Goal: Task Accomplishment & Management: Use online tool/utility

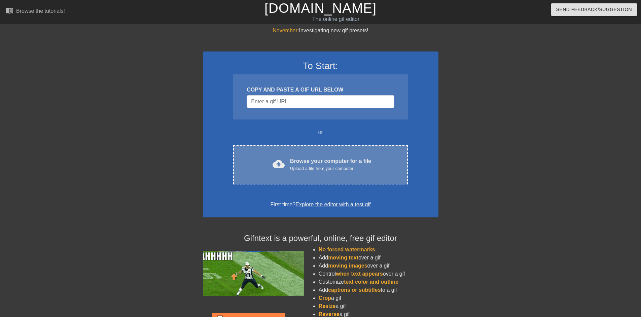
click at [304, 163] on div "Browse your computer for a file Upload a file from your computer" at bounding box center [330, 164] width 81 height 15
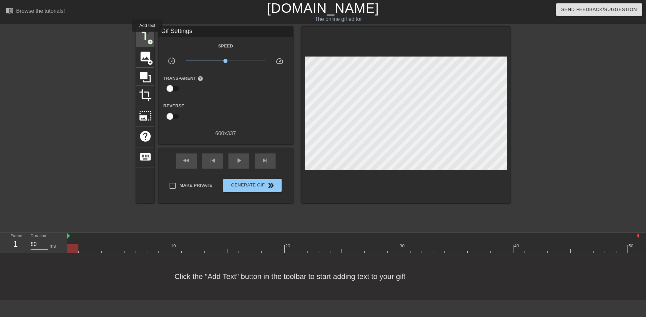
click at [147, 36] on span "title" at bounding box center [145, 36] width 13 height 13
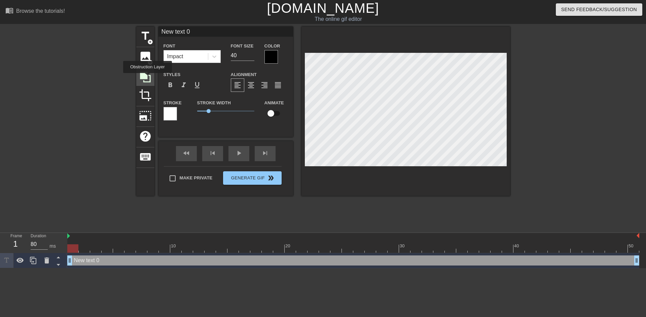
click at [147, 78] on icon at bounding box center [145, 77] width 13 height 13
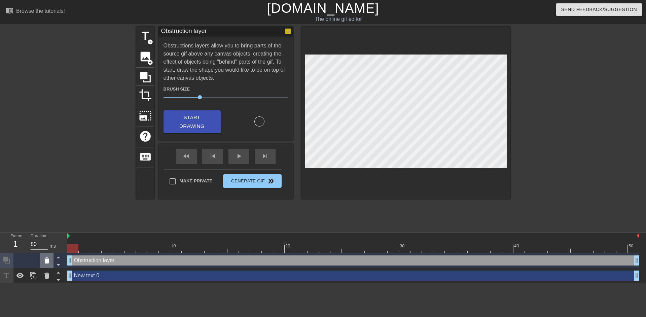
click at [46, 263] on icon at bounding box center [46, 261] width 5 height 6
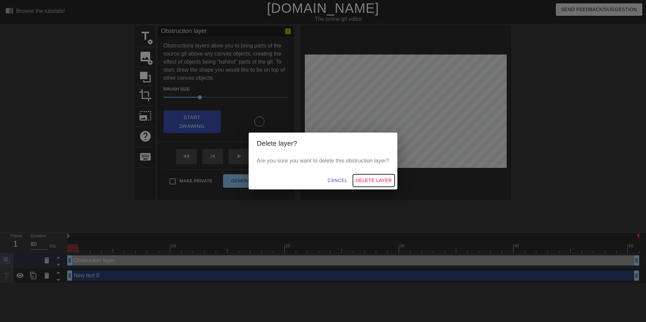
click at [373, 184] on span "Delete Layer" at bounding box center [374, 180] width 36 height 8
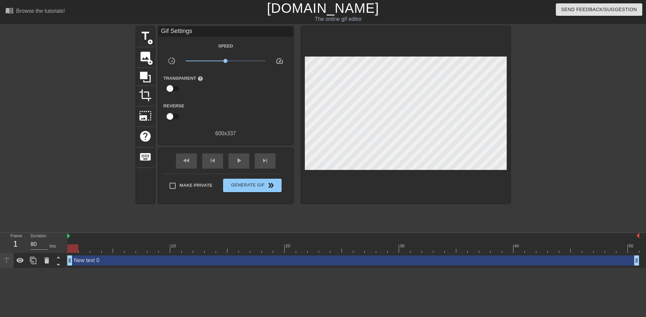
click at [109, 257] on div "New text 0 drag_handle drag_handle" at bounding box center [353, 260] width 572 height 10
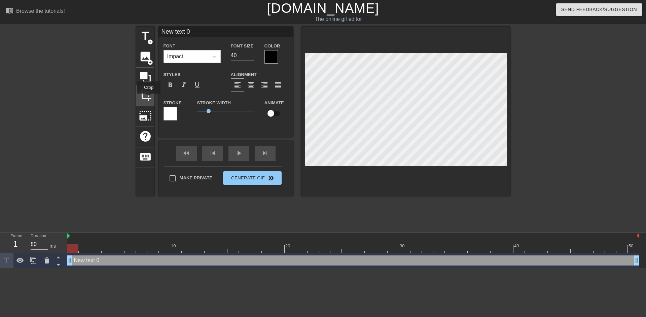
click at [149, 98] on span "crop" at bounding box center [145, 95] width 13 height 13
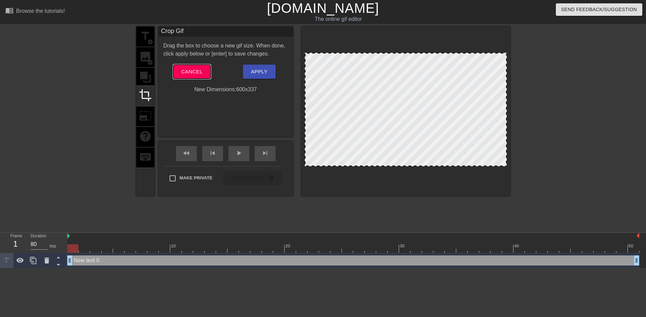
click at [186, 70] on span "Cancel" at bounding box center [191, 71] width 21 height 9
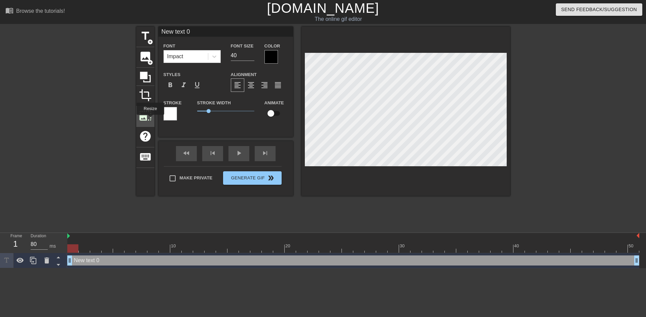
click at [150, 120] on span "photo_size_select_large" at bounding box center [145, 115] width 13 height 13
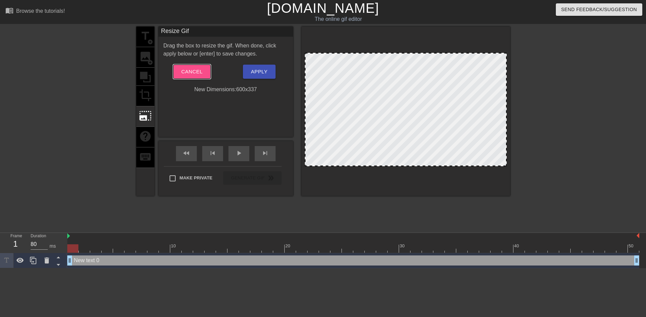
click at [206, 68] on button "Cancel" at bounding box center [191, 72] width 37 height 14
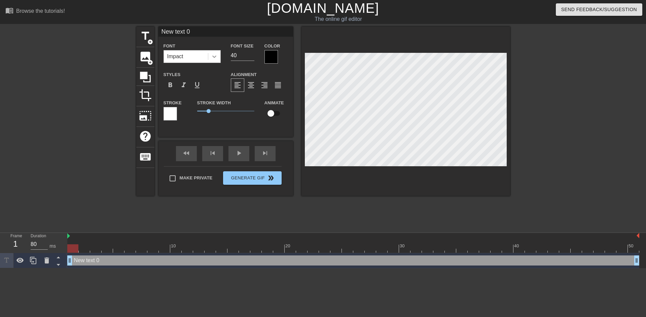
drag, startPoint x: 240, startPoint y: 53, endPoint x: 213, endPoint y: 54, distance: 27.0
click at [213, 54] on div "Font Impact Font Size 40 Color" at bounding box center [226, 53] width 135 height 22
type input "4"
type input "25"
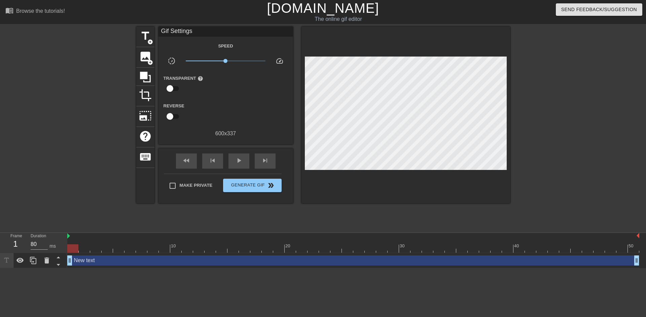
scroll to position [2, 8]
type textarea "New text"
click at [46, 260] on icon at bounding box center [46, 261] width 5 height 6
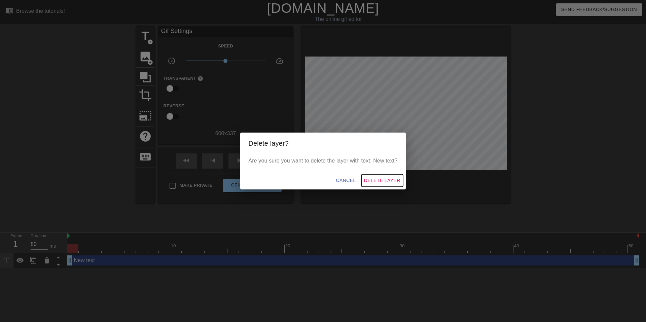
click at [389, 178] on span "Delete Layer" at bounding box center [382, 180] width 36 height 8
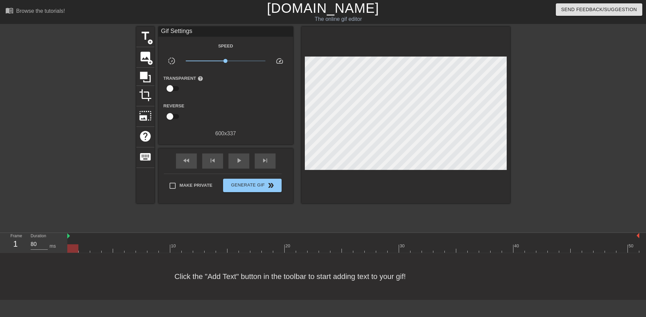
click at [566, 89] on div at bounding box center [568, 128] width 101 height 202
click at [148, 39] on span "add_circle" at bounding box center [150, 42] width 6 height 6
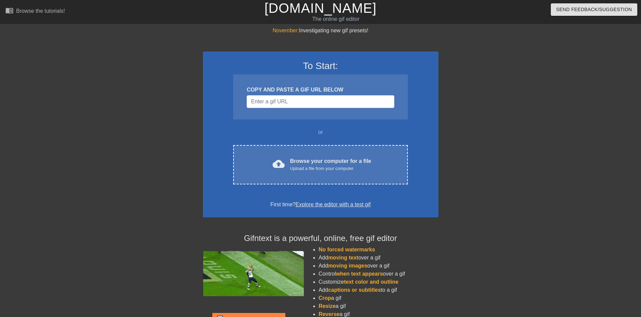
click at [464, 138] on div at bounding box center [497, 128] width 101 height 202
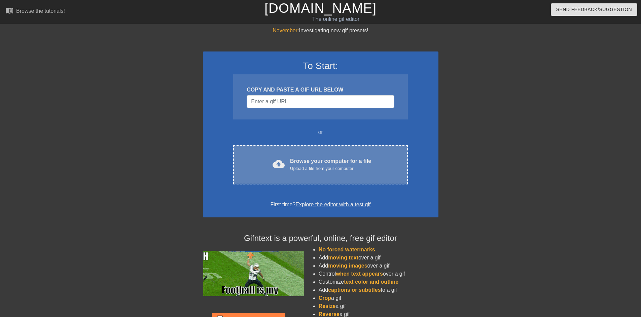
click at [292, 170] on div "Upload a file from your computer" at bounding box center [330, 168] width 81 height 7
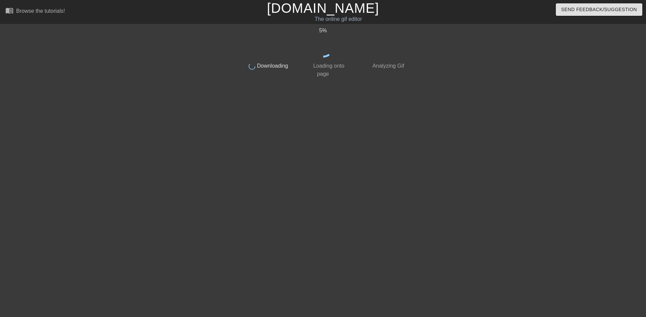
click at [333, 95] on div "5 % done Downloading done Loading onto page done Analyzing Gif" at bounding box center [323, 128] width 169 height 202
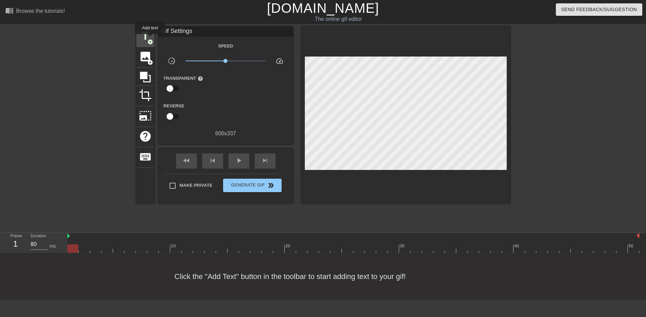
click at [150, 39] on span "add_circle" at bounding box center [150, 42] width 6 height 6
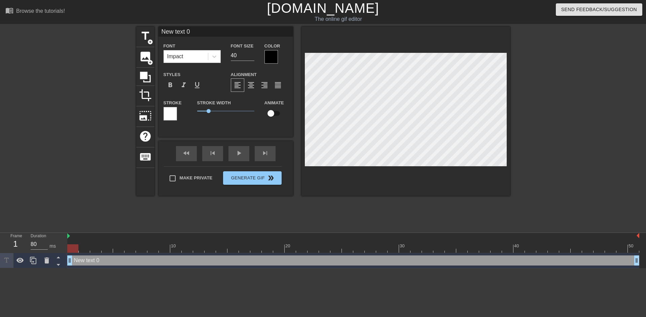
scroll to position [2, 3]
type input "T"
type textarea "T"
type input "Th"
type textarea "Th"
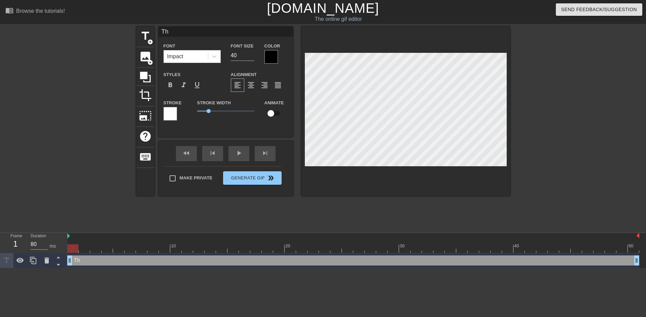
type input "The"
type textarea "The"
type input "The"
type textarea "The"
type input "The P"
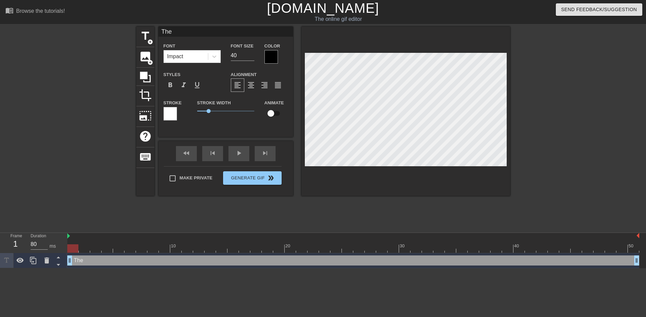
type textarea "The P"
type input "The Pa"
type textarea "The Pa"
type input "The Pat"
type textarea "The Pat"
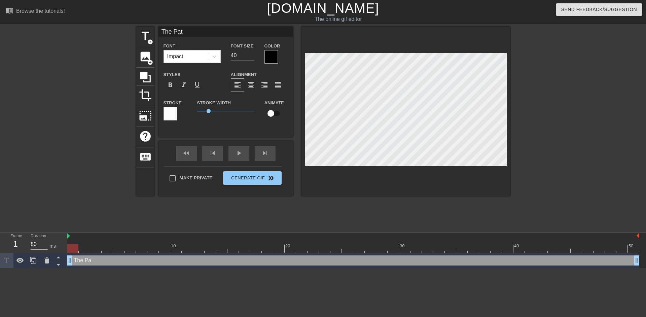
type input "The Patr"
type textarea "The Patr"
type input "The Patri"
type textarea "The Patri"
type input "The Patria"
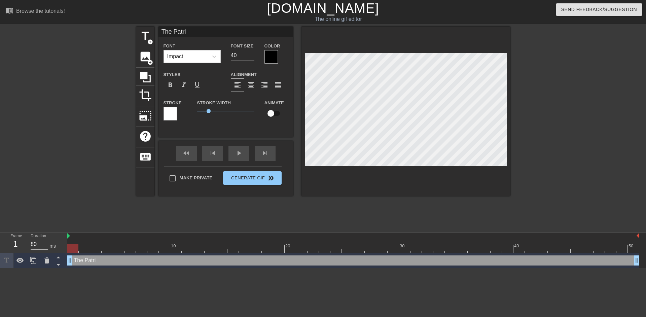
type textarea "The Patria"
type input "The Patriar"
type textarea "The Patriar"
type input "The Patriarc"
type textarea "The Patriarc"
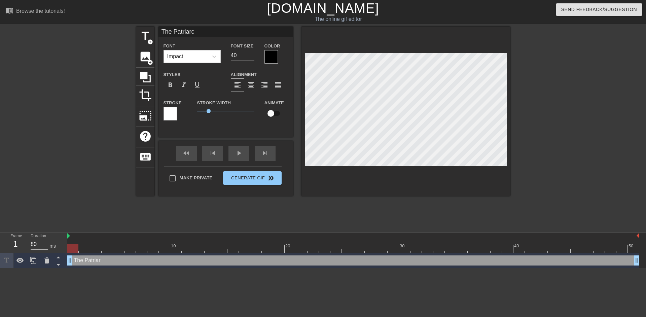
type input "The Patriarch"
type textarea "The Patriarch"
type input "The Patriarchy"
type textarea "The Patriarchy"
type input "The Patriarchy"
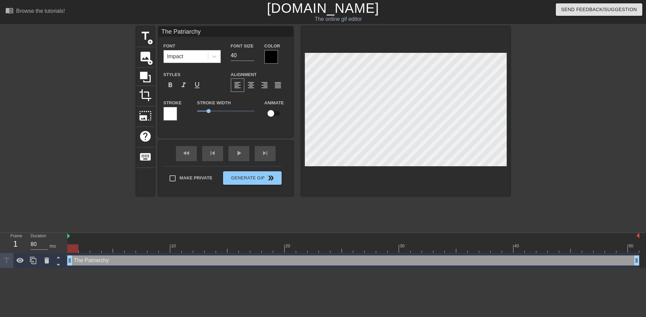
type textarea "The Patriarchy"
type input "The Patriarchyk"
type textarea "The Patriarchy k"
type input "The Patriarchyke"
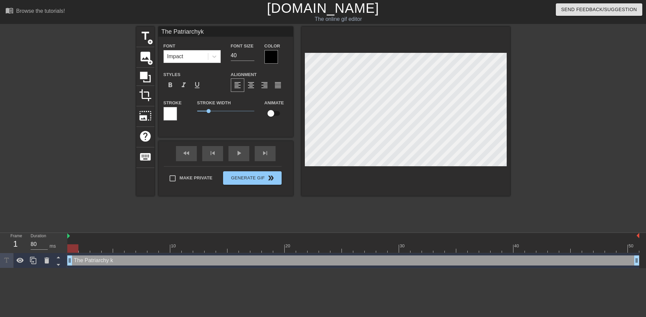
type textarea "The Patriarchy ke"
type input "The Patriarchykee"
type textarea "The Patriarchy kee"
type input "The Patriarchykeep"
type textarea "The Patriarchy keep"
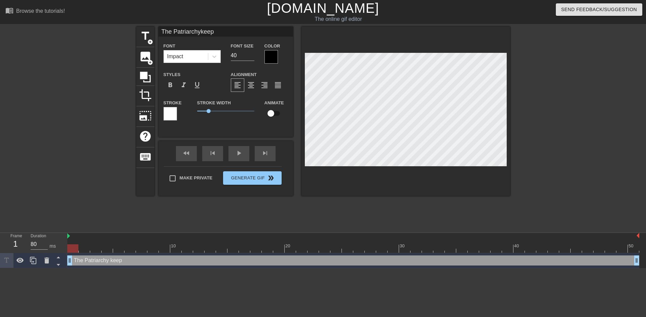
type input "The Patriarchykeepi"
type textarea "The Patriarchy keepi"
type input "The Patriarchykeepin"
type textarea "The Patriarchy keepin"
type input "The Patriarchykeeping"
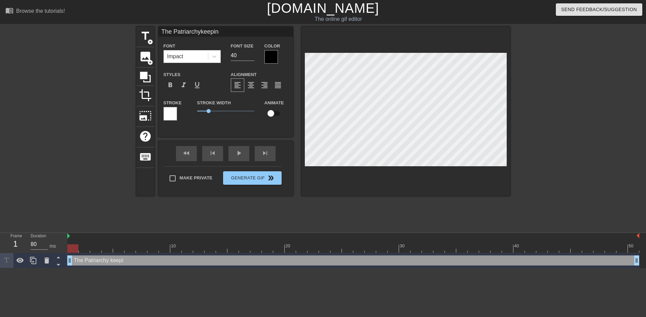
type textarea "The Patriarchy keeping"
type input "The Patriarchykeeping"
type textarea "The Patriarchy keeping"
type input "The Patriarchykeeping"
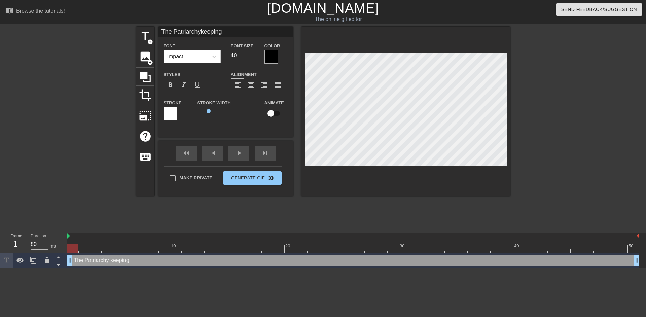
type textarea "The Patriarchy keeping"
type input "The Patriarchykeepin"
type textarea "The Patriarchy keepin"
type input "The Patriarchykeepi"
type textarea "The Patriarchy keepi"
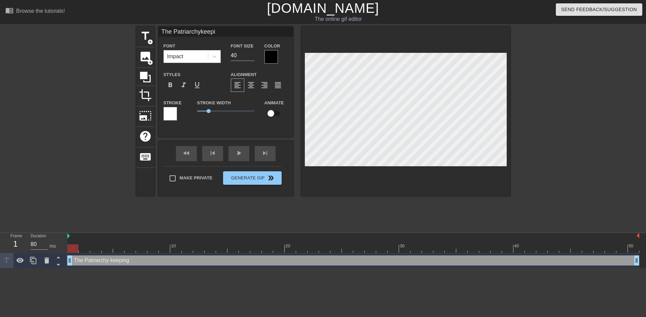
type input "The Patriarchykeep"
type textarea "The Patriarchy keep"
type input "The Patriarchykee"
type textarea "The Patriarchy ke"
type input "The Patriarchyk"
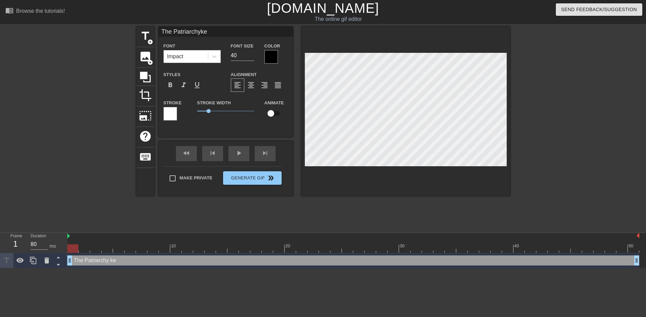
type textarea "The Patriarchy k"
type input "The Patriarchy"
type textarea "The Patriarchy"
type input "he Patriarchy"
type textarea "he Patriarchy"
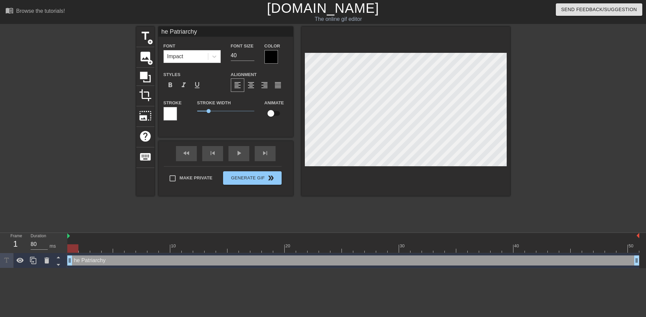
type input "e Patriarchy"
type textarea "e Patriarchy"
type input "Patriarchy"
type textarea "Patriarchy"
type input "H Patriarchy"
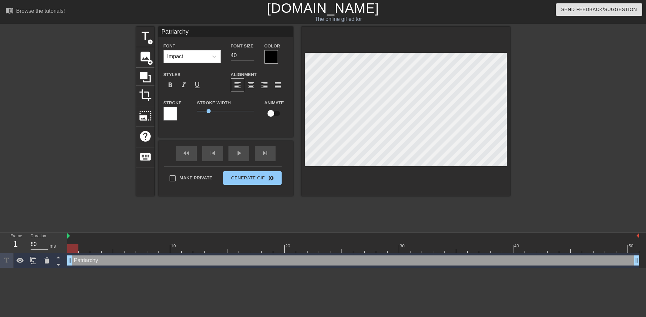
type textarea "H Patriarchy"
type input "Ho Patriarchy"
type textarea "Ho Patriarchy"
type input "How Patriarchy"
type textarea "How Patriarchy"
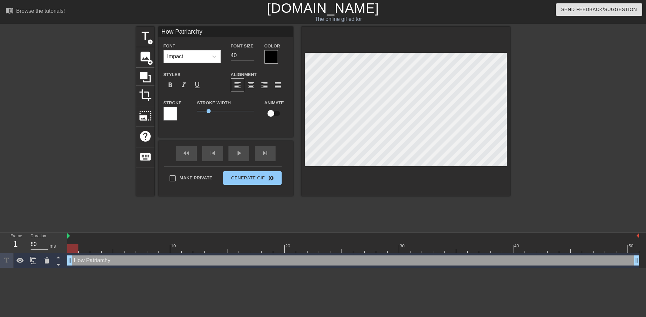
type input "How Patriarchy"
type textarea "How Patriarchy"
type input "How t Patriarchy"
type textarea "How t Patriarchy"
type input "How th Patriarchy"
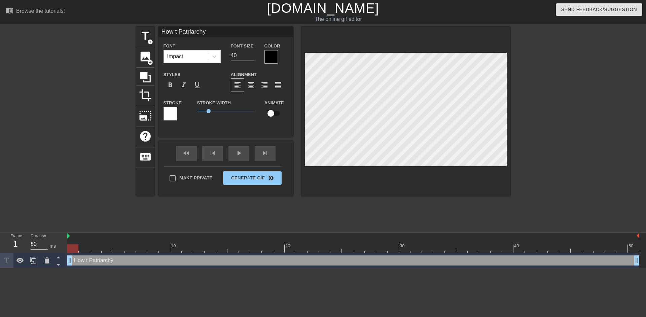
type textarea "How th Patriarchy"
type input "How the Patriarchy"
type textarea "How the Patriarchy"
type input "How the Patriarchy"
type textarea "How the Patriarchy"
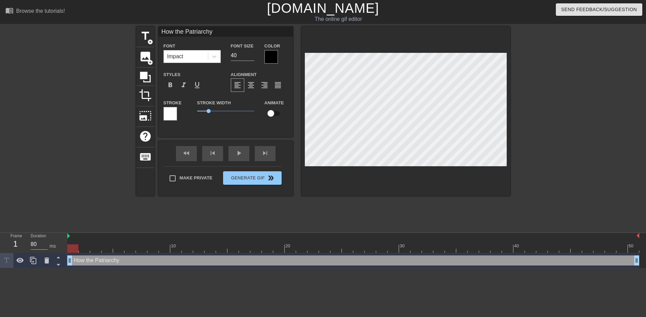
scroll to position [3, 1]
type input "How the Patriarchyk"
type textarea "How the Patriarchy k"
type input "How the Patriarchy"
type textarea "How the Patriarchy"
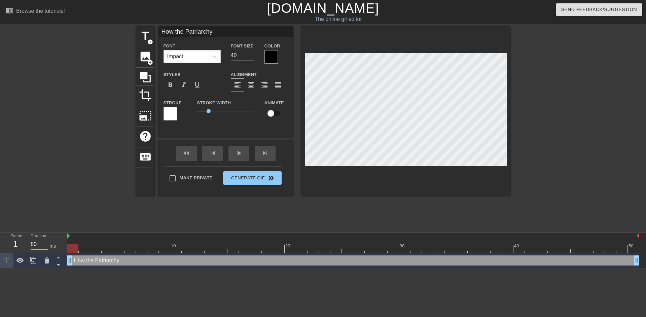
type input "How the Patriarchyk"
type textarea "How the Patriarchy k"
type input "How the Patriarchyke"
type textarea "How the Patriarchy ke"
type input "How the Patriarchykee"
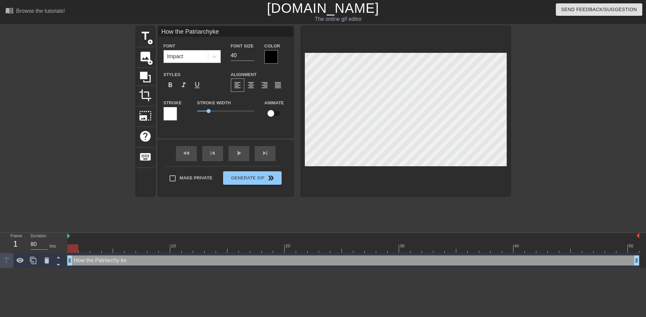
type textarea "How the Patriarchy kee"
type input "How the Patriarchykeep"
type textarea "How the Patriarchy keep"
type input "How the Patriarchykeeps"
type textarea "How the Patriarchy keeps"
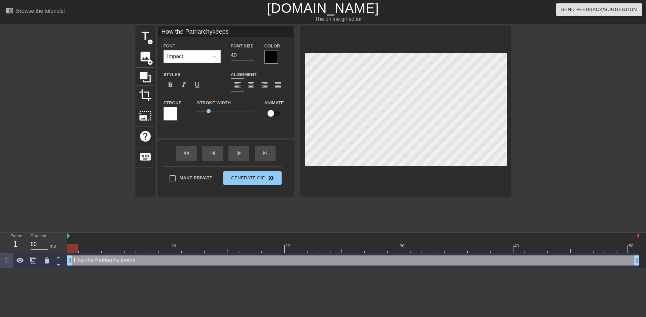
type input "How the Patriarchykeeps"
type textarea "How the Patriarchy keeps"
type input "How the Patriarchykeeps f"
type textarea "How the Patriarchy keeps f"
type input "How the Patriarchykeeps fe"
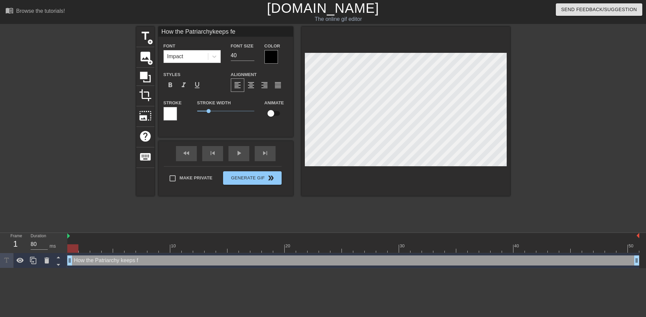
type textarea "How the Patriarchy keeps fem"
type input "How the Patriarchykeeps femi"
type textarea "How the Patriarchy keeps femi"
type input "How the Patriarchykeeps femin"
type textarea "How the Patriarchy keeps femin"
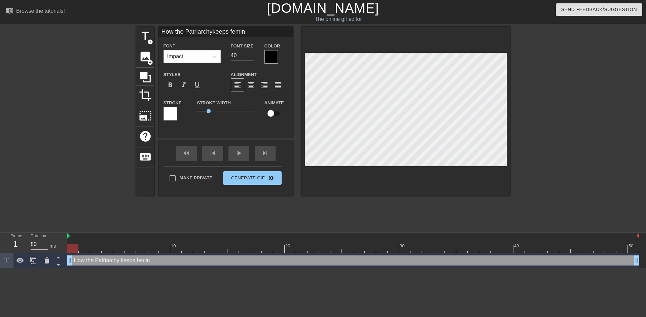
type input "How the Patriarchykeeps femini"
type textarea "How the Patriarchy keeps femini"
type input "How the Patriarchykeeps feminis"
type textarea "How the Patriarchy keeps feminis"
type input "How the Patriarchykeeps feminism"
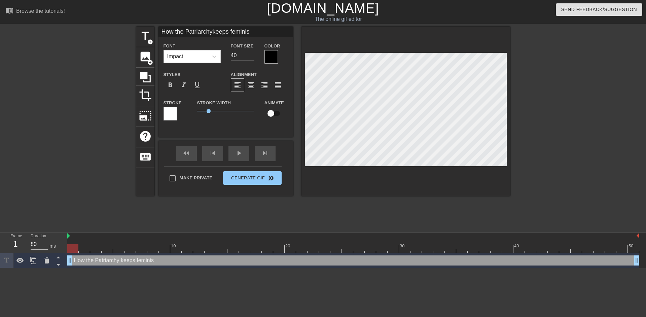
type textarea "How the Patriarchy keeps feminism"
type input "How the Patriarchykeeps feminism"
type textarea "How the Patriarchy keeps feminism"
type input "How the Patriarchykeeps feminism a"
type textarea "How the Patriarchy keeps feminism a"
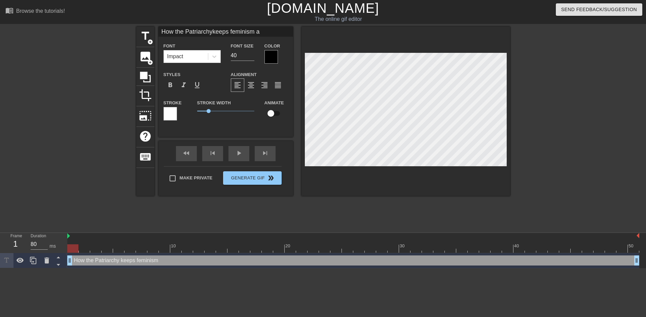
type input "How the Patriarchykeeps feminism at"
type textarea "How the Patriarchy keeps feminism at"
type input "How the Patriarchykeeps feminism at"
type textarea "How the Patriarchy keeps feminism at"
type input "How the Patriarchykeeps feminism at b"
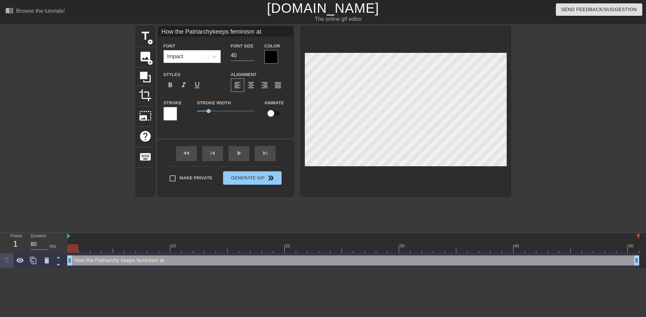
type textarea "How the Patriarchy keeps feminism at b"
type input "How the Patriarchykeeps feminism at ba"
type textarea "How the Patriarchy keeps feminism at ba"
type input "How the Patriarchykeeps feminism at bay"
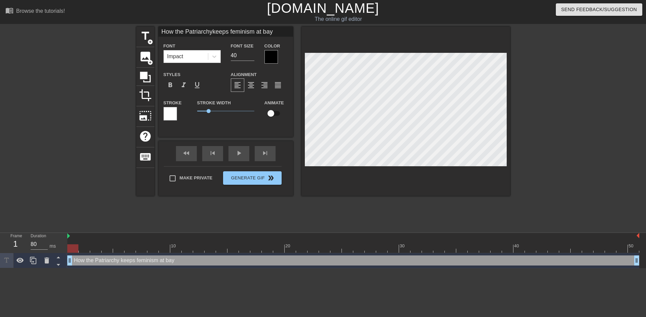
type textarea "How the Patriarchy keeps feminism at bay"
type input "H the Patriarchykeeps feminism at bay"
type textarea "H the Patriarchy keeps feminism at bay"
type input "He the Patriarchykeeps feminism at bay"
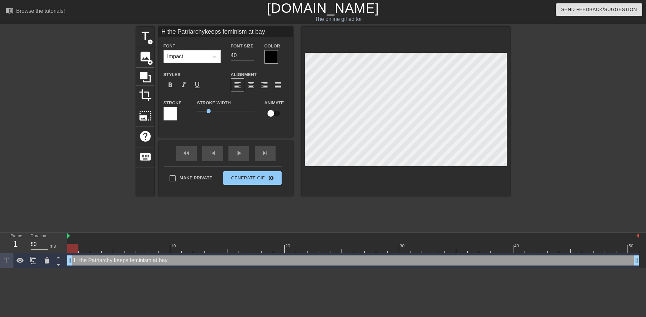
type textarea "He the Patriarchy keeps feminism at bay"
type input "Her the Patriarchykeeps feminism at bay"
type textarea "Her the Patriarchy keeps feminism at bay"
type input "Her0 the Patriarchykeeps feminism at bay"
type textarea "Her0 the Patriarchy keeps feminism at bay"
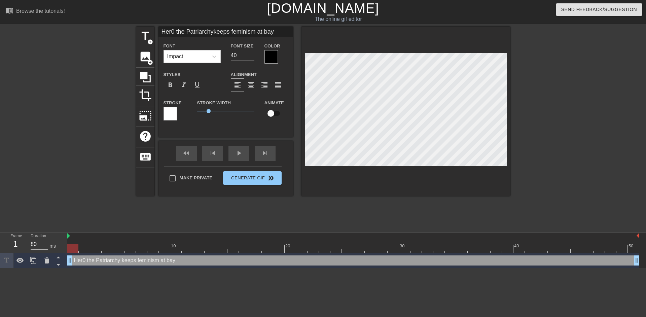
type input "Her the Patriarchykeeps feminism at bay"
type textarea "Her the Patriarchy keeps feminism at bay"
type input "Her' the Patriarchykeeps feminism at bay"
type textarea "Her' the Patriarchy keeps feminism at bay"
type input "Her the Patriarchykeeps feminism at bay"
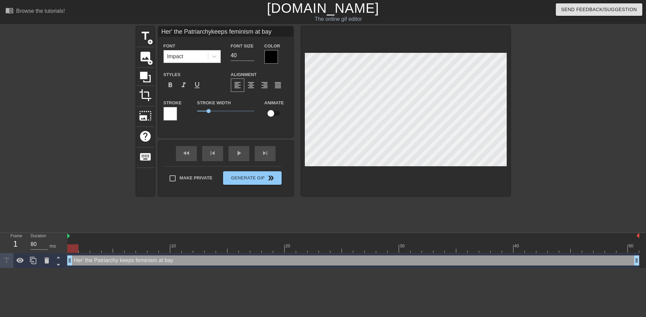
type textarea "Her the Patriarchy keeps feminism at bay"
type input "Hers the Patriarchykeeps feminism at bay"
type textarea "Hers the Patriarchy keeps feminism at bay"
type input "Hers' the Patriarchykeeps feminism at bay"
type textarea "Hers' the Patriarchy keeps feminism at bay"
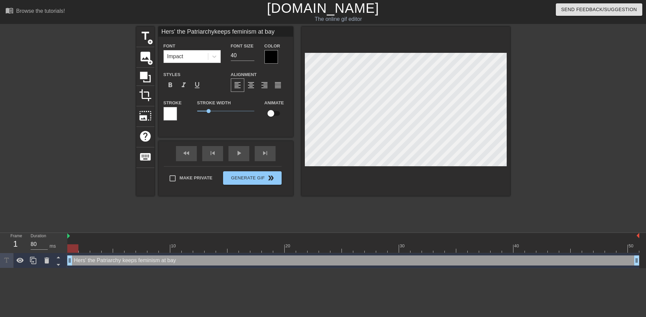
type input "Hers the Patriarchykeeps feminism at bay"
type textarea "Hers the Patriarchy keeps feminism at bay"
type input "Her the Patriarchykeeps feminism at bay"
type textarea "Her the Patriarchy keeps feminism at bay"
type input "Here the Patriarchykeeps feminism at bay"
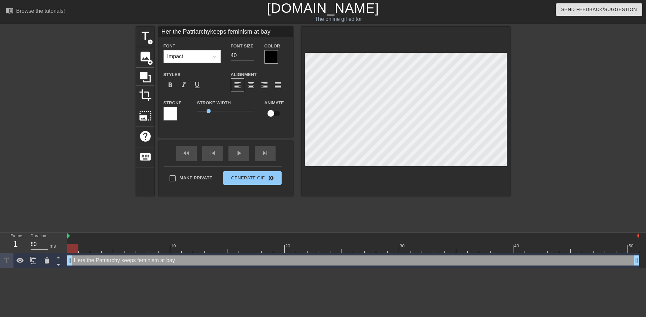
type textarea "Here the Patriarchy keeps feminism at bay"
type input "Heres the Patriarchykeeps feminism at bay"
type textarea "Heres the Patriarchy keeps feminism at bay"
type input "Heres' the Patriarchykeeps feminism at bay"
type textarea "Heres' the Patriarchy keeps feminism at bay"
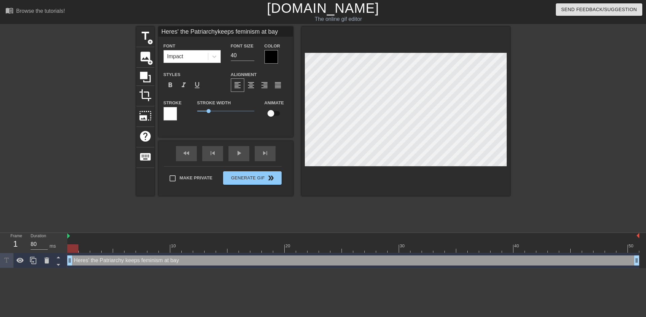
type input "Heres the Patriarchykeeps feminism at bay"
type textarea "Heres the Patriarchy keeps feminism at bay"
type input "Here the Patriarchykeeps feminism at bay"
type textarea "Here the Patriarchy keeps feminism at bay"
type input "Here' the Patriarchykeeps feminism at bay"
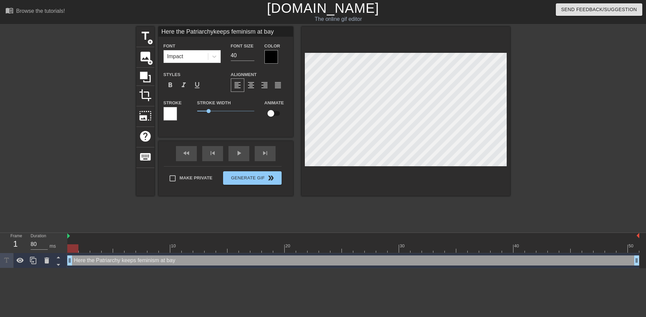
type textarea "Here' the Patriarchy keeps feminism at bay"
type input "Here's the Patriarchykeeps feminism at bay"
type textarea "Here's the Patriarchy keeps feminism at bay"
type input "Here's the Patriarchykeeps feminism at bay"
type textarea "Here's the Patriarchy keeps feminism at bay"
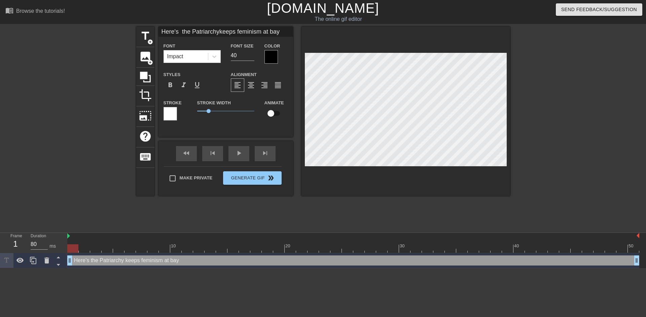
type input "Here's h the Patriarchykeeps feminism at bay"
type textarea "Here's h the Patriarchy keeps feminism at bay"
type input "Here's ho the Patriarchykeeps feminism at bay"
type textarea "Here's ho the Patriarchy keeps feminism at bay"
type input "Here's how the Patriarchykeeps feminism at bay"
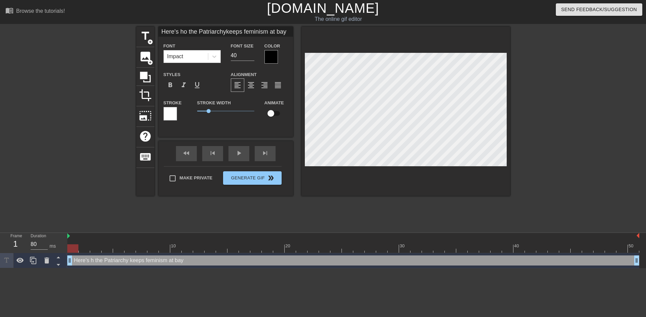
type textarea "Here's how the Patriarchy keeps feminism at bay"
type input "Here's ho the Patriarchykeeps feminism at bay"
type textarea "Here's ho the Patriarchy keeps feminism at bay"
type input "Here's h the Patriarchykeeps feminism at bay"
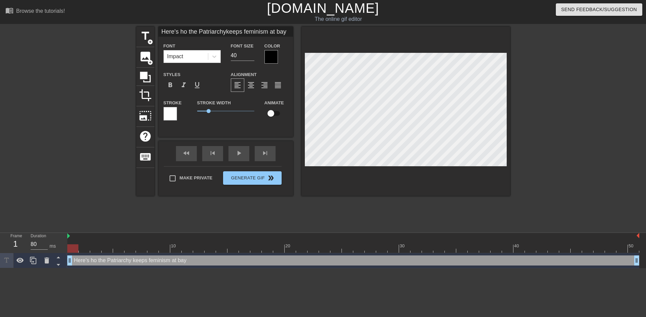
type textarea "Here's h the Patriarchy keeps feminism at bay"
type input "Here's the Patriarchykeeps feminism at bay"
type textarea "Here's the Patriarchy keeps feminism at bay"
type input "Here's the Patriarchykeeps feminism at bay"
type textarea "Here's the Patriarchy keeps feminism at bay"
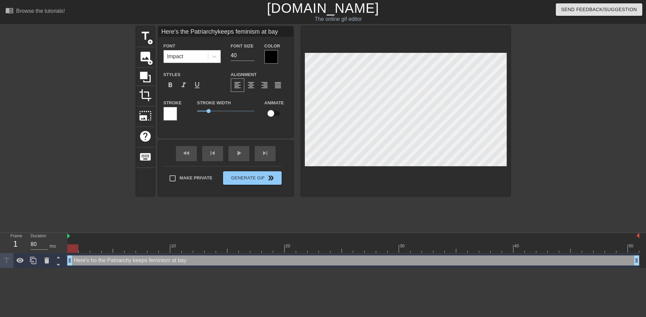
type input "Here' the Patriarchykeeps feminism at bay"
type textarea "Here' the Patriarchy keeps feminism at bay"
type input "Here the Patriarchykeeps feminism at bay"
type textarea "Here the Patriarchy keeps feminism at bay"
type input "Her the Patriarchykeeps feminism at bay"
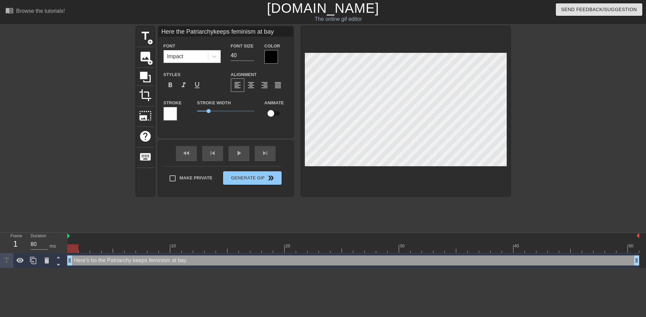
type textarea "Her the Patriarchy keeps feminism at bay"
type input "He the Patriarchykeeps feminism at bay"
type textarea "He the Patriarchy keeps feminism at bay"
type input "H the Patriarchykeeps feminism at bay"
type textarea "H the Patriarchy keeps feminism at bay"
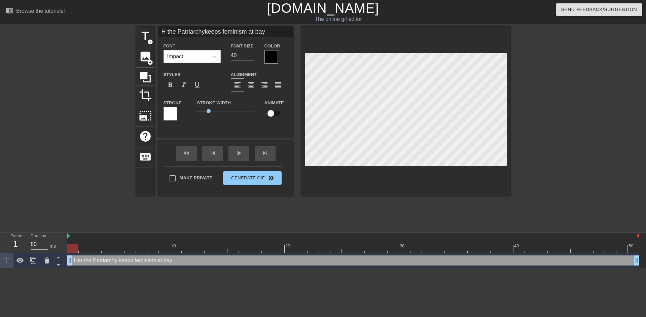
type input "the Patriarchykeeps feminism at bay"
type textarea "the Patriarchy keeps feminism at bay"
type input "the Patriarchyeeps feminism at bay"
type textarea "the Patriarchy eeps feminism at bay"
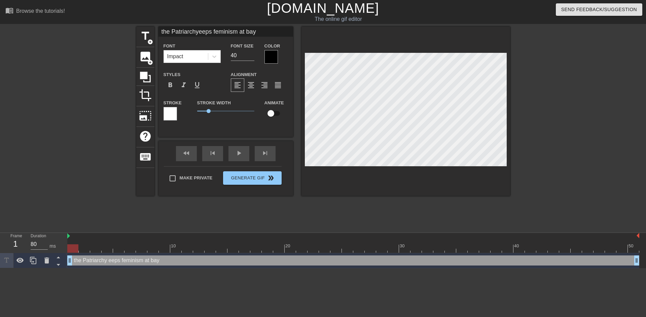
scroll to position [3, 1]
type input "the Patriarchyeps feminism at bay"
type textarea "the Patriarchy eps feminism at bay"
type input "the Patriarchyps feminism at bay"
type textarea "the Patriarchy ps feminism at bay"
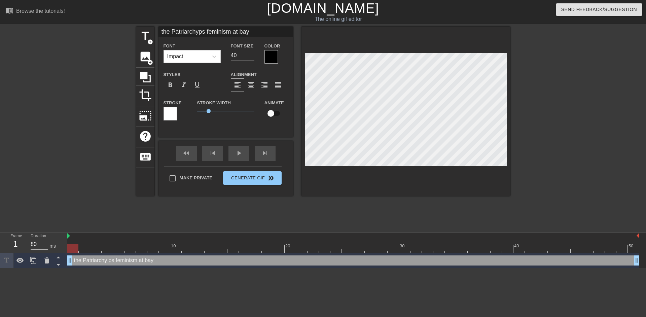
type input "the Patriarchys feminism at bay"
type textarea "the Patriarchy s feminism at bay"
type input "the Patriarchy feminism at bay"
type textarea "the Patriarchy feminism at bay"
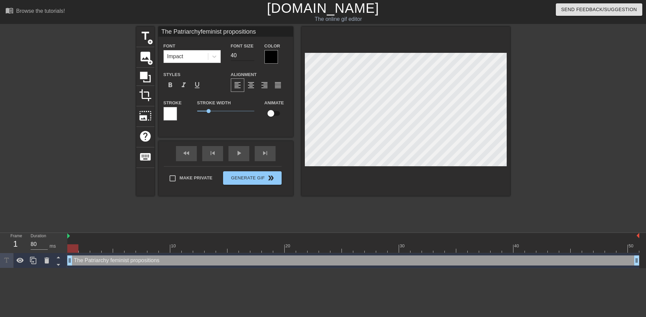
click at [235, 55] on input "40" at bounding box center [243, 55] width 24 height 11
click at [211, 58] on icon at bounding box center [214, 56] width 7 height 7
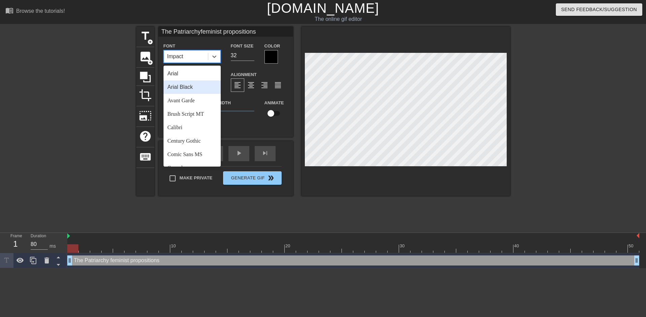
scroll to position [241, 0]
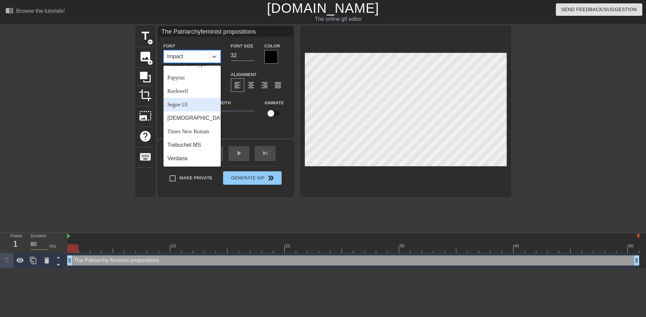
click at [195, 106] on div "Segoe UI" at bounding box center [192, 104] width 57 height 13
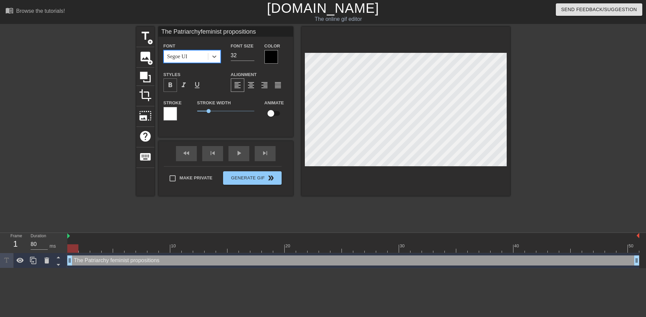
click at [172, 85] on span "format_bold" at bounding box center [170, 85] width 8 height 8
click at [208, 112] on span "1" at bounding box center [209, 111] width 4 height 4
click at [273, 56] on div at bounding box center [271, 56] width 13 height 13
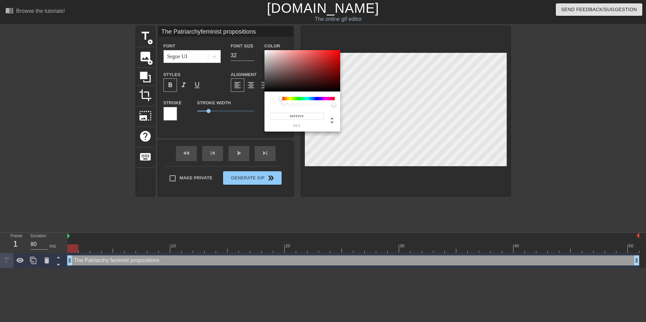
drag, startPoint x: 298, startPoint y: 78, endPoint x: 254, endPoint y: 46, distance: 54.1
click at [254, 46] on div "#FFFFFF hex" at bounding box center [323, 161] width 646 height 322
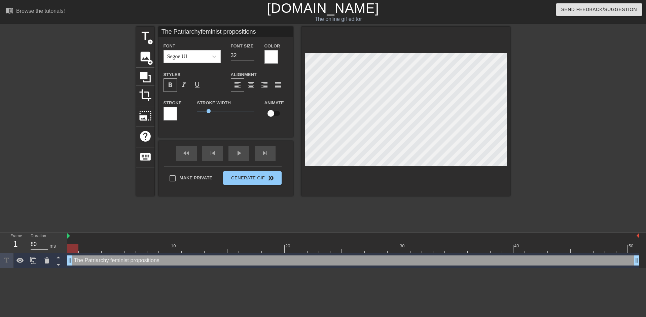
click at [177, 114] on div at bounding box center [170, 113] width 13 height 13
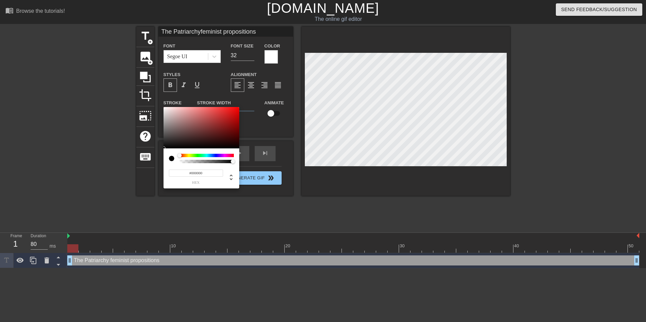
drag, startPoint x: 205, startPoint y: 124, endPoint x: 154, endPoint y: 158, distance: 61.3
click at [154, 158] on div "#000000 hex" at bounding box center [323, 161] width 646 height 322
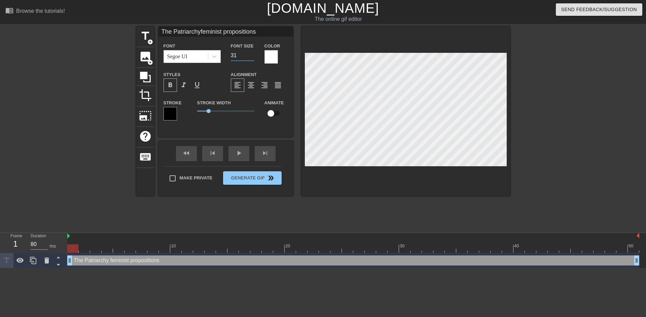
click at [252, 58] on input "31" at bounding box center [243, 55] width 24 height 11
click at [252, 58] on input "30" at bounding box center [243, 55] width 24 height 11
click at [252, 58] on input "29" at bounding box center [243, 55] width 24 height 11
click at [252, 58] on input "28" at bounding box center [243, 55] width 24 height 11
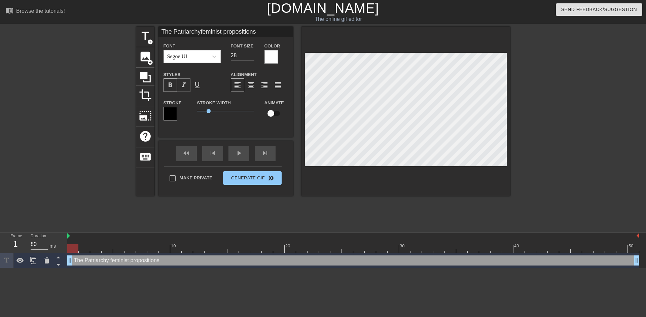
click at [184, 84] on span "format_italic" at bounding box center [184, 85] width 8 height 8
click at [250, 81] on span "format_align_center" at bounding box center [251, 85] width 8 height 8
click at [279, 84] on span "format_align_justify" at bounding box center [278, 85] width 8 height 8
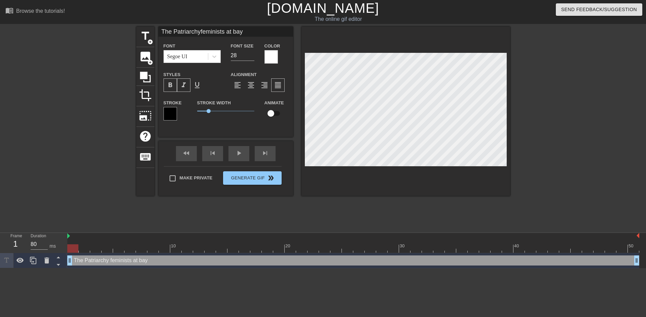
click at [180, 82] on span "format_italic" at bounding box center [184, 85] width 8 height 8
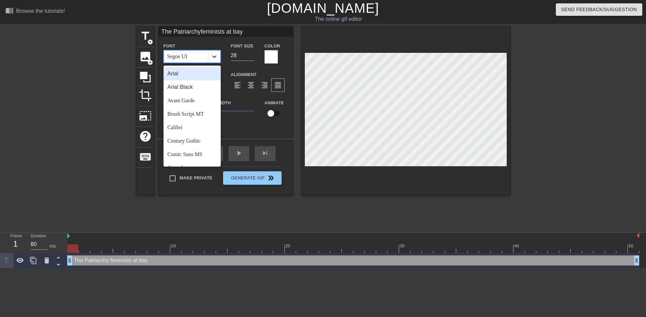
click at [211, 56] on icon at bounding box center [214, 56] width 7 height 7
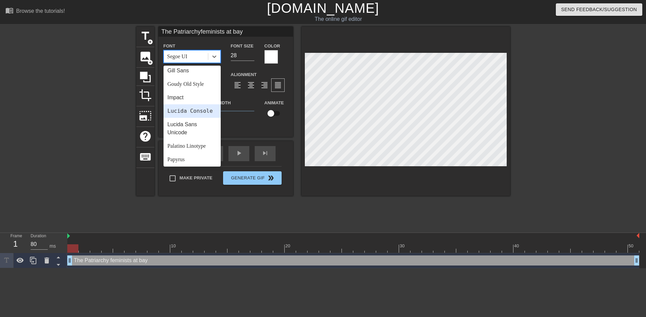
scroll to position [62, 0]
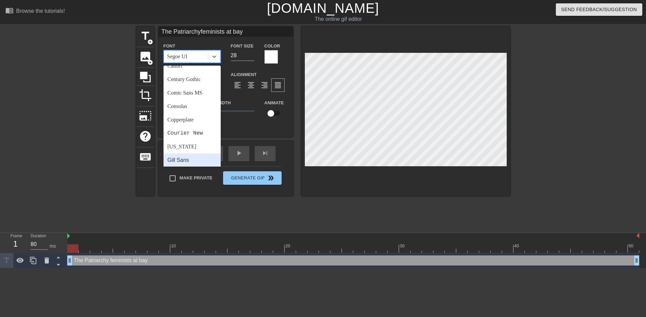
click at [190, 155] on div "Gill Sans" at bounding box center [192, 159] width 57 height 13
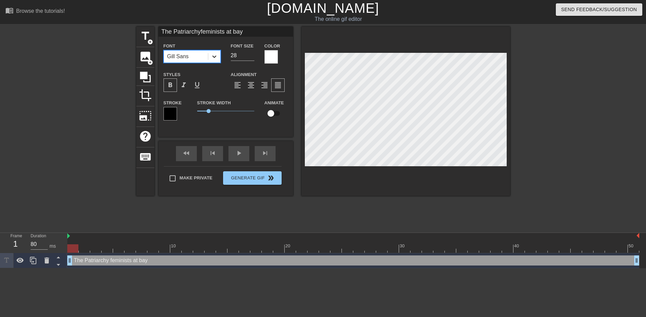
click at [214, 58] on icon at bounding box center [214, 56] width 7 height 7
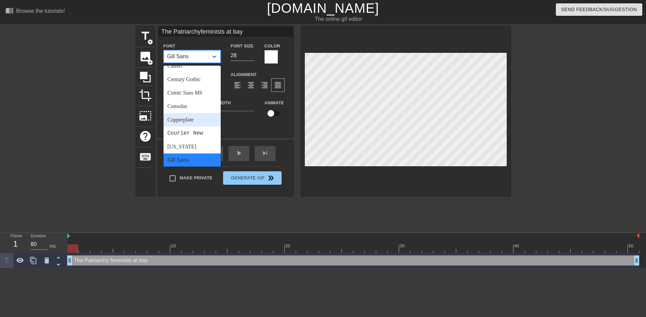
scroll to position [0, 0]
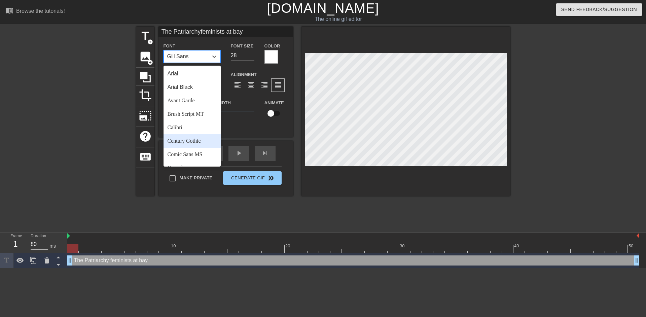
click at [193, 143] on div "Century Gothic" at bounding box center [192, 140] width 57 height 13
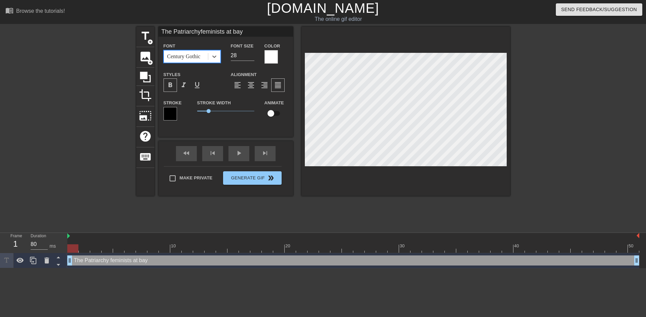
click at [174, 85] on div "format_bold" at bounding box center [170, 84] width 13 height 13
click at [172, 85] on span "format_bold" at bounding box center [170, 85] width 8 height 8
click at [180, 85] on span "format_italic" at bounding box center [184, 85] width 8 height 8
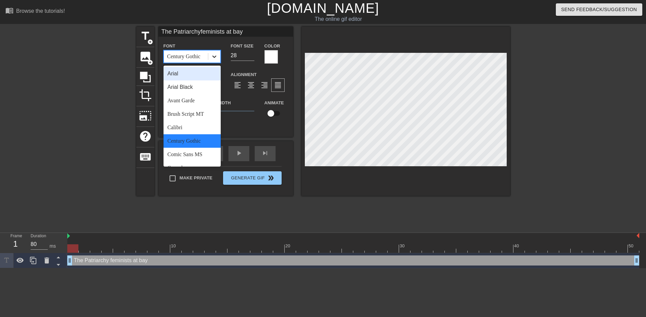
click at [212, 60] on icon at bounding box center [214, 56] width 7 height 7
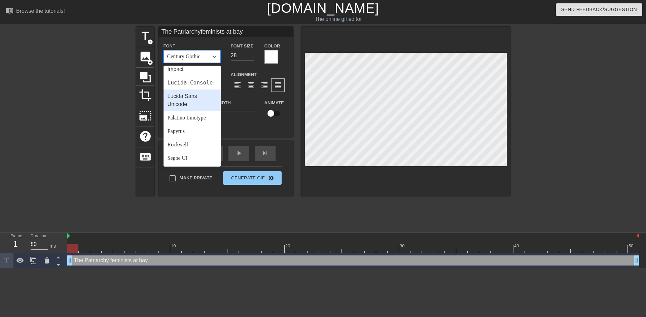
scroll to position [90, 0]
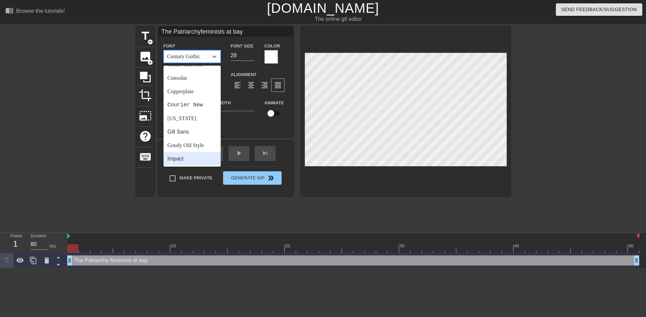
click at [187, 156] on div "Impact" at bounding box center [192, 158] width 57 height 13
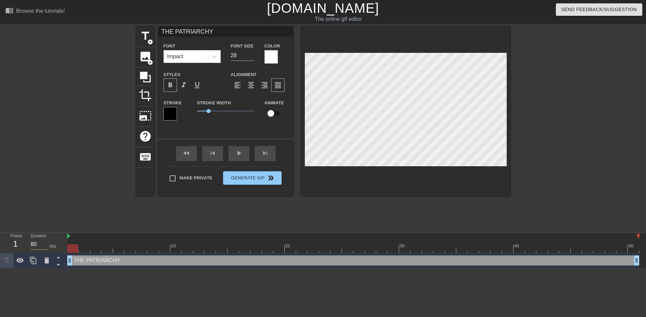
scroll to position [2, 9]
click at [216, 53] on icon at bounding box center [214, 56] width 7 height 7
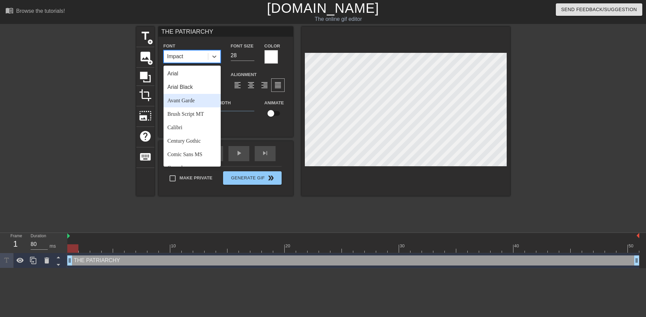
scroll to position [241, 0]
click at [192, 107] on div "Segoe UI" at bounding box center [192, 104] width 57 height 13
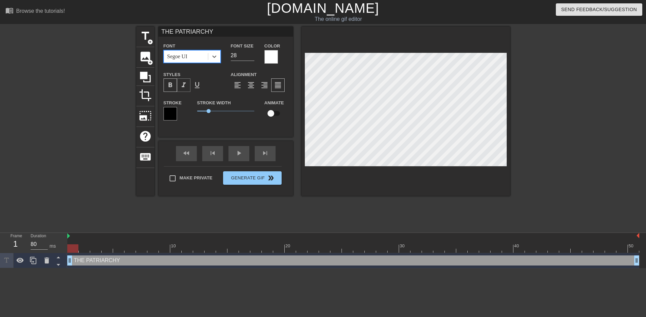
click at [185, 84] on span "format_italic" at bounding box center [184, 85] width 8 height 8
click at [241, 87] on span "format_align_left" at bounding box center [238, 85] width 8 height 8
click at [248, 86] on span "format_align_center" at bounding box center [251, 85] width 8 height 8
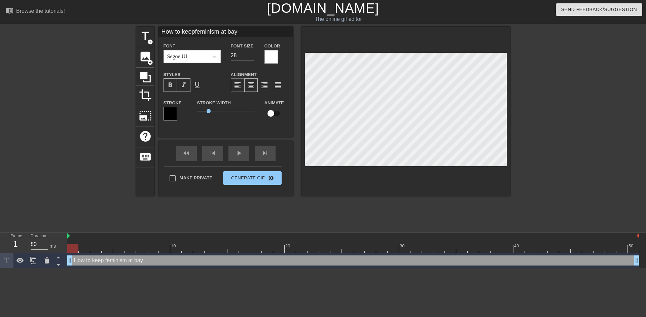
click at [243, 82] on div "format_align_left" at bounding box center [237, 84] width 13 height 13
click at [253, 56] on input "27" at bounding box center [243, 55] width 24 height 11
click at [253, 56] on input "26" at bounding box center [243, 55] width 24 height 11
click at [253, 56] on input "25" at bounding box center [243, 55] width 24 height 11
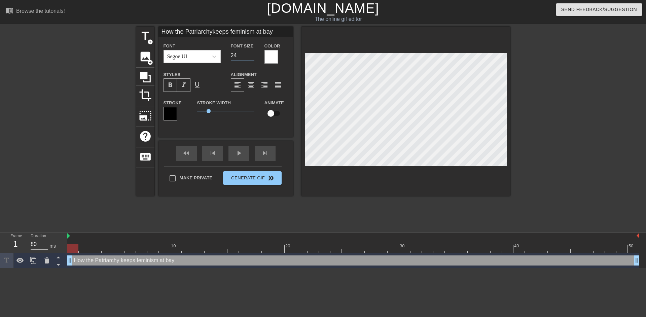
click at [253, 56] on input "24" at bounding box center [243, 55] width 24 height 11
click at [253, 56] on input "23" at bounding box center [243, 55] width 24 height 11
click at [253, 56] on input "22" at bounding box center [243, 55] width 24 height 11
click at [251, 53] on input "23" at bounding box center [243, 55] width 24 height 11
click at [251, 53] on input "24" at bounding box center [243, 55] width 24 height 11
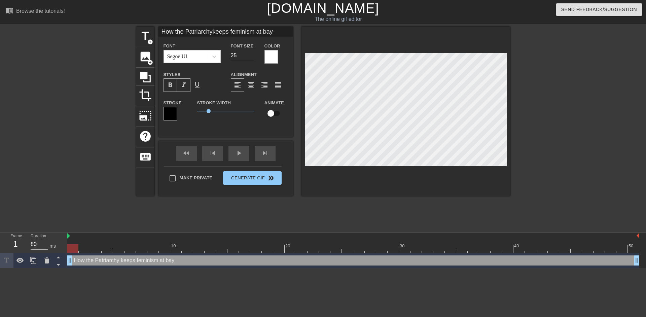
click at [252, 54] on input "25" at bounding box center [243, 55] width 24 height 11
click at [252, 54] on input "26" at bounding box center [243, 55] width 24 height 11
click at [252, 54] on input "27" at bounding box center [243, 55] width 24 height 11
click at [252, 54] on input "28" at bounding box center [243, 55] width 24 height 11
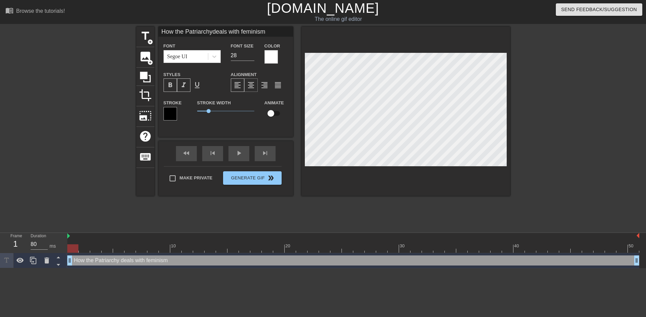
click at [250, 86] on span "format_align_center" at bounding box center [251, 85] width 8 height 8
click at [277, 88] on span "format_align_justify" at bounding box center [278, 85] width 8 height 8
click at [252, 56] on input "27" at bounding box center [243, 55] width 24 height 11
click at [252, 56] on input "26" at bounding box center [243, 55] width 24 height 11
click at [252, 56] on input "25" at bounding box center [243, 55] width 24 height 11
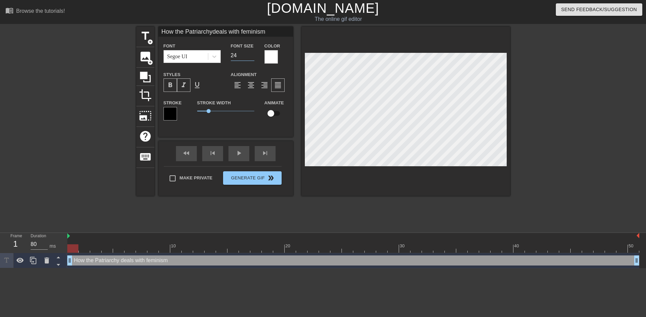
click at [252, 56] on input "24" at bounding box center [243, 55] width 24 height 11
click at [253, 54] on input "25" at bounding box center [243, 55] width 24 height 11
click at [253, 54] on input "26" at bounding box center [243, 55] width 24 height 11
click at [253, 54] on input "27" at bounding box center [243, 55] width 24 height 11
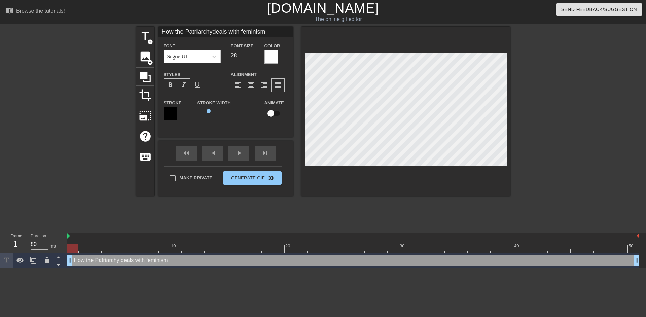
click at [253, 54] on input "28" at bounding box center [243, 55] width 24 height 11
click at [253, 54] on input "29" at bounding box center [243, 55] width 24 height 11
click at [253, 54] on input "30" at bounding box center [243, 55] width 24 height 11
click at [253, 54] on input "31" at bounding box center [243, 55] width 24 height 11
click at [253, 54] on input "32" at bounding box center [243, 55] width 24 height 11
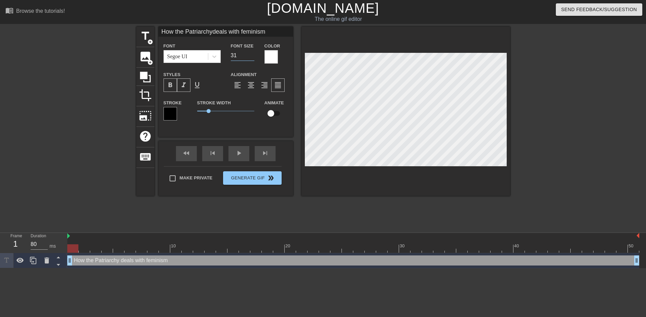
click at [252, 57] on input "31" at bounding box center [243, 55] width 24 height 11
click at [252, 57] on input "30" at bounding box center [243, 55] width 24 height 11
click at [252, 53] on input "31" at bounding box center [243, 55] width 24 height 11
click at [252, 53] on input "32" at bounding box center [243, 55] width 24 height 11
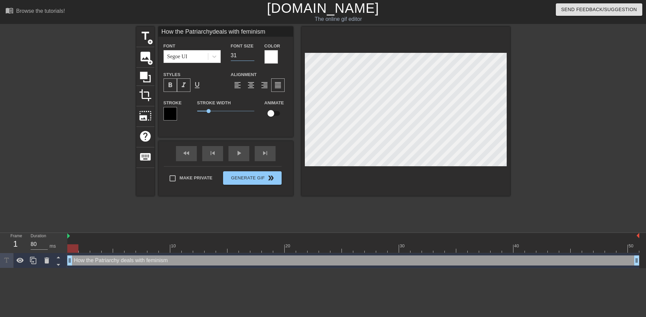
click at [253, 57] on input "31" at bounding box center [243, 55] width 24 height 11
click at [253, 57] on input "30" at bounding box center [243, 55] width 24 height 11
click at [250, 57] on input "29" at bounding box center [243, 55] width 24 height 11
click at [251, 57] on input "28" at bounding box center [243, 55] width 24 height 11
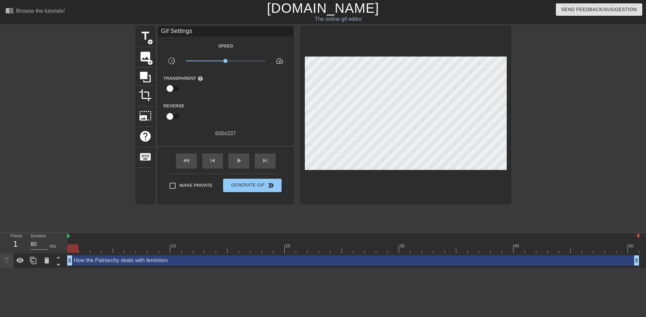
drag, startPoint x: 2, startPoint y: 0, endPoint x: 66, endPoint y: 62, distance: 88.6
click at [66, 62] on div at bounding box center [77, 128] width 101 height 202
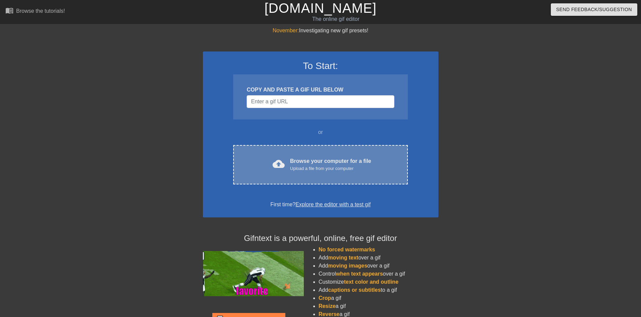
click at [286, 165] on div "cloud_upload Browse your computer for a file Upload a file from your computer" at bounding box center [320, 164] width 146 height 15
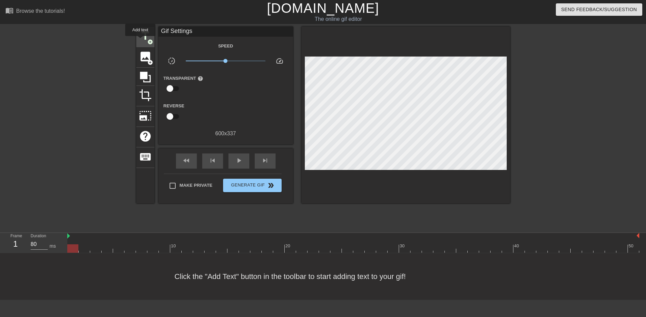
click at [140, 40] on span "title" at bounding box center [145, 36] width 13 height 13
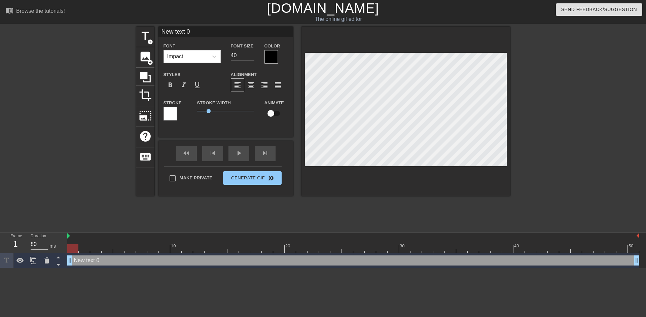
scroll to position [2, 5]
type input "T"
type textarea "T"
type input "Th"
type textarea "Th"
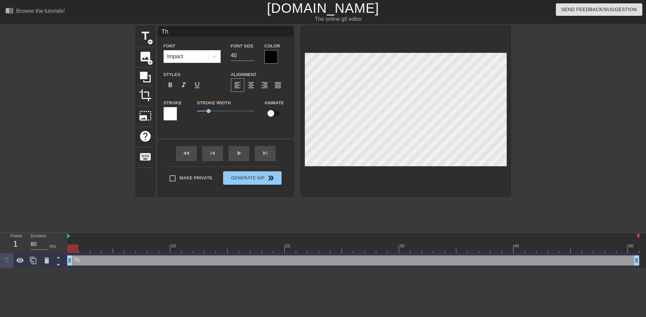
type input "T"
type textarea "T"
type input "H"
type textarea "H"
type input "Ho"
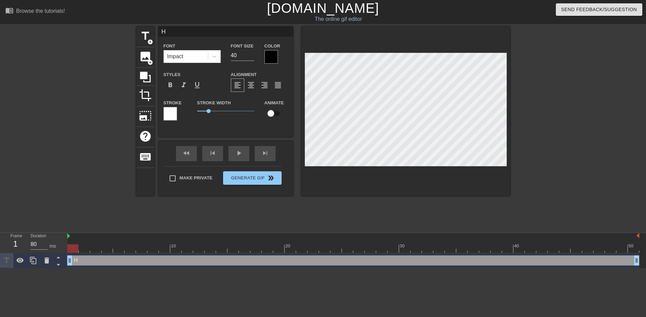
type textarea "Ho"
type input "How"
type textarea "How"
type input "How"
type textarea "How"
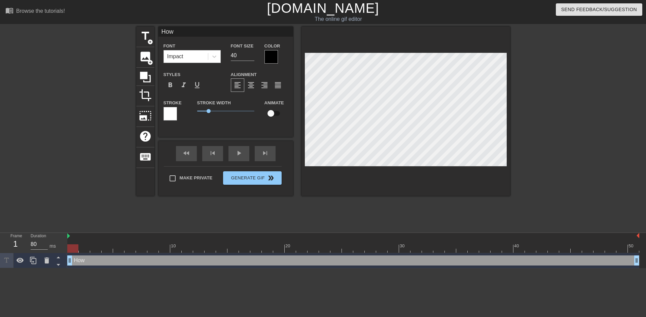
type input "How t"
type textarea "How t"
type input "How th"
type textarea "How th"
type input "How the"
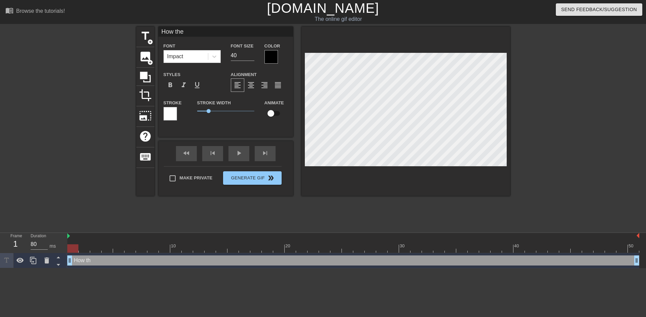
type textarea "How the"
type input "How the"
type textarea "How the"
type input "How the P"
type textarea "How the P"
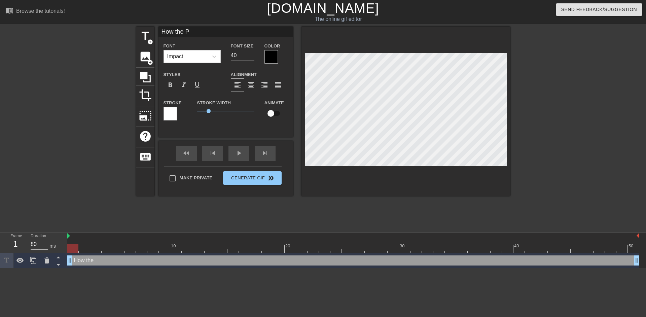
type input "How the Pa"
type textarea "How the Pa"
type input "How the Pat"
type textarea "How the Pat"
type input "How the Patr"
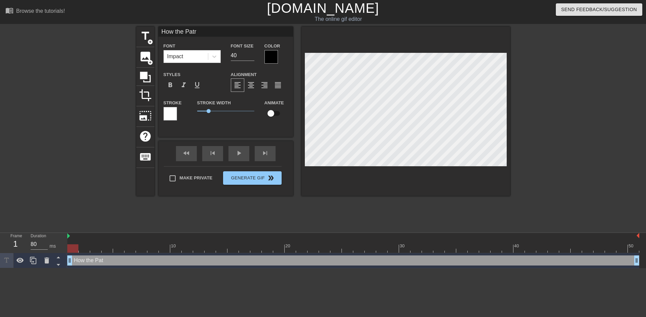
type textarea "How the Patri"
type input "How the Patria"
type textarea "How the Patria"
type input "How the Patriar"
type textarea "How the Patriar"
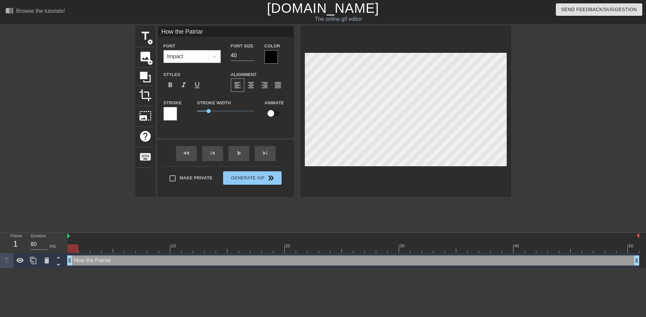
type input "How the Patriarc"
type textarea "How the Patriarc"
type input "How the Patriarch"
type textarea "How the Patriarch"
type input "How the Patriarchy"
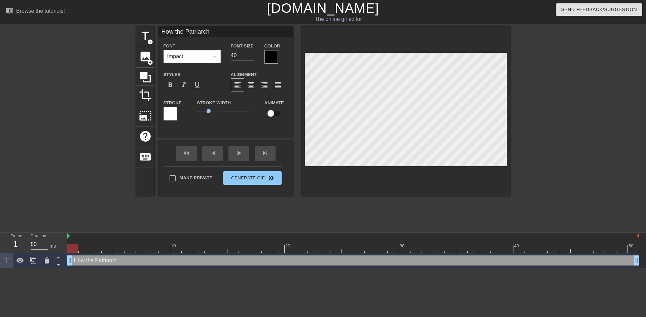
type textarea "How the Patriarchy"
type input "How the Patriarchy"
type textarea "How the Patriarchy"
type input "How the Patriarchyd"
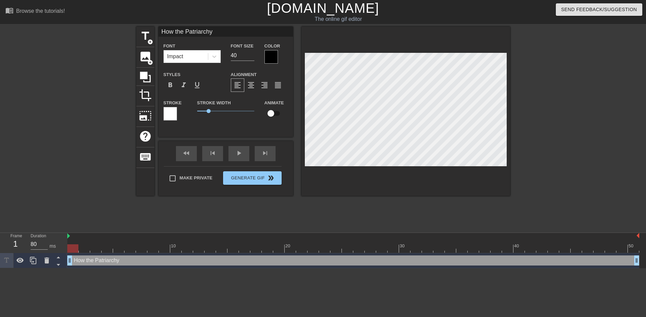
type textarea "How the Patriarchy d"
type input "How the Patriarchyde"
type textarea "How the Patriarchy de"
type input "How the Patriarchydea"
type textarea "How the Patriarchy dea"
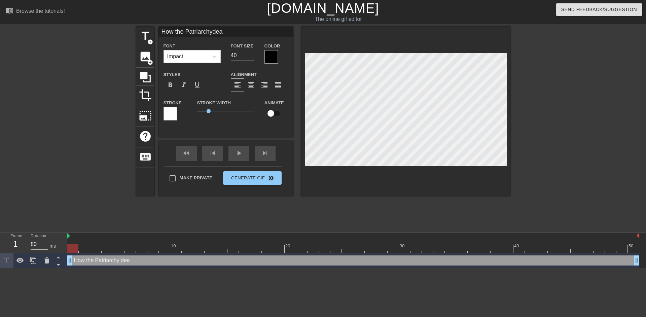
type input "How the Patriarchydeal"
type textarea "How the Patriarchy deal"
type input "How the Patriarchydeals"
type textarea "How the Patriarchy deals"
type input "How the Patriarchydeals"
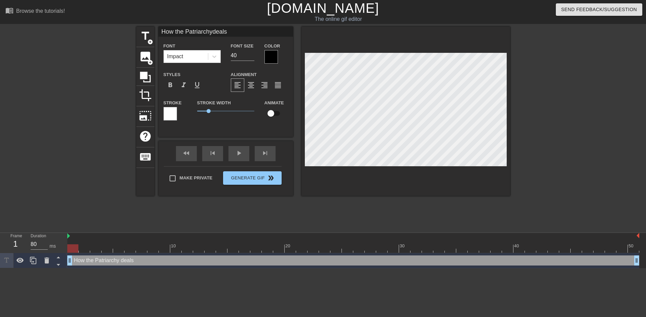
type textarea "How the Patriarchy deals"
type input "How the Patriarchydeals w"
type textarea "How the Patriarchy deals w"
type input "How the Patriarchydeals wi"
type textarea "How the Patriarchy deals wi"
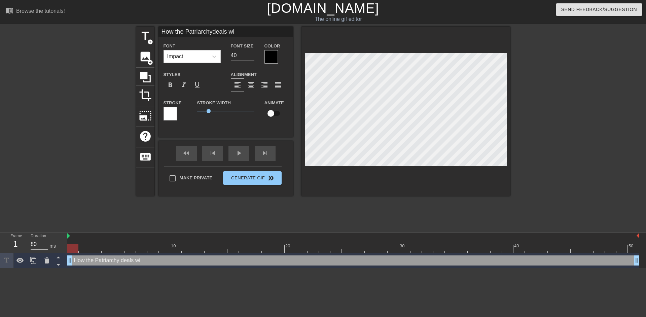
type input "How the Patriarchydeals wit"
type textarea "How the Patriarchy deals wit"
type input "How the Patriarchydeals with"
type textarea "How the Patriarchy deals with"
type input "How the Patriarchydeals with"
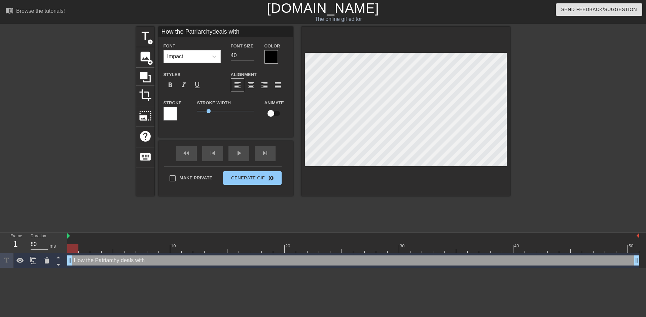
type textarea "How the Patriarchy deals with"
type input "How the Patriarchydeals with f"
type textarea "How the Patriarchy deals with f"
type input "How the Patriarchydeals with fe"
type textarea "How the Patriarchy deals with fe"
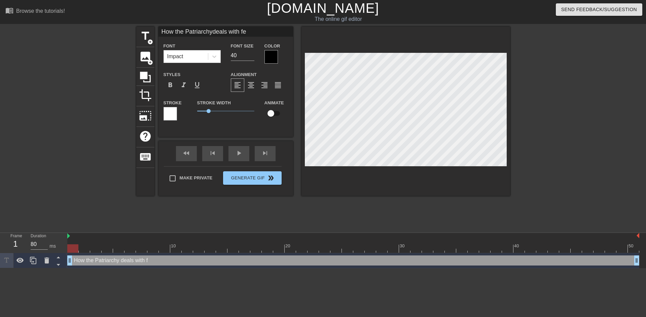
type input "How the Patriarchydeals with fem"
type textarea "How the Patriarchy deals with fem"
type input "How the Patriarchydeals with femi"
type textarea "How the Patriarchy deals with femi"
type input "How the Patriarchydeals with femin"
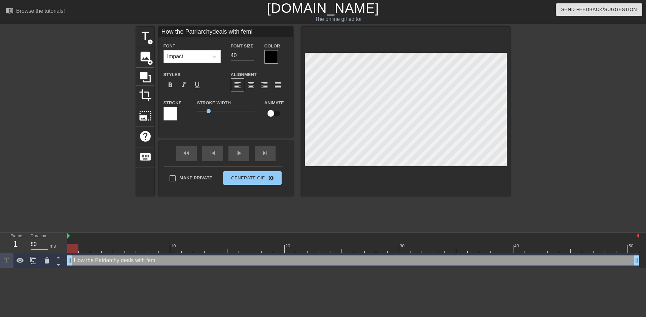
type textarea "How the Patriarchy deals with femin"
type input "How the Patriarchydeals with femini"
type textarea "How the Patriarchy deals with femini"
type input "How the Patriarchydeals with feminis"
type textarea "How the Patriarchy deals with feminis"
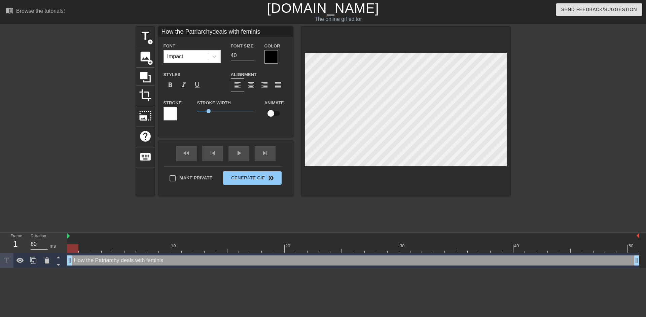
type input "How the Patriarchydeals with feminism"
type textarea "How the Patriarchy deals with feminism"
type input "How the Patriarchyd feminism"
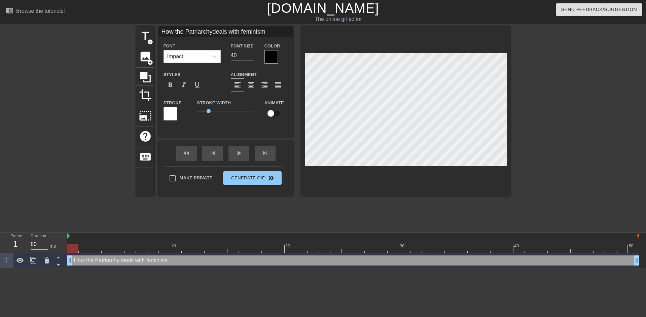
type textarea "How the Patriarchy d feminism"
type input "How the Patriarchy feminism"
type textarea "How the Patriarchy feminism"
type input "How the Patriarchyk feminism"
type textarea "How the Patriarchy k feminism"
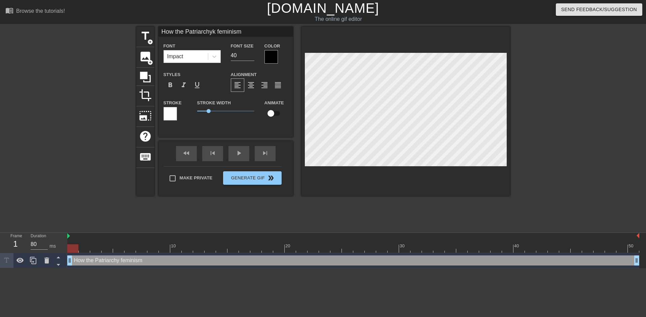
type input "How the Patriarchyke feminism"
type textarea "How the Patriarchy ke feminism"
type input "How the Patriarchykee feminism"
type textarea "How the Patriarchy kee feminism"
type input "How the Patriarchykeep feminism"
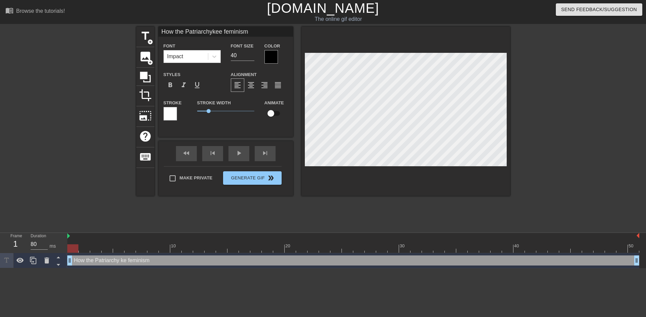
type textarea "How the Patriarchy keep feminism"
type input "How the Patriarchykeeps feminism"
type textarea "How the Patriarchy keeps feminism"
type input "How the Patriarchyeeps feminism"
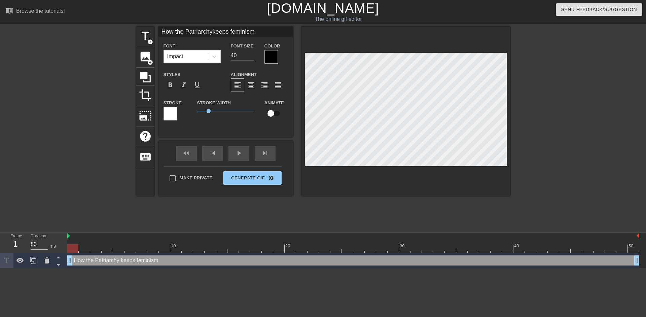
type textarea "How the Patriarchy eeps feminism"
type input "How the Patriarchyleeps feminism"
type textarea "How the Patriarchy leeps feminism"
type input "How the Patriarchyeeps feminism"
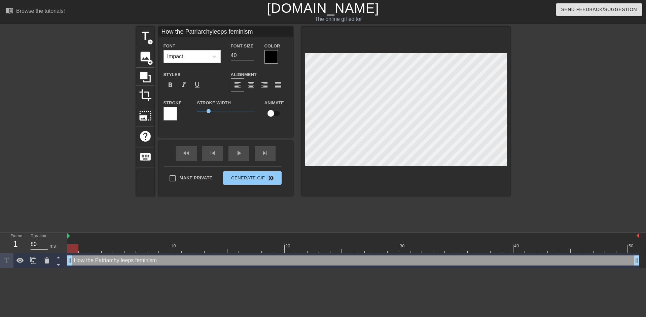
type textarea "How the Patriarchy eeps feminism"
type input "How the Patriarchyleeps feminism"
type textarea "How the Patriarchy leeps feminism"
type input "How the Patriarchyeeps feminism"
type textarea "How the Patriarchy eeps feminism"
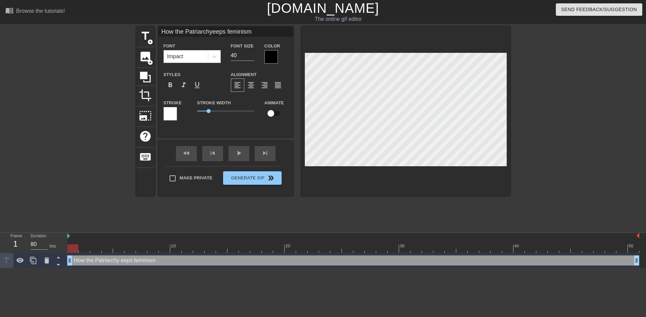
type input "How the Patriarchykeeps feminism"
type textarea "How the Patriarchy keeps feminism"
type input "How the Patriarchykeeps feminism"
type textarea "How the Patriarchy keeps feminism"
type input "How the Patriarchykeeps feminism a"
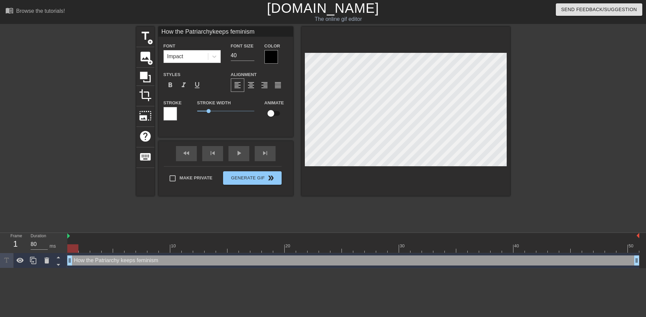
type textarea "How the Patriarchy keeps feminism a"
type input "How the Patriarchykeeps feminism at"
type textarea "How the Patriarchy keeps feminism at"
type input "How the Patriarchykeeps feminism at"
type textarea "How the Patriarchy keeps feminism at"
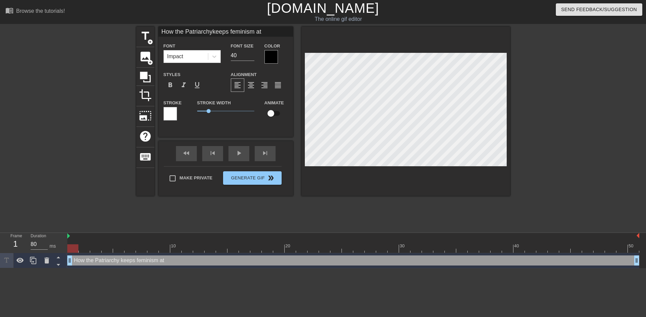
scroll to position [5, 16]
type input "How the Patriarchykeeps feminism at b"
type textarea "How the Patriarchy keeps feminism at b"
type input "How the Patriarchykeeps feminism at ba"
type textarea "How the Patriarchy keeps feminism at ba"
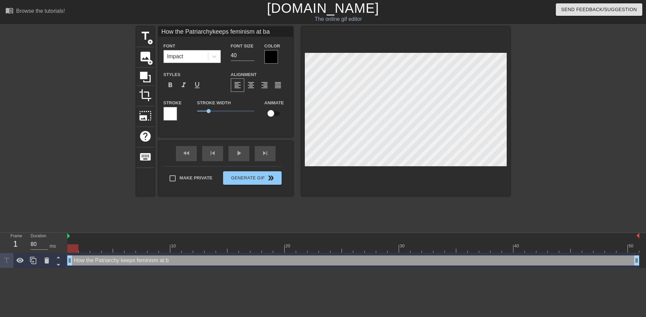
type input "How the Patriarchykeeps feminism at bay"
type textarea "How the Patriarchy keeps feminism at bay"
type input "THow the Patriarchykeeps feminism at bay"
type textarea "THow the Patriarchy keeps feminism at bay"
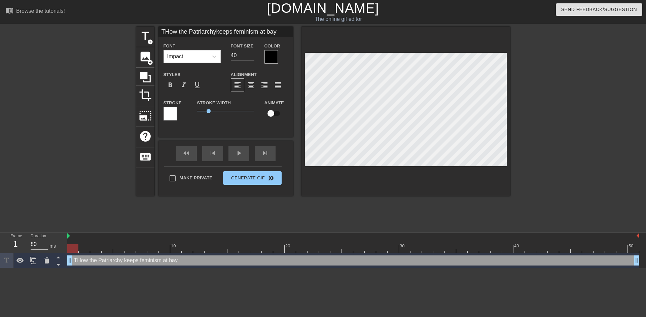
type input "ThHow the Patriarchykeeps feminism at bay"
type textarea "ThHow the Patriarchy keeps feminism at bay"
type input "ThoHow the Patriarchykeeps feminism at bay"
type textarea "ThoHow the Patriarchy keeps feminism at bay"
type input "ThosHow the Patriarchykeeps feminism at bay"
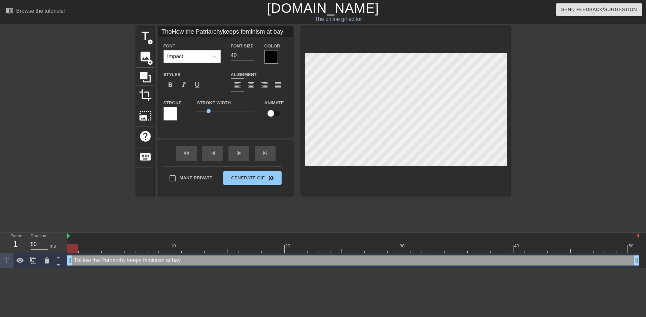
type textarea "ThosHow the Patriarchy keeps feminism at bay"
type input "[PERSON_NAME] How the Patriarchykeeps feminism at bay"
type textarea "[PERSON_NAME] How the Patriarchy keeps feminism at bay"
type input "ThosHow the Patriarchykeeps feminism at bay"
type textarea "ThosHow the Patriarchy keeps feminism at bay"
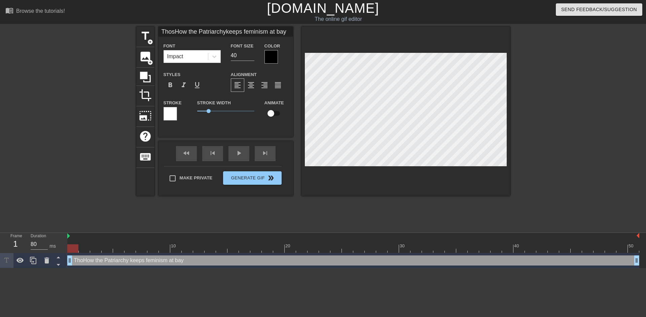
type input "ThoHow the Patriarchykeeps feminism at bay"
type textarea "ThoHow the Patriarchy keeps feminism at bay"
type input "ThHow the Patriarchykeeps feminism at bay"
type textarea "ThHow the Patriarchy keeps feminism at bay"
type input "ThoHow the Patriarchykeeps feminism at bay"
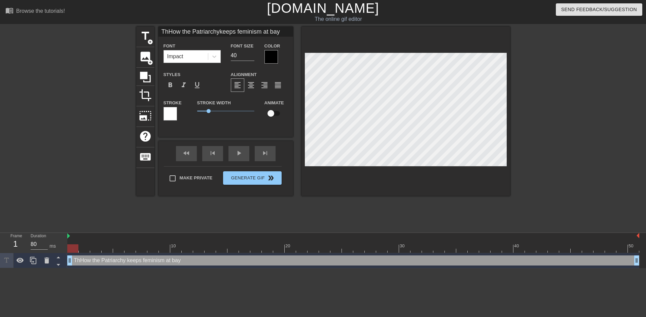
type textarea "ThoHow the Patriarchy keeps feminism at bay"
type input "ThHow the Patriarchykeeps feminism at bay"
type textarea "ThHow the Patriarchy keeps feminism at bay"
type input "ThiHow the Patriarchykeeps feminism at bay"
type textarea "ThiHow the Patriarchy keeps feminism at bay"
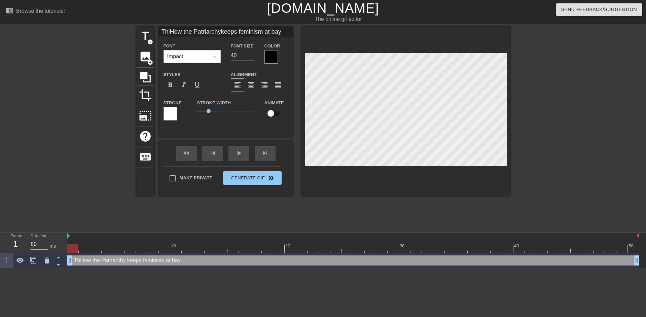
type input "ThisHow the Patriarchykeeps feminism at bay"
type textarea "ThisHow the Patriarchy keeps feminism at bay"
type input "This How the Patriarchykeeps feminism at bay"
type textarea "This How the Patriarchy keeps feminism at bay"
type input "This oHow the Patriarchykeeps feminism at bay"
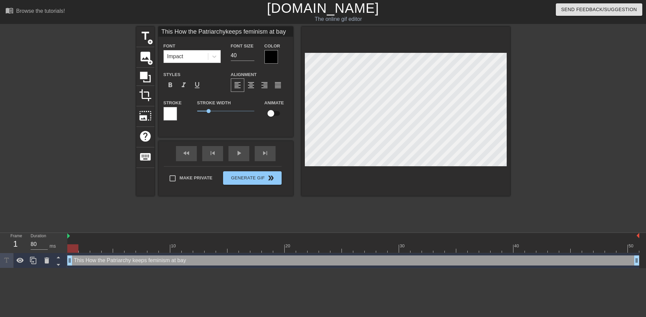
type textarea "This oHow the Patriarchy keeps feminism at bay"
type input "This osHow the Patriarchykeeps feminism at bay"
type textarea "This osHow the Patriarchy keeps feminism at bay"
type input "This oHow the Patriarchykeeps feminism at bay"
type textarea "This oHow the Patriarchy keeps feminism at bay"
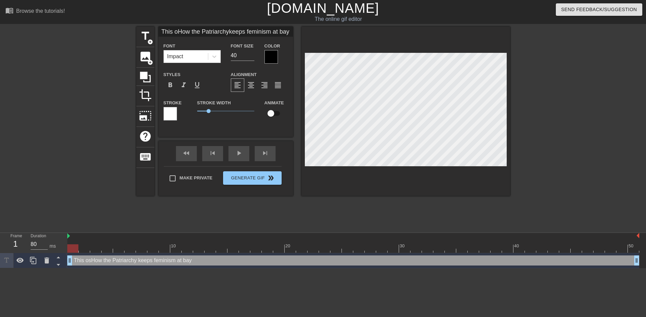
type input "This How the Patriarchykeeps feminism at bay"
type textarea "This How the Patriarchy keeps feminism at bay"
type input "This iHow the Patriarchykeeps feminism at bay"
type textarea "This iHow the Patriarchy keeps feminism at bay"
type input "This isHow the Patriarchykeeps feminism at bay"
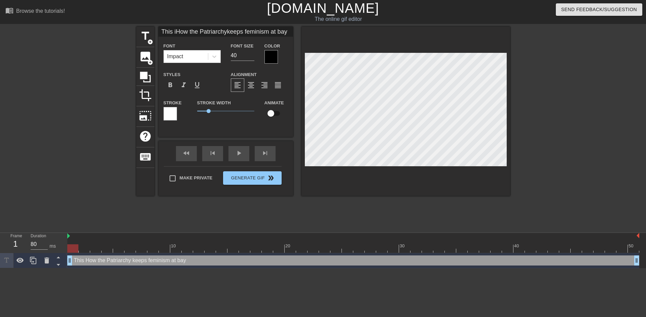
type textarea "This isHow the Patriarchy keeps feminism at bay"
type input "This is How the Patriarchykeeps feminism at bay"
type textarea "This is How the Patriarchy keeps feminism at bay"
type input "This is ow the Patriarchykeeps feminism at bay"
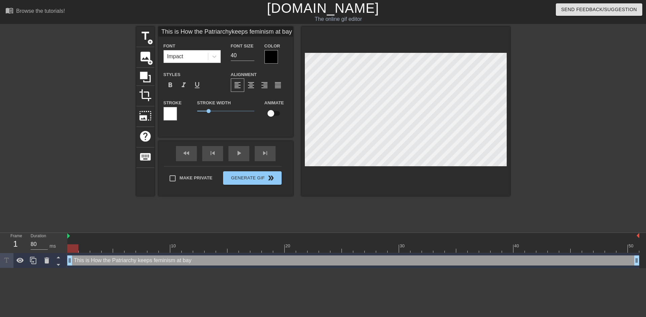
type textarea "This is ow the Patriarchy keeps feminism at bay"
type input "This is how the Patriarchykeeps feminism at bay"
type textarea "This is how the Patriarchy keeps feminism at bay"
type input "This is how the Patriarchykeeps feminism at bay."
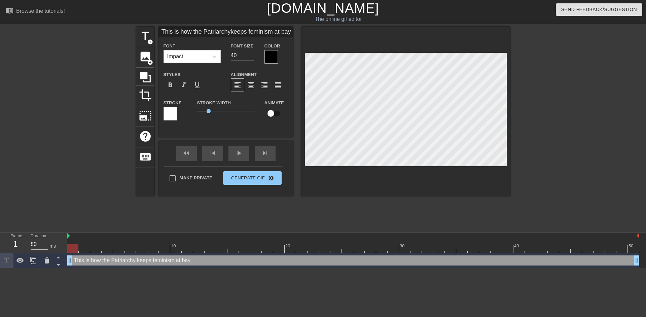
type textarea "This is how the Patriarchy keeps feminism at bay."
type input "This is how the Patriarchykeeps feminism at bay.."
type textarea "This is how the Patriarchy keeps feminism at bay.."
type input "This is how the Patriarchykeeps feminism at bay..."
type textarea "This is how the Patriarchy keeps feminism at bay..."
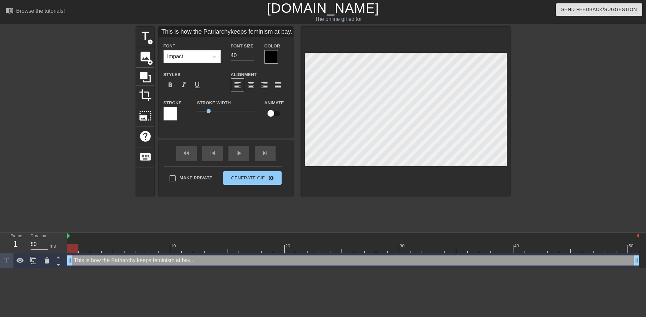
scroll to position [2, 1]
click at [214, 57] on icon at bounding box center [214, 56] width 7 height 7
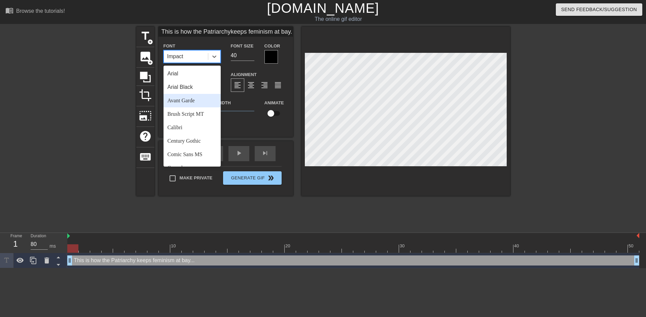
scroll to position [241, 0]
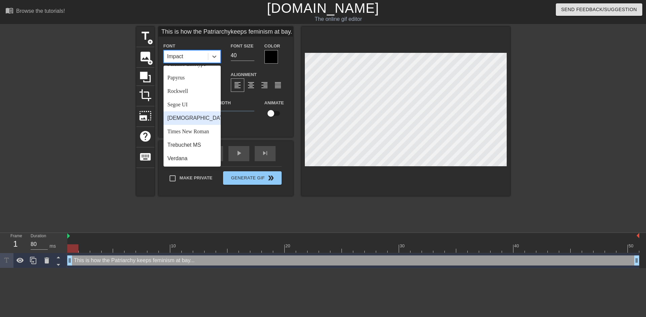
click at [189, 110] on div "Segoe UI" at bounding box center [192, 104] width 57 height 13
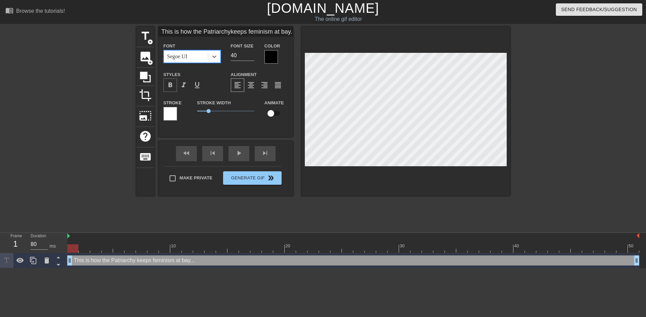
click at [170, 83] on span "format_bold" at bounding box center [170, 85] width 8 height 8
click at [181, 85] on span "format_italic" at bounding box center [184, 85] width 8 height 8
type input "This is how the Patriarchykeeps feminism at bay..."
type input "39"
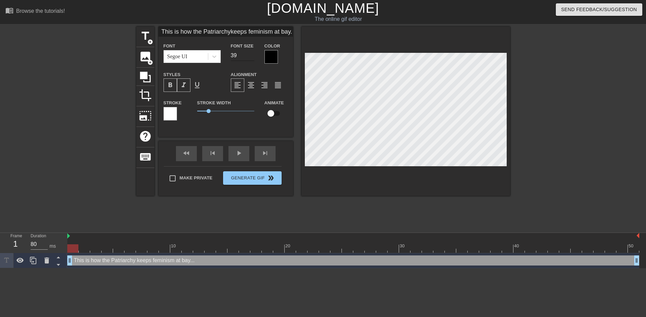
click at [251, 56] on input "39" at bounding box center [243, 55] width 24 height 11
type input "This is how the Patriarchykeeps feminism at bay..."
type input "38"
click at [251, 58] on input "38" at bounding box center [243, 55] width 24 height 11
type input "This is how the Patriarchykeeps feminism at bay..."
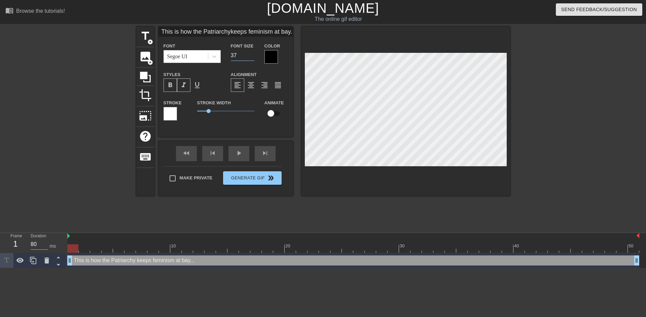
type input "37"
click at [251, 58] on input "37" at bounding box center [243, 55] width 24 height 11
type input "This is how the Patriarchykeeps feminism at bay..."
type input "36"
click at [251, 58] on input "36" at bounding box center [243, 55] width 24 height 11
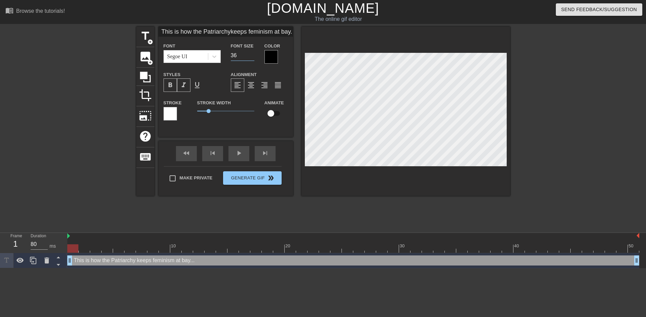
type input "This is how the Patriarchykeeps feminism at bay..."
type input "35"
click at [251, 58] on input "35" at bounding box center [243, 55] width 24 height 11
type input "This is how the Patriarchykeeps feminism at bay..."
type input "34"
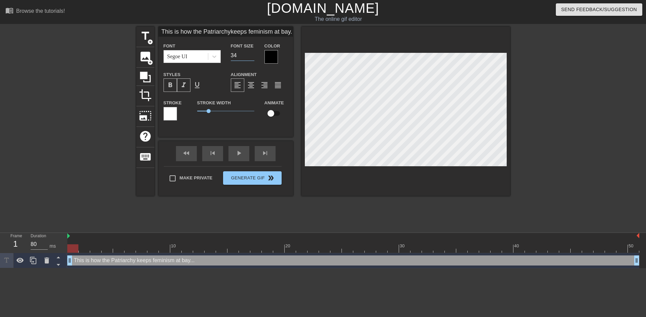
click at [251, 58] on input "34" at bounding box center [243, 55] width 24 height 11
type input "This is how the Patriarchykeeps feminism at bay..."
type input "33"
click at [251, 58] on input "33" at bounding box center [243, 55] width 24 height 11
type input "This is how the Patriarchykeeps feminism at bay..."
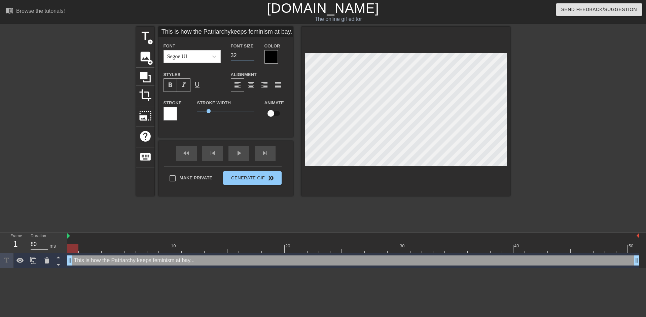
type input "32"
click at [251, 58] on input "32" at bounding box center [243, 55] width 24 height 11
type input "This is how the Patriarchykeeps feminism at bay..."
type input "31"
click at [251, 58] on input "31" at bounding box center [243, 55] width 24 height 11
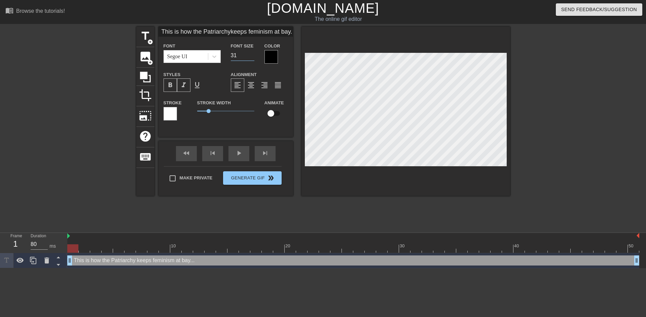
type input "This is how the Patriarchykeeps feminism at bay..."
type input "30"
click at [251, 58] on input "30" at bounding box center [243, 55] width 24 height 11
type input "This is how the Patriarchykeeps feminism at bay..."
type input "29"
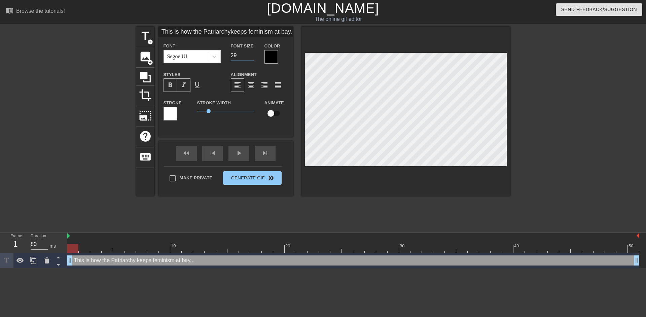
click at [251, 58] on input "29" at bounding box center [243, 55] width 24 height 11
type input "This is how the Patriarchykeeps feminism at bay..."
type input "30"
click at [251, 55] on input "30" at bounding box center [243, 55] width 24 height 11
type input "This is how the Patriarchykeeps feminism at bay..."
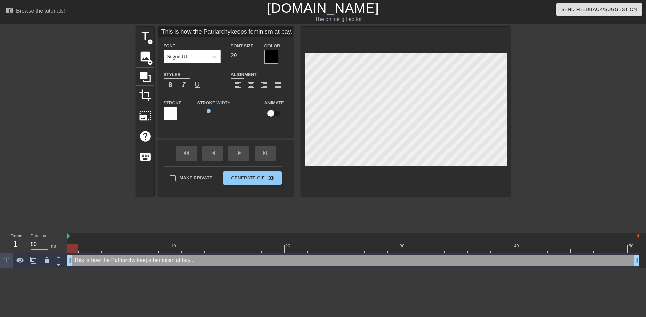
type input "29"
click at [250, 57] on input "29" at bounding box center [243, 55] width 24 height 11
type input "This is how the Patriarchykeeps feminism at bay..."
type input "28"
click at [250, 57] on input "28" at bounding box center [243, 55] width 24 height 11
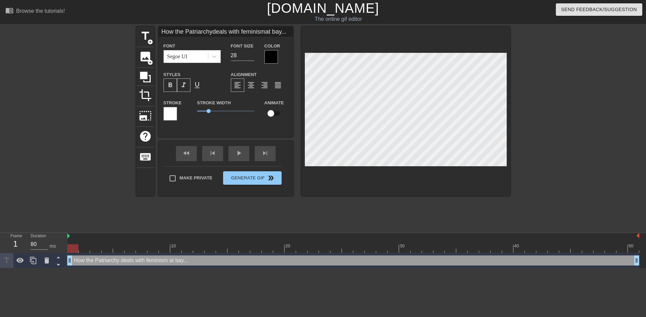
scroll to position [3, 18]
click at [273, 87] on div "format_align_justify" at bounding box center [277, 84] width 13 height 13
drag, startPoint x: 208, startPoint y: 111, endPoint x: 202, endPoint y: 110, distance: 6.1
click at [202, 110] on span "0.45" at bounding box center [202, 111] width 4 height 4
click at [168, 114] on div at bounding box center [170, 113] width 13 height 13
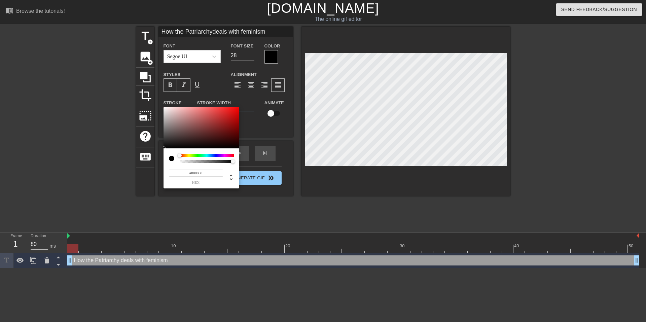
drag, startPoint x: 197, startPoint y: 118, endPoint x: 152, endPoint y: 160, distance: 61.7
click at [152, 160] on div "#000000 hex" at bounding box center [323, 161] width 646 height 322
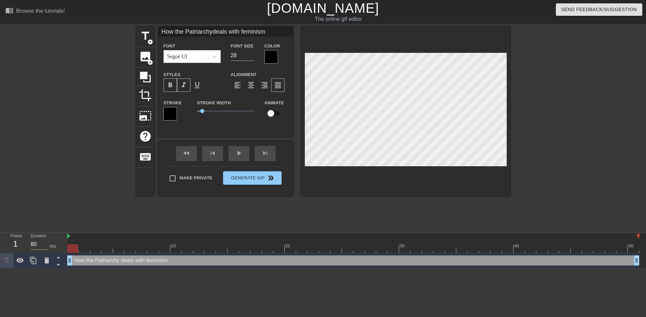
click at [268, 57] on div at bounding box center [271, 56] width 13 height 13
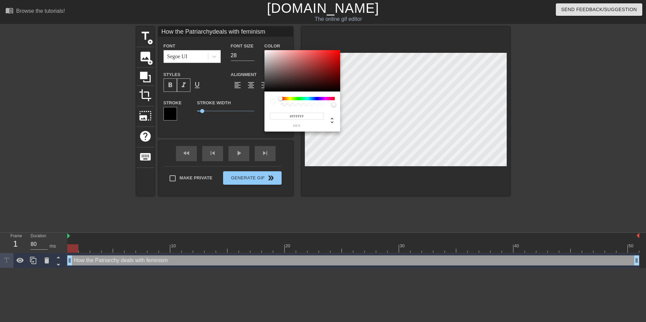
drag, startPoint x: 292, startPoint y: 82, endPoint x: 253, endPoint y: 34, distance: 62.0
click at [253, 34] on div "#FFFFFF hex" at bounding box center [323, 161] width 646 height 322
drag, startPoint x: 334, startPoint y: 104, endPoint x: 329, endPoint y: 106, distance: 6.0
click at [329, 106] on div at bounding box center [329, 105] width 4 height 4
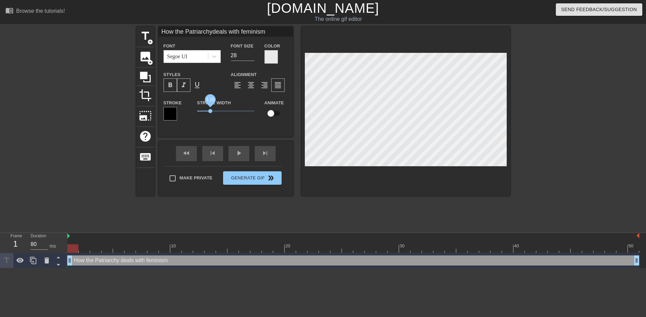
drag, startPoint x: 203, startPoint y: 110, endPoint x: 210, endPoint y: 112, distance: 7.4
click at [210, 112] on span "1.15" at bounding box center [210, 111] width 4 height 4
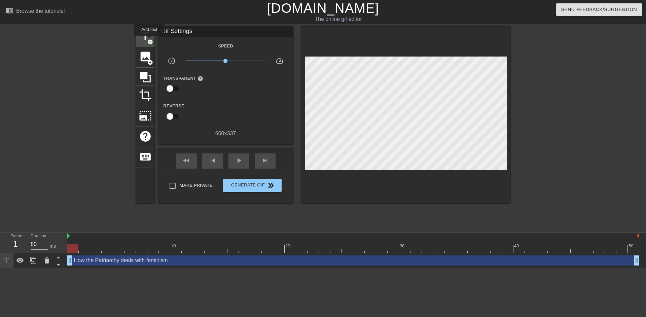
click at [149, 40] on span "add_circle" at bounding box center [150, 42] width 6 height 6
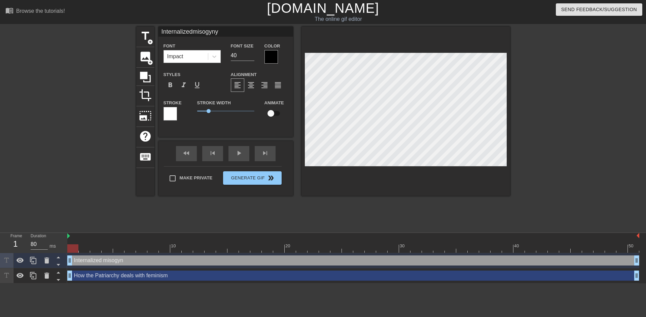
scroll to position [3, 9]
click at [507, 160] on div at bounding box center [406, 111] width 209 height 169
click at [253, 86] on span "format_align_center" at bounding box center [251, 85] width 8 height 8
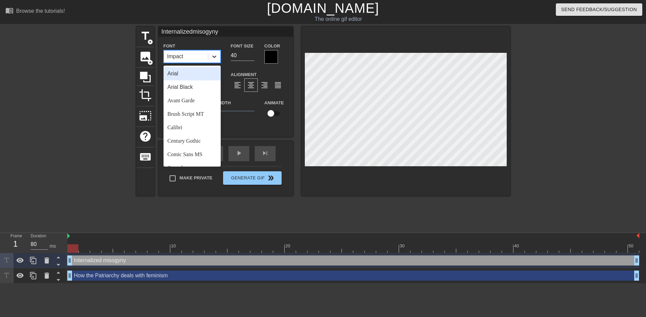
click at [217, 59] on icon at bounding box center [214, 56] width 7 height 7
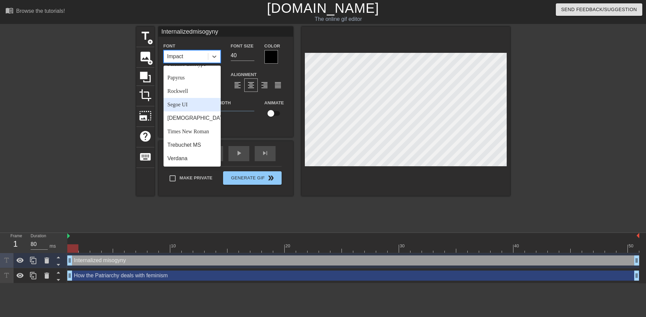
click at [187, 108] on div "Segoe UI" at bounding box center [192, 104] width 57 height 13
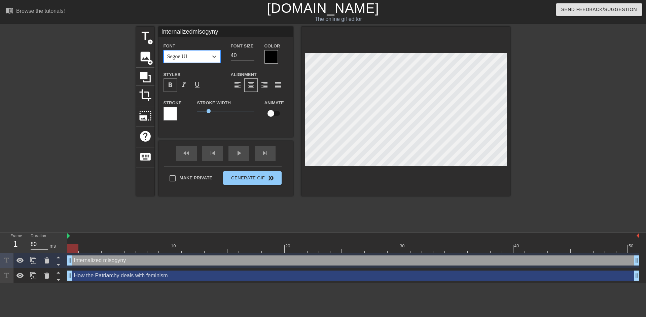
click at [172, 85] on span "format_bold" at bounding box center [170, 85] width 8 height 8
click at [236, 57] on input "40" at bounding box center [243, 55] width 24 height 11
click at [273, 59] on div at bounding box center [271, 56] width 13 height 13
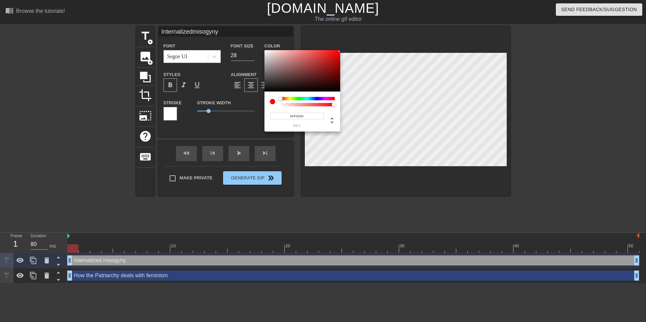
drag, startPoint x: 270, startPoint y: 90, endPoint x: 369, endPoint y: 36, distance: 112.5
click at [369, 36] on div "#FF0000 hex" at bounding box center [323, 161] width 646 height 322
drag, startPoint x: 296, startPoint y: 114, endPoint x: 300, endPoint y: 114, distance: 4.4
click at [300, 114] on input "#FF0000" at bounding box center [297, 116] width 54 height 7
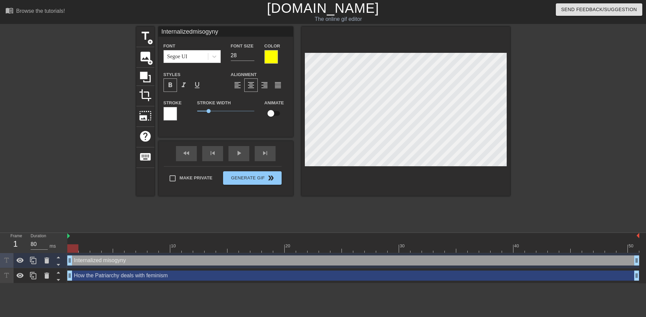
click at [167, 112] on div at bounding box center [170, 113] width 13 height 13
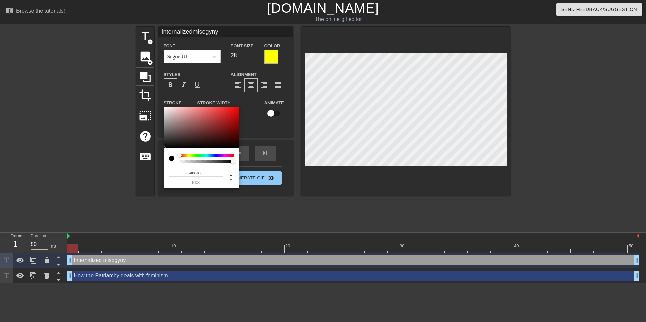
drag, startPoint x: 192, startPoint y: 134, endPoint x: 157, endPoint y: 158, distance: 42.4
click at [157, 158] on div "#000000 hex" at bounding box center [323, 161] width 646 height 322
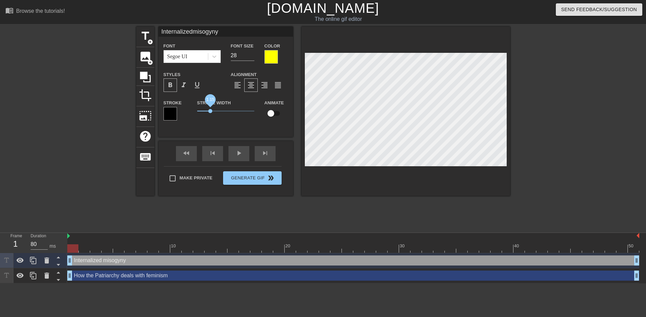
click at [210, 113] on span "1.15" at bounding box center [225, 111] width 57 height 8
click at [251, 58] on input "27" at bounding box center [243, 55] width 24 height 11
click at [251, 58] on input "26" at bounding box center [243, 55] width 24 height 11
click at [251, 58] on input "25" at bounding box center [243, 55] width 24 height 11
click at [251, 58] on input "24" at bounding box center [243, 55] width 24 height 11
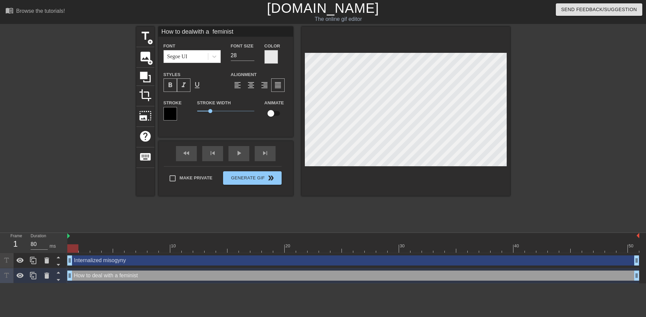
scroll to position [3, 5]
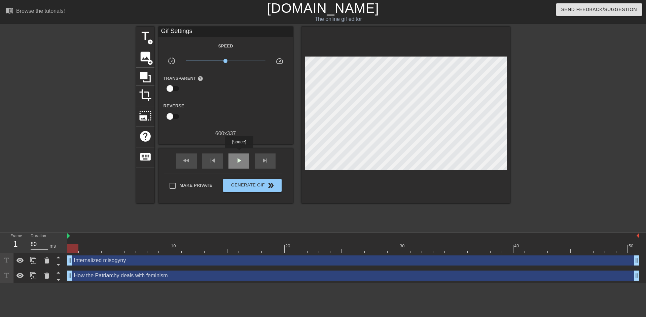
click at [239, 153] on div "play_arrow" at bounding box center [239, 160] width 21 height 15
click at [247, 159] on div "pause" at bounding box center [239, 160] width 21 height 15
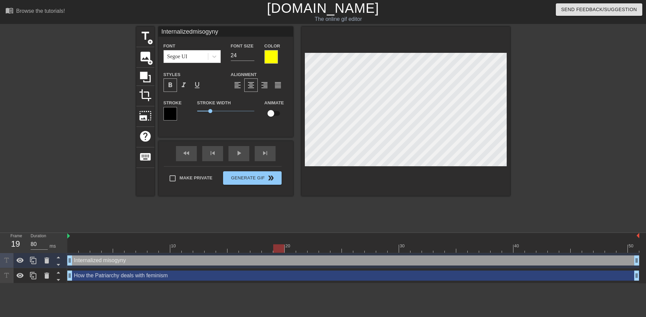
click at [272, 55] on div at bounding box center [271, 56] width 13 height 13
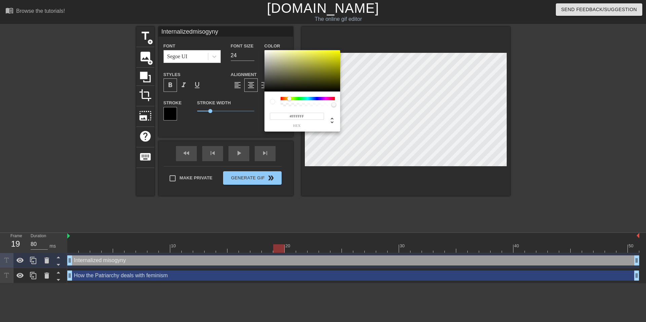
drag, startPoint x: 294, startPoint y: 82, endPoint x: 259, endPoint y: 44, distance: 52.2
click at [259, 44] on div "#FFFFFF hex" at bounding box center [323, 161] width 646 height 322
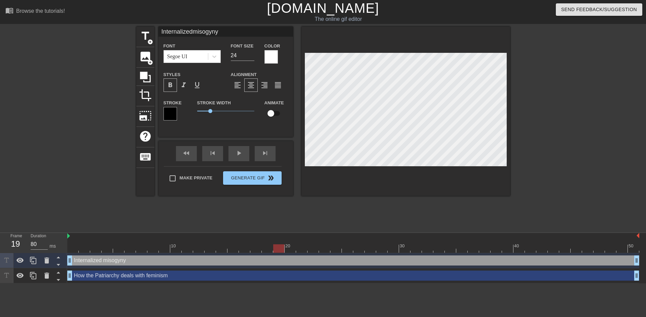
click at [171, 113] on div at bounding box center [170, 113] width 13 height 13
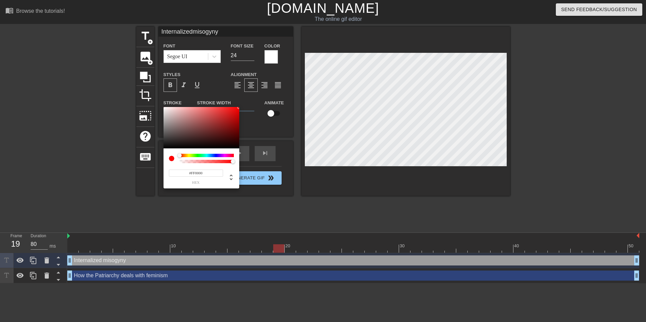
drag, startPoint x: 218, startPoint y: 127, endPoint x: 259, endPoint y: 95, distance: 52.3
click at [259, 95] on div "#FF0000 hex" at bounding box center [323, 161] width 646 height 322
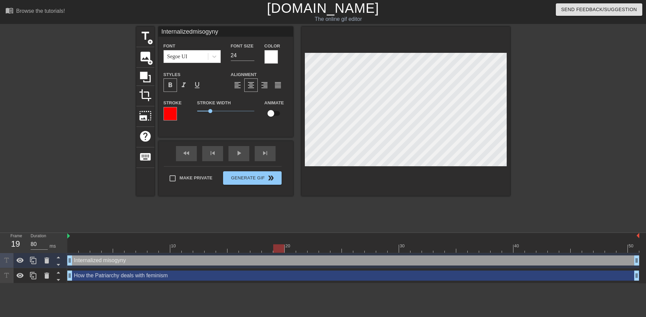
click at [268, 54] on div at bounding box center [271, 56] width 13 height 13
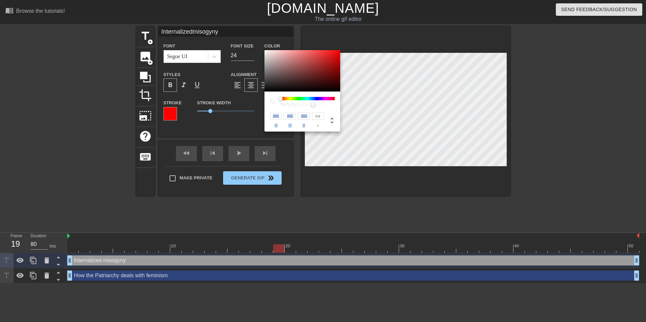
drag, startPoint x: 333, startPoint y: 105, endPoint x: 313, endPoint y: 109, distance: 20.6
click at [313, 109] on div "255 r 255 g 255 b 0.6 a" at bounding box center [303, 112] width 76 height 40
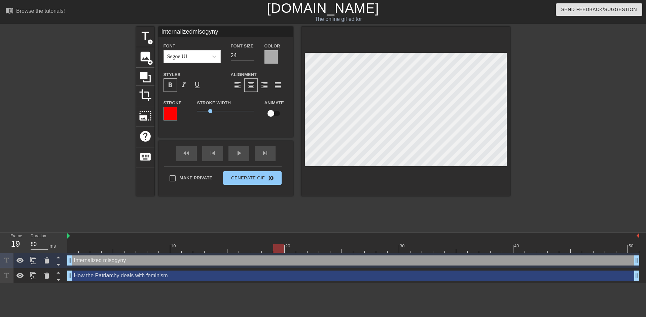
click at [175, 113] on div at bounding box center [170, 113] width 13 height 13
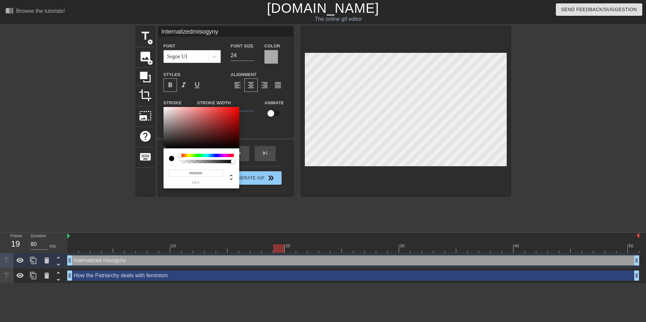
drag, startPoint x: 207, startPoint y: 126, endPoint x: 156, endPoint y: 155, distance: 59.1
click at [156, 155] on div "#000000 hex" at bounding box center [323, 161] width 646 height 322
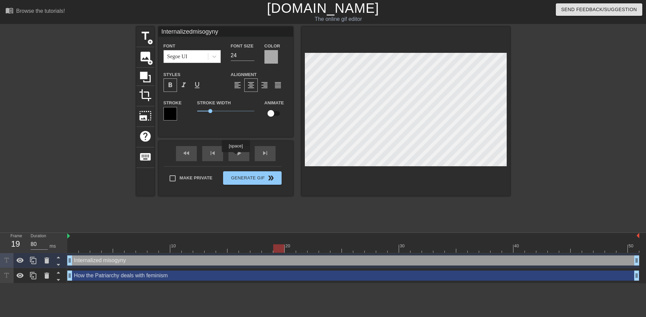
click at [239, 151] on div "fast_rewind skip_previous play_arrow skip_next" at bounding box center [226, 153] width 110 height 25
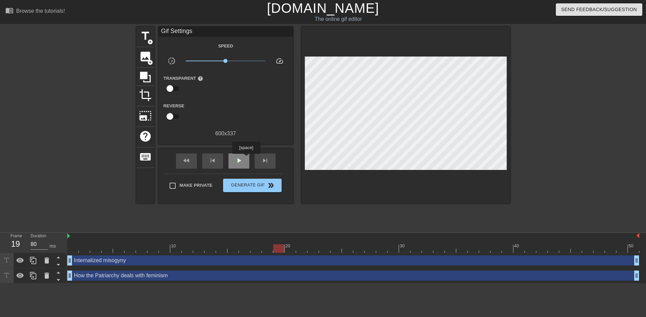
click at [246, 159] on div "play_arrow" at bounding box center [239, 160] width 21 height 15
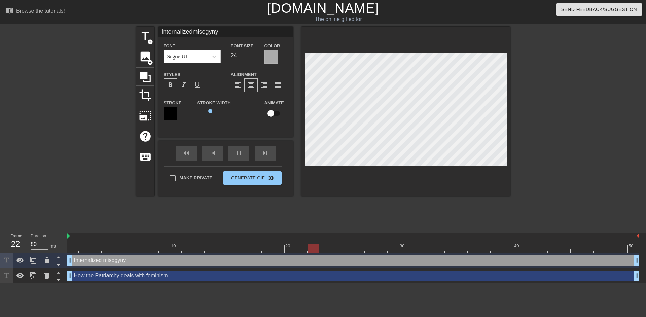
click at [274, 57] on div at bounding box center [271, 56] width 13 height 13
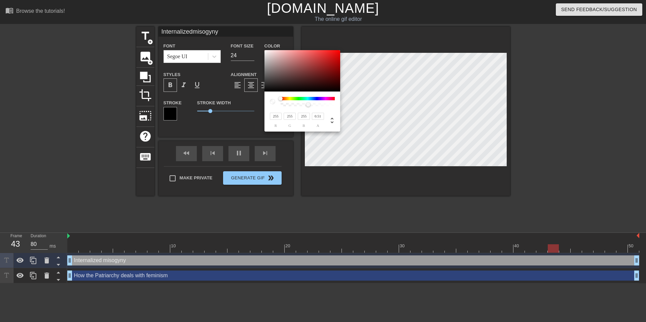
drag, startPoint x: 312, startPoint y: 105, endPoint x: 308, endPoint y: 105, distance: 3.7
click at [308, 105] on div at bounding box center [308, 105] width 4 height 4
click at [324, 117] on div at bounding box center [330, 120] width 12 height 8
click at [318, 116] on input "0.51" at bounding box center [318, 116] width 12 height 7
click at [322, 117] on input "0.51" at bounding box center [318, 116] width 12 height 7
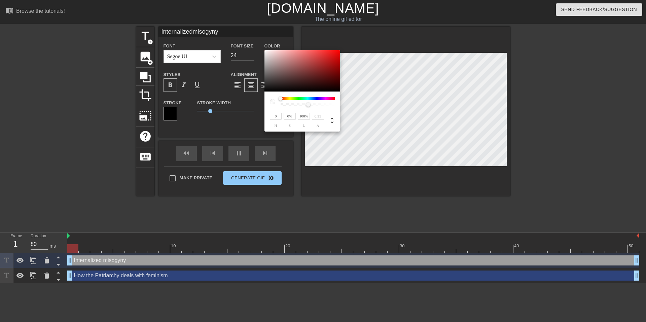
drag, startPoint x: 289, startPoint y: 78, endPoint x: 258, endPoint y: 47, distance: 44.0
click at [258, 47] on div "0 h 0% s 100% l 0.51 a" at bounding box center [323, 161] width 646 height 322
click at [320, 117] on input "0.51" at bounding box center [318, 116] width 12 height 7
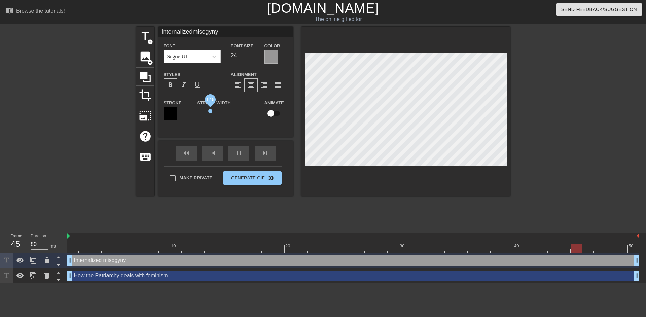
click at [210, 112] on span "1.15" at bounding box center [210, 111] width 4 height 4
click at [175, 114] on div at bounding box center [170, 113] width 13 height 13
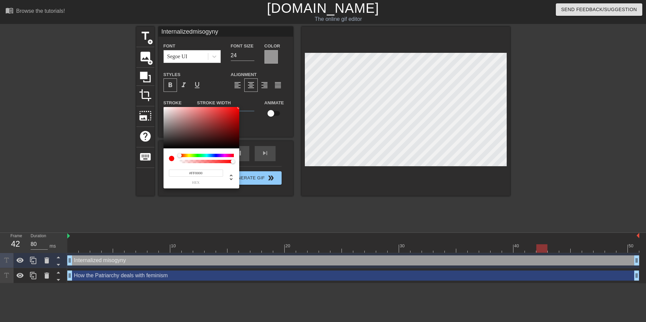
drag, startPoint x: 209, startPoint y: 130, endPoint x: 257, endPoint y: 97, distance: 57.9
click at [257, 97] on div "#FF0000 hex" at bounding box center [323, 161] width 646 height 322
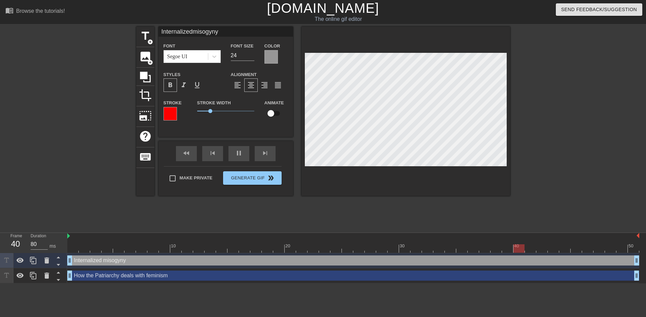
click at [171, 118] on div at bounding box center [170, 113] width 13 height 13
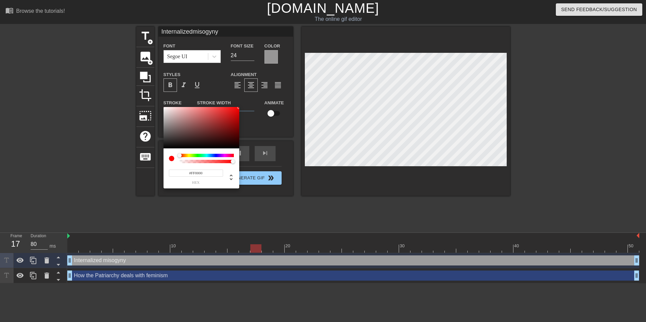
drag, startPoint x: 193, startPoint y: 174, endPoint x: 199, endPoint y: 174, distance: 5.4
click at [199, 174] on input "#FF0000" at bounding box center [196, 173] width 54 height 7
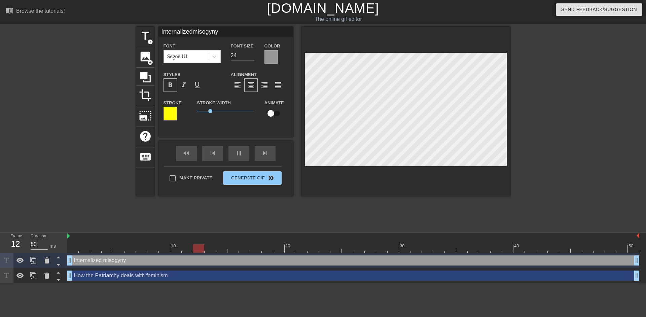
click at [267, 57] on div at bounding box center [271, 56] width 13 height 13
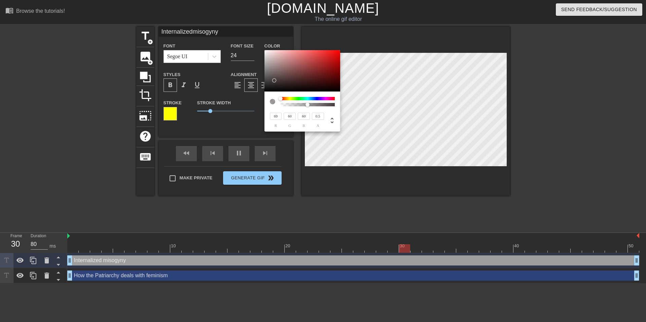
click at [273, 80] on div at bounding box center [303, 71] width 76 height 42
drag, startPoint x: 273, startPoint y: 80, endPoint x: 262, endPoint y: 49, distance: 33.8
click at [262, 49] on div "255 r 255 g 255 b 0.5 a" at bounding box center [323, 161] width 646 height 322
click at [316, 119] on input "0.5" at bounding box center [318, 116] width 12 height 7
drag, startPoint x: 305, startPoint y: 104, endPoint x: 349, endPoint y: 105, distance: 44.1
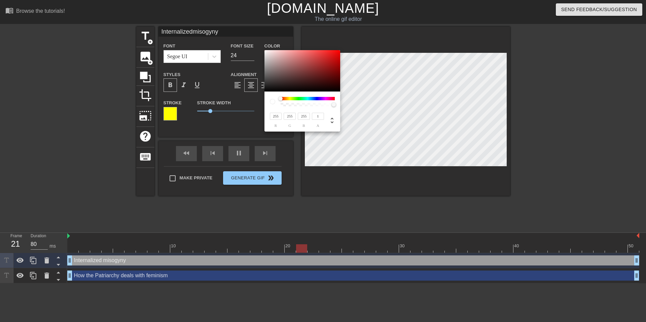
click at [349, 105] on div "255 r 255 g 255 b 1 a" at bounding box center [323, 161] width 646 height 322
click at [274, 72] on div at bounding box center [274, 72] width 4 height 4
drag, startPoint x: 273, startPoint y: 72, endPoint x: 261, endPoint y: 45, distance: 29.7
click at [261, 45] on div "255 r 255 g 255 b 1 a" at bounding box center [323, 161] width 646 height 322
click at [287, 64] on div at bounding box center [303, 71] width 76 height 42
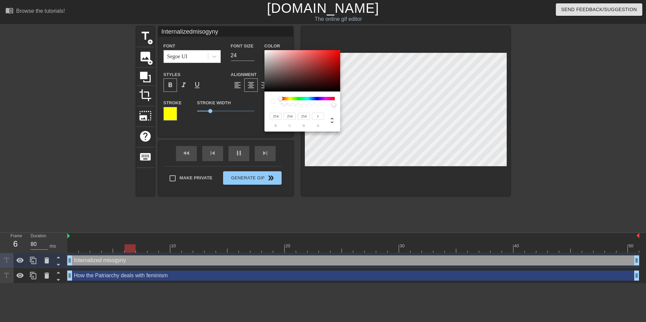
drag, startPoint x: 281, startPoint y: 67, endPoint x: 264, endPoint y: 50, distance: 23.8
click at [265, 50] on div at bounding box center [303, 71] width 76 height 42
click at [283, 68] on div at bounding box center [303, 71] width 76 height 42
click at [275, 118] on input "147" at bounding box center [276, 116] width 12 height 7
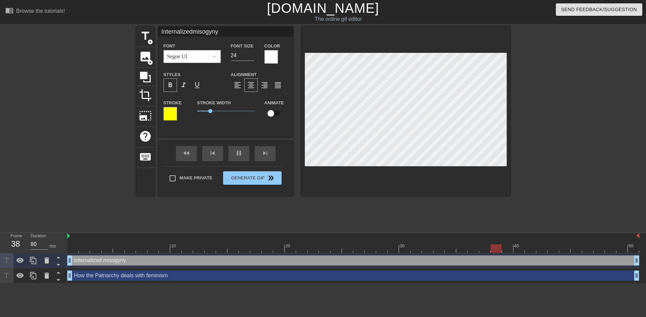
click at [170, 112] on div at bounding box center [170, 113] width 13 height 13
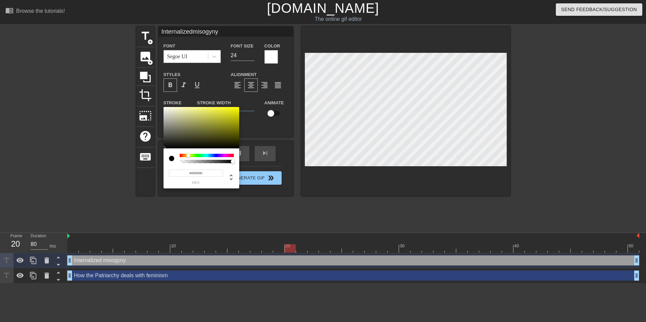
drag, startPoint x: 208, startPoint y: 126, endPoint x: 161, endPoint y: 155, distance: 55.0
click at [161, 155] on div "#000000 hex" at bounding box center [323, 161] width 646 height 322
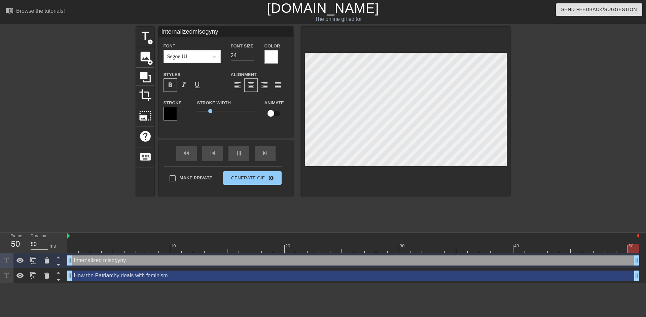
click at [275, 57] on div at bounding box center [271, 56] width 13 height 13
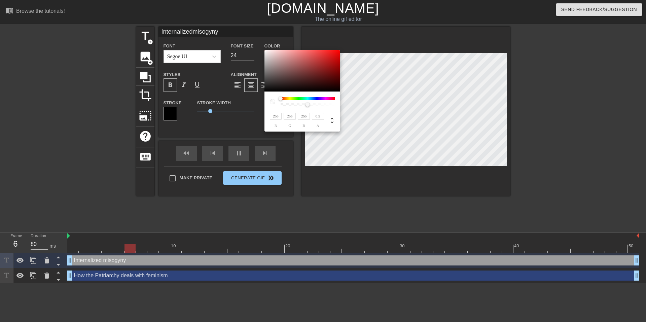
drag, startPoint x: 334, startPoint y: 105, endPoint x: 308, endPoint y: 106, distance: 25.9
click at [308, 106] on div at bounding box center [308, 105] width 4 height 4
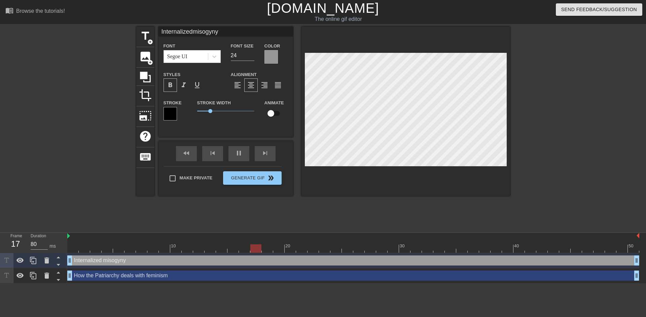
click at [176, 117] on div at bounding box center [170, 113] width 13 height 13
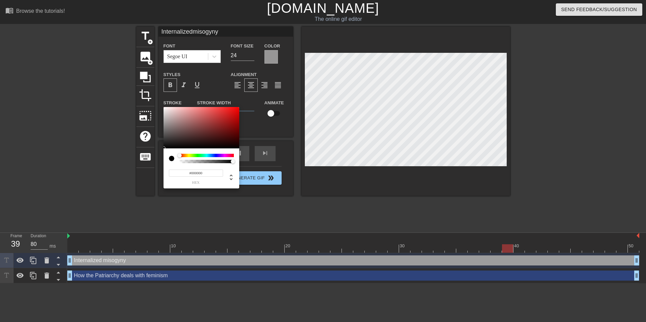
drag, startPoint x: 196, startPoint y: 172, endPoint x: 203, endPoint y: 173, distance: 7.2
click at [203, 173] on input "#000000" at bounding box center [196, 173] width 54 height 7
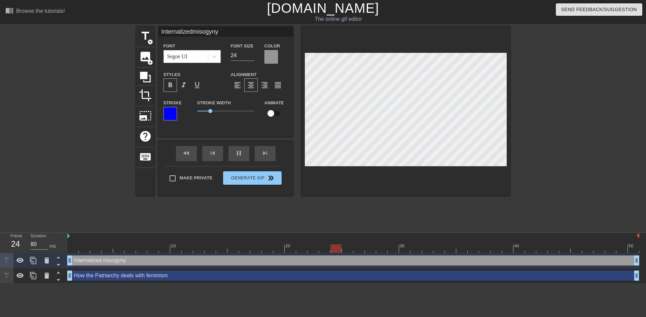
click at [273, 58] on div at bounding box center [271, 56] width 13 height 13
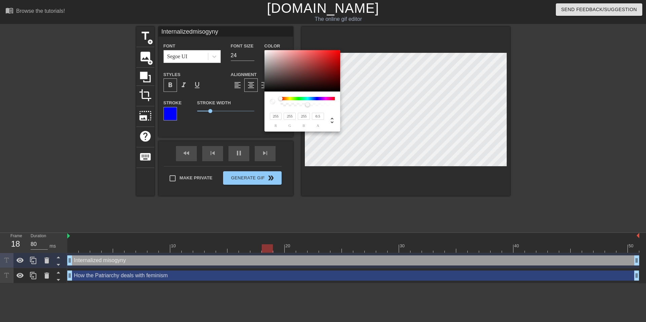
drag, startPoint x: 284, startPoint y: 81, endPoint x: 255, endPoint y: 43, distance: 47.4
click at [255, 43] on div "255 r 255 g 255 b 0.5 a" at bounding box center [323, 161] width 646 height 322
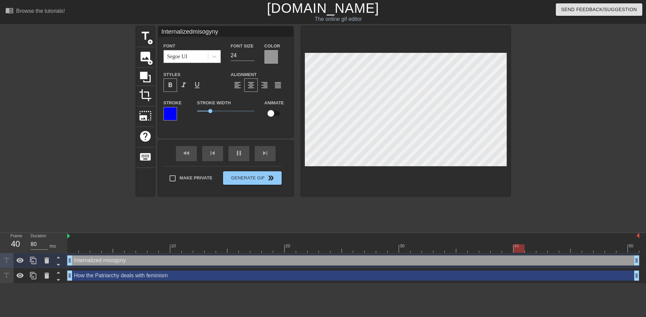
click at [268, 54] on div at bounding box center [271, 56] width 13 height 13
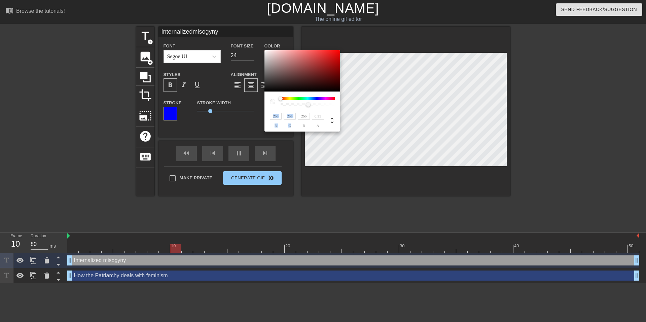
drag, startPoint x: 307, startPoint y: 104, endPoint x: 308, endPoint y: 115, distance: 11.2
click at [308, 115] on div "255 r 255 g 255 b 0.51 a" at bounding box center [303, 112] width 76 height 40
click at [323, 116] on input "0.51" at bounding box center [318, 116] width 12 height 7
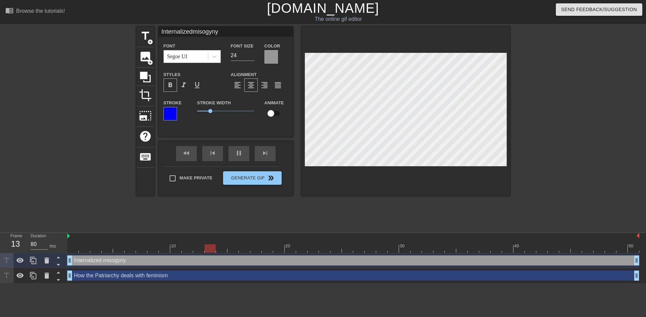
click at [172, 116] on div at bounding box center [170, 113] width 13 height 13
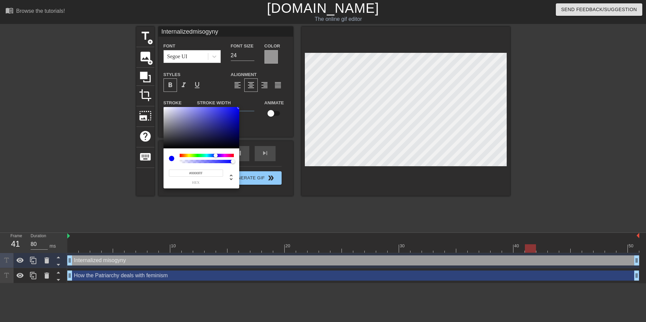
drag, startPoint x: 205, startPoint y: 130, endPoint x: 253, endPoint y: 93, distance: 60.0
click at [253, 93] on div "#0000FF hex" at bounding box center [323, 161] width 646 height 322
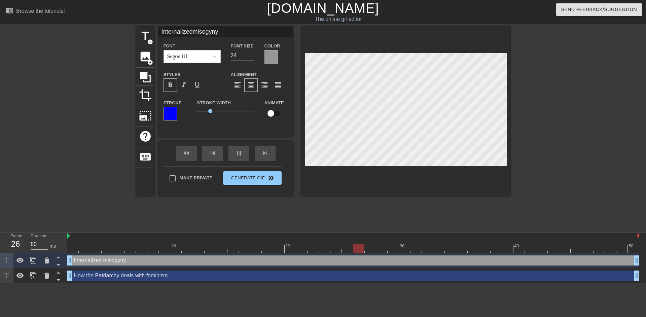
click at [272, 60] on div at bounding box center [271, 56] width 13 height 13
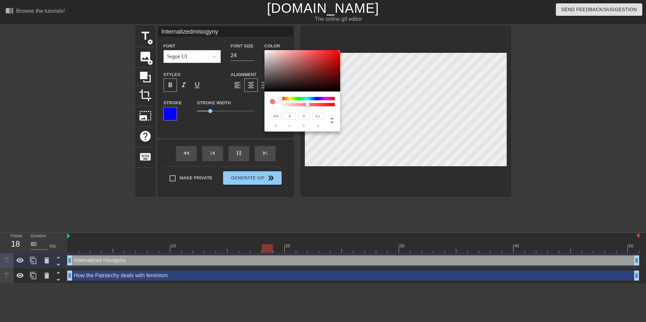
drag, startPoint x: 307, startPoint y: 74, endPoint x: 354, endPoint y: 57, distance: 50.0
click at [366, 31] on div "255 r 0 g 0 b 0.5 a" at bounding box center [323, 161] width 646 height 322
drag, startPoint x: 307, startPoint y: 105, endPoint x: 356, endPoint y: 106, distance: 48.5
click at [356, 106] on div "255 r 0 g 0 b 1 a" at bounding box center [323, 161] width 646 height 322
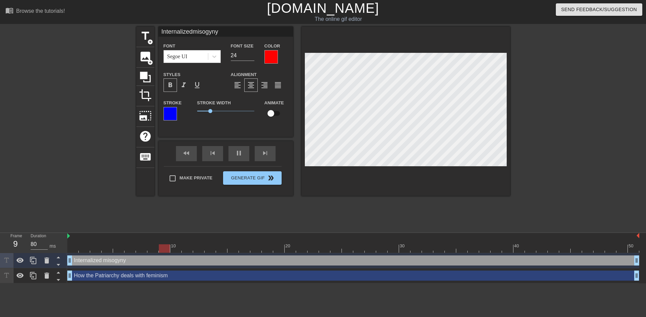
click at [271, 53] on div at bounding box center [271, 56] width 13 height 13
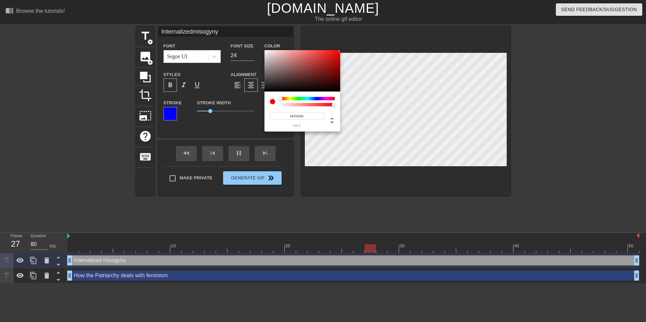
drag, startPoint x: 301, startPoint y: 117, endPoint x: 309, endPoint y: 117, distance: 8.1
click at [309, 117] on input "#FF0000" at bounding box center [297, 116] width 54 height 7
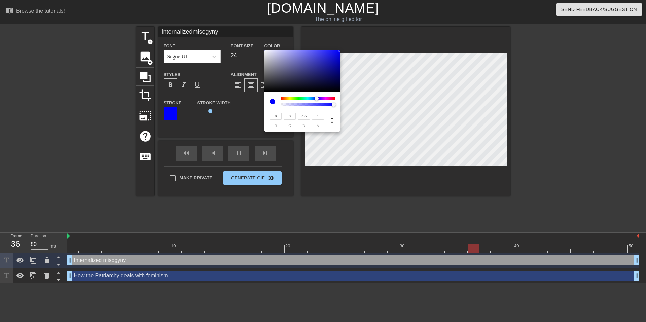
drag, startPoint x: 332, startPoint y: 105, endPoint x: 371, endPoint y: 113, distance: 39.4
click at [371, 113] on div "0 r 0 g 255 b 1 a" at bounding box center [323, 161] width 646 height 322
click at [271, 57] on div at bounding box center [271, 57] width 4 height 4
drag, startPoint x: 271, startPoint y: 57, endPoint x: 260, endPoint y: 49, distance: 13.0
click at [260, 49] on div "255 r 255 g 255 b 1 a" at bounding box center [323, 161] width 646 height 322
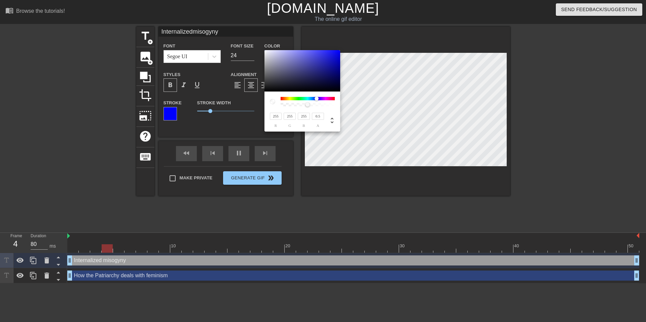
drag, startPoint x: 332, startPoint y: 105, endPoint x: 308, endPoint y: 107, distance: 24.6
click at [308, 107] on div at bounding box center [308, 105] width 4 height 4
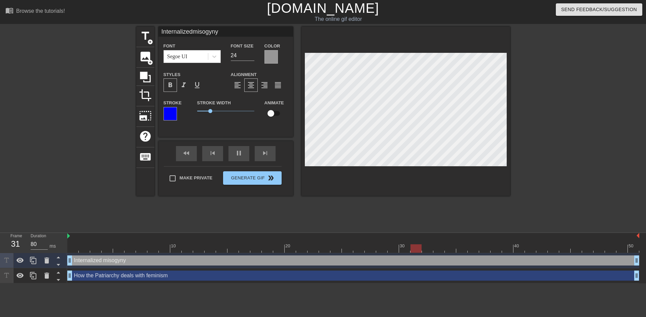
click at [175, 117] on div at bounding box center [170, 113] width 13 height 13
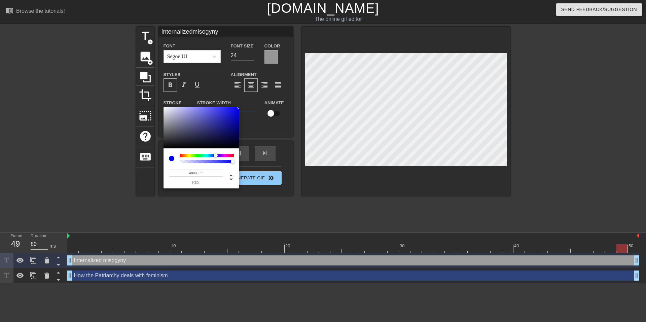
click at [193, 171] on input "#0000FF" at bounding box center [196, 173] width 54 height 7
paste input "#43A9DD"
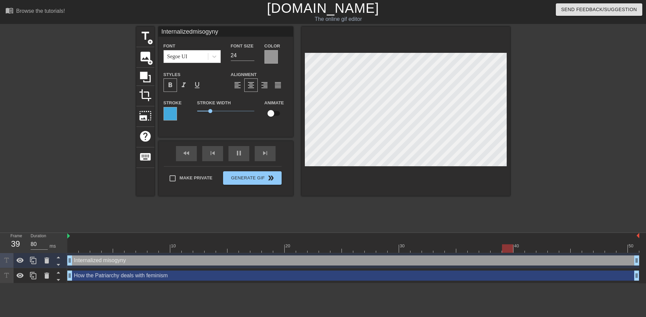
click at [272, 58] on div at bounding box center [271, 56] width 13 height 13
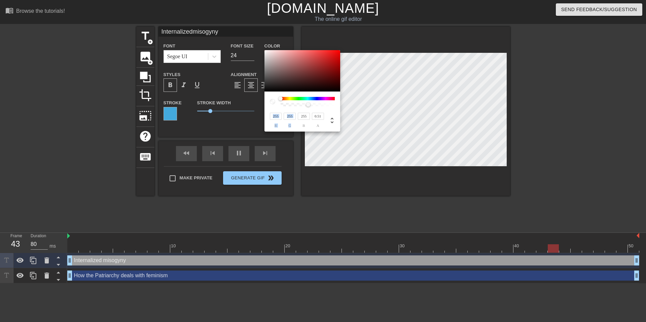
click at [308, 107] on div "255 r 255 g 255 b 0.51 a" at bounding box center [303, 112] width 76 height 40
click at [323, 115] on input "0.51" at bounding box center [318, 116] width 12 height 7
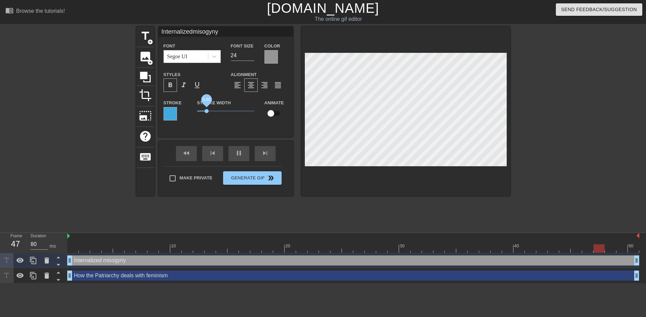
drag, startPoint x: 209, startPoint y: 111, endPoint x: 207, endPoint y: 114, distance: 4.6
click at [207, 114] on span "0.85" at bounding box center [225, 111] width 57 height 8
click at [171, 110] on div at bounding box center [170, 113] width 13 height 13
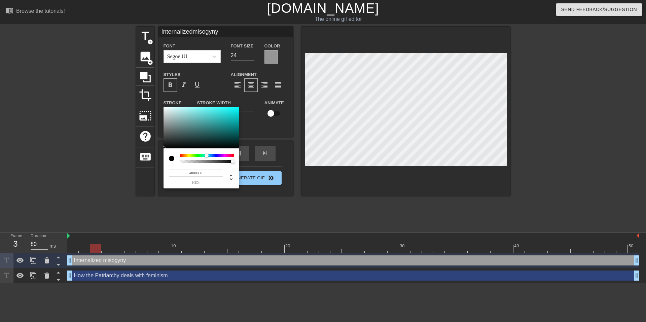
drag, startPoint x: 211, startPoint y: 126, endPoint x: 155, endPoint y: 152, distance: 62.2
click at [155, 152] on div "#000000 hex" at bounding box center [323, 161] width 646 height 322
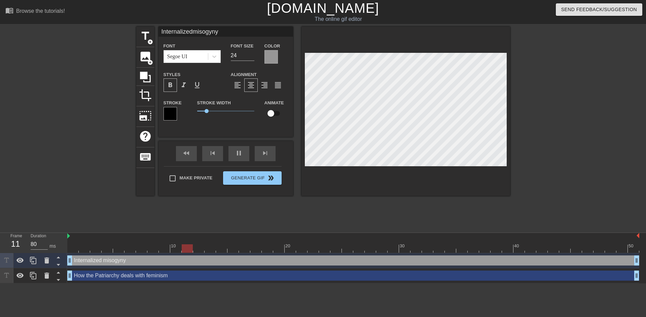
click at [273, 57] on div at bounding box center [271, 56] width 13 height 13
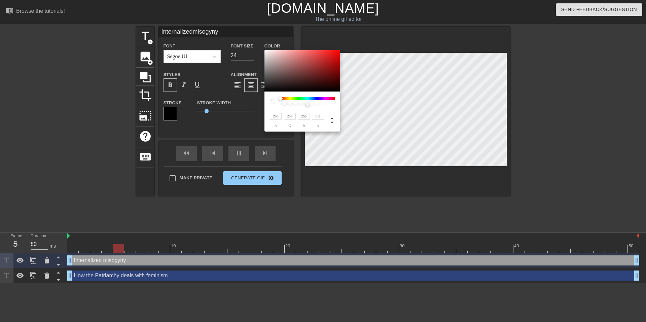
drag, startPoint x: 291, startPoint y: 78, endPoint x: 263, endPoint y: 50, distance: 39.8
click at [263, 50] on div "255 r 255 g 255 b 0.5 a" at bounding box center [323, 161] width 646 height 322
drag, startPoint x: 308, startPoint y: 105, endPoint x: 313, endPoint y: 105, distance: 4.7
click at [313, 105] on div at bounding box center [313, 105] width 4 height 4
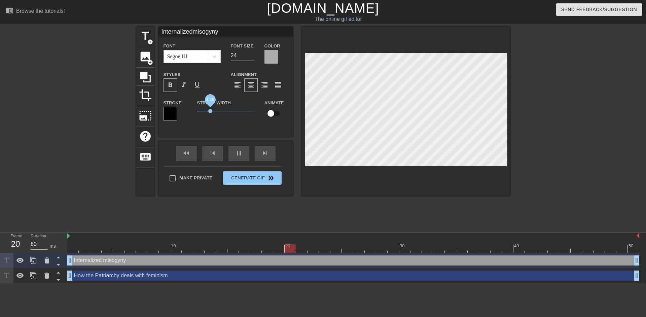
click at [210, 111] on span "1.15" at bounding box center [210, 111] width 4 height 4
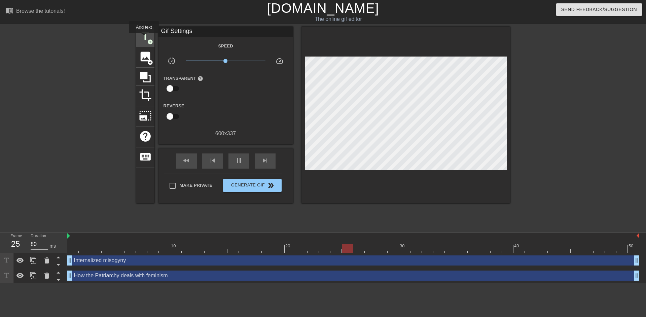
click at [144, 38] on span "title" at bounding box center [145, 36] width 13 height 13
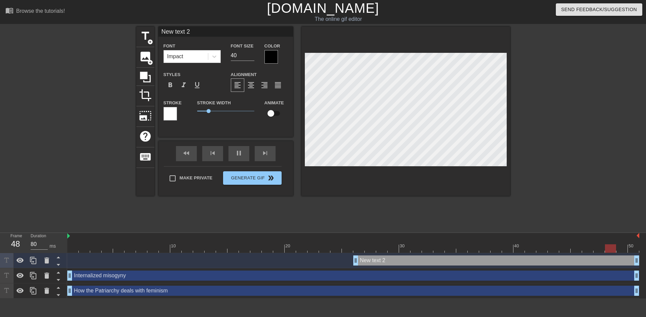
scroll to position [2, 7]
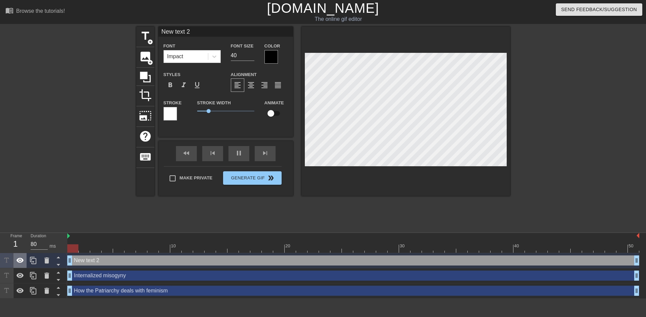
drag, startPoint x: 354, startPoint y: 260, endPoint x: 20, endPoint y: 254, distance: 334.3
click at [16, 256] on div "Frame 1 Duration 80 ms 10 20 30 40 50 New text 2 drag_handle drag_handle Intern…" at bounding box center [323, 266] width 646 height 66
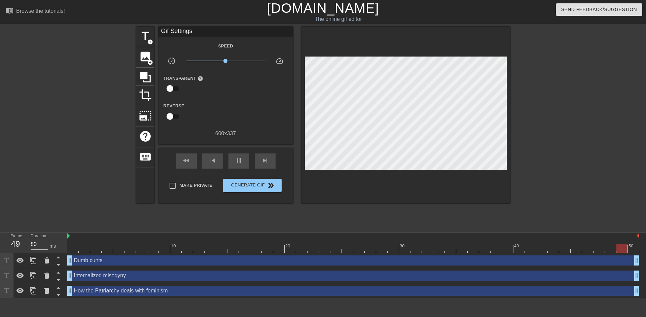
click at [536, 114] on div at bounding box center [568, 128] width 101 height 202
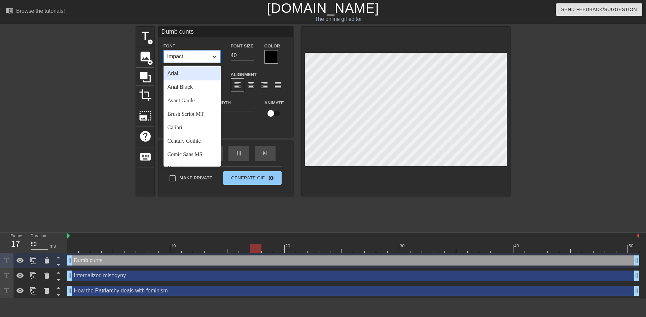
click at [215, 53] on icon at bounding box center [214, 56] width 7 height 7
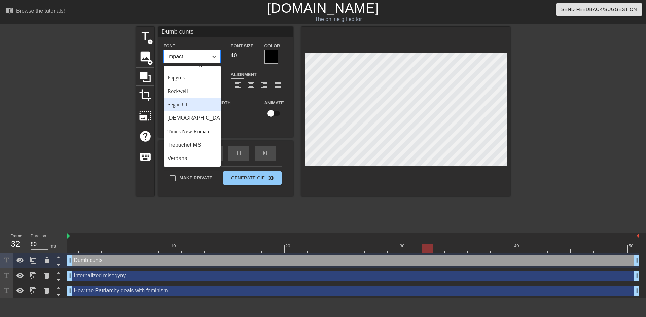
click at [187, 106] on div "Segoe UI" at bounding box center [192, 104] width 57 height 13
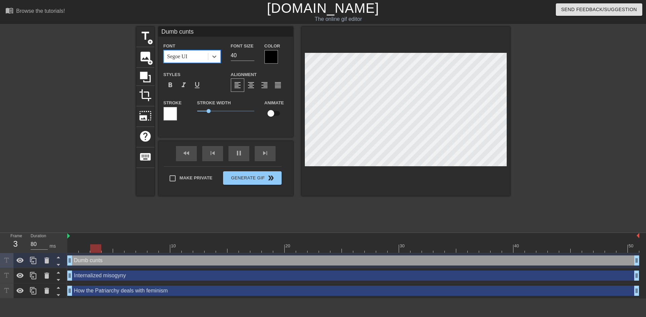
click at [271, 58] on div at bounding box center [271, 56] width 13 height 13
click at [170, 86] on span "format_bold" at bounding box center [170, 85] width 8 height 8
click at [273, 55] on div at bounding box center [271, 56] width 13 height 13
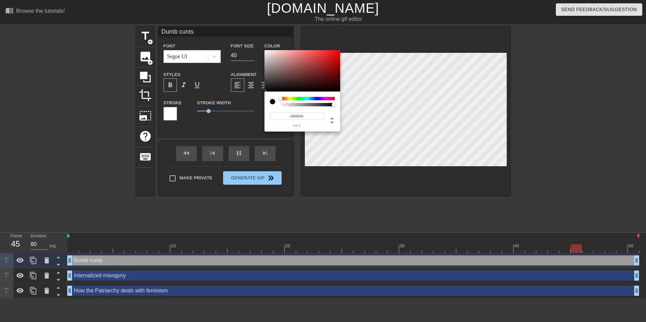
click at [297, 116] on input "#000000" at bounding box center [297, 116] width 54 height 7
paste input "FF8BDA"
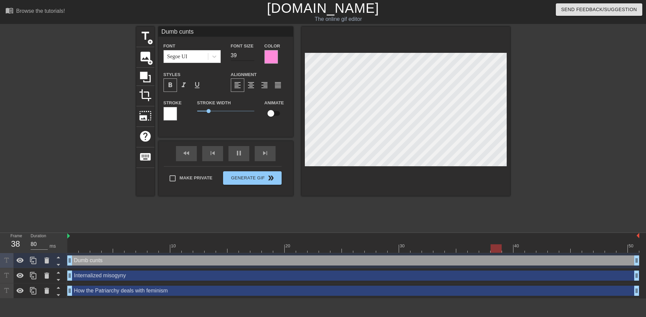
click at [251, 56] on input "39" at bounding box center [243, 55] width 24 height 11
click at [251, 56] on input "38" at bounding box center [243, 55] width 24 height 11
click at [251, 56] on input "37" at bounding box center [243, 55] width 24 height 11
click at [251, 56] on input "36" at bounding box center [243, 55] width 24 height 11
click at [251, 56] on input "35" at bounding box center [243, 55] width 24 height 11
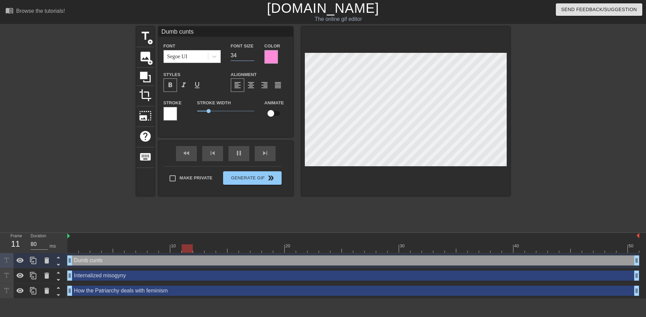
click at [251, 56] on input "34" at bounding box center [243, 55] width 24 height 11
click at [251, 56] on input "33" at bounding box center [243, 55] width 24 height 11
click at [251, 56] on input "32" at bounding box center [243, 55] width 24 height 11
click at [251, 56] on input "31" at bounding box center [243, 55] width 24 height 11
click at [251, 56] on input "30" at bounding box center [243, 55] width 24 height 11
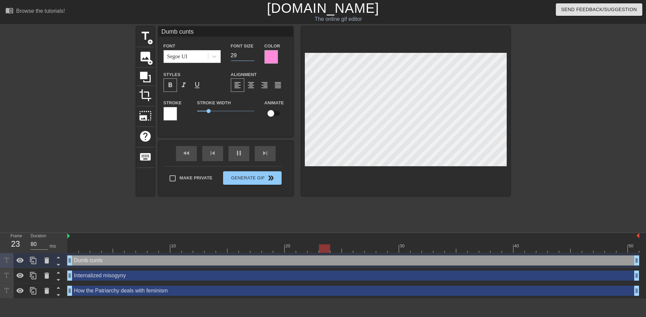
click at [251, 56] on input "29" at bounding box center [243, 55] width 24 height 11
click at [251, 54] on input "30" at bounding box center [243, 55] width 24 height 11
click at [251, 54] on input "31" at bounding box center [243, 55] width 24 height 11
click at [251, 54] on input "32" at bounding box center [243, 55] width 24 height 11
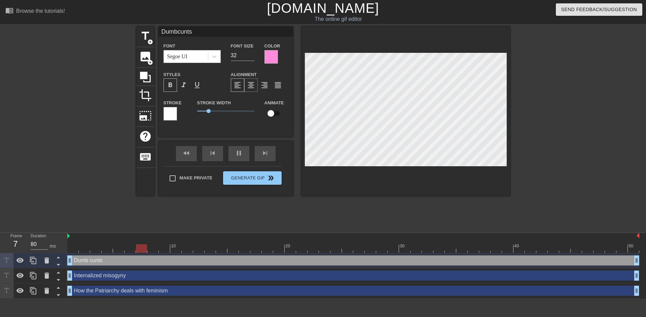
click at [247, 88] on span "format_align_center" at bounding box center [251, 85] width 8 height 8
click at [271, 58] on div at bounding box center [271, 56] width 13 height 13
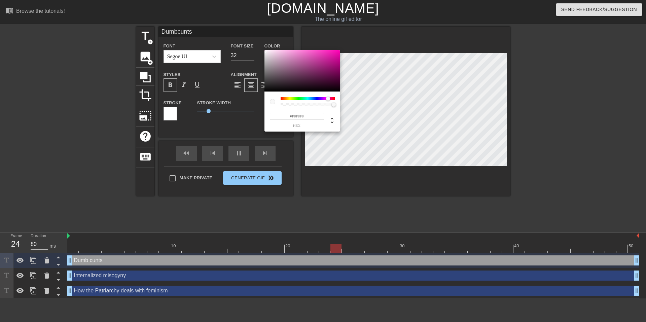
drag, startPoint x: 298, startPoint y: 71, endPoint x: 264, endPoint y: 51, distance: 39.5
click at [264, 51] on div "#F8F8F8 hex" at bounding box center [323, 161] width 646 height 322
drag, startPoint x: 321, startPoint y: 105, endPoint x: 308, endPoint y: 107, distance: 14.0
click at [308, 106] on div at bounding box center [308, 104] width 52 height 3
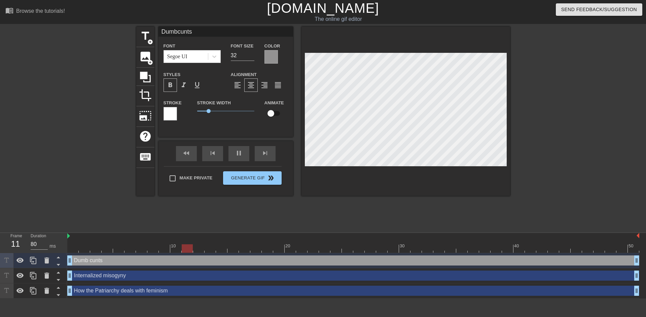
click at [171, 115] on div at bounding box center [170, 113] width 13 height 13
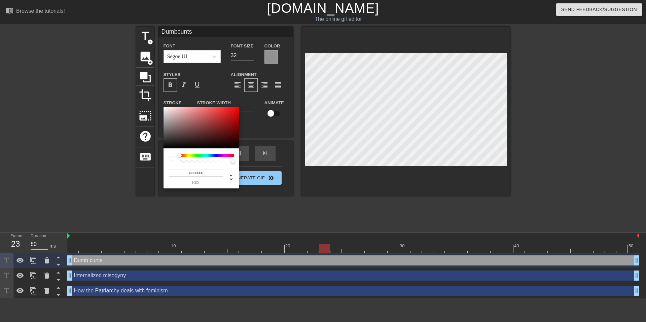
click at [197, 174] on input "#FFFFFF" at bounding box center [196, 173] width 54 height 7
paste input "8BDA"
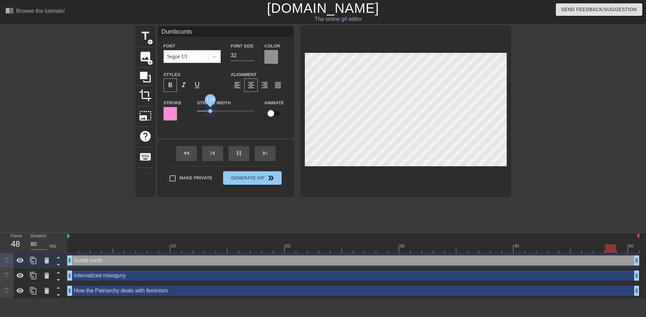
drag, startPoint x: 208, startPoint y: 110, endPoint x: 210, endPoint y: 114, distance: 4.3
click at [210, 114] on span "1.15" at bounding box center [225, 111] width 57 height 8
click at [169, 120] on div at bounding box center [170, 113] width 13 height 13
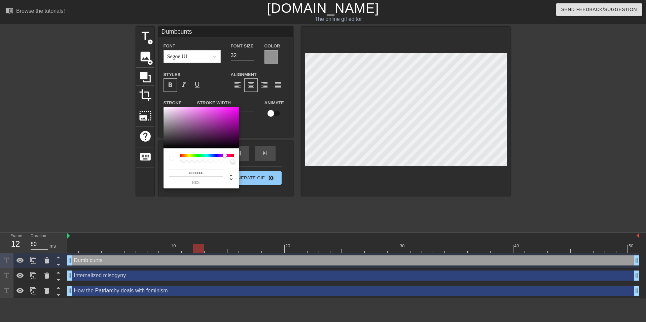
drag, startPoint x: 203, startPoint y: 121, endPoint x: 162, endPoint y: 102, distance: 45.5
click at [162, 102] on div "#FFFFFF hex" at bounding box center [323, 161] width 646 height 322
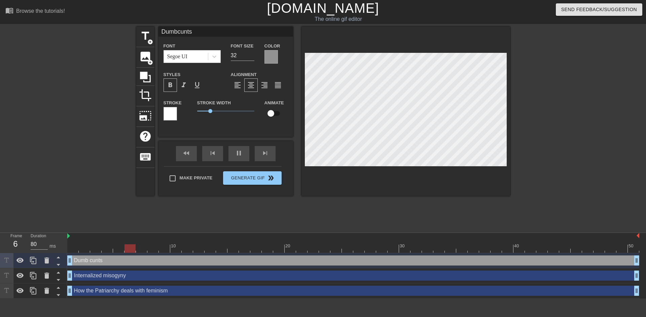
click at [267, 56] on div at bounding box center [271, 56] width 13 height 13
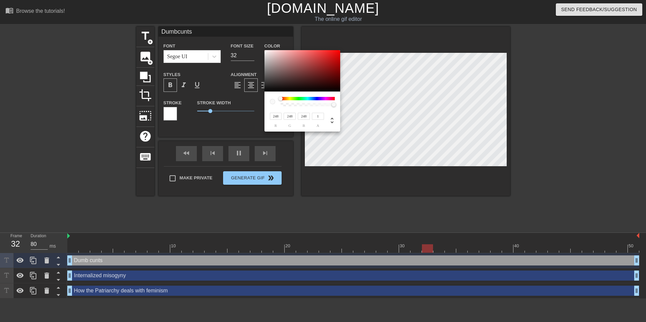
drag, startPoint x: 308, startPoint y: 105, endPoint x: 357, endPoint y: 105, distance: 49.1
click at [356, 105] on div "248 r 248 g 248 b 1 a" at bounding box center [323, 161] width 646 height 322
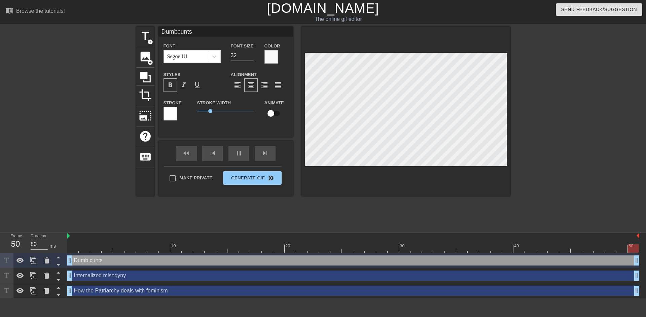
click at [272, 57] on div at bounding box center [271, 56] width 13 height 13
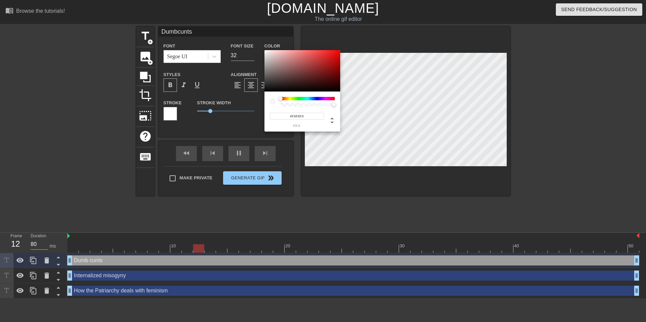
click at [298, 116] on input "#F8F8F8" at bounding box center [297, 116] width 54 height 7
paste input "F8BDA"
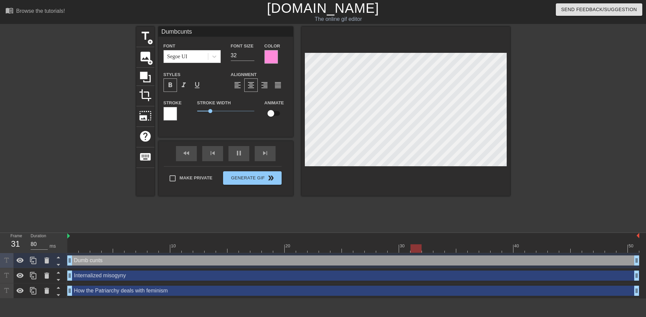
click at [269, 59] on div at bounding box center [271, 56] width 13 height 13
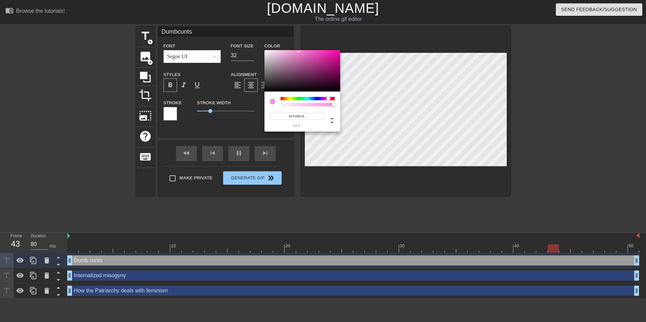
click at [304, 116] on input "#FF8BDA" at bounding box center [297, 116] width 54 height 7
paste input "12E90"
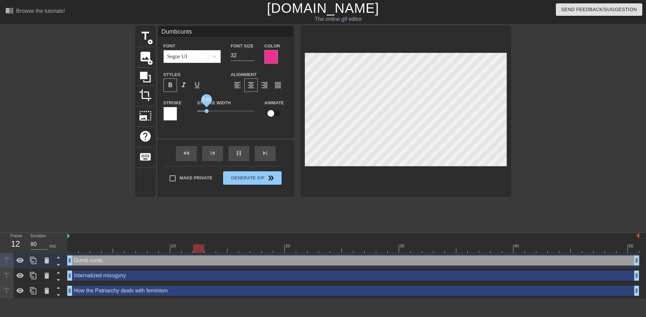
click at [207, 112] on span "0.85" at bounding box center [207, 111] width 4 height 4
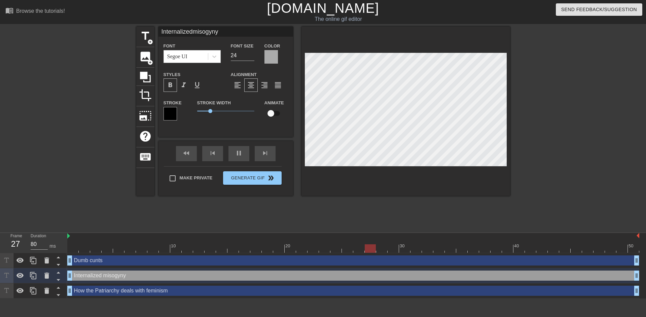
click at [272, 64] on div "Font Segoe UI Font Size 24 Color Styles format_bold format_italic format_underl…" at bounding box center [226, 84] width 125 height 85
click at [272, 62] on div at bounding box center [271, 56] width 13 height 13
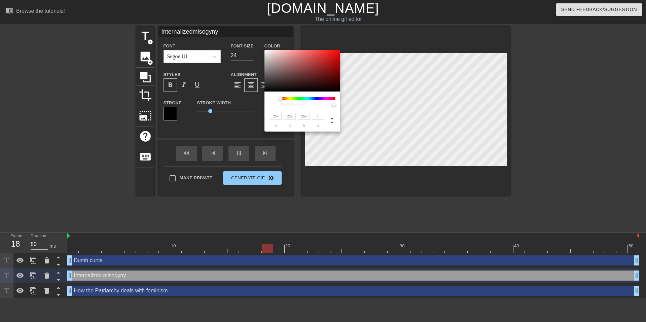
drag, startPoint x: 313, startPoint y: 104, endPoint x: 346, endPoint y: 108, distance: 33.6
click at [346, 108] on div "255 r 255 g 255 b 1 a" at bounding box center [323, 161] width 646 height 322
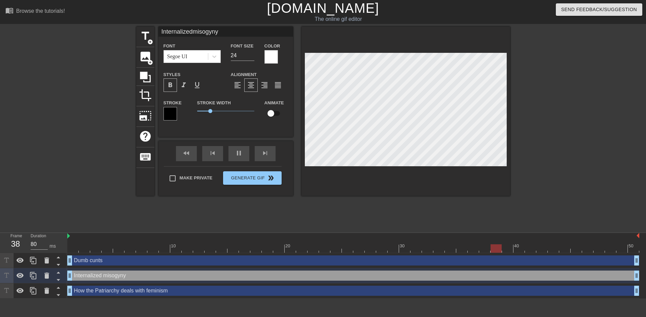
click at [270, 59] on div at bounding box center [271, 56] width 13 height 13
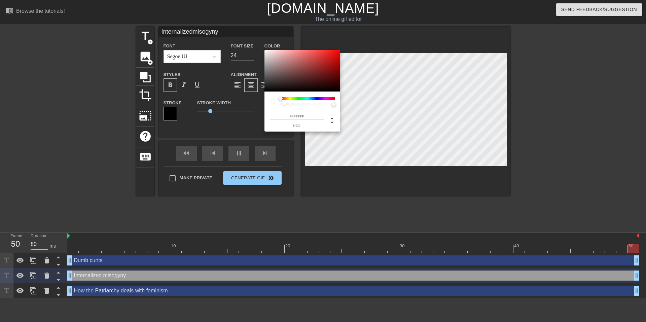
click at [294, 115] on input "#FFFFFF" at bounding box center [297, 116] width 54 height 7
click at [306, 115] on input "#FFFFFF" at bounding box center [297, 116] width 54 height 7
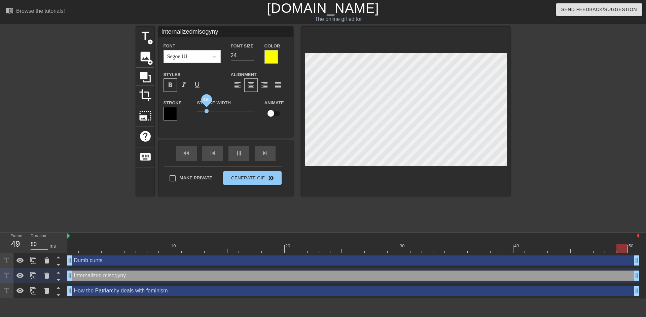
drag, startPoint x: 210, startPoint y: 110, endPoint x: 207, endPoint y: 110, distance: 3.7
click at [207, 110] on span "0.85" at bounding box center [207, 111] width 4 height 4
click at [270, 58] on div at bounding box center [271, 56] width 13 height 13
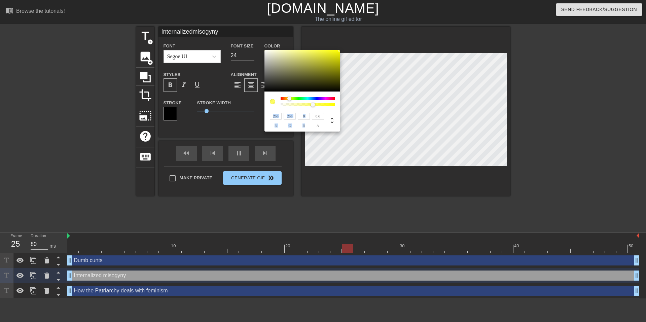
drag, startPoint x: 323, startPoint y: 104, endPoint x: 313, endPoint y: 108, distance: 11.4
click at [313, 108] on div "255 r 255 g 0 b 0.6 a" at bounding box center [303, 112] width 76 height 40
drag, startPoint x: 294, startPoint y: 77, endPoint x: 258, endPoint y: 42, distance: 50.0
click at [258, 42] on div "255 r 255 g 255 b 0.6 a" at bounding box center [323, 161] width 646 height 322
click at [313, 107] on div at bounding box center [313, 105] width 4 height 4
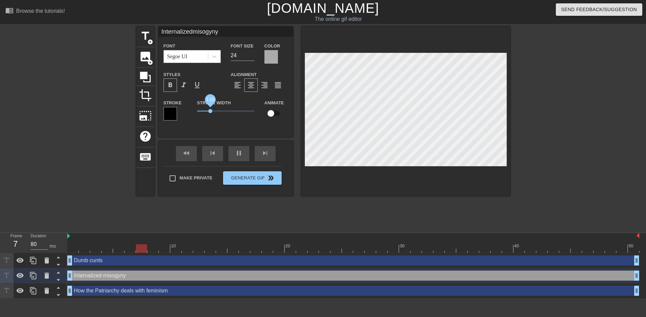
drag, startPoint x: 205, startPoint y: 111, endPoint x: 210, endPoint y: 112, distance: 5.1
click at [210, 112] on span "1.15" at bounding box center [210, 111] width 4 height 4
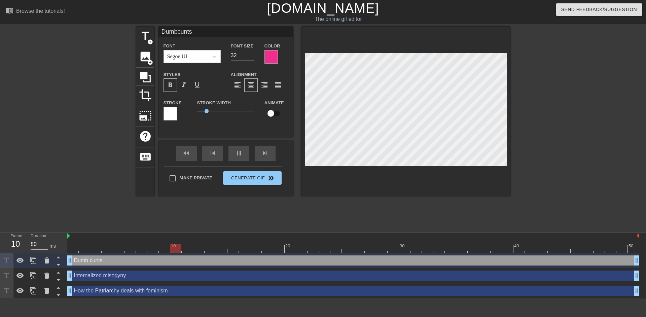
click at [272, 57] on div at bounding box center [271, 56] width 13 height 13
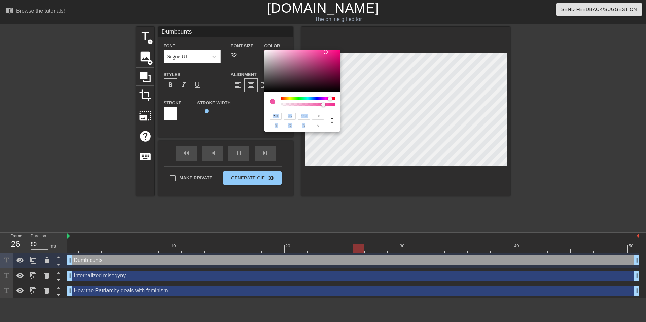
drag, startPoint x: 333, startPoint y: 105, endPoint x: 323, endPoint y: 108, distance: 9.8
click at [323, 108] on div "241 r 46 g 144 b 0.8 a" at bounding box center [303, 112] width 76 height 40
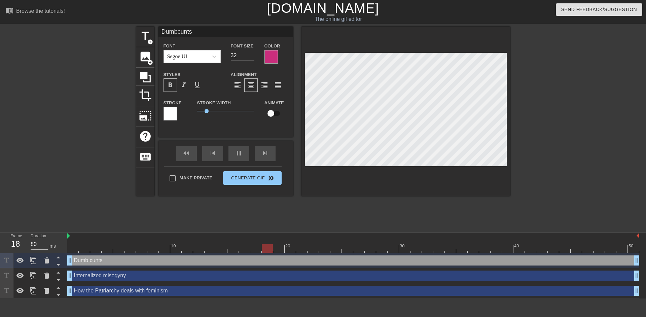
click at [528, 100] on div at bounding box center [568, 128] width 101 height 202
click at [554, 87] on div at bounding box center [568, 128] width 101 height 202
click at [531, 65] on div at bounding box center [568, 128] width 101 height 202
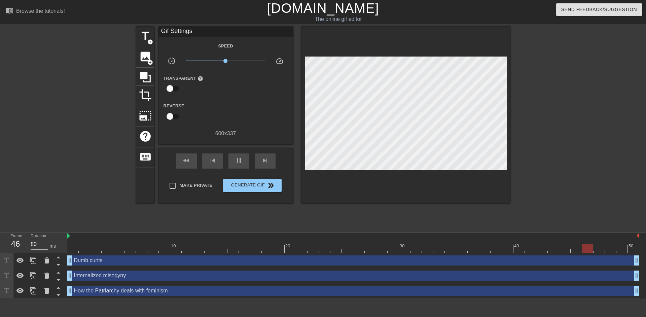
click at [554, 86] on div at bounding box center [568, 128] width 101 height 202
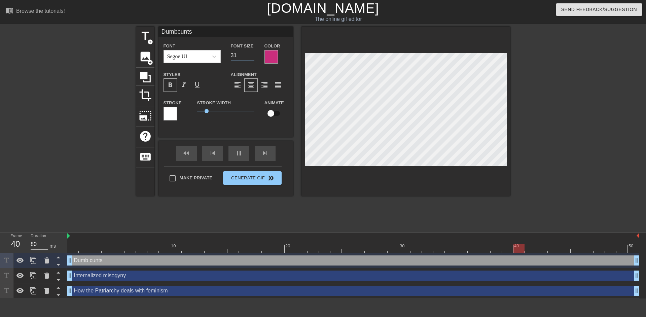
click at [252, 56] on input "31" at bounding box center [243, 55] width 24 height 11
click at [252, 56] on input "30" at bounding box center [243, 55] width 24 height 11
click at [532, 89] on div at bounding box center [568, 128] width 101 height 202
click at [251, 58] on input "29" at bounding box center [243, 55] width 24 height 11
click at [251, 58] on input "28" at bounding box center [243, 55] width 24 height 11
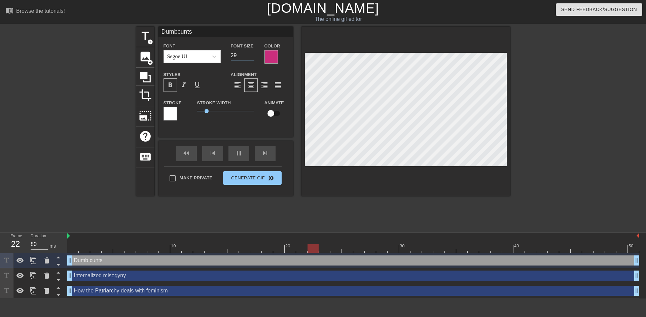
click at [252, 54] on input "29" at bounding box center [243, 55] width 24 height 11
click at [252, 54] on input "30" at bounding box center [243, 55] width 24 height 11
click at [252, 54] on input "31" at bounding box center [243, 55] width 24 height 11
click at [252, 54] on input "32" at bounding box center [243, 55] width 24 height 11
click at [252, 54] on input "33" at bounding box center [243, 55] width 24 height 11
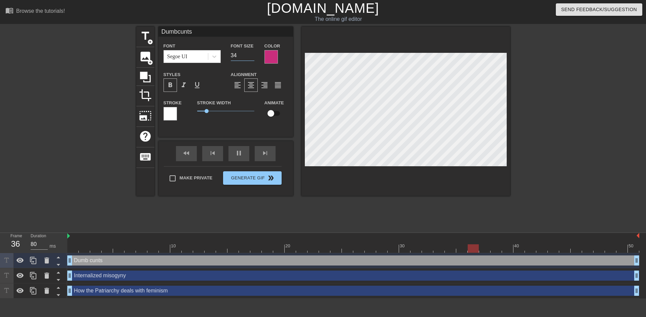
click at [252, 54] on input "34" at bounding box center [243, 55] width 24 height 11
click at [252, 54] on input "35" at bounding box center [243, 55] width 24 height 11
click at [252, 54] on input "36" at bounding box center [243, 55] width 24 height 11
click at [252, 60] on input "36" at bounding box center [243, 55] width 24 height 11
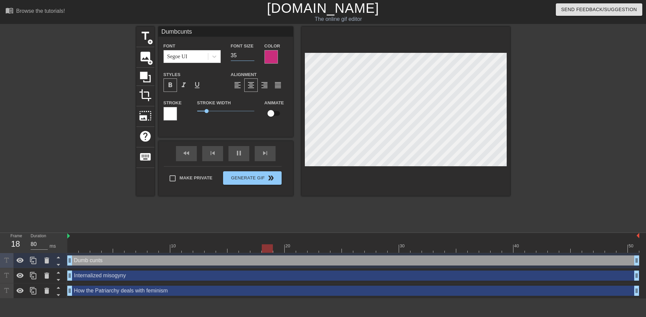
click at [252, 57] on input "35" at bounding box center [243, 55] width 24 height 11
click at [252, 59] on input "35" at bounding box center [243, 55] width 24 height 11
click at [252, 57] on input "34" at bounding box center [243, 55] width 24 height 11
click at [252, 57] on input "33" at bounding box center [243, 55] width 24 height 11
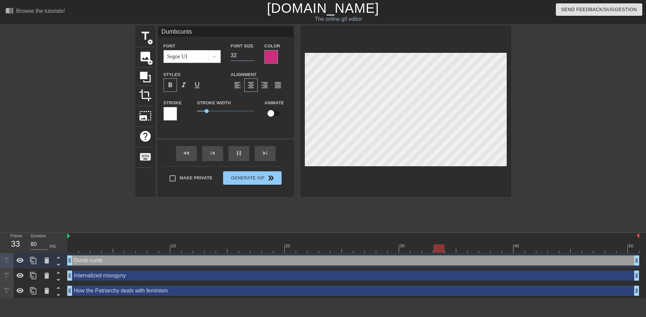
click at [252, 57] on input "32" at bounding box center [243, 55] width 24 height 11
click at [252, 57] on input "31" at bounding box center [243, 55] width 24 height 11
click at [252, 57] on input "30" at bounding box center [243, 55] width 24 height 11
click at [252, 57] on input "29" at bounding box center [243, 55] width 24 height 11
click at [252, 57] on input "28" at bounding box center [243, 55] width 24 height 11
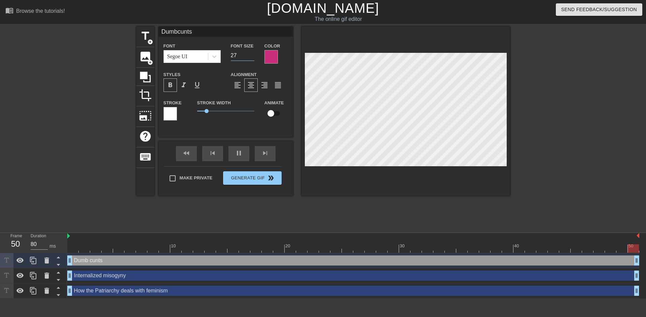
click at [252, 57] on input "27" at bounding box center [243, 55] width 24 height 11
click at [252, 57] on input "26" at bounding box center [243, 55] width 24 height 11
click at [252, 57] on input "25" at bounding box center [243, 55] width 24 height 11
click at [252, 57] on input "24" at bounding box center [243, 55] width 24 height 11
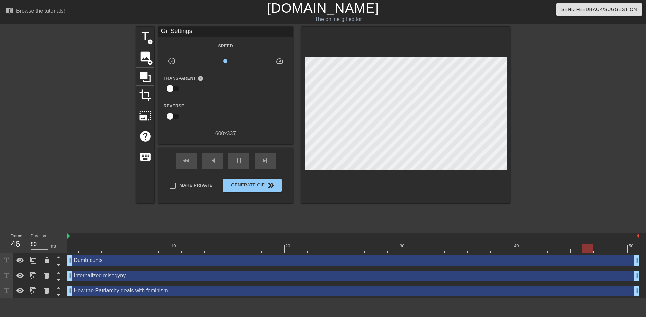
click at [589, 78] on div at bounding box center [568, 128] width 101 height 202
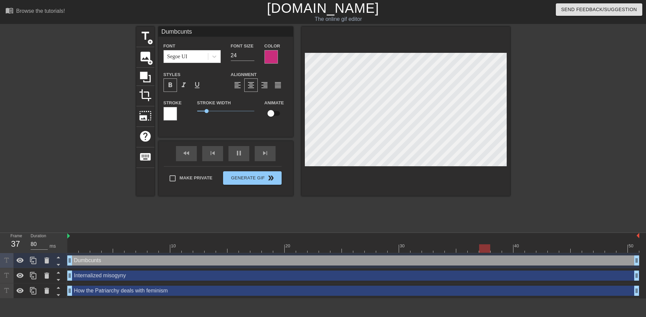
scroll to position [4, 1]
click at [253, 56] on input "14" at bounding box center [243, 55] width 24 height 11
click at [253, 54] on input "33" at bounding box center [243, 55] width 24 height 11
click at [253, 54] on input "34" at bounding box center [243, 55] width 24 height 11
click at [253, 54] on input "35" at bounding box center [243, 55] width 24 height 11
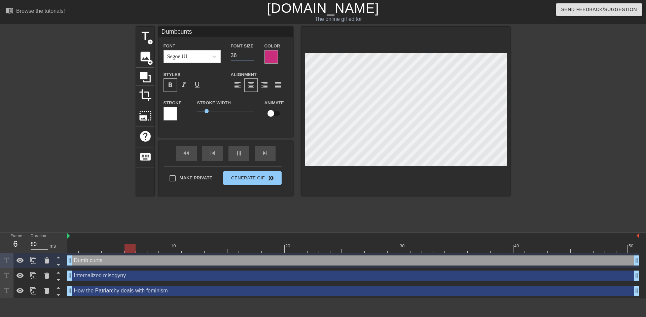
click at [253, 54] on input "36" at bounding box center [243, 55] width 24 height 11
click at [540, 95] on div at bounding box center [568, 128] width 101 height 202
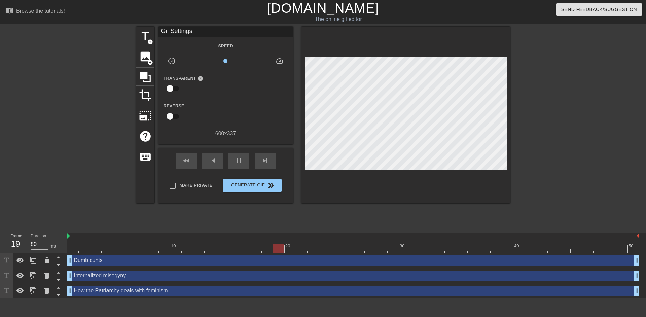
click at [550, 69] on div at bounding box center [568, 128] width 101 height 202
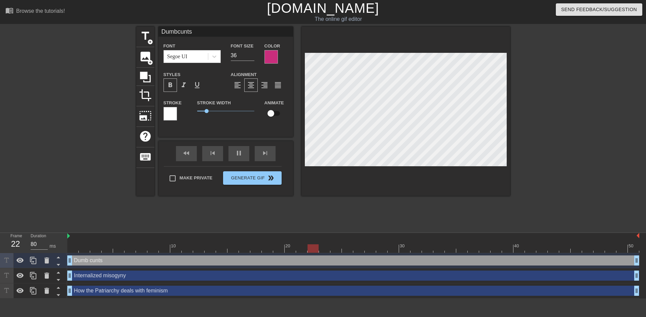
click at [557, 84] on div at bounding box center [568, 128] width 101 height 202
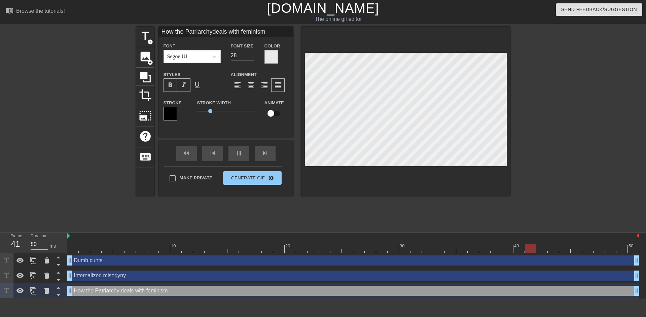
click at [274, 58] on div at bounding box center [271, 56] width 13 height 13
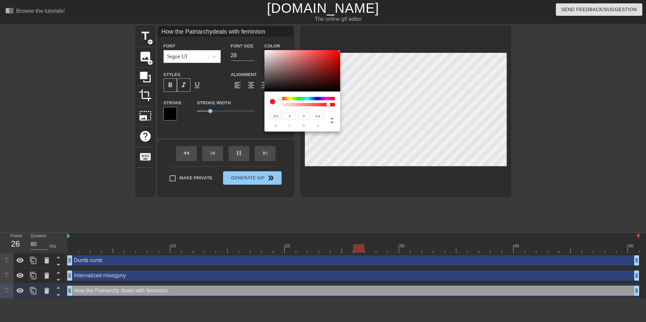
drag, startPoint x: 307, startPoint y: 78, endPoint x: 366, endPoint y: 32, distance: 75.0
click at [366, 32] on div "255 r 0 g 0 b 0.9 a" at bounding box center [323, 161] width 646 height 322
drag, startPoint x: 329, startPoint y: 105, endPoint x: 343, endPoint y: 105, distance: 13.8
click at [343, 105] on div "255 r 0 g 0 b 1 a" at bounding box center [323, 161] width 646 height 322
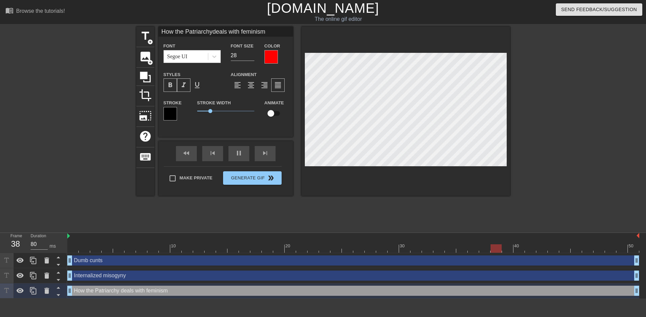
click at [271, 57] on div at bounding box center [271, 56] width 13 height 13
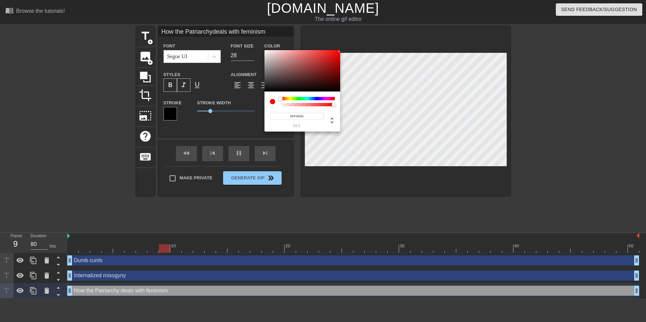
drag, startPoint x: 301, startPoint y: 117, endPoint x: 307, endPoint y: 118, distance: 6.4
click at [307, 118] on input "#FF0000" at bounding box center [297, 116] width 54 height 7
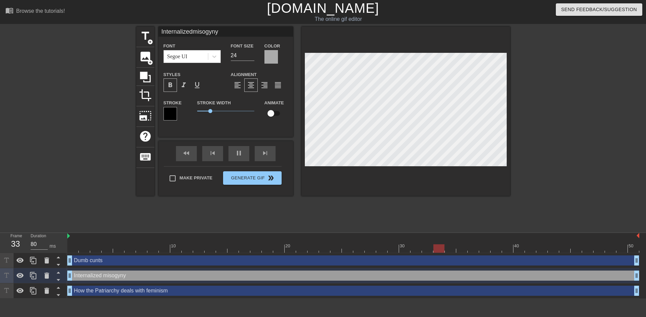
click at [274, 57] on div at bounding box center [271, 56] width 13 height 13
click at [267, 54] on div at bounding box center [271, 56] width 13 height 13
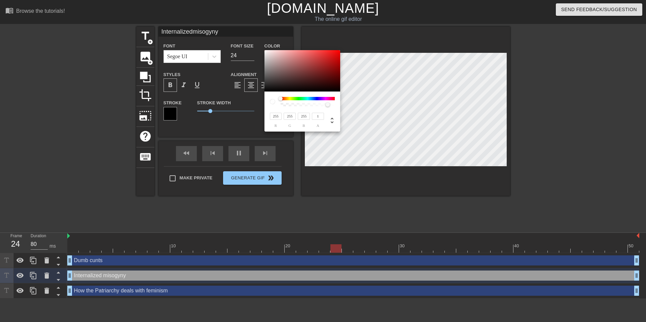
drag, startPoint x: 324, startPoint y: 105, endPoint x: 360, endPoint y: 107, distance: 36.4
click at [360, 107] on div "255 r 255 g 255 b 1 a" at bounding box center [323, 161] width 646 height 322
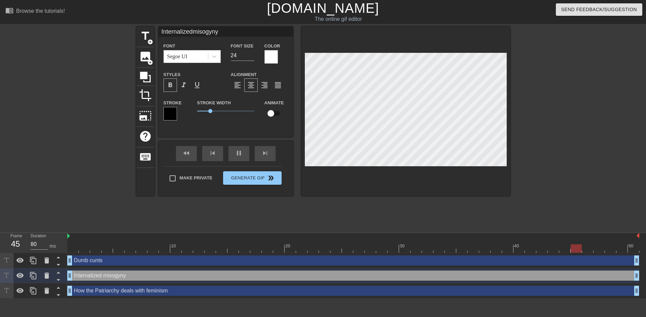
click at [271, 55] on div at bounding box center [271, 56] width 13 height 13
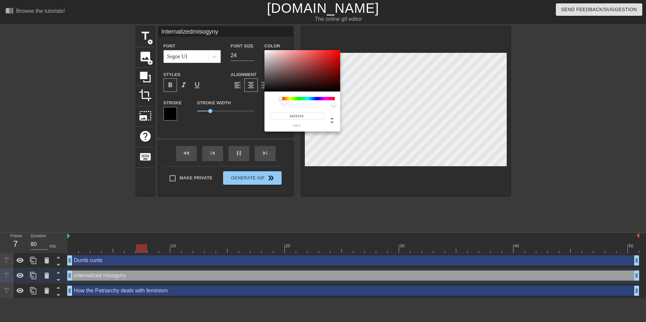
drag, startPoint x: 309, startPoint y: 117, endPoint x: 231, endPoint y: 117, distance: 78.4
click at [233, 117] on div "#FFFFFF hex" at bounding box center [323, 161] width 646 height 322
paste input "43A9DD"
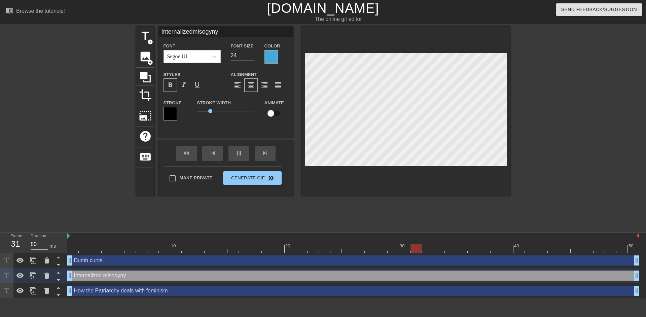
click at [172, 110] on div at bounding box center [170, 113] width 13 height 13
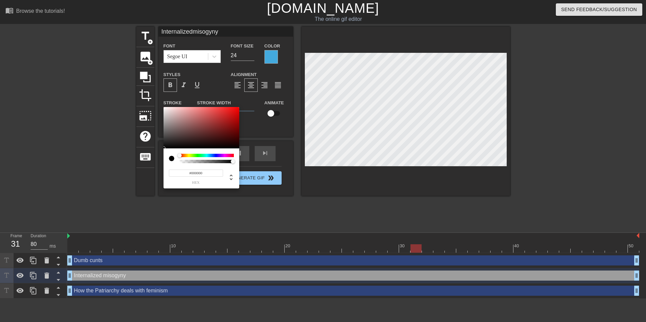
drag, startPoint x: 206, startPoint y: 132, endPoint x: 154, endPoint y: 157, distance: 57.1
click at [154, 157] on div "#000000 hex" at bounding box center [323, 161] width 646 height 322
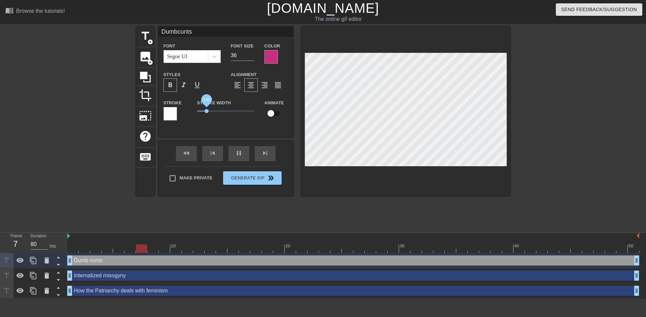
click at [207, 112] on span "0.85" at bounding box center [207, 111] width 4 height 4
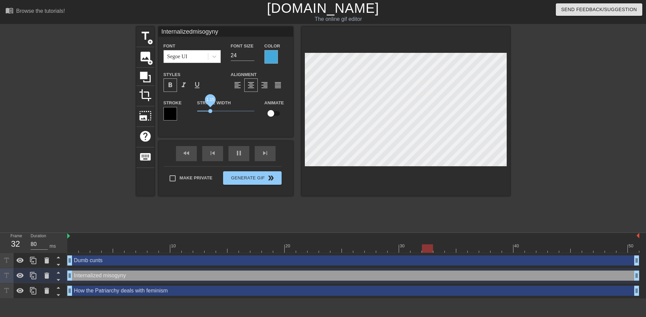
click at [210, 112] on span "1.15" at bounding box center [210, 111] width 4 height 4
click at [411, 166] on div at bounding box center [406, 111] width 209 height 169
click at [272, 57] on div at bounding box center [271, 56] width 13 height 13
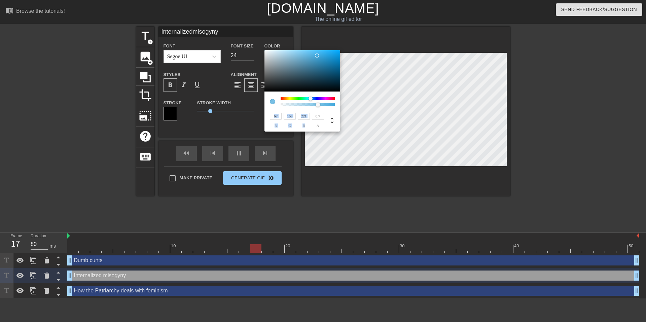
drag, startPoint x: 333, startPoint y: 104, endPoint x: 318, endPoint y: 108, distance: 15.4
click at [318, 108] on div "67 r 169 g 221 b 0.7 a" at bounding box center [303, 112] width 76 height 40
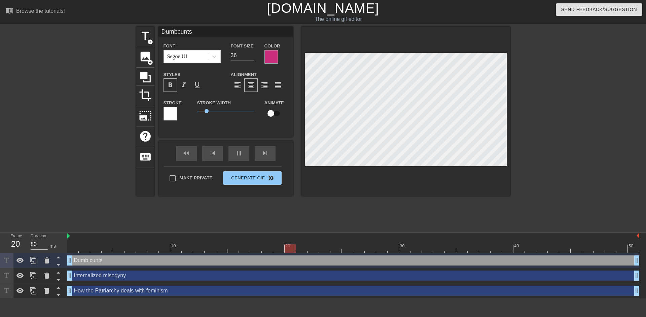
click at [553, 105] on div at bounding box center [568, 128] width 101 height 202
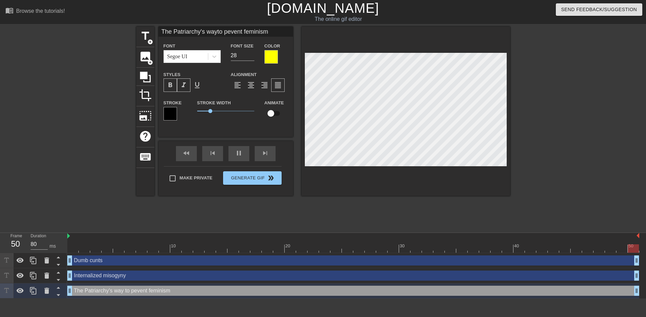
scroll to position [3, 9]
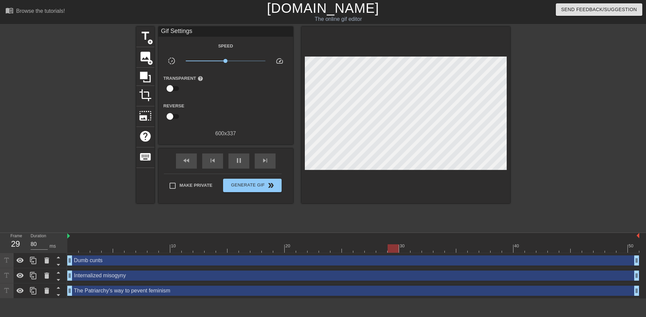
click at [559, 113] on div at bounding box center [568, 128] width 101 height 202
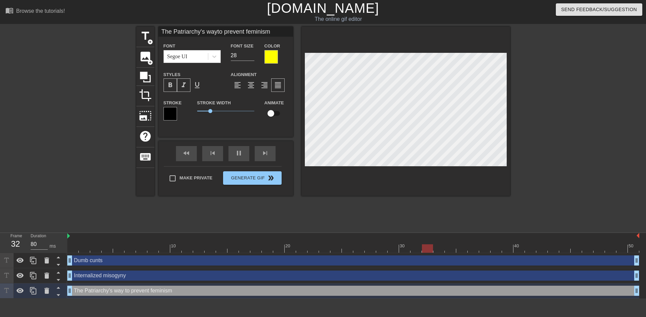
scroll to position [5, 4]
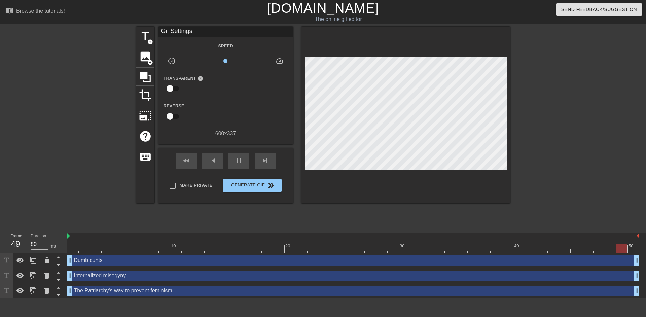
click at [555, 95] on div at bounding box center [568, 128] width 101 height 202
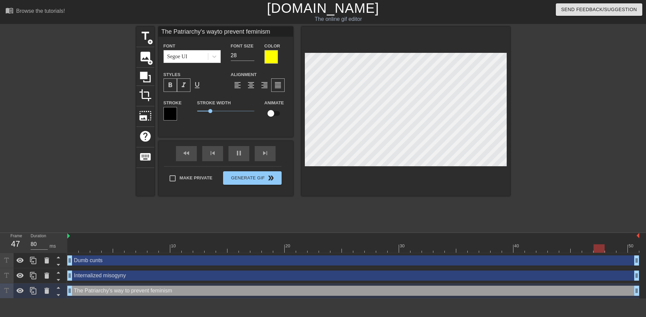
scroll to position [2, 7]
click at [282, 63] on div "title add_circle image add_circle crop photo_size_select_large help keyboard Th…" at bounding box center [323, 111] width 374 height 169
click at [252, 53] on input "29" at bounding box center [243, 55] width 24 height 11
click at [252, 53] on input "30" at bounding box center [243, 55] width 24 height 11
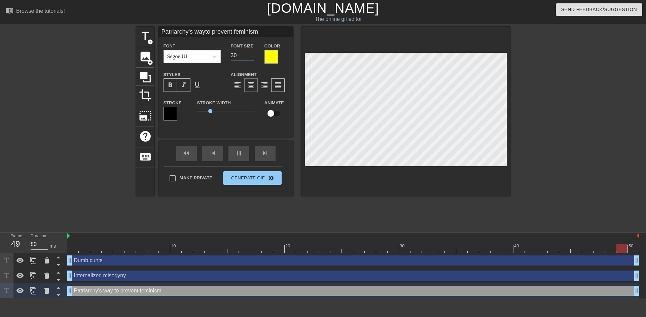
click at [254, 85] on span "format_align_center" at bounding box center [251, 85] width 8 height 8
click at [250, 58] on input "29" at bounding box center [243, 55] width 24 height 11
click at [250, 58] on input "28" at bounding box center [243, 55] width 24 height 11
click at [276, 89] on span "format_align_justify" at bounding box center [278, 85] width 8 height 8
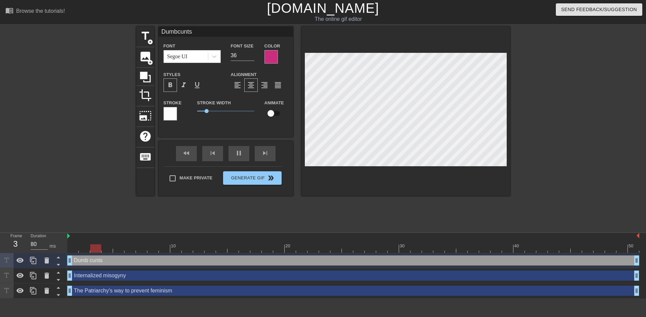
click at [577, 88] on div at bounding box center [568, 128] width 101 height 202
click at [553, 80] on div at bounding box center [568, 128] width 101 height 202
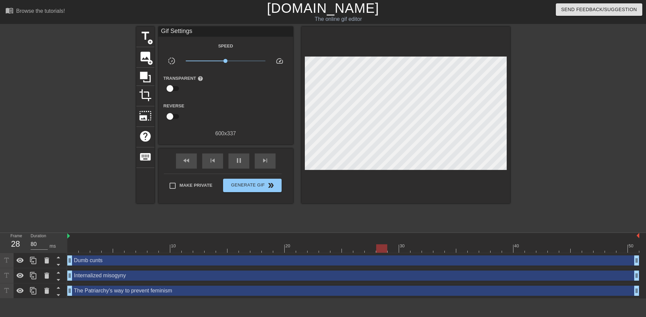
click at [531, 100] on div at bounding box center [568, 128] width 101 height 202
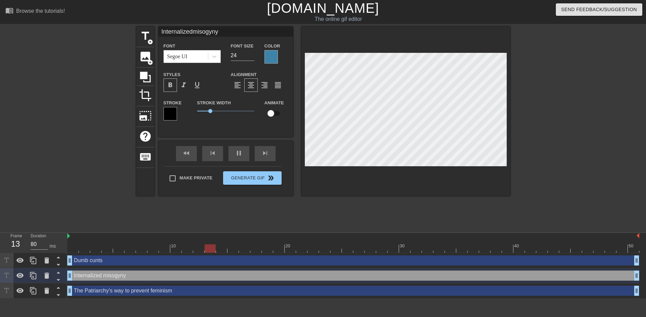
scroll to position [2, 1]
click at [36, 278] on icon at bounding box center [33, 275] width 6 height 7
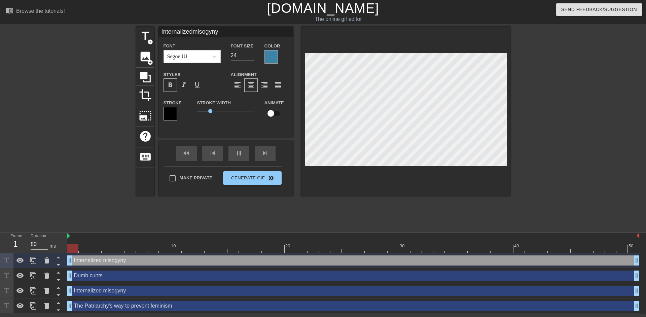
drag, startPoint x: 79, startPoint y: 262, endPoint x: 88, endPoint y: 281, distance: 21.1
click at [88, 281] on div "Internalized misogyny drag_handle drag_handle Dumb cunts drag_handle drag_handl…" at bounding box center [356, 283] width 579 height 61
drag, startPoint x: 102, startPoint y: 308, endPoint x: 101, endPoint y: 299, distance: 8.5
click at [101, 299] on div "The Patriarchy's way to prevent feminism drag_handle drag_handle" at bounding box center [353, 306] width 572 height 15
click at [58, 305] on icon at bounding box center [58, 303] width 8 height 8
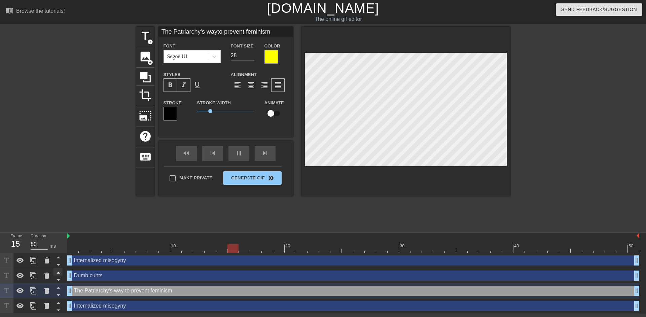
click at [59, 291] on icon at bounding box center [58, 287] width 8 height 8
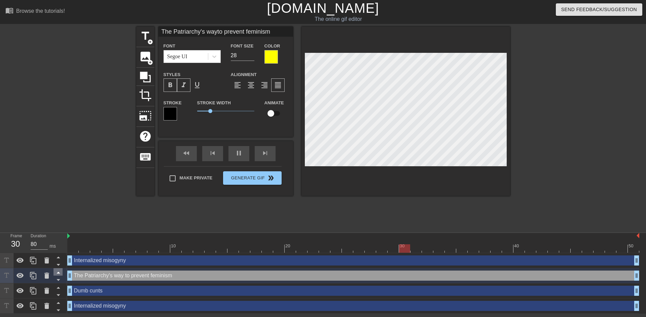
click at [60, 273] on icon at bounding box center [58, 272] width 8 height 8
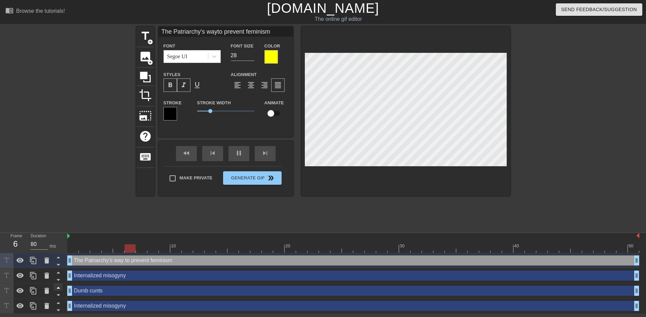
click at [56, 289] on icon at bounding box center [58, 287] width 8 height 8
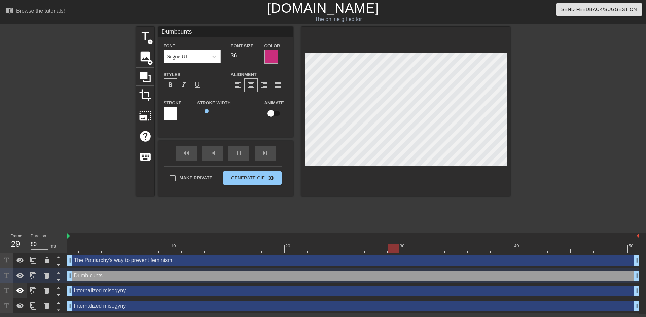
click at [25, 292] on div at bounding box center [19, 290] width 13 height 15
click at [118, 307] on div "Internalized misogyny drag_handle drag_handle" at bounding box center [353, 306] width 572 height 10
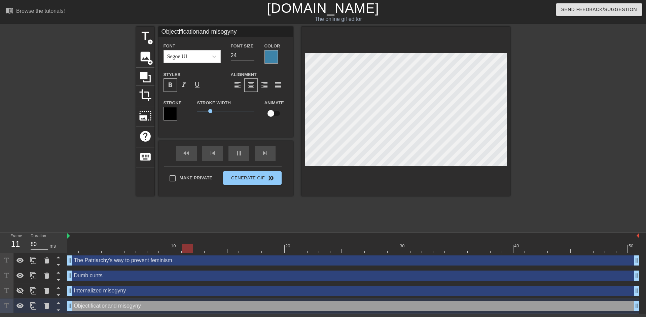
scroll to position [3, 1]
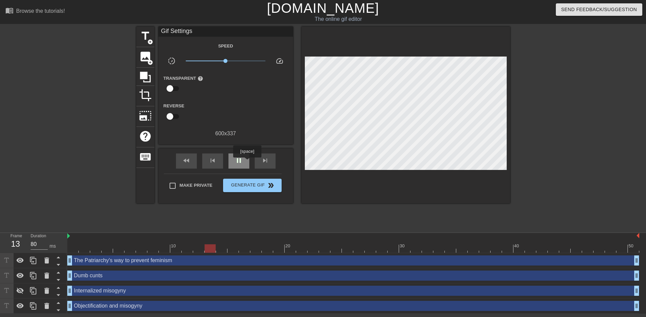
click at [247, 162] on div "pause" at bounding box center [239, 160] width 21 height 15
click at [159, 307] on div "Objectification and misogyny drag_handle drag_handle" at bounding box center [353, 306] width 572 height 10
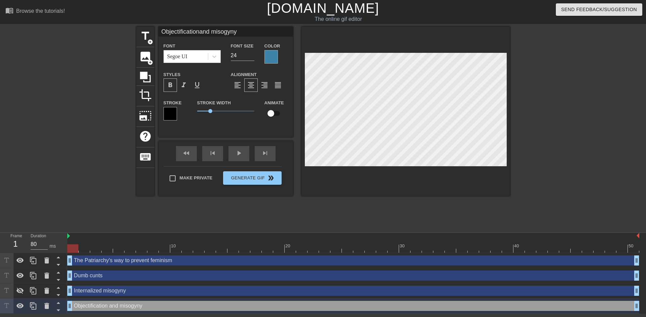
drag, startPoint x: 217, startPoint y: 249, endPoint x: 50, endPoint y: 247, distance: 167.0
click at [50, 247] on div "Frame 1 Duration 80 ms 10 20 30 40 50 The Patriarchy's way to prevent feminism …" at bounding box center [323, 273] width 646 height 81
click at [43, 307] on icon at bounding box center [47, 306] width 8 height 8
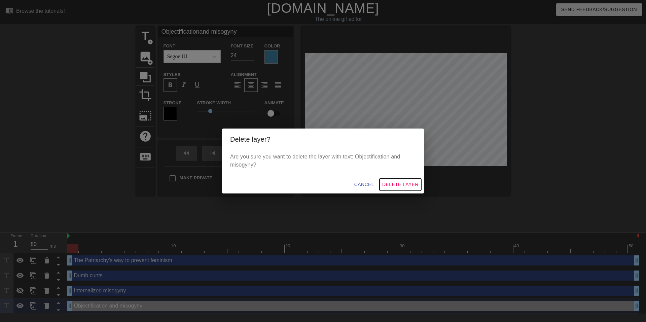
click at [409, 186] on span "Delete Layer" at bounding box center [400, 184] width 36 height 8
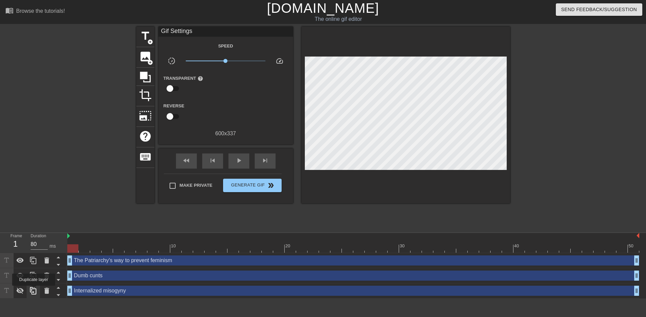
click at [34, 291] on icon at bounding box center [33, 291] width 8 height 8
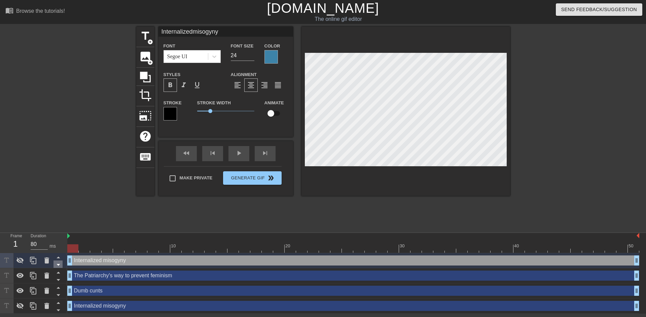
click at [57, 265] on icon at bounding box center [58, 265] width 3 height 2
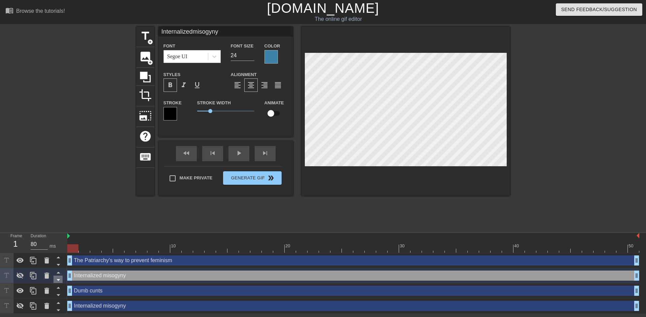
click at [60, 280] on icon at bounding box center [58, 280] width 8 height 8
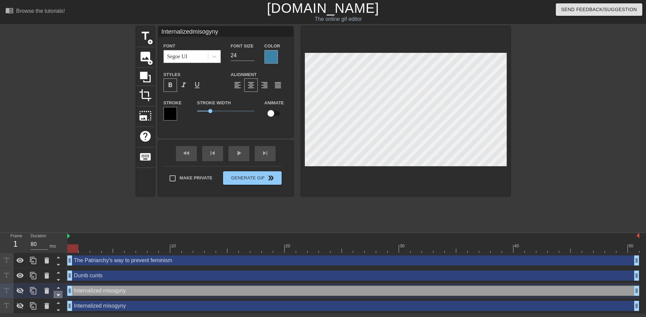
click at [58, 296] on icon at bounding box center [58, 296] width 3 height 2
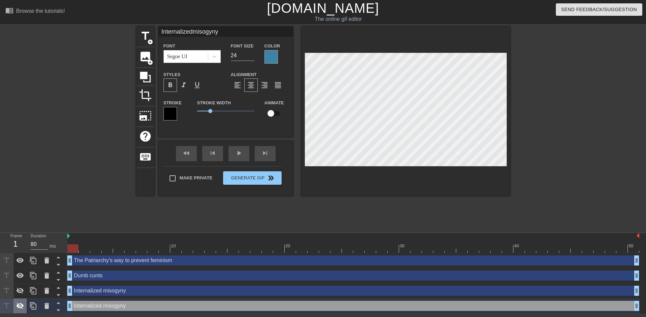
click at [22, 306] on icon at bounding box center [19, 306] width 7 height 6
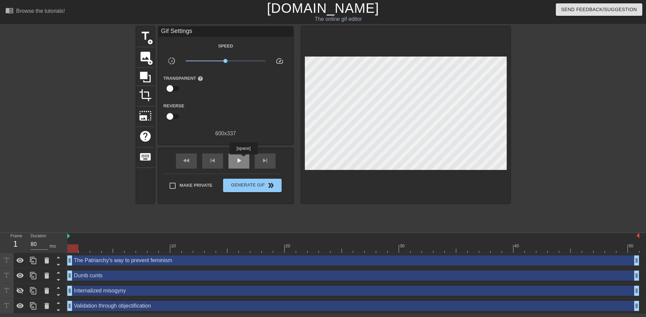
click at [242, 159] on span "play_arrow" at bounding box center [239, 161] width 8 height 8
click at [243, 163] on span "pause" at bounding box center [239, 161] width 8 height 8
click at [243, 163] on span "play_arrow" at bounding box center [239, 161] width 8 height 8
click at [243, 163] on span "pause" at bounding box center [239, 161] width 8 height 8
click at [148, 307] on div "Validation through objectification drag_handle drag_handle" at bounding box center [353, 306] width 572 height 10
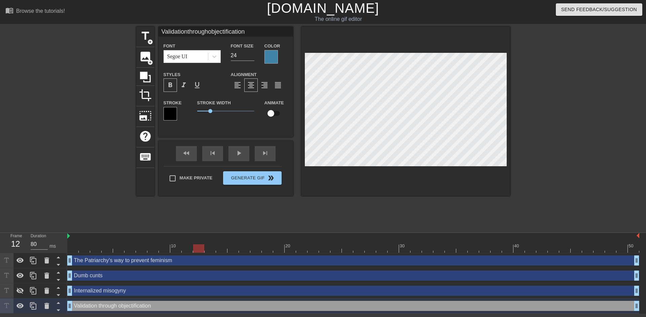
drag, startPoint x: 173, startPoint y: 251, endPoint x: 202, endPoint y: 247, distance: 29.3
click at [202, 247] on div at bounding box center [198, 248] width 11 height 8
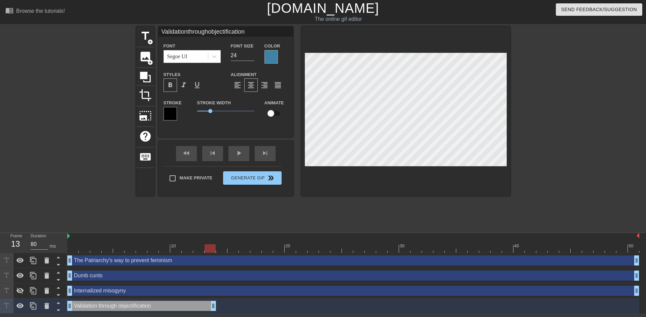
drag, startPoint x: 636, startPoint y: 306, endPoint x: 213, endPoint y: 304, distance: 423.5
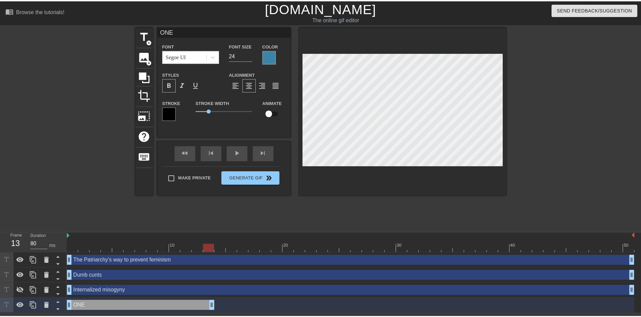
scroll to position [1, 4]
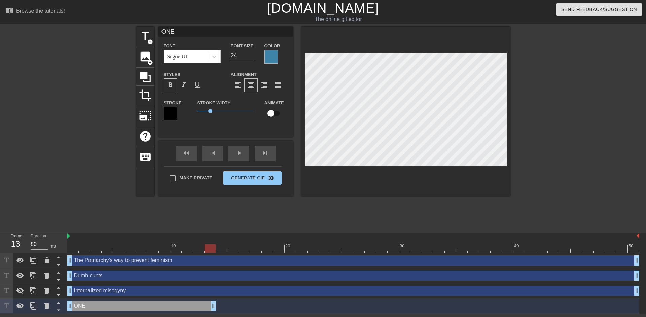
click at [311, 213] on div "title add_circle image add_circle crop photo_size_select_large help keyboard ON…" at bounding box center [323, 128] width 374 height 202
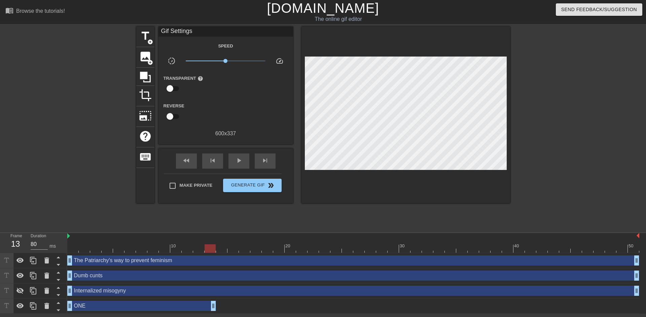
click at [189, 305] on div "ONE drag_handle drag_handle" at bounding box center [141, 306] width 149 height 10
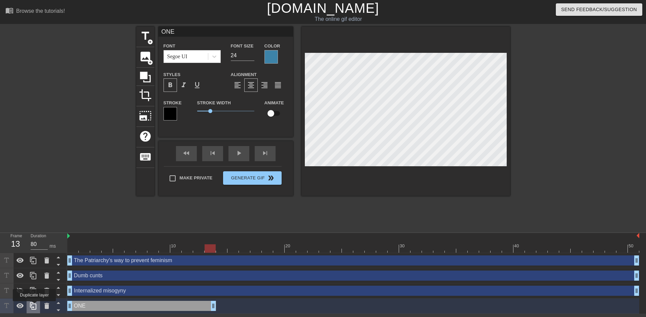
click at [34, 306] on icon at bounding box center [33, 306] width 8 height 8
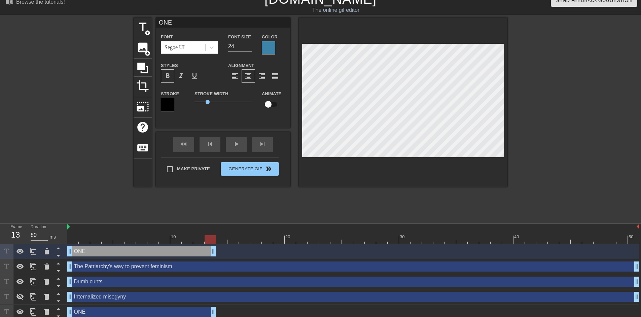
scroll to position [13, 0]
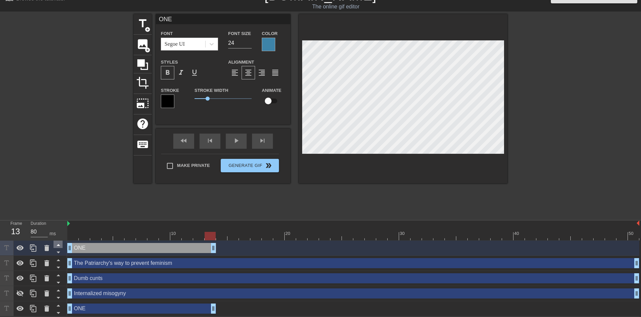
click at [57, 246] on icon at bounding box center [58, 245] width 8 height 8
click at [60, 253] on icon at bounding box center [58, 252] width 8 height 8
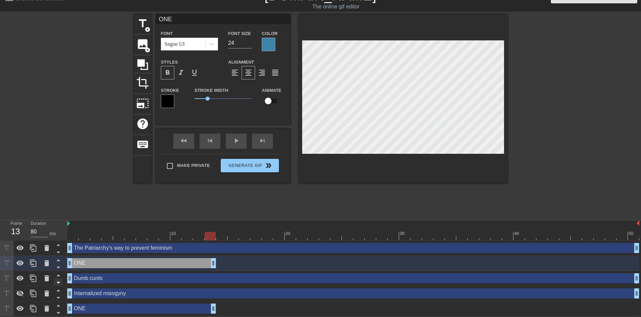
click at [60, 266] on icon at bounding box center [58, 267] width 8 height 8
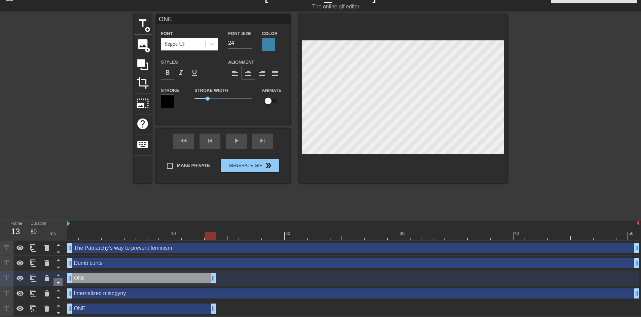
click at [61, 284] on icon at bounding box center [58, 282] width 8 height 8
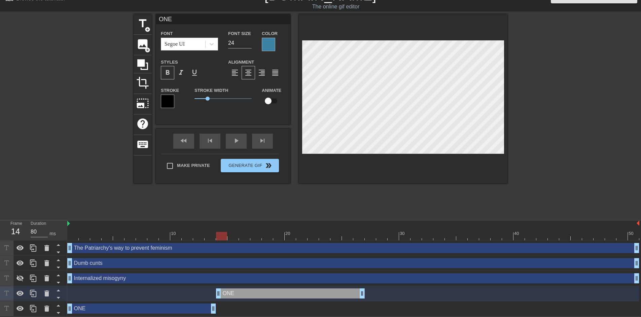
drag, startPoint x: 100, startPoint y: 296, endPoint x: 246, endPoint y: 297, distance: 146.1
click at [246, 297] on div "ONE drag_handle drag_handle" at bounding box center [290, 293] width 149 height 10
drag, startPoint x: 365, startPoint y: 295, endPoint x: 414, endPoint y: 291, distance: 49.3
click at [414, 291] on div "ONE drag_handle drag_handle" at bounding box center [353, 293] width 572 height 10
drag, startPoint x: 83, startPoint y: 234, endPoint x: 430, endPoint y: 238, distance: 346.7
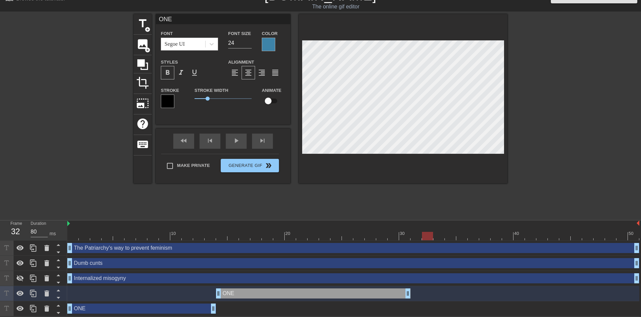
click at [430, 238] on div at bounding box center [353, 236] width 572 height 8
drag, startPoint x: 410, startPoint y: 293, endPoint x: 428, endPoint y: 293, distance: 18.2
click at [59, 298] on icon at bounding box center [58, 298] width 3 height 2
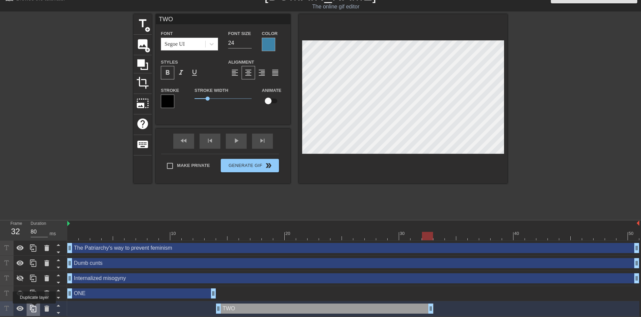
click at [34, 308] on icon at bounding box center [33, 309] width 8 height 8
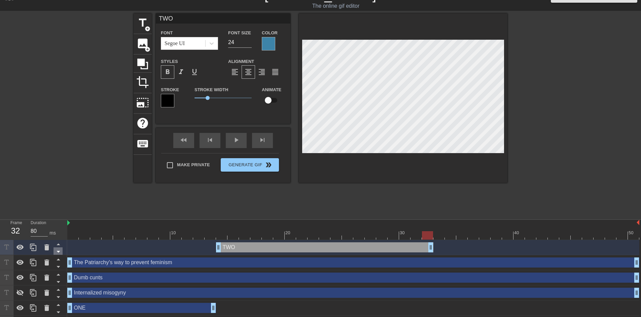
click at [56, 252] on icon at bounding box center [58, 251] width 8 height 8
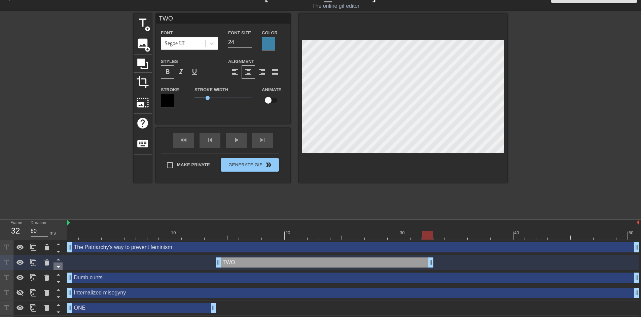
click at [56, 267] on icon at bounding box center [58, 267] width 8 height 8
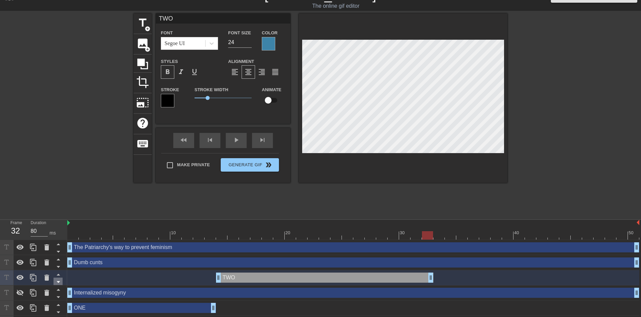
click at [58, 282] on icon at bounding box center [58, 282] width 3 height 2
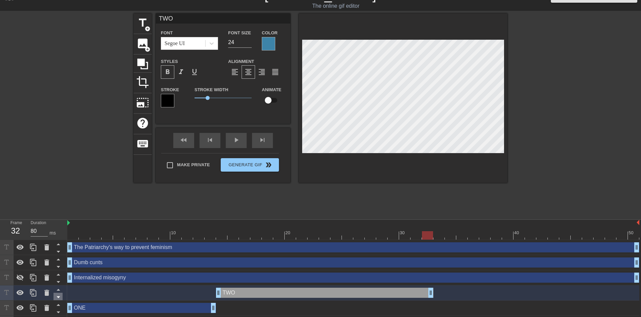
click at [57, 295] on icon at bounding box center [58, 297] width 8 height 8
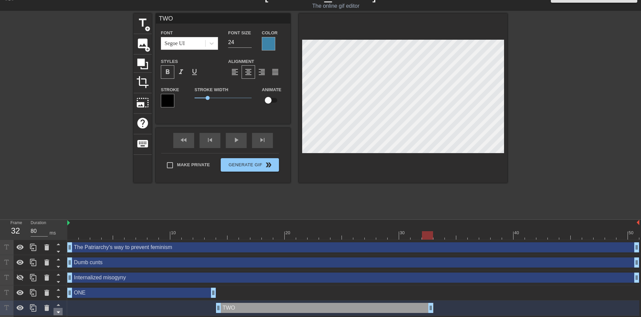
click at [58, 310] on icon at bounding box center [58, 312] width 8 height 8
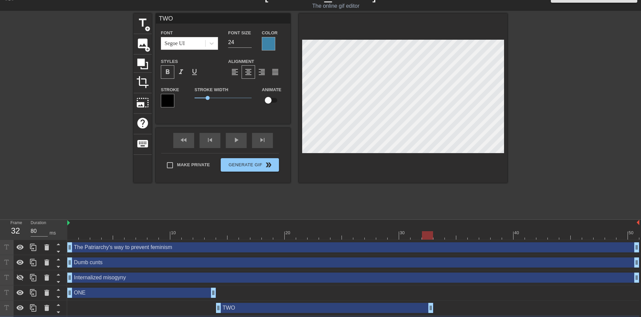
scroll to position [28, 0]
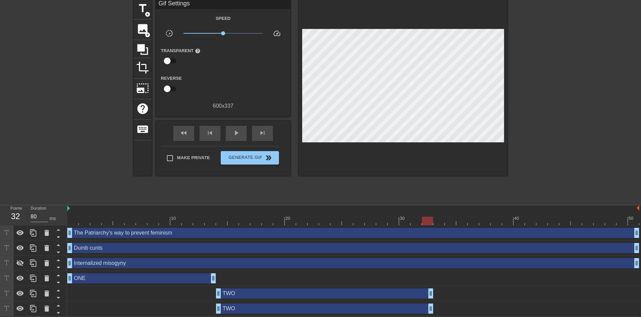
drag, startPoint x: 268, startPoint y: 313, endPoint x: 368, endPoint y: 304, distance: 100.1
click at [368, 304] on div "TWO drag_handle drag_handle" at bounding box center [353, 308] width 572 height 15
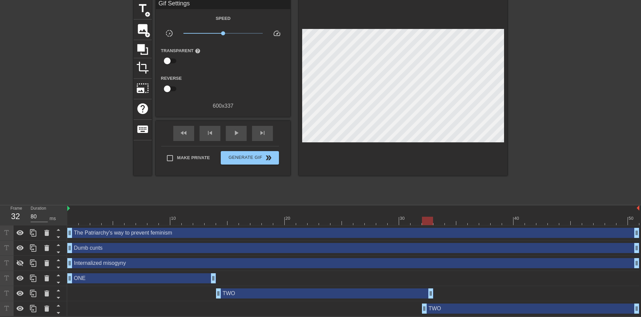
drag, startPoint x: 353, startPoint y: 309, endPoint x: 618, endPoint y: 308, distance: 265.6
click at [620, 308] on div "TWO drag_handle drag_handle" at bounding box center [530, 309] width 217 height 10
drag, startPoint x: 419, startPoint y: 307, endPoint x: 427, endPoint y: 307, distance: 7.4
click at [427, 307] on div "TWO drag_handle drag_handle" at bounding box center [353, 309] width 572 height 10
drag, startPoint x: 423, startPoint y: 308, endPoint x: 436, endPoint y: 309, distance: 12.8
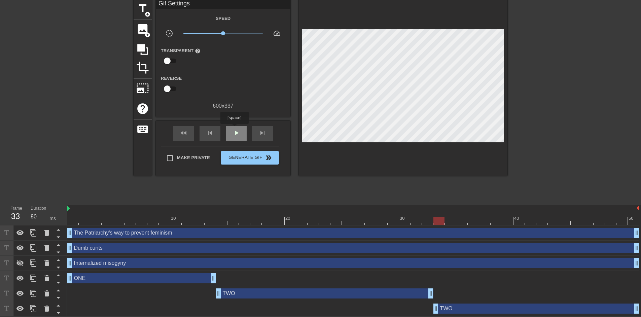
click at [234, 129] on span "play_arrow" at bounding box center [236, 133] width 8 height 8
click at [235, 132] on span "pause" at bounding box center [236, 133] width 8 height 8
drag, startPoint x: 635, startPoint y: 309, endPoint x: 650, endPoint y: 292, distance: 23.4
click at [641, 292] on html "menu_book Browse the tutorials! [DOMAIN_NAME] The online gif editor Send Feedba…" at bounding box center [320, 144] width 641 height 344
drag, startPoint x: 72, startPoint y: 224, endPoint x: 221, endPoint y: 224, distance: 149.1
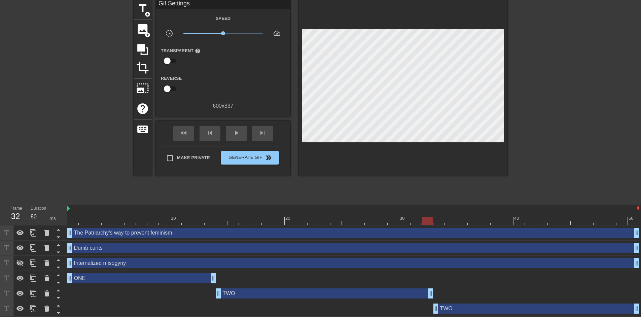
click at [280, 225] on div "10 20 30 40 50 The Patriarchy's way to prevent feminism drag_handle drag_handle…" at bounding box center [354, 260] width 574 height 111
drag, startPoint x: 216, startPoint y: 224, endPoint x: 41, endPoint y: 225, distance: 174.4
click at [42, 225] on div "Frame 10 Duration 80 ms 10 20 30 40 50 The Patriarchy's way to prevent feminism…" at bounding box center [320, 260] width 641 height 111
click at [236, 135] on span "play_arrow" at bounding box center [236, 133] width 8 height 8
click at [236, 135] on span "pause" at bounding box center [236, 133] width 8 height 8
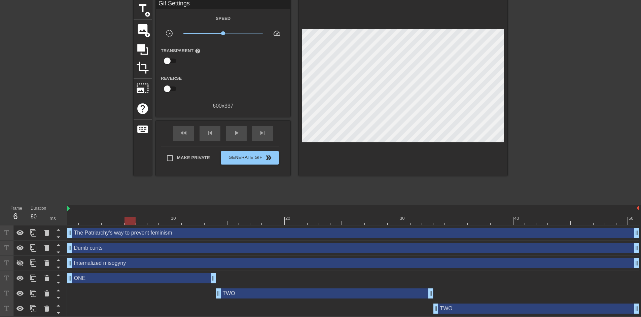
click at [447, 312] on div "TWO drag_handle drag_handle" at bounding box center [537, 309] width 206 height 10
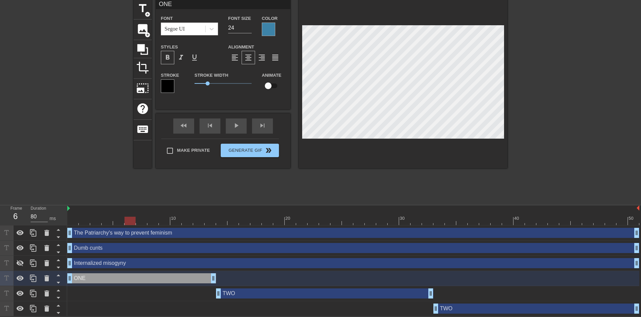
scroll to position [2, 1]
click at [457, 308] on div "TWO drag_handle drag_handle" at bounding box center [537, 309] width 206 height 10
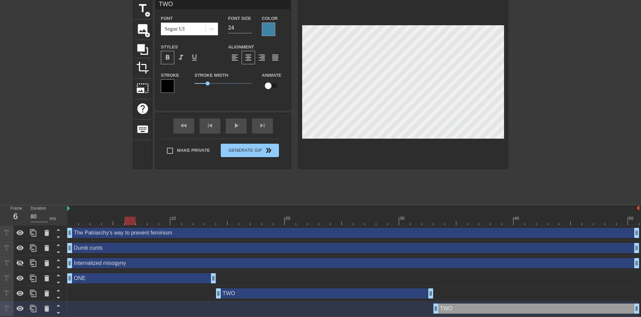
click at [464, 217] on div at bounding box center [353, 221] width 572 height 8
click at [423, 175] on div "title add_circle image add_circle crop photo_size_select_large help keyboard TH…" at bounding box center [321, 100] width 374 height 202
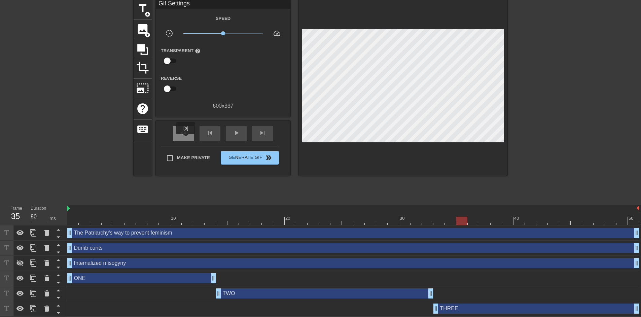
click at [186, 139] on div "fast_rewind" at bounding box center [183, 133] width 21 height 15
click at [244, 137] on div "play_arrow" at bounding box center [236, 133] width 21 height 15
click at [244, 137] on div "pause" at bounding box center [236, 133] width 21 height 15
drag, startPoint x: 164, startPoint y: 220, endPoint x: 42, endPoint y: 214, distance: 121.3
click at [42, 214] on div "Frame 1 Duration 80 ms 10 20 30 40 50 The Patriarchy's way to prevent feminism …" at bounding box center [320, 260] width 641 height 111
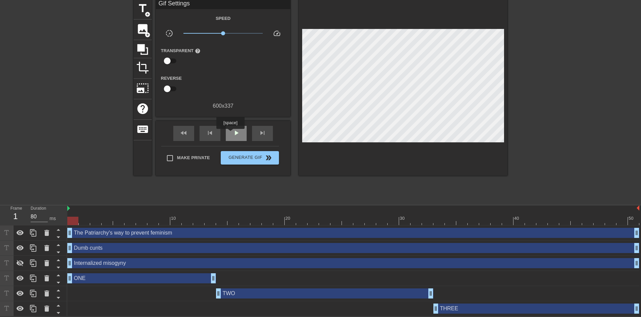
click at [230, 134] on div "play_arrow" at bounding box center [236, 133] width 21 height 15
click at [230, 134] on div "pause" at bounding box center [236, 133] width 21 height 15
drag, startPoint x: 70, startPoint y: 281, endPoint x: 79, endPoint y: 281, distance: 9.4
drag, startPoint x: 85, startPoint y: 220, endPoint x: 120, endPoint y: 226, distance: 35.1
click at [120, 226] on div "10 20 30 40 50 The Patriarchy's way to prevent feminism drag_handle drag_handle…" at bounding box center [354, 260] width 574 height 111
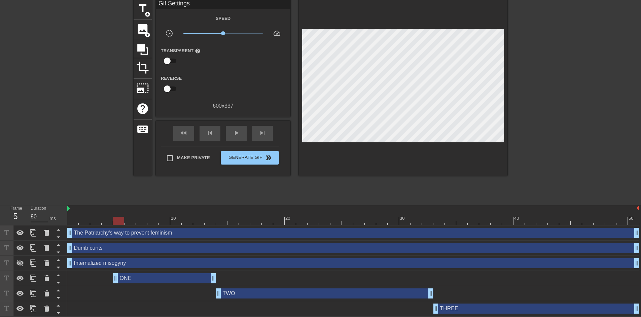
drag, startPoint x: 81, startPoint y: 280, endPoint x: 119, endPoint y: 279, distance: 37.7
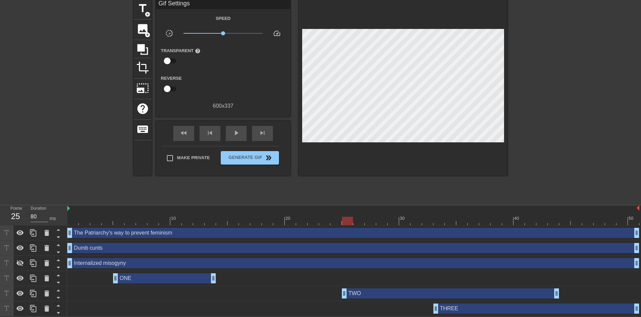
drag, startPoint x: 269, startPoint y: 293, endPoint x: 352, endPoint y: 296, distance: 82.5
click at [352, 296] on div "TWO drag_handle drag_handle" at bounding box center [450, 293] width 217 height 10
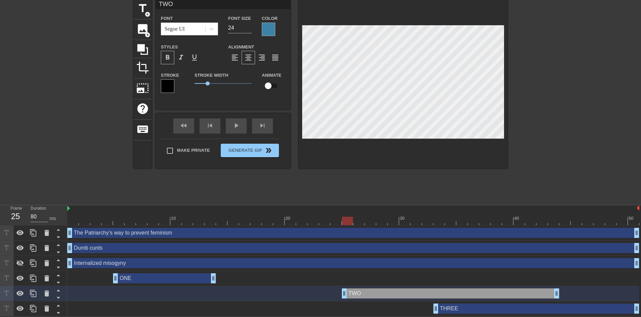
click at [195, 274] on div "ONE drag_handle drag_handle" at bounding box center [164, 278] width 103 height 10
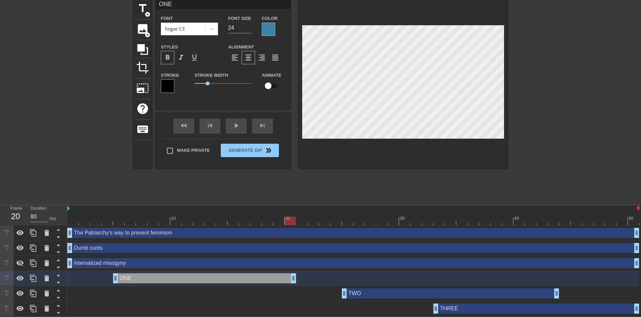
drag, startPoint x: 213, startPoint y: 277, endPoint x: 296, endPoint y: 286, distance: 82.9
click at [296, 286] on div "The Patriarchy's way to prevent feminism drag_handle drag_handle Dumb cunts dra…" at bounding box center [354, 271] width 574 height 91
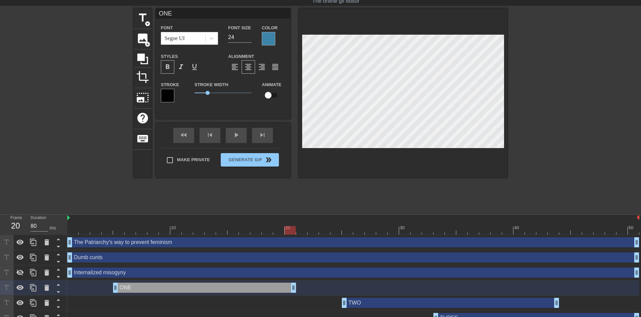
scroll to position [28, 0]
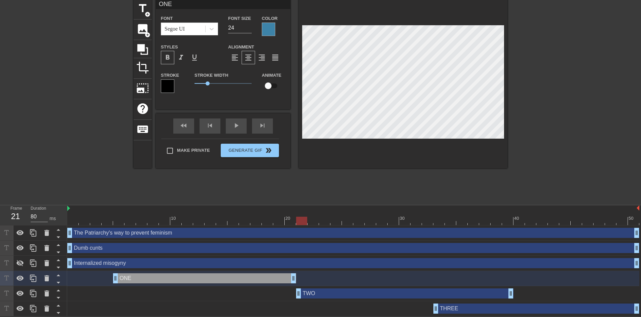
drag, startPoint x: 359, startPoint y: 296, endPoint x: 167, endPoint y: 250, distance: 197.3
click at [311, 293] on div "TWO drag_handle drag_handle" at bounding box center [404, 293] width 217 height 10
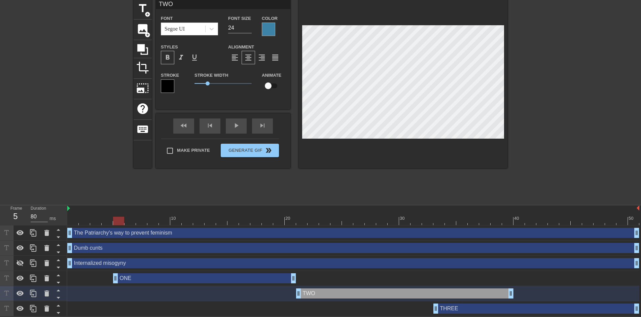
click at [115, 223] on div at bounding box center [353, 221] width 572 height 8
drag, startPoint x: 309, startPoint y: 295, endPoint x: 320, endPoint y: 296, distance: 11.5
click at [320, 296] on div "TWO drag_handle drag_handle" at bounding box center [416, 293] width 217 height 10
drag, startPoint x: 292, startPoint y: 279, endPoint x: 283, endPoint y: 279, distance: 8.8
drag, startPoint x: 282, startPoint y: 278, endPoint x: 288, endPoint y: 278, distance: 6.1
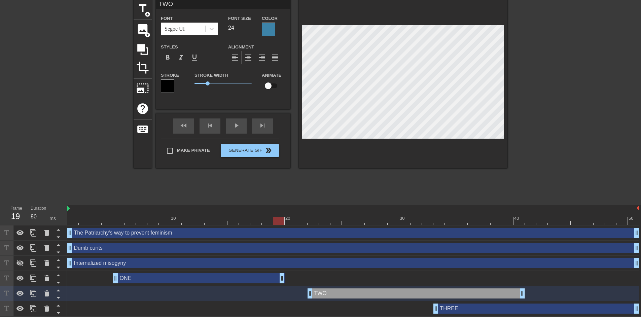
drag, startPoint x: 292, startPoint y: 277, endPoint x: 280, endPoint y: 277, distance: 11.8
drag, startPoint x: 523, startPoint y: 295, endPoint x: 553, endPoint y: 278, distance: 34.4
click at [553, 278] on div "The Patriarchy's way to prevent feminism drag_handle drag_handle Dumb cunts dra…" at bounding box center [354, 271] width 574 height 91
drag, startPoint x: 554, startPoint y: 294, endPoint x: 418, endPoint y: 295, distance: 136.7
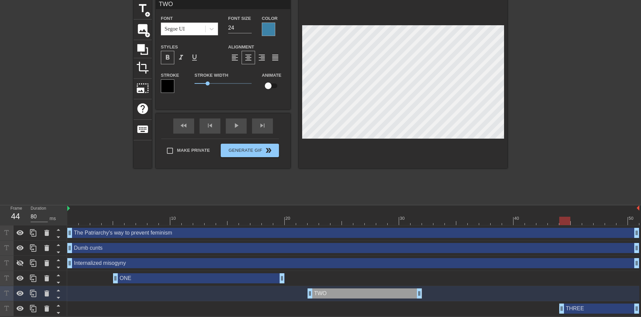
drag, startPoint x: 435, startPoint y: 308, endPoint x: 558, endPoint y: 309, distance: 123.2
click at [558, 309] on div "THREE drag_handle drag_handle" at bounding box center [353, 309] width 572 height 10
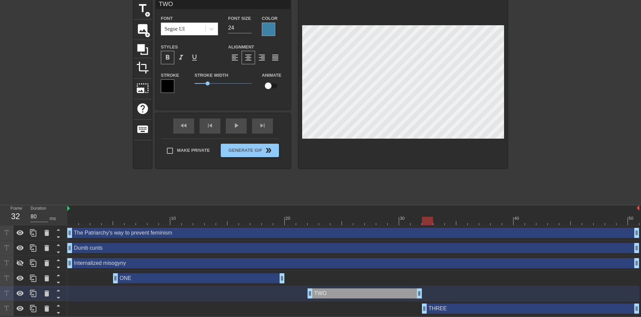
drag, startPoint x: 561, startPoint y: 308, endPoint x: 426, endPoint y: 317, distance: 135.6
click at [426, 316] on html "menu_book Browse the tutorials! [DOMAIN_NAME] The online gif editor Send Feedba…" at bounding box center [320, 144] width 641 height 344
drag, startPoint x: 420, startPoint y: 291, endPoint x: 411, endPoint y: 293, distance: 9.2
click at [411, 293] on div "TWO drag_handle drag_handle" at bounding box center [353, 293] width 572 height 10
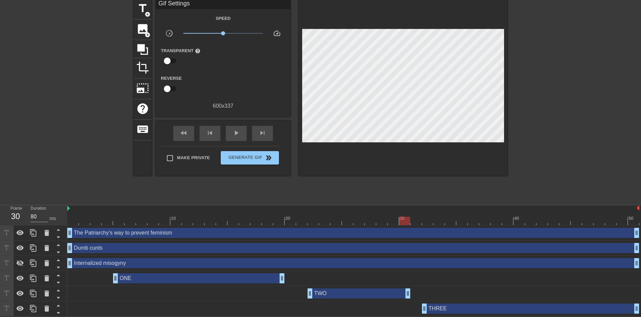
click at [187, 124] on div "fast_rewind skip_previous play_arrow skip_next" at bounding box center [223, 133] width 110 height 25
click at [233, 135] on span "play_arrow" at bounding box center [236, 133] width 8 height 8
click at [233, 135] on span "pause" at bounding box center [236, 133] width 8 height 8
drag, startPoint x: 187, startPoint y: 133, endPoint x: 198, endPoint y: 134, distance: 10.1
click at [187, 133] on span "fast_rewind" at bounding box center [184, 133] width 8 height 8
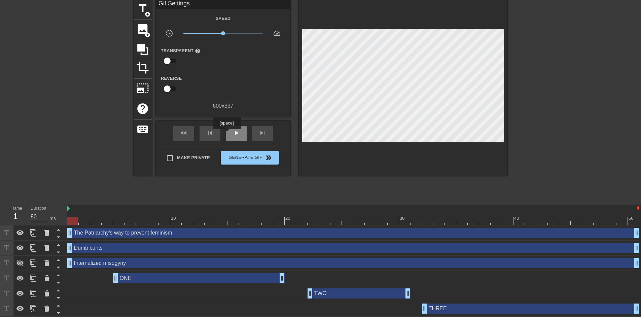
click at [228, 134] on div "play_arrow" at bounding box center [236, 133] width 21 height 15
click at [228, 134] on div "pause" at bounding box center [236, 133] width 21 height 15
drag, startPoint x: 140, startPoint y: 280, endPoint x: 93, endPoint y: 280, distance: 47.5
click at [93, 280] on div "ONE drag_handle drag_handle" at bounding box center [153, 278] width 172 height 10
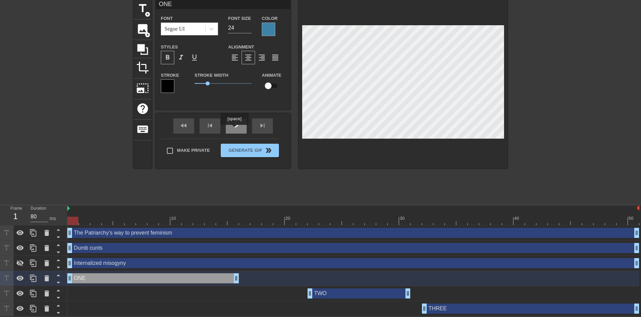
click at [234, 130] on div "play_arrow" at bounding box center [236, 125] width 21 height 15
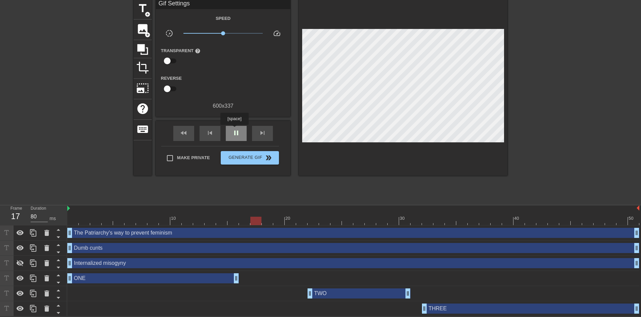
click at [234, 130] on span "pause" at bounding box center [236, 133] width 8 height 8
drag, startPoint x: 235, startPoint y: 280, endPoint x: 202, endPoint y: 286, distance: 33.6
click at [202, 286] on div "The Patriarchy's way to prevent feminism drag_handle drag_handle Dumb cunts dra…" at bounding box center [354, 271] width 574 height 91
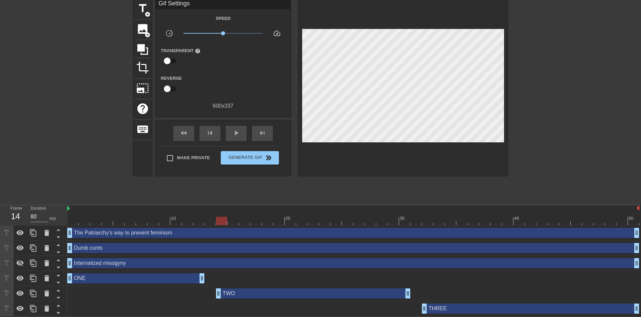
drag, startPoint x: 311, startPoint y: 295, endPoint x: 223, endPoint y: 293, distance: 88.2
drag, startPoint x: 71, startPoint y: 280, endPoint x: 81, endPoint y: 279, distance: 9.8
drag, startPoint x: 406, startPoint y: 290, endPoint x: 409, endPoint y: 293, distance: 4.1
drag, startPoint x: 202, startPoint y: 277, endPoint x: 193, endPoint y: 279, distance: 9.7
drag, startPoint x: 190, startPoint y: 278, endPoint x: 205, endPoint y: 277, distance: 15.5
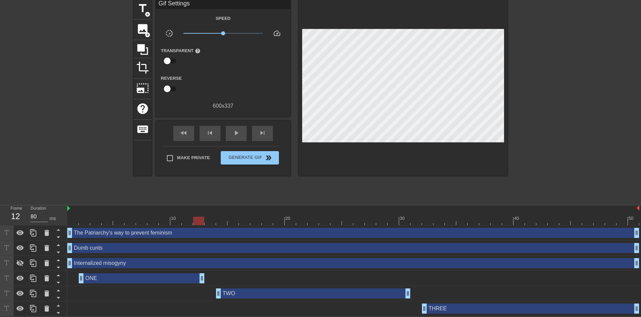
click at [205, 277] on div "ONE drag_handle drag_handle" at bounding box center [353, 278] width 572 height 10
click at [190, 136] on div "fast_rewind" at bounding box center [183, 133] width 21 height 15
click at [237, 133] on span "play_arrow" at bounding box center [236, 133] width 8 height 8
click at [240, 138] on div "pause" at bounding box center [236, 133] width 21 height 15
click at [182, 135] on span "fast_rewind" at bounding box center [184, 133] width 8 height 8
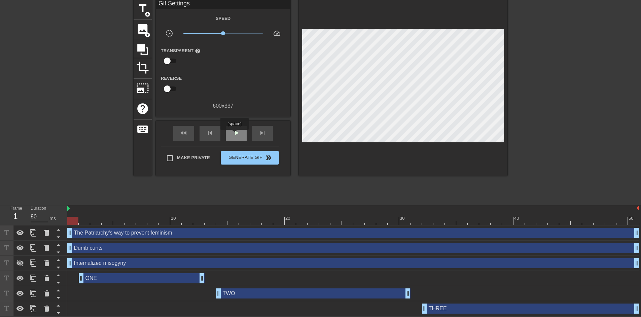
click at [234, 135] on span "play_arrow" at bounding box center [236, 133] width 8 height 8
click at [234, 135] on span "pause" at bounding box center [236, 133] width 8 height 8
click at [240, 136] on div "play_arrow" at bounding box center [236, 133] width 21 height 15
click at [240, 136] on div "pause" at bounding box center [236, 133] width 21 height 15
drag, startPoint x: 358, startPoint y: 220, endPoint x: 46, endPoint y: 232, distance: 312.3
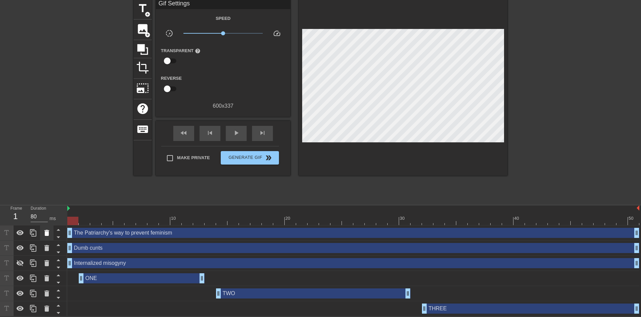
click at [46, 232] on div "Frame 1 Duration 80 ms 10 20 30 40 50 The Patriarchy's way to prevent feminism …" at bounding box center [320, 260] width 641 height 111
click at [233, 132] on span "play_arrow" at bounding box center [236, 133] width 8 height 8
click at [237, 136] on span "pause" at bounding box center [236, 133] width 8 height 8
click at [183, 135] on span "fast_rewind" at bounding box center [184, 133] width 8 height 8
click at [243, 133] on div "play_arrow" at bounding box center [236, 133] width 21 height 15
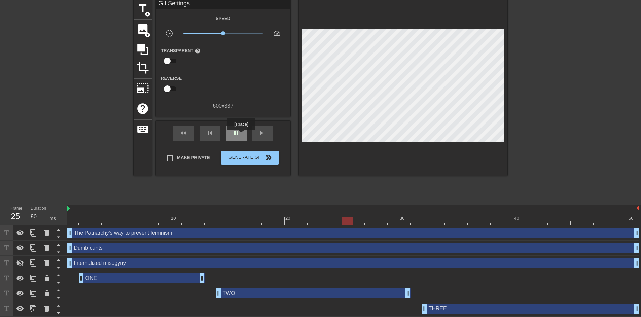
click at [241, 135] on div "pause" at bounding box center [236, 133] width 21 height 15
click at [187, 135] on span "fast_rewind" at bounding box center [184, 133] width 8 height 8
click at [236, 134] on span "play_arrow" at bounding box center [236, 133] width 8 height 8
click at [236, 134] on span "pause" at bounding box center [236, 133] width 8 height 8
drag, startPoint x: 199, startPoint y: 277, endPoint x: 193, endPoint y: 277, distance: 6.4
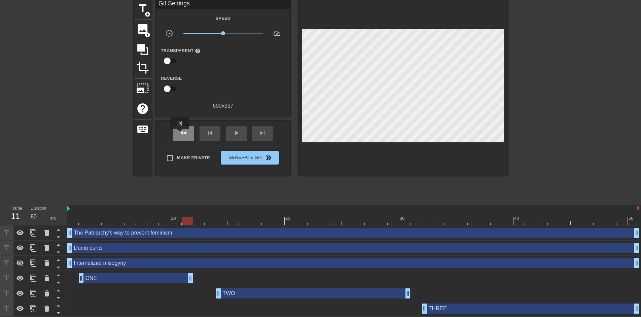
click at [180, 134] on span "fast_rewind" at bounding box center [184, 133] width 8 height 8
click at [235, 134] on span "play_arrow" at bounding box center [236, 133] width 8 height 8
click at [235, 134] on span "pause" at bounding box center [236, 133] width 8 height 8
drag, startPoint x: 219, startPoint y: 293, endPoint x: 223, endPoint y: 294, distance: 3.8
drag, startPoint x: 425, startPoint y: 309, endPoint x: 435, endPoint y: 311, distance: 9.5
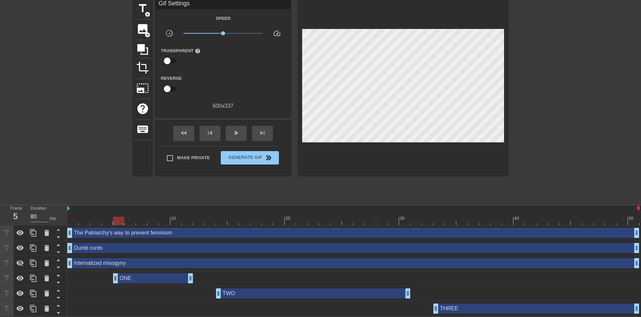
drag, startPoint x: 83, startPoint y: 278, endPoint x: 116, endPoint y: 282, distance: 32.9
drag, startPoint x: 191, startPoint y: 279, endPoint x: 294, endPoint y: 281, distance: 103.4
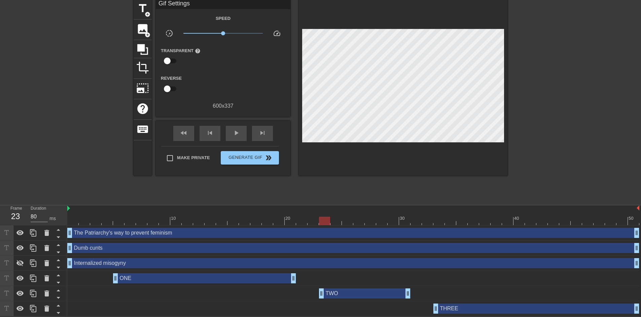
drag, startPoint x: 218, startPoint y: 296, endPoint x: 323, endPoint y: 298, distance: 104.7
click at [323, 298] on div "TWO drag_handle drag_handle" at bounding box center [353, 293] width 572 height 15
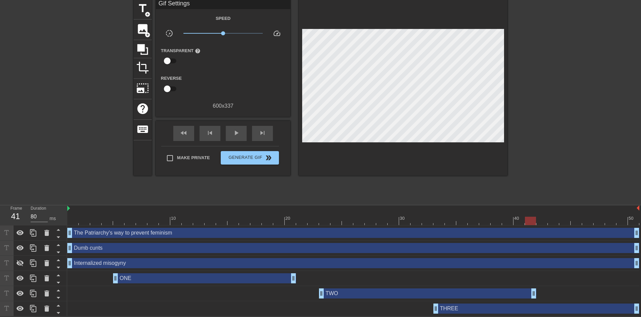
drag, startPoint x: 410, startPoint y: 294, endPoint x: 537, endPoint y: 291, distance: 126.6
click at [537, 291] on div "TWO drag_handle drag_handle" at bounding box center [353, 293] width 572 height 10
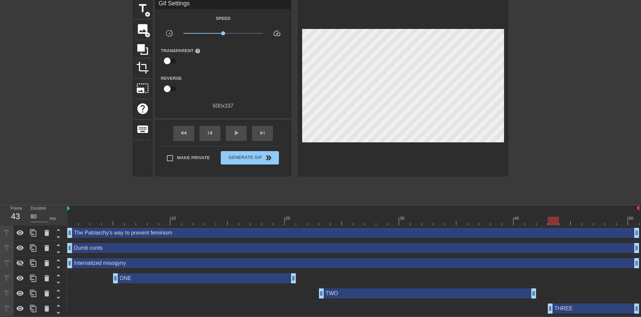
drag, startPoint x: 436, startPoint y: 307, endPoint x: 550, endPoint y: 306, distance: 114.5
click at [190, 134] on div "fast_rewind" at bounding box center [183, 133] width 21 height 15
click at [232, 129] on span "play_arrow" at bounding box center [236, 133] width 8 height 8
click at [235, 133] on span "pause" at bounding box center [236, 133] width 8 height 8
click at [180, 140] on div "fast_rewind skip_previous play_arrow skip_next" at bounding box center [223, 133] width 110 height 25
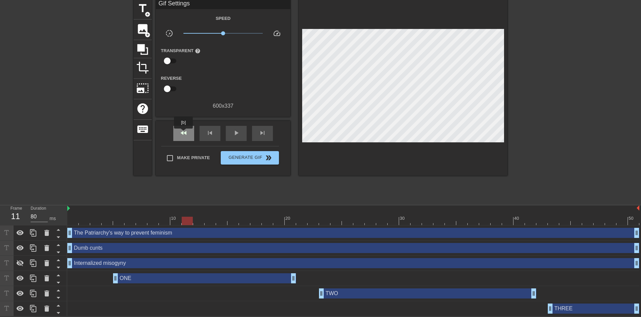
click at [184, 133] on span "fast_rewind" at bounding box center [184, 133] width 8 height 8
click at [231, 133] on div "play_arrow" at bounding box center [236, 133] width 21 height 15
click at [231, 133] on div "pause" at bounding box center [236, 133] width 21 height 15
click at [231, 133] on div "play_arrow" at bounding box center [236, 133] width 21 height 15
click at [231, 133] on div "pause" at bounding box center [236, 133] width 21 height 15
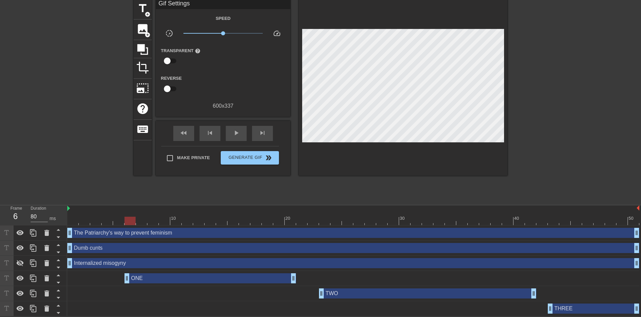
drag, startPoint x: 116, startPoint y: 276, endPoint x: 126, endPoint y: 281, distance: 11.1
drag, startPoint x: 292, startPoint y: 220, endPoint x: 334, endPoint y: 224, distance: 41.9
click at [334, 224] on div at bounding box center [336, 221] width 11 height 8
drag, startPoint x: 322, startPoint y: 293, endPoint x: 333, endPoint y: 292, distance: 11.1
drag, startPoint x: 334, startPoint y: 218, endPoint x: 328, endPoint y: 220, distance: 6.0
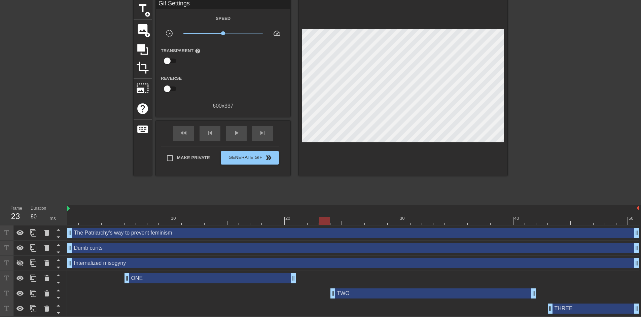
click at [328, 220] on div at bounding box center [324, 221] width 11 height 8
drag, startPoint x: 332, startPoint y: 293, endPoint x: 326, endPoint y: 292, distance: 6.1
drag, startPoint x: 319, startPoint y: 218, endPoint x: 540, endPoint y: 219, distance: 221.2
click at [540, 219] on div at bounding box center [353, 221] width 572 height 8
drag, startPoint x: 533, startPoint y: 293, endPoint x: 520, endPoint y: 294, distance: 13.5
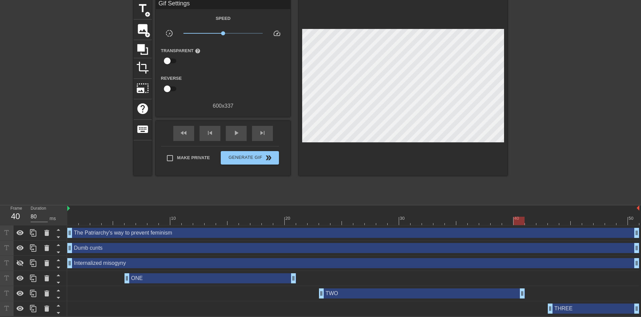
click at [512, 295] on div "TWO drag_handle drag_handle" at bounding box center [422, 293] width 206 height 10
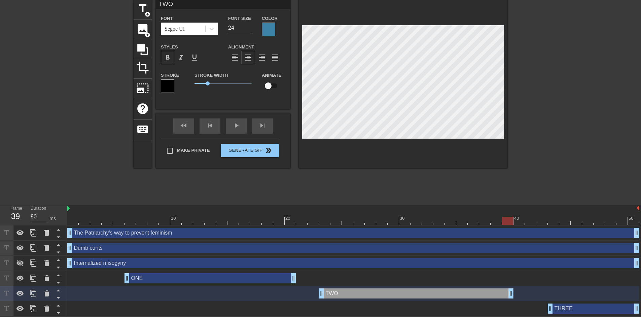
drag, startPoint x: 522, startPoint y: 294, endPoint x: 512, endPoint y: 294, distance: 10.4
drag, startPoint x: 507, startPoint y: 220, endPoint x: 563, endPoint y: 220, distance: 55.5
click at [563, 220] on div at bounding box center [564, 221] width 11 height 8
drag, startPoint x: 553, startPoint y: 307, endPoint x: 558, endPoint y: 307, distance: 5.1
click at [183, 123] on div "fast_rewind skip_previous play_arrow skip_next" at bounding box center [223, 125] width 110 height 25
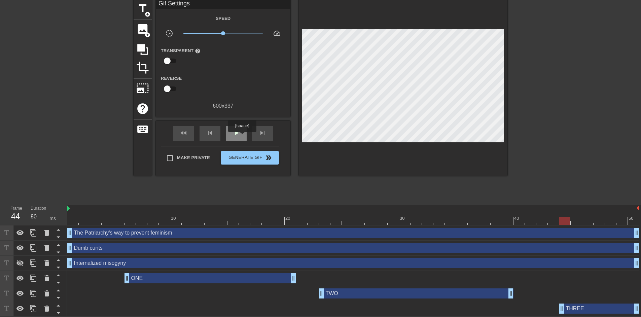
click at [241, 135] on div "play_arrow" at bounding box center [236, 133] width 21 height 15
click at [236, 133] on span "pause" at bounding box center [236, 133] width 8 height 8
click at [566, 305] on div "THREE drag_handle drag_handle" at bounding box center [599, 309] width 80 height 10
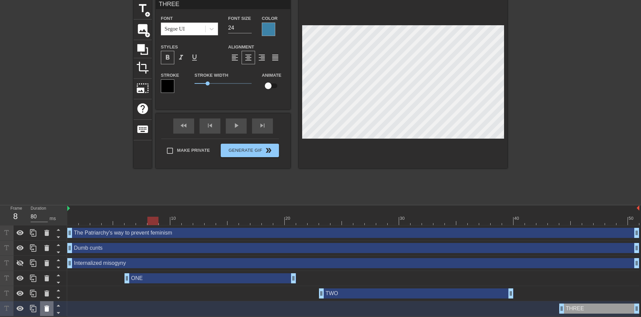
click at [45, 310] on icon at bounding box center [46, 309] width 5 height 6
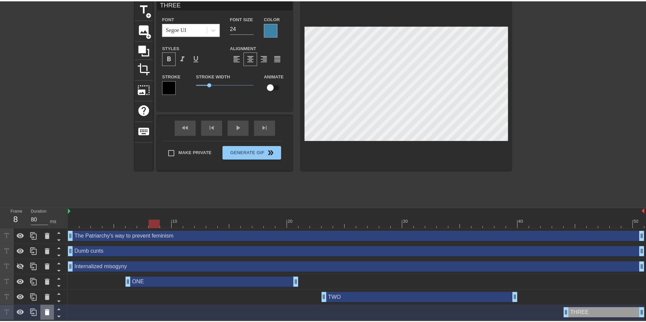
scroll to position [23, 0]
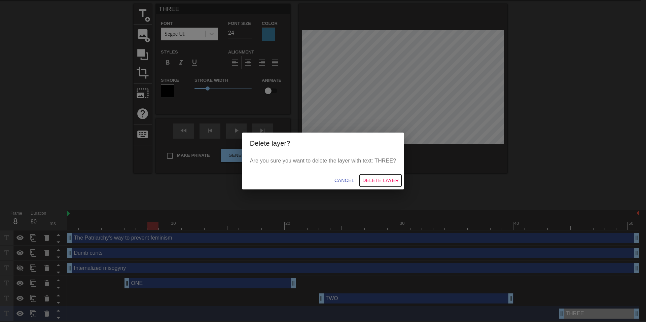
click at [374, 177] on span "Delete Layer" at bounding box center [381, 180] width 36 height 8
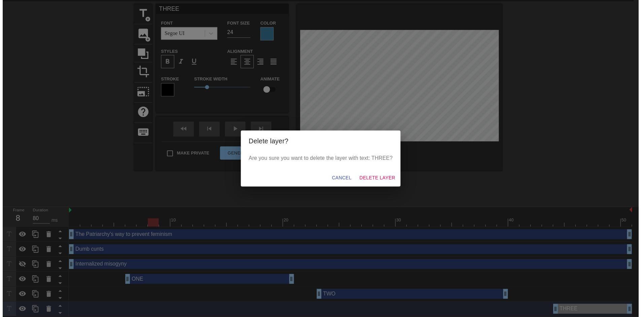
scroll to position [13, 0]
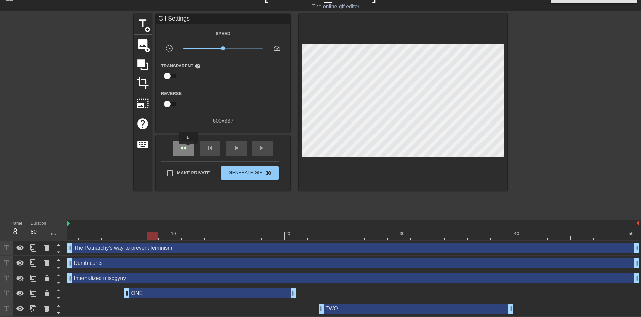
click at [189, 148] on div "fast_rewind" at bounding box center [183, 148] width 21 height 15
click at [234, 148] on span "play_arrow" at bounding box center [236, 148] width 8 height 8
click at [234, 149] on span "pause" at bounding box center [236, 148] width 8 height 8
drag, startPoint x: 293, startPoint y: 296, endPoint x: 373, endPoint y: 294, distance: 80.1
drag, startPoint x: 373, startPoint y: 294, endPoint x: 378, endPoint y: 294, distance: 5.4
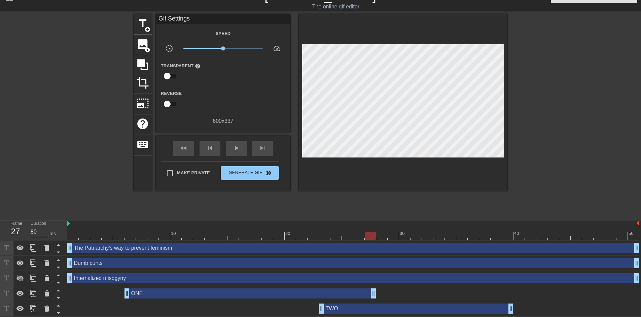
click at [378, 294] on div "ONE drag_handle drag_handle" at bounding box center [353, 293] width 572 height 10
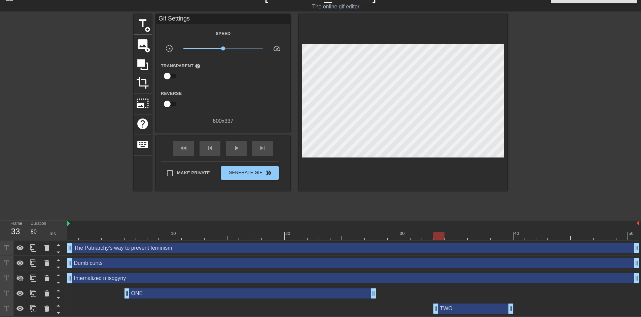
drag, startPoint x: 322, startPoint y: 308, endPoint x: 434, endPoint y: 306, distance: 111.1
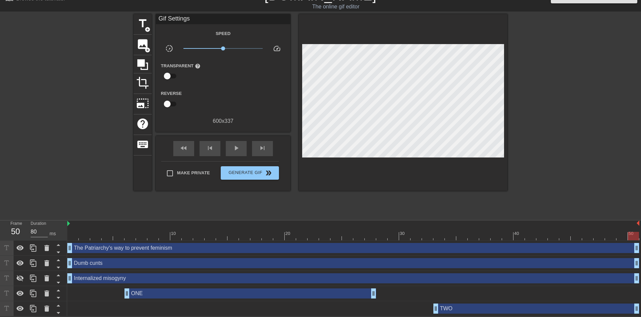
drag, startPoint x: 512, startPoint y: 309, endPoint x: 642, endPoint y: 296, distance: 130.9
click at [641, 296] on html "menu_book Browse the tutorials! [DOMAIN_NAME] The online gif editor Send Feedba…" at bounding box center [320, 152] width 641 height 329
click at [189, 152] on div "fast_rewind" at bounding box center [183, 148] width 21 height 15
click at [238, 149] on span "play_arrow" at bounding box center [236, 148] width 8 height 8
click at [237, 151] on div "pause" at bounding box center [236, 148] width 21 height 15
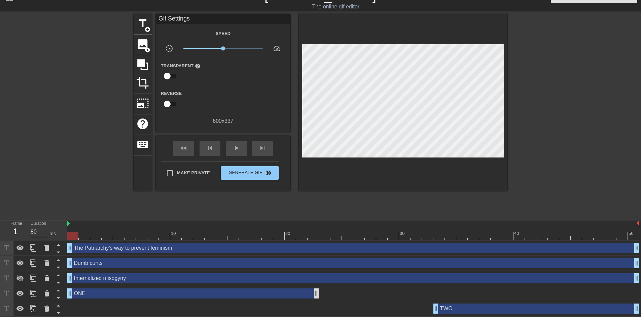
drag, startPoint x: 371, startPoint y: 296, endPoint x: 318, endPoint y: 295, distance: 52.5
click at [318, 295] on div "ONE drag_handle drag_handle" at bounding box center [193, 293] width 252 height 10
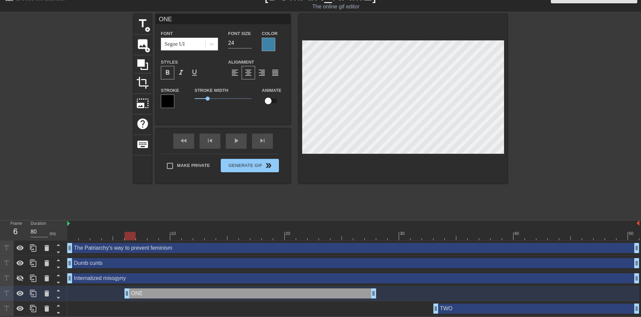
drag, startPoint x: 172, startPoint y: 296, endPoint x: 225, endPoint y: 291, distance: 53.7
click at [225, 291] on div "ONE drag_handle drag_handle" at bounding box center [251, 293] width 252 height 10
drag, startPoint x: 373, startPoint y: 293, endPoint x: 387, endPoint y: 297, distance: 14.4
drag, startPoint x: 435, startPoint y: 306, endPoint x: 431, endPoint y: 306, distance: 4.4
click at [431, 306] on div "TWO drag_handle drag_handle" at bounding box center [353, 309] width 572 height 10
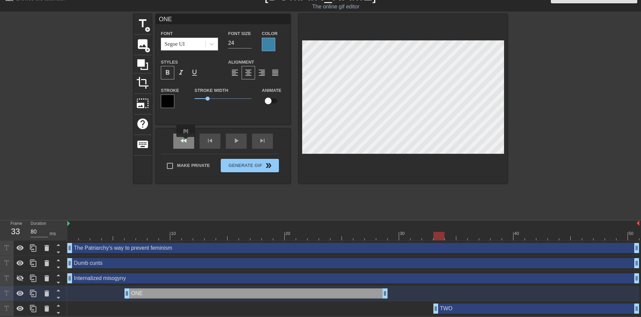
click at [186, 142] on div "fast_rewind" at bounding box center [183, 141] width 21 height 15
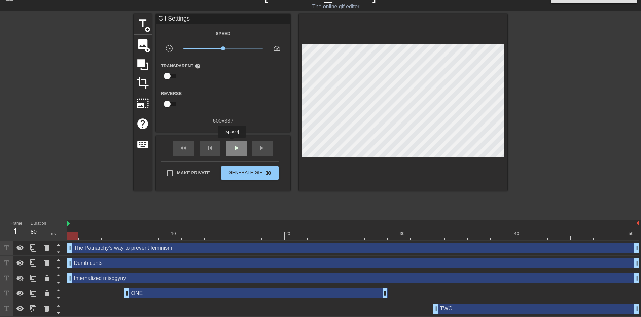
click at [233, 144] on span "play_arrow" at bounding box center [236, 148] width 8 height 8
click at [232, 149] on div "pause" at bounding box center [236, 148] width 21 height 15
click at [182, 295] on div "ONE drag_handle drag_handle" at bounding box center [256, 293] width 263 height 10
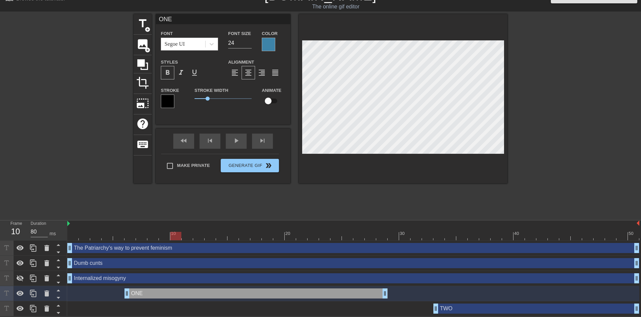
click at [178, 236] on div at bounding box center [353, 236] width 572 height 8
click at [174, 236] on div at bounding box center [175, 236] width 11 height 8
click at [185, 140] on div "fast_rewind" at bounding box center [183, 141] width 21 height 15
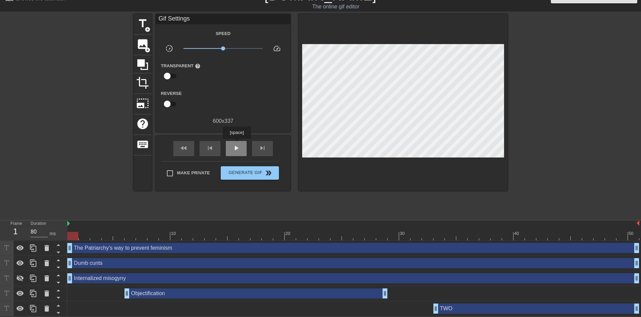
click at [237, 144] on span "play_arrow" at bounding box center [236, 148] width 8 height 8
click at [237, 147] on span "pause" at bounding box center [236, 148] width 8 height 8
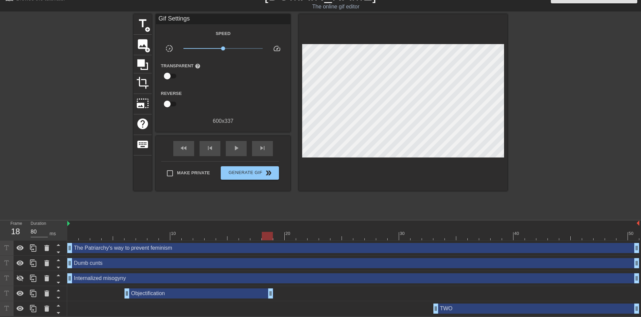
drag, startPoint x: 384, startPoint y: 294, endPoint x: 270, endPoint y: 290, distance: 114.2
drag, startPoint x: 265, startPoint y: 236, endPoint x: 308, endPoint y: 237, distance: 43.1
click at [308, 237] on div at bounding box center [313, 236] width 11 height 8
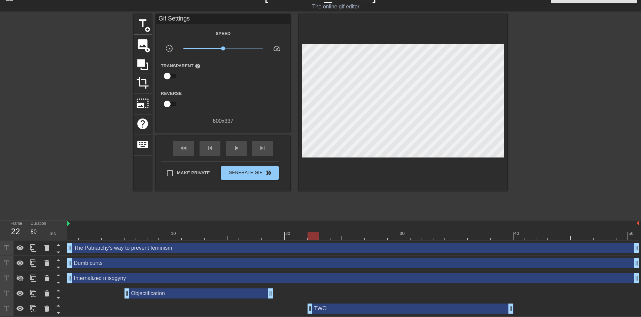
drag, startPoint x: 459, startPoint y: 312, endPoint x: 332, endPoint y: 309, distance: 127.6
click at [332, 309] on div "TWO drag_handle drag_handle" at bounding box center [411, 309] width 206 height 10
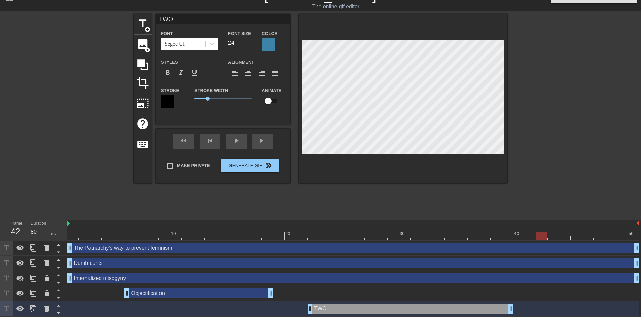
drag, startPoint x: 309, startPoint y: 232, endPoint x: 538, endPoint y: 233, distance: 228.6
click at [538, 233] on div at bounding box center [542, 236] width 11 height 8
click at [34, 309] on icon at bounding box center [33, 309] width 8 height 8
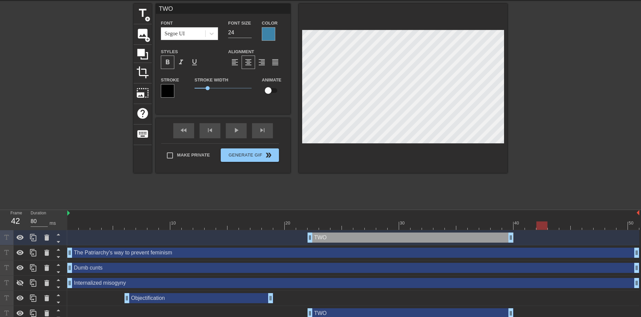
scroll to position [28, 0]
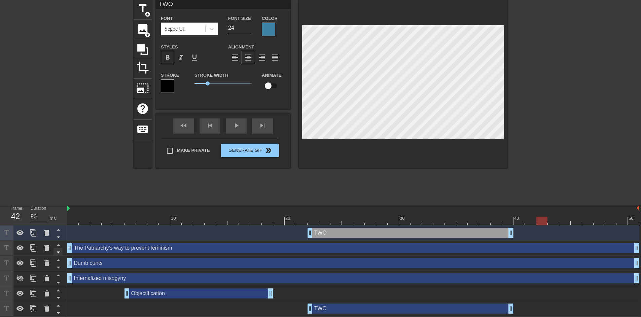
click at [60, 237] on icon at bounding box center [58, 238] width 3 height 2
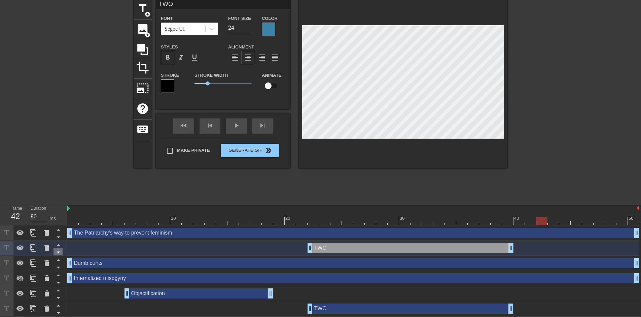
click at [60, 252] on icon at bounding box center [58, 252] width 8 height 8
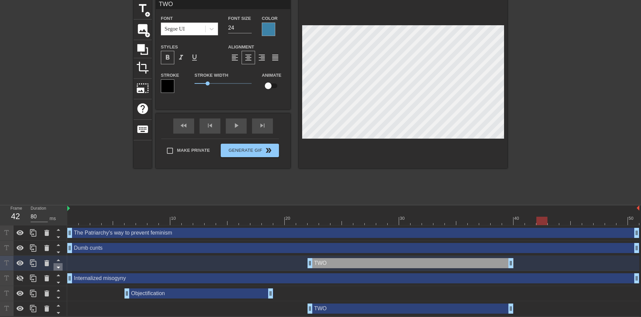
click at [60, 268] on icon at bounding box center [58, 267] width 8 height 8
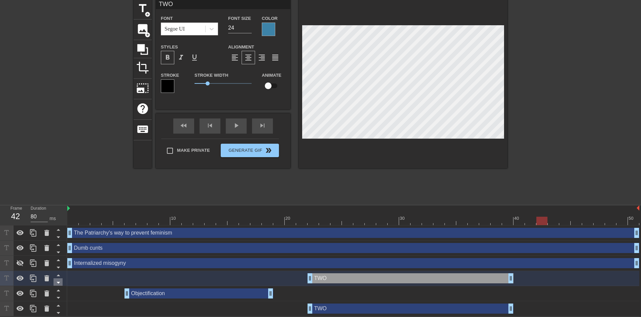
click at [62, 282] on icon at bounding box center [58, 282] width 8 height 8
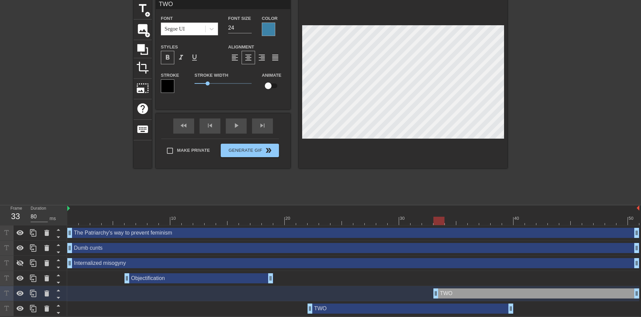
drag, startPoint x: 356, startPoint y: 295, endPoint x: 555, endPoint y: 281, distance: 199.4
click at [555, 281] on div "The Patriarchy's way to prevent feminism drag_handle drag_handle Dumb cunts dra…" at bounding box center [354, 271] width 574 height 91
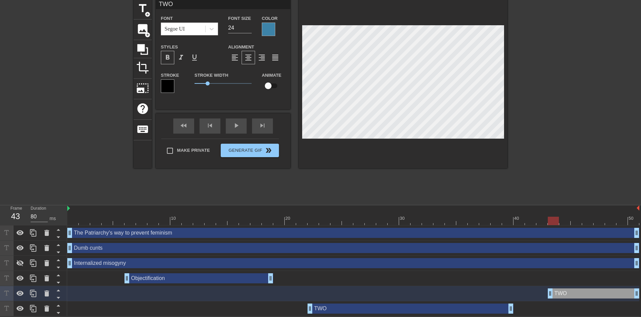
drag, startPoint x: 434, startPoint y: 294, endPoint x: 547, endPoint y: 292, distance: 113.1
click at [547, 292] on div "TWO drag_handle drag_handle" at bounding box center [353, 293] width 572 height 10
drag, startPoint x: 549, startPoint y: 292, endPoint x: 556, endPoint y: 292, distance: 6.4
click at [556, 292] on div "TWO drag_handle drag_handle" at bounding box center [353, 293] width 572 height 10
click at [57, 299] on icon at bounding box center [58, 298] width 8 height 8
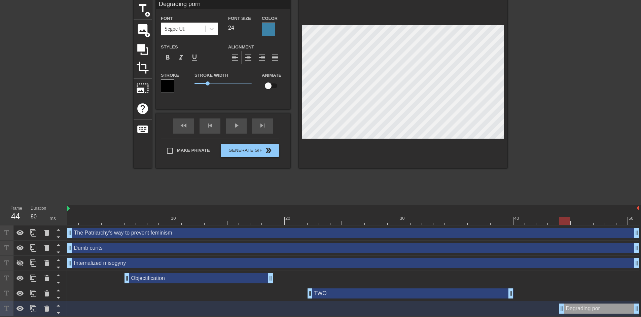
scroll to position [2, 14]
click at [232, 282] on div "Objectification drag_handle drag_handle" at bounding box center [199, 278] width 149 height 10
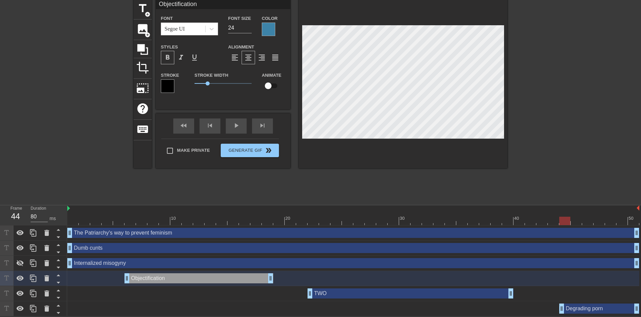
click at [331, 289] on div "TWO drag_handle drag_handle" at bounding box center [411, 293] width 206 height 10
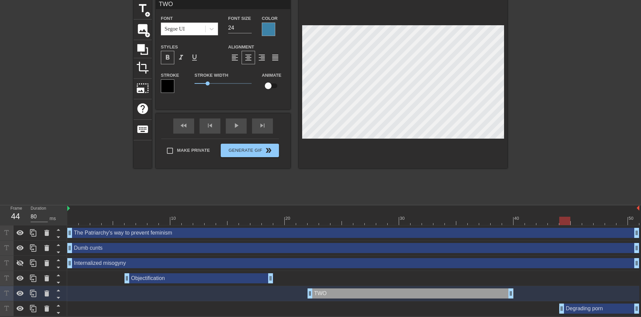
click at [346, 221] on div at bounding box center [353, 221] width 572 height 8
click at [405, 202] on div "menu_book Browse the tutorials! [DOMAIN_NAME] The online gif editor Send Feedba…" at bounding box center [320, 144] width 641 height 344
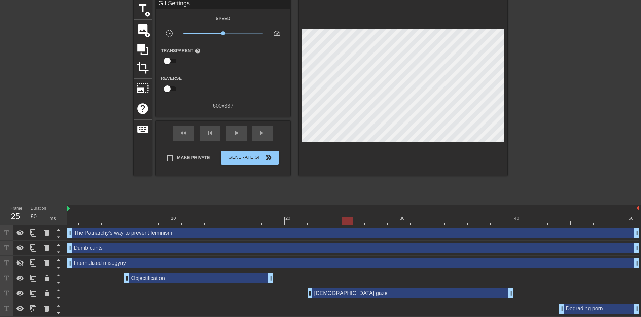
click at [227, 276] on div "Objectification drag_handle drag_handle" at bounding box center [199, 278] width 149 height 10
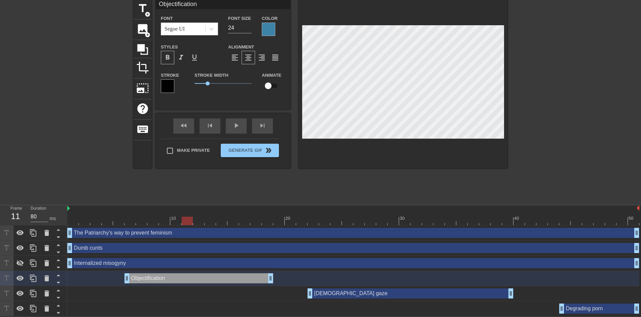
drag, startPoint x: 198, startPoint y: 220, endPoint x: 186, endPoint y: 220, distance: 11.8
click at [186, 220] on div at bounding box center [353, 221] width 572 height 8
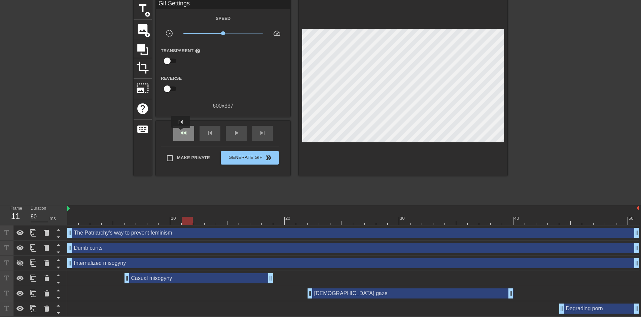
click at [181, 133] on span "fast_rewind" at bounding box center [184, 133] width 8 height 8
click at [240, 132] on span "play_arrow" at bounding box center [236, 133] width 8 height 8
click at [239, 133] on span "pause" at bounding box center [236, 133] width 8 height 8
drag, startPoint x: 78, startPoint y: 219, endPoint x: 161, endPoint y: 220, distance: 82.8
click at [161, 220] on div at bounding box center [353, 221] width 572 height 8
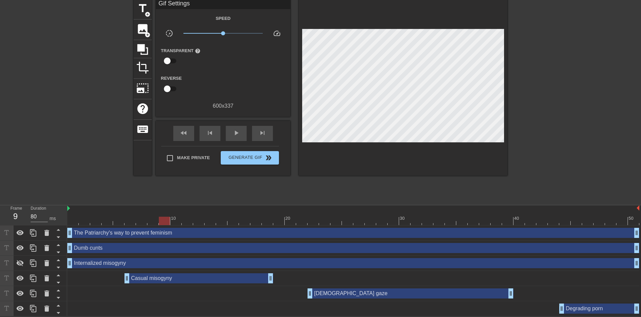
click at [151, 281] on div "Casual misogyny drag_handle drag_handle" at bounding box center [199, 278] width 149 height 10
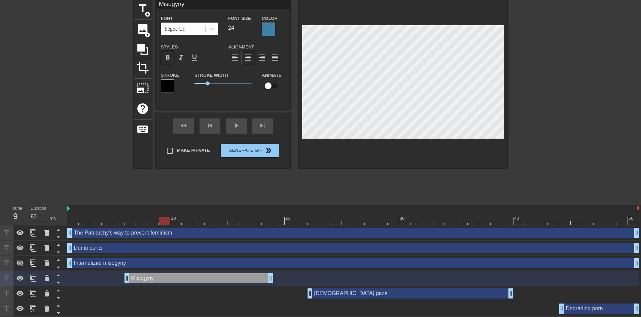
scroll to position [2, 2]
click at [234, 199] on div "title add_circle image add_circle crop photo_size_select_large help keyboard Mi…" at bounding box center [321, 100] width 374 height 202
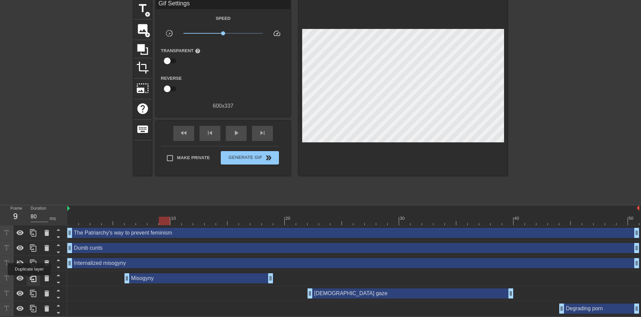
click at [30, 280] on icon at bounding box center [33, 278] width 8 height 8
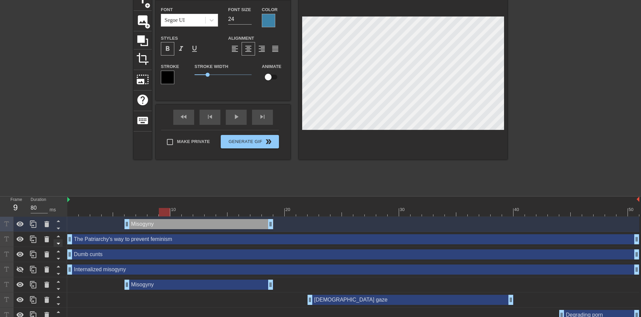
scroll to position [43, 0]
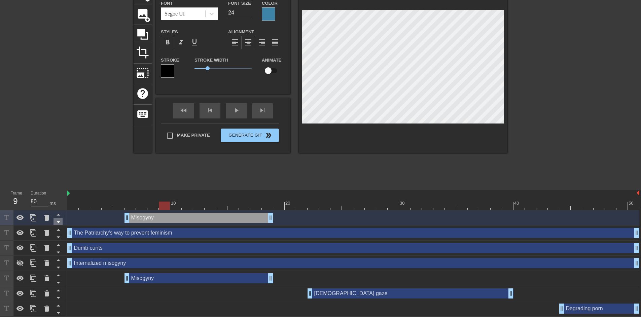
click at [57, 224] on icon at bounding box center [58, 222] width 8 height 8
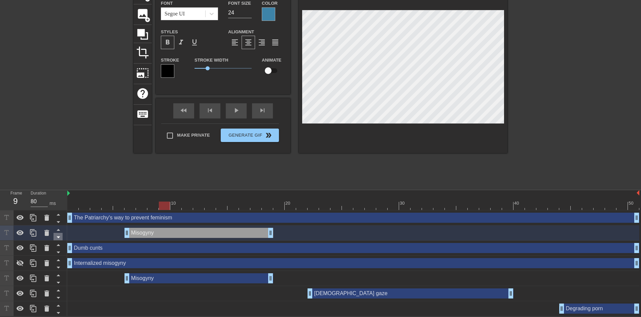
click at [60, 238] on icon at bounding box center [58, 237] width 8 height 8
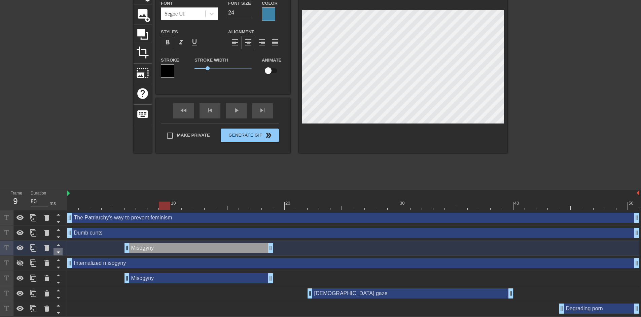
click at [60, 250] on icon at bounding box center [58, 252] width 8 height 8
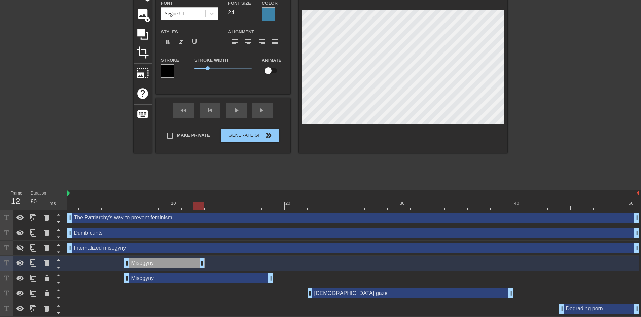
drag, startPoint x: 270, startPoint y: 265, endPoint x: 203, endPoint y: 266, distance: 67.0
drag, startPoint x: 127, startPoint y: 278, endPoint x: 218, endPoint y: 277, distance: 90.6
drag, startPoint x: 128, startPoint y: 262, endPoint x: 124, endPoint y: 264, distance: 4.7
click at [124, 264] on div "Misogyny drag_handle drag_handle" at bounding box center [353, 263] width 572 height 10
drag, startPoint x: 201, startPoint y: 264, endPoint x: 197, endPoint y: 266, distance: 4.5
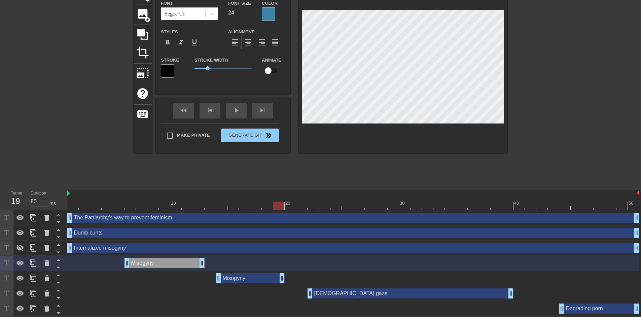
drag, startPoint x: 271, startPoint y: 276, endPoint x: 285, endPoint y: 277, distance: 14.8
click at [285, 277] on div "Misogyny drag_handle drag_handle" at bounding box center [353, 278] width 572 height 10
drag, startPoint x: 202, startPoint y: 264, endPoint x: 191, endPoint y: 264, distance: 11.4
click at [503, 294] on div "[DEMOGRAPHIC_DATA] gaze drag_handle drag_handle" at bounding box center [411, 293] width 206 height 10
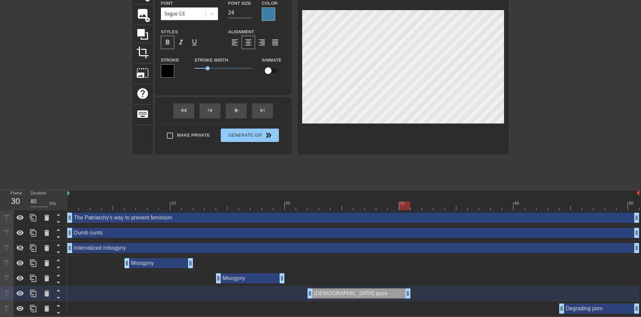
drag, startPoint x: 512, startPoint y: 293, endPoint x: 409, endPoint y: 291, distance: 103.4
click at [34, 294] on icon at bounding box center [33, 293] width 8 height 8
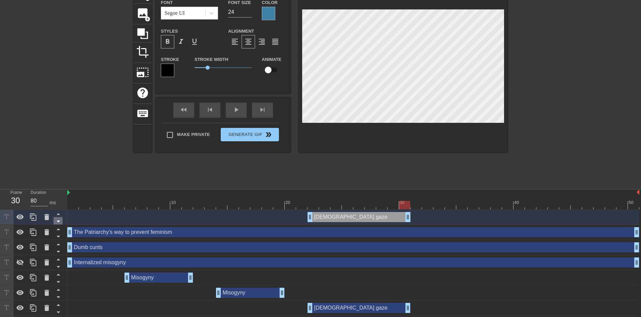
click at [58, 223] on icon at bounding box center [58, 221] width 8 height 8
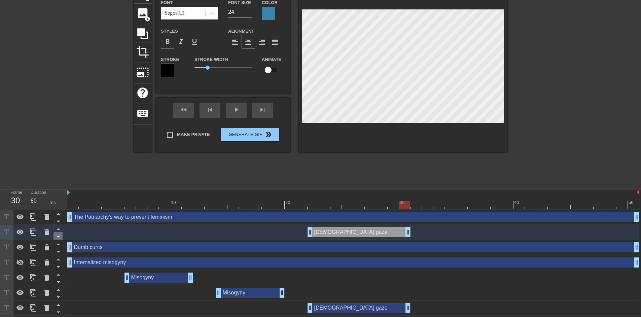
click at [58, 238] on icon at bounding box center [58, 236] width 8 height 8
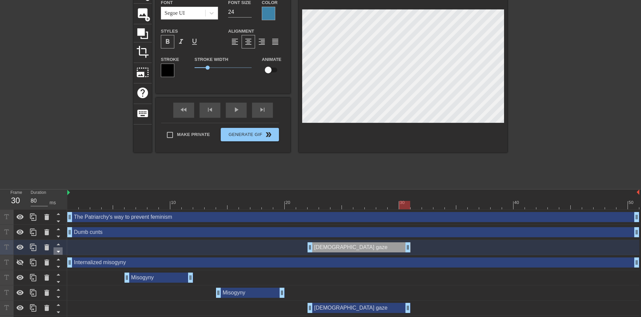
click at [58, 249] on icon at bounding box center [58, 251] width 8 height 8
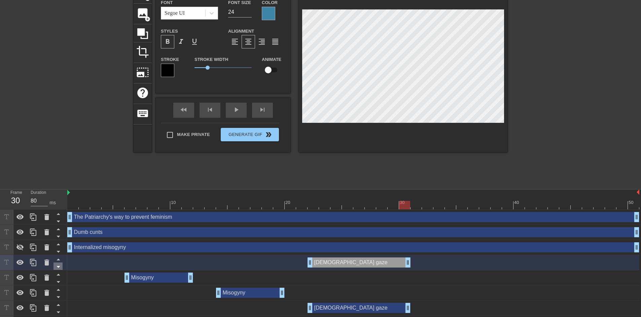
click at [59, 265] on icon at bounding box center [58, 267] width 8 height 8
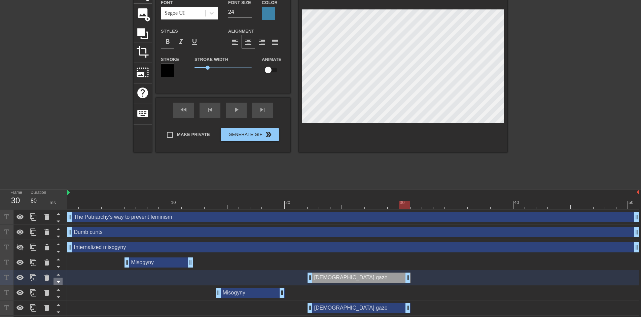
click at [59, 283] on icon at bounding box center [58, 282] width 8 height 8
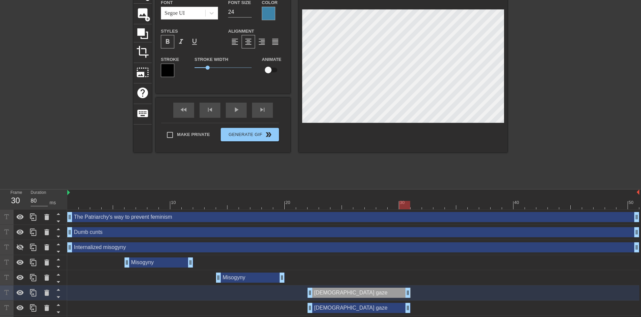
click at [236, 280] on div "Misogyny drag_handle drag_handle" at bounding box center [250, 278] width 69 height 10
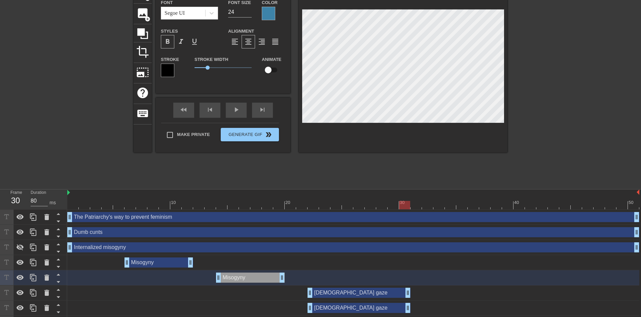
click at [244, 205] on div at bounding box center [353, 205] width 572 height 8
click at [336, 293] on div "[DEMOGRAPHIC_DATA] gaze drag_handle drag_handle" at bounding box center [359, 293] width 103 height 10
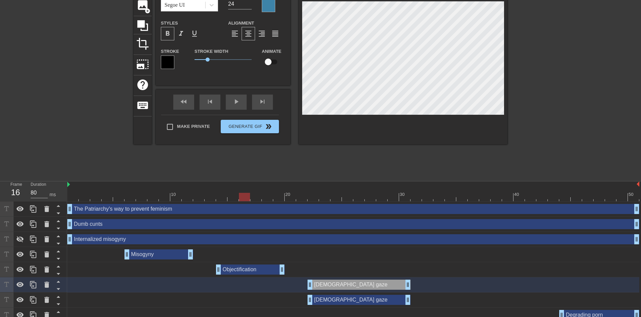
scroll to position [59, 0]
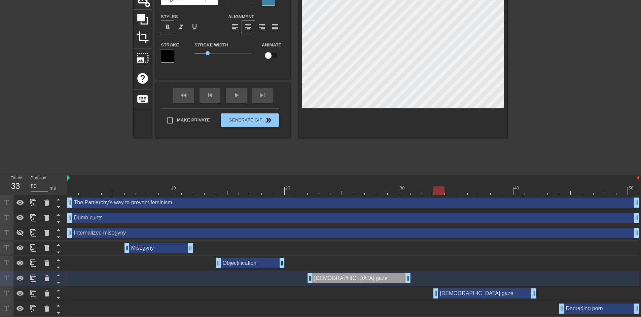
drag, startPoint x: 347, startPoint y: 293, endPoint x: 468, endPoint y: 292, distance: 120.8
click at [468, 292] on div "[DEMOGRAPHIC_DATA] gaze drag_handle drag_handle" at bounding box center [485, 293] width 103 height 10
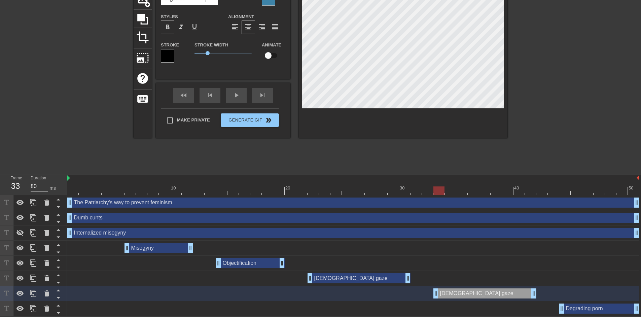
click at [371, 278] on div "[DEMOGRAPHIC_DATA] gaze drag_handle drag_handle" at bounding box center [359, 278] width 103 height 10
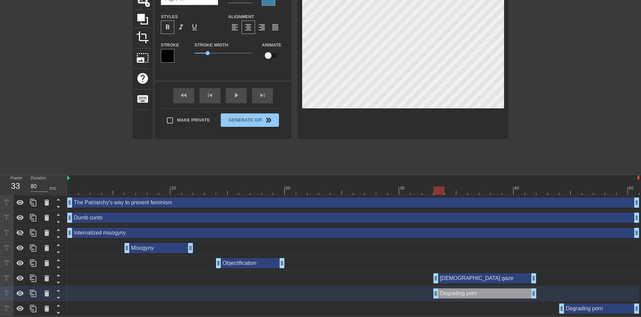
drag, startPoint x: 346, startPoint y: 278, endPoint x: 475, endPoint y: 278, distance: 128.6
click at [475, 278] on div "[DEMOGRAPHIC_DATA] gaze drag_handle drag_handle" at bounding box center [485, 278] width 103 height 10
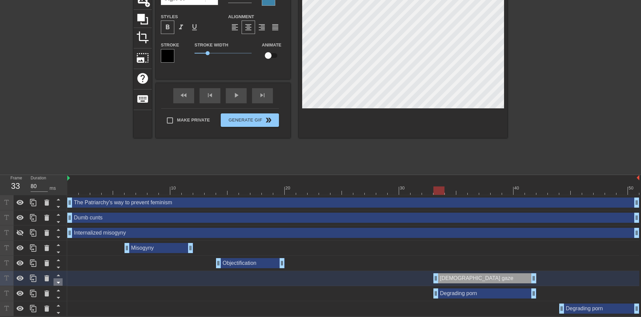
click at [58, 284] on icon at bounding box center [58, 282] width 8 height 8
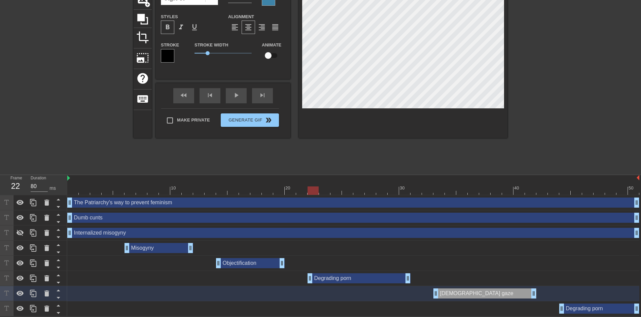
drag, startPoint x: 462, startPoint y: 277, endPoint x: 331, endPoint y: 281, distance: 131.3
click at [331, 281] on div "Degrading porn drag_handle drag_handle" at bounding box center [359, 278] width 103 height 10
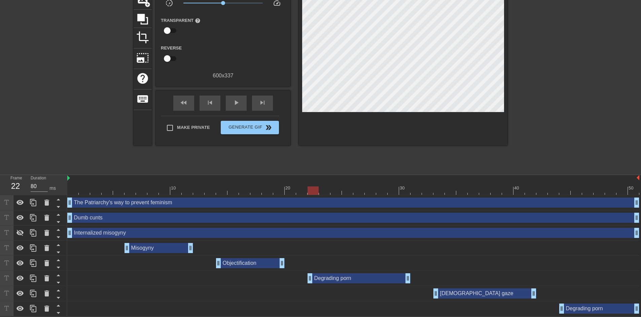
click at [438, 195] on div "The Patriarchy's way to prevent feminism drag_handle drag_handle" at bounding box center [353, 202] width 572 height 15
drag, startPoint x: 439, startPoint y: 191, endPoint x: 574, endPoint y: 190, distance: 135.3
click at [574, 190] on div at bounding box center [353, 190] width 572 height 8
drag, startPoint x: 563, startPoint y: 311, endPoint x: 574, endPoint y: 311, distance: 10.4
drag, startPoint x: 526, startPoint y: 190, endPoint x: 554, endPoint y: 192, distance: 27.7
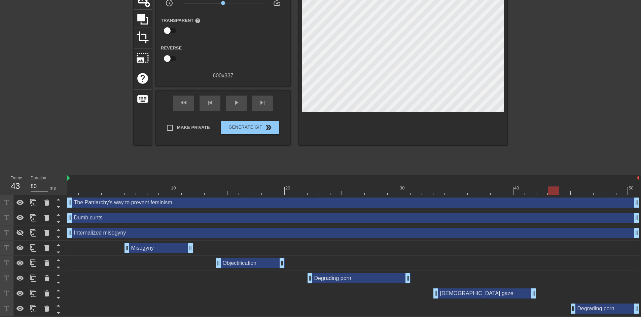
click at [554, 192] on div at bounding box center [353, 190] width 572 height 8
drag, startPoint x: 533, startPoint y: 293, endPoint x: 541, endPoint y: 294, distance: 8.2
click at [347, 277] on div "Degrading porn drag_handle drag_handle" at bounding box center [359, 278] width 103 height 10
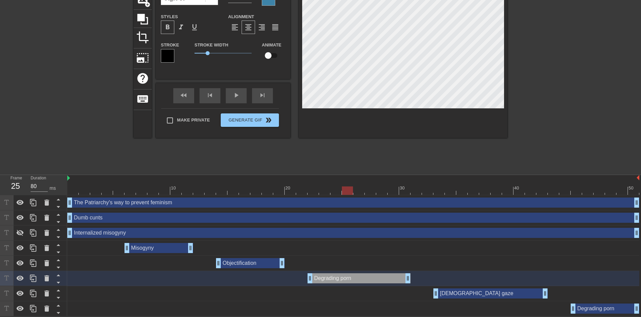
click at [352, 189] on div at bounding box center [353, 190] width 572 height 8
click at [421, 114] on div at bounding box center [403, 53] width 209 height 169
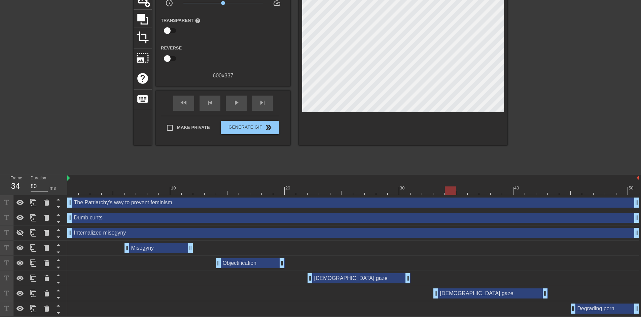
click at [447, 188] on div at bounding box center [353, 190] width 572 height 8
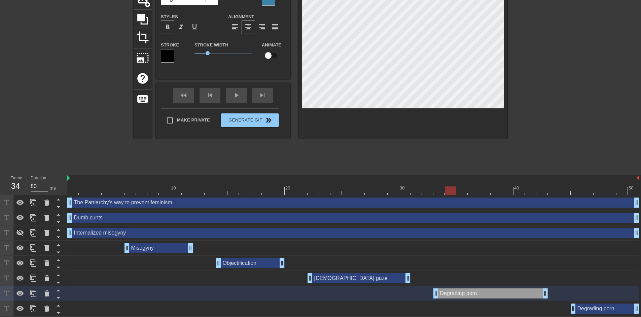
scroll to position [2, 14]
click at [536, 100] on div at bounding box center [566, 70] width 101 height 202
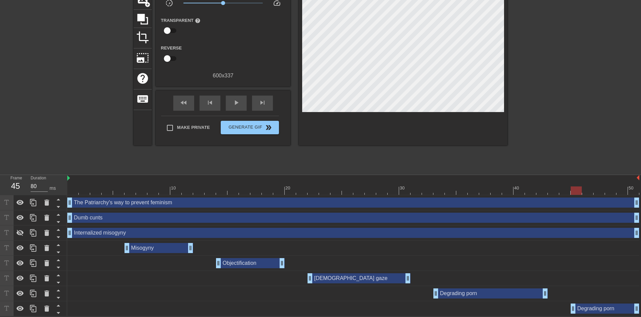
drag, startPoint x: 541, startPoint y: 193, endPoint x: 579, endPoint y: 192, distance: 38.7
click at [579, 192] on div at bounding box center [353, 190] width 572 height 8
click at [585, 310] on div "Degrading porn drag_handle drag_handle" at bounding box center [605, 309] width 69 height 10
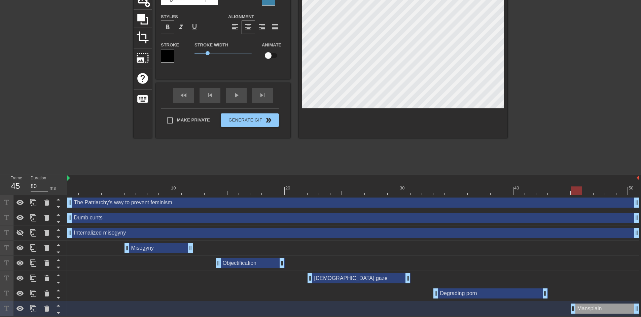
scroll to position [2, 12]
click at [572, 145] on div at bounding box center [566, 70] width 101 height 202
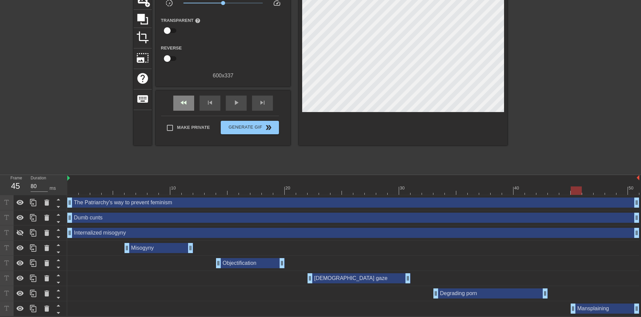
click at [189, 108] on div "fast_rewind" at bounding box center [183, 103] width 21 height 15
click at [238, 105] on span "play_arrow" at bounding box center [236, 103] width 8 height 8
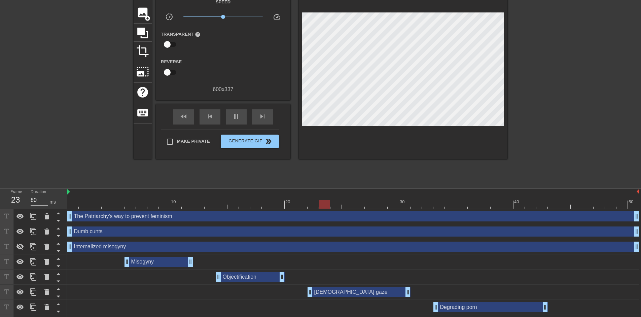
scroll to position [59, 0]
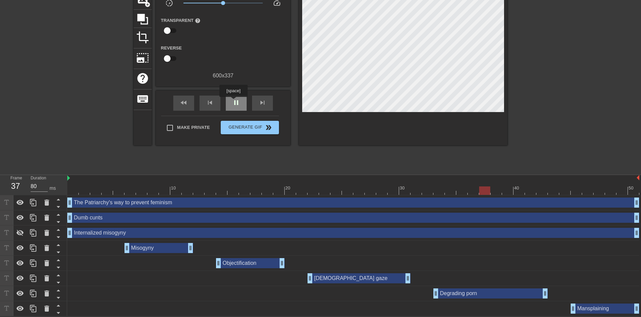
click at [233, 102] on span "pause" at bounding box center [236, 103] width 8 height 8
click at [175, 249] on div "Misogyny drag_handle drag_handle" at bounding box center [159, 248] width 69 height 10
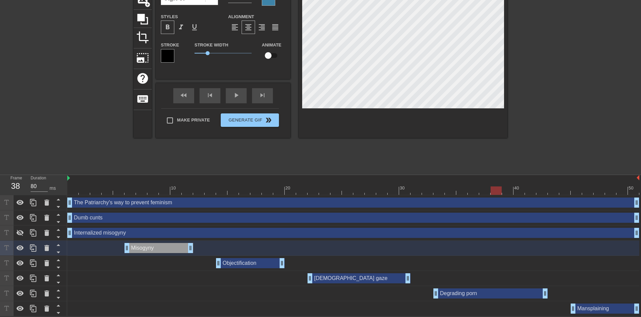
click at [158, 232] on div "Internalized misogyny drag_handle drag_handle" at bounding box center [353, 233] width 572 height 10
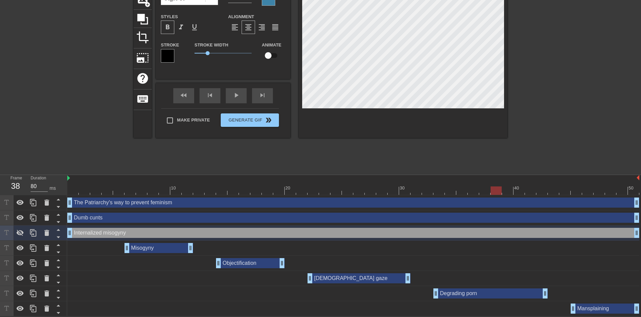
click at [163, 247] on div "Misogyny drag_handle drag_handle" at bounding box center [159, 248] width 69 height 10
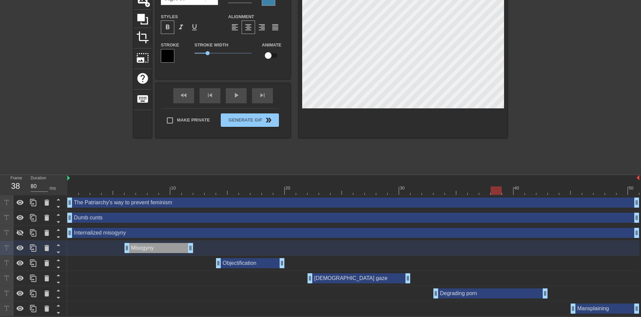
click at [252, 265] on div "Objectification drag_handle drag_handle" at bounding box center [250, 263] width 69 height 10
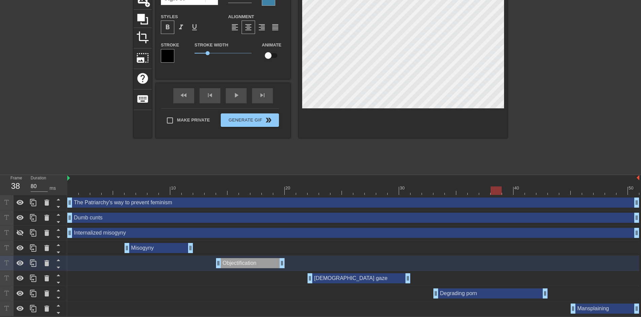
click at [335, 277] on div "[DEMOGRAPHIC_DATA] gaze drag_handle drag_handle" at bounding box center [359, 278] width 103 height 10
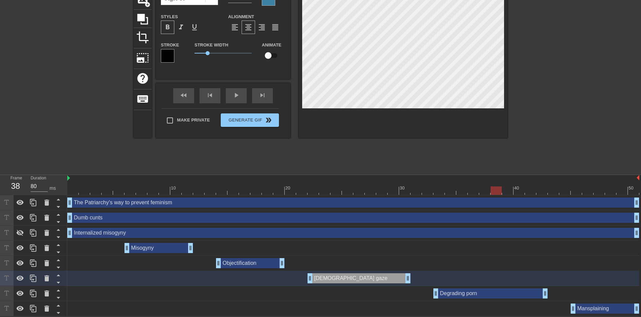
click at [466, 293] on div "Degrading porn drag_handle drag_handle" at bounding box center [491, 293] width 114 height 10
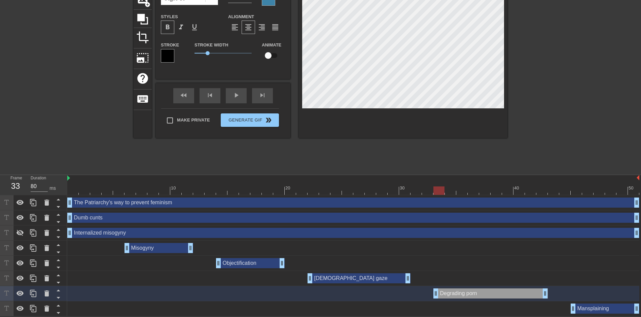
click at [584, 307] on div "Mansplaining drag_handle drag_handle" at bounding box center [605, 309] width 69 height 10
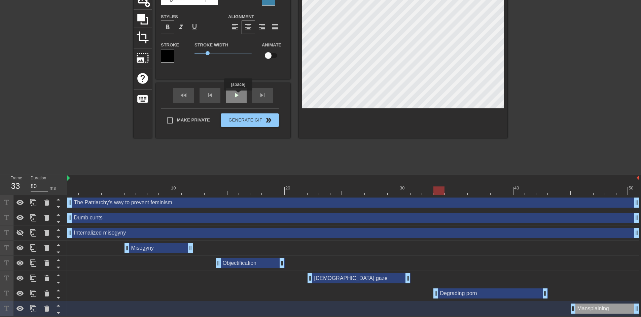
click at [238, 95] on div "play_arrow" at bounding box center [236, 95] width 21 height 15
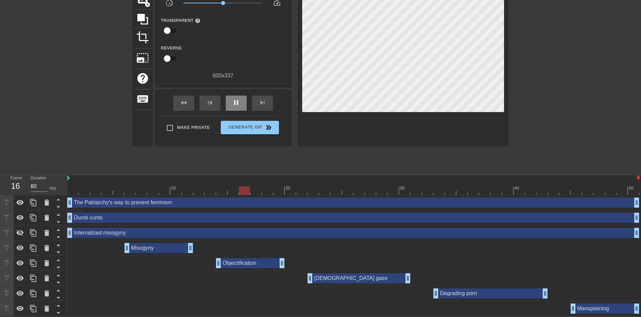
scroll to position [0, 0]
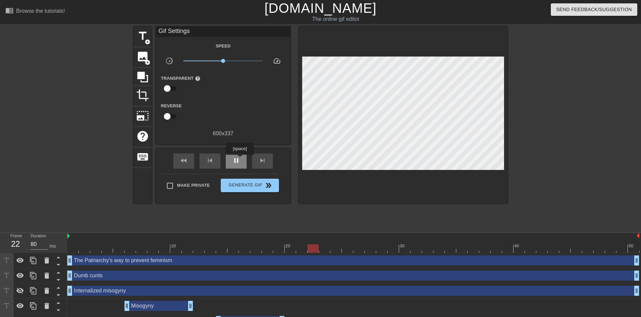
click at [240, 160] on span "pause" at bounding box center [236, 161] width 8 height 8
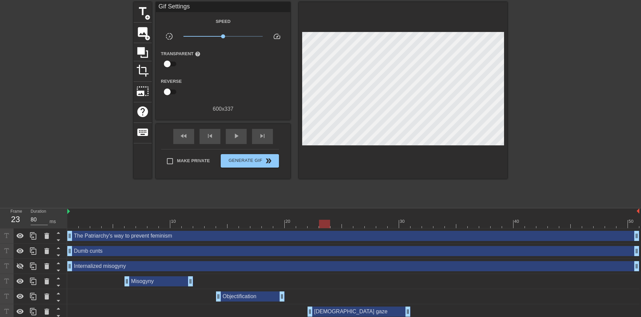
scroll to position [59, 0]
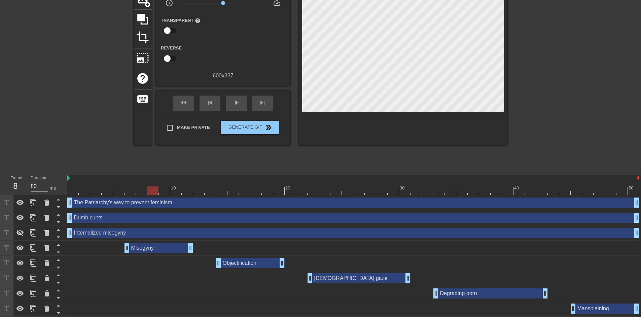
drag, startPoint x: 162, startPoint y: 190, endPoint x: 149, endPoint y: 190, distance: 12.1
click at [149, 190] on div at bounding box center [353, 190] width 572 height 8
click at [170, 251] on div "Misogyny drag_handle drag_handle" at bounding box center [159, 248] width 69 height 10
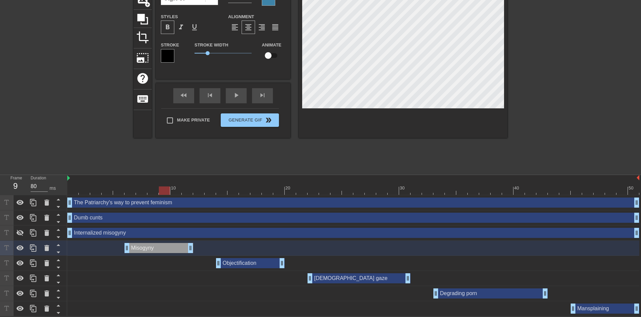
drag, startPoint x: 153, startPoint y: 188, endPoint x: 167, endPoint y: 198, distance: 17.2
click at [167, 198] on div "10 20 30 40 50 The Patriarchy's way to prevent feminism drag_handle drag_handle…" at bounding box center [354, 245] width 574 height 141
drag, startPoint x: 166, startPoint y: 189, endPoint x: 255, endPoint y: 190, distance: 88.9
click at [255, 190] on div at bounding box center [255, 190] width 11 height 8
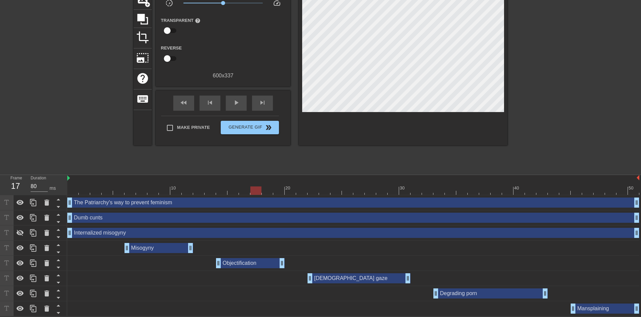
click at [150, 194] on div "10 20 30 40 50" at bounding box center [353, 185] width 572 height 20
drag, startPoint x: 151, startPoint y: 192, endPoint x: 166, endPoint y: 191, distance: 14.8
click at [166, 191] on div at bounding box center [353, 190] width 572 height 8
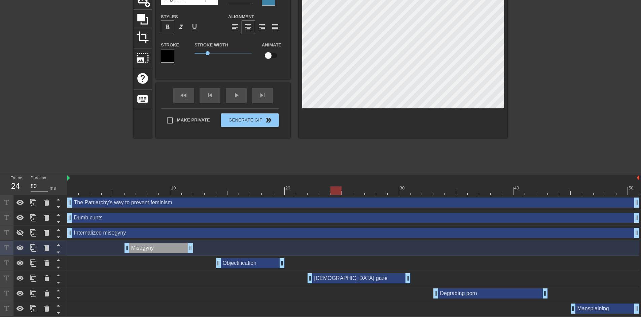
drag, startPoint x: 251, startPoint y: 189, endPoint x: 336, endPoint y: 193, distance: 85.6
click at [336, 193] on div at bounding box center [353, 190] width 572 height 8
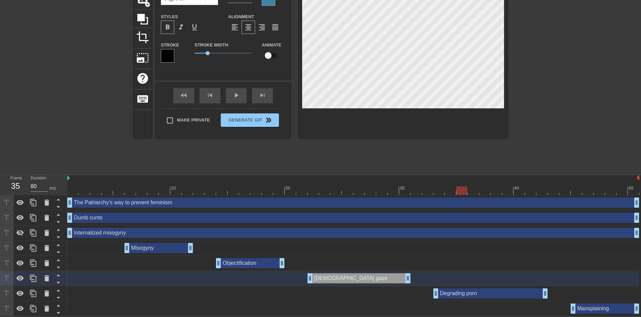
drag, startPoint x: 445, startPoint y: 190, endPoint x: 458, endPoint y: 180, distance: 15.4
click at [462, 190] on div at bounding box center [353, 190] width 572 height 8
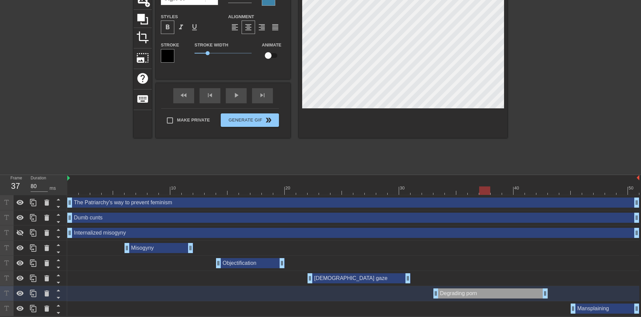
drag, startPoint x: 459, startPoint y: 192, endPoint x: 484, endPoint y: 192, distance: 24.6
click at [484, 192] on div at bounding box center [484, 190] width 11 height 8
drag, startPoint x: 509, startPoint y: 187, endPoint x: 579, endPoint y: 191, distance: 70.5
click at [579, 191] on div at bounding box center [353, 190] width 572 height 8
drag, startPoint x: 575, startPoint y: 186, endPoint x: 594, endPoint y: 189, distance: 19.3
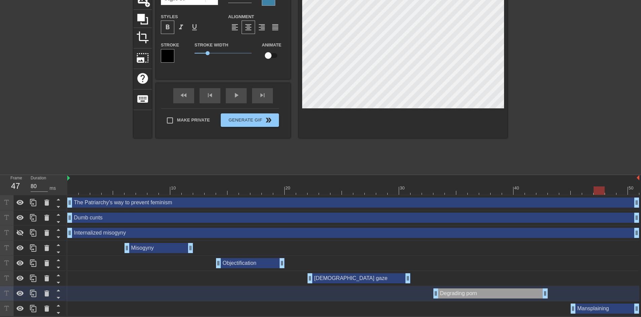
click at [594, 189] on div at bounding box center [599, 190] width 11 height 8
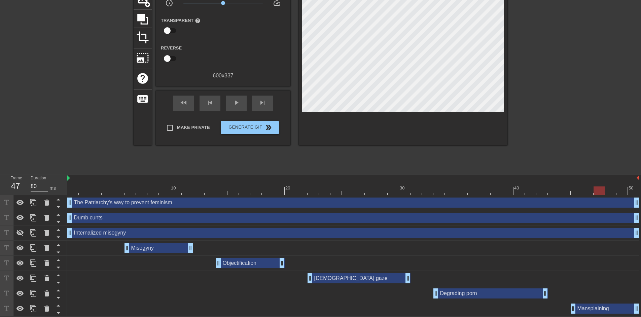
click at [377, 112] on div at bounding box center [403, 57] width 209 height 177
click at [192, 103] on div "fast_rewind" at bounding box center [183, 103] width 21 height 15
click at [232, 104] on div "play_arrow" at bounding box center [236, 103] width 21 height 15
click at [232, 104] on div "pause" at bounding box center [236, 103] width 21 height 15
click at [153, 248] on div "Misogyny drag_handle drag_handle" at bounding box center [159, 248] width 69 height 10
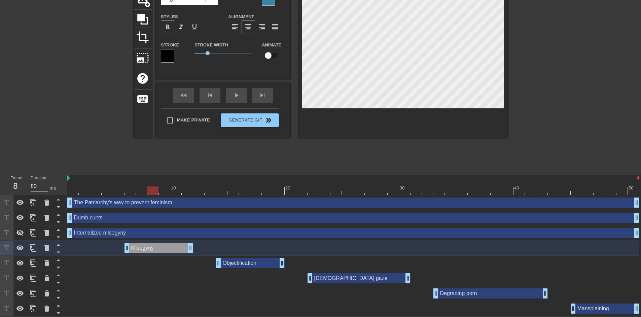
click at [157, 190] on div at bounding box center [353, 190] width 572 height 8
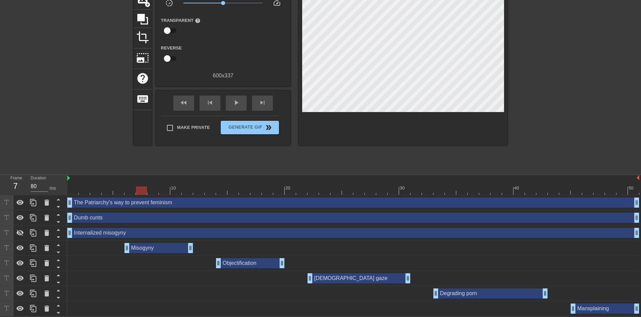
drag, startPoint x: 155, startPoint y: 188, endPoint x: 139, endPoint y: 192, distance: 15.7
click at [139, 192] on div at bounding box center [141, 190] width 11 height 8
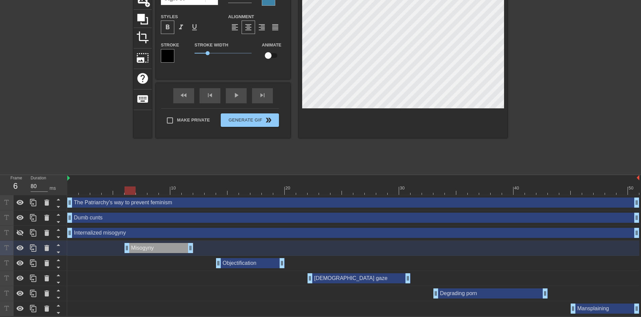
drag, startPoint x: 141, startPoint y: 190, endPoint x: 127, endPoint y: 190, distance: 14.1
click at [127, 190] on div at bounding box center [130, 190] width 11 height 8
drag, startPoint x: 131, startPoint y: 190, endPoint x: 244, endPoint y: 200, distance: 112.9
click at [244, 200] on div "10 20 30 40 50 The Patriarchy's way to prevent feminism drag_handle drag_handle…" at bounding box center [354, 245] width 574 height 141
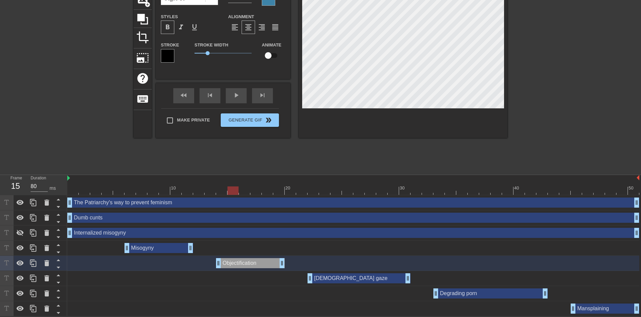
drag, startPoint x: 158, startPoint y: 188, endPoint x: 238, endPoint y: 192, distance: 79.9
click at [238, 192] on div at bounding box center [353, 190] width 572 height 8
drag, startPoint x: 230, startPoint y: 189, endPoint x: 325, endPoint y: 192, distance: 94.6
click at [325, 192] on div at bounding box center [324, 190] width 11 height 8
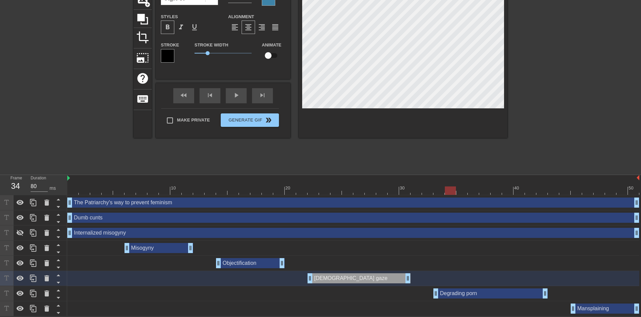
drag, startPoint x: 322, startPoint y: 191, endPoint x: 447, endPoint y: 196, distance: 125.3
click at [447, 196] on div "10 20 30 40 50 The Patriarchy's way to prevent feminism drag_handle drag_handle…" at bounding box center [354, 245] width 574 height 141
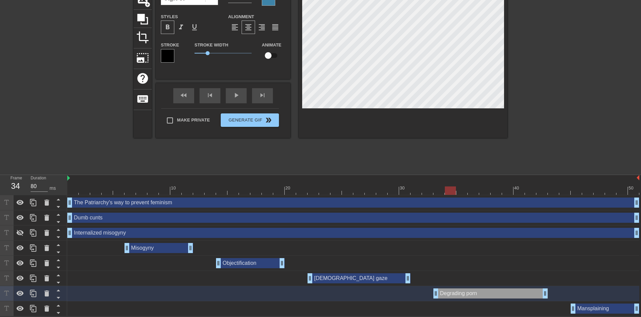
click at [336, 278] on div "[DEMOGRAPHIC_DATA] gaze drag_handle drag_handle" at bounding box center [359, 278] width 103 height 10
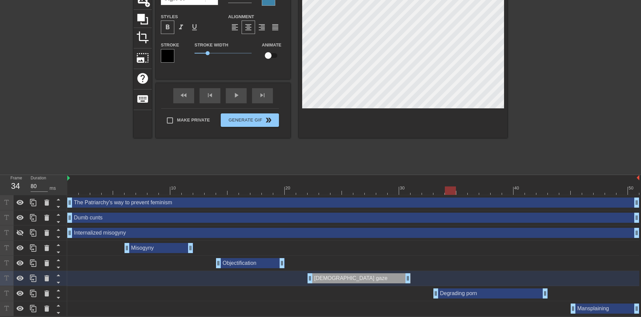
click at [347, 193] on div at bounding box center [353, 190] width 572 height 8
click at [457, 192] on div at bounding box center [353, 190] width 572 height 8
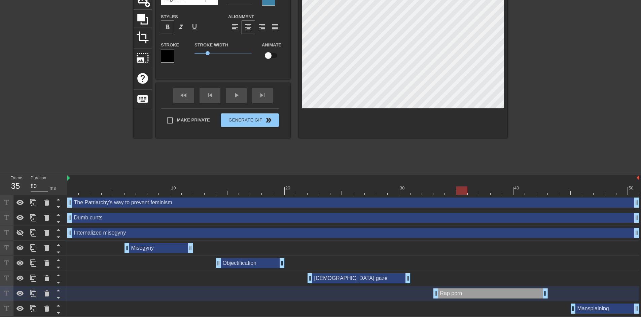
scroll to position [2, 5]
drag, startPoint x: 575, startPoint y: 191, endPoint x: 579, endPoint y: 192, distance: 4.6
click at [579, 192] on div at bounding box center [353, 190] width 572 height 8
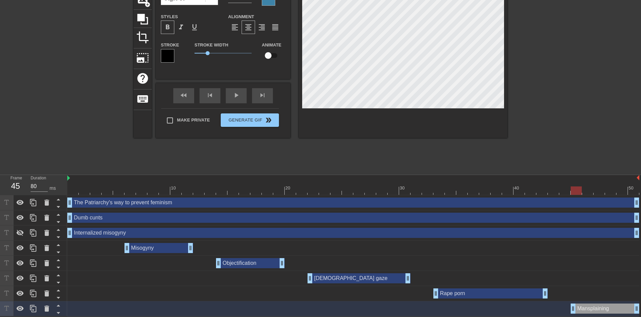
click at [458, 116] on div at bounding box center [403, 53] width 209 height 169
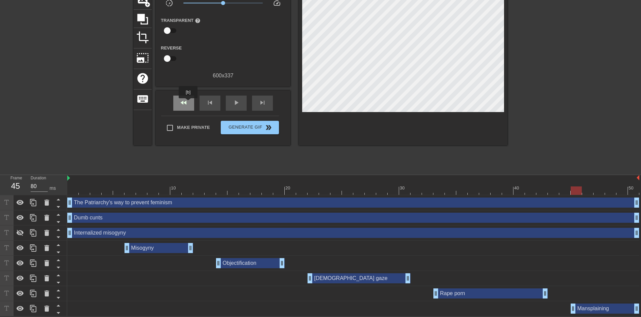
click at [186, 102] on span "fast_rewind" at bounding box center [184, 103] width 8 height 8
click at [234, 101] on span "play_arrow" at bounding box center [236, 103] width 8 height 8
click at [397, 161] on div "title add_circle image add_circle crop photo_size_select_large help keyboard Gi…" at bounding box center [321, 70] width 374 height 202
click at [237, 102] on span "pause" at bounding box center [236, 103] width 8 height 8
click at [127, 189] on div at bounding box center [353, 190] width 572 height 8
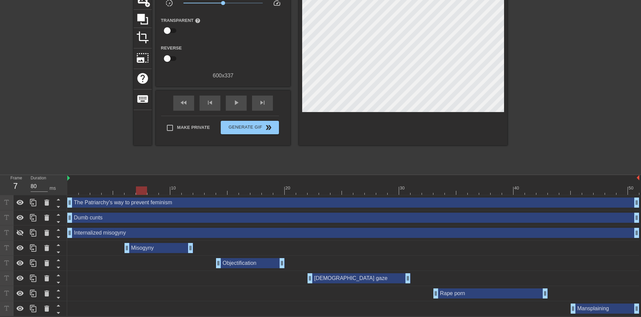
drag, startPoint x: 127, startPoint y: 188, endPoint x: 138, endPoint y: 191, distance: 11.1
click at [138, 191] on div at bounding box center [141, 190] width 11 height 8
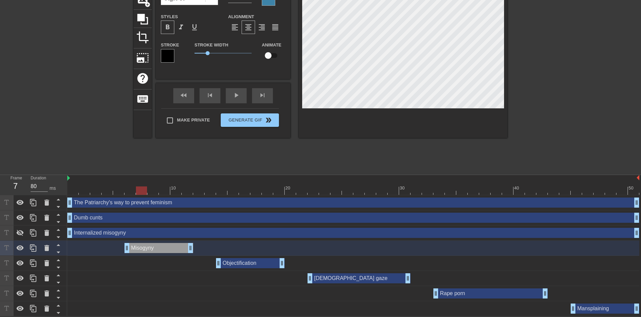
click at [255, 264] on div "Objectification drag_handle drag_handle" at bounding box center [250, 263] width 69 height 10
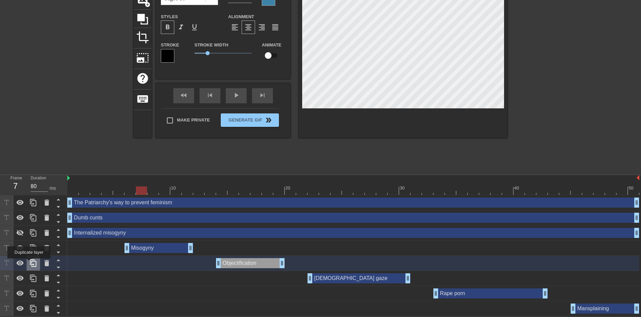
click at [32, 264] on icon at bounding box center [33, 263] width 6 height 7
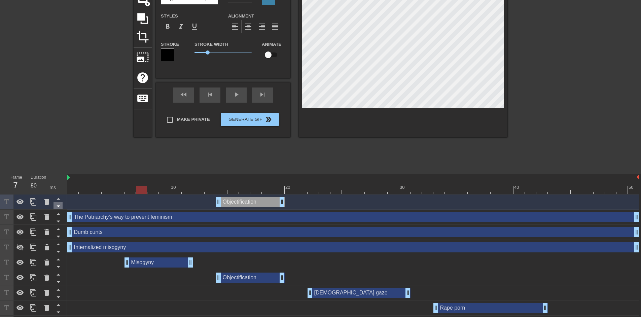
click at [59, 207] on icon at bounding box center [58, 207] width 3 height 2
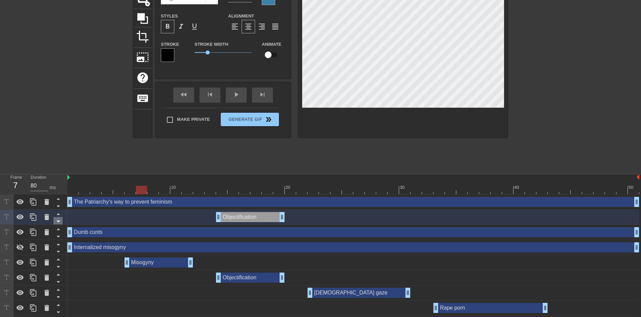
click at [58, 221] on icon at bounding box center [58, 222] width 3 height 2
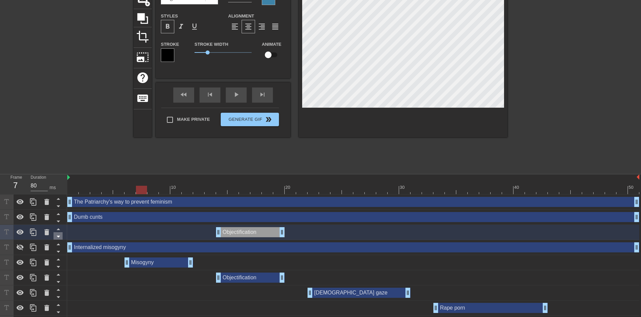
click at [60, 238] on icon at bounding box center [58, 236] width 8 height 8
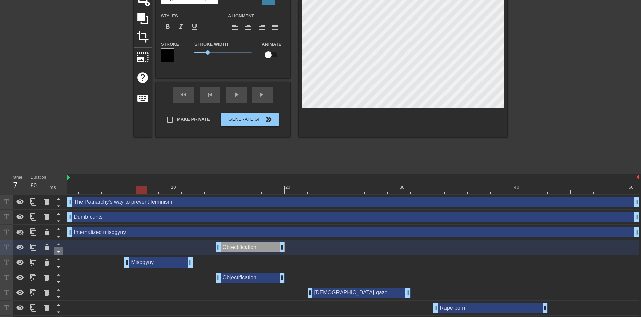
click at [59, 252] on icon at bounding box center [58, 252] width 3 height 2
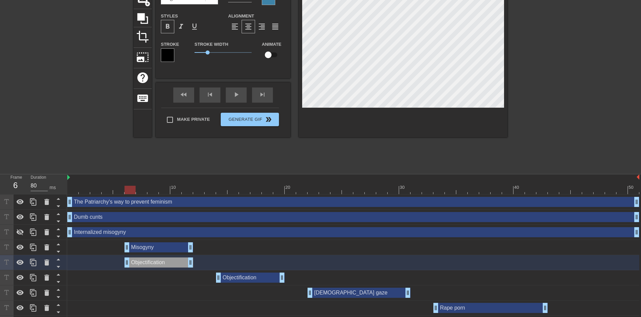
drag, startPoint x: 250, startPoint y: 265, endPoint x: 159, endPoint y: 267, distance: 90.6
click at [159, 267] on div "Objectification drag_handle drag_handle" at bounding box center [159, 263] width 69 height 10
click at [157, 246] on div "Misogyny drag_handle drag_handle" at bounding box center [159, 247] width 69 height 10
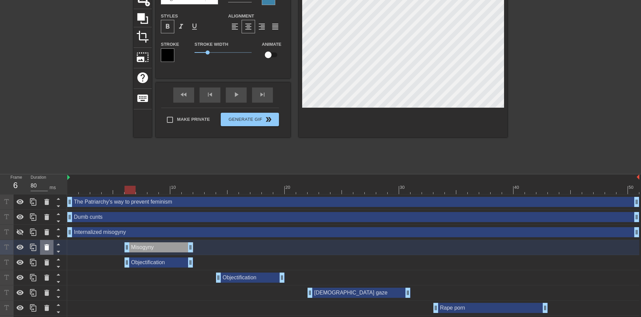
click at [47, 250] on icon at bounding box center [46, 247] width 5 height 6
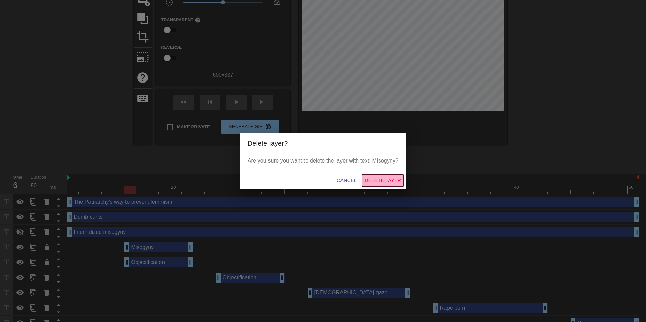
click at [378, 182] on span "Delete Layer" at bounding box center [383, 180] width 36 height 8
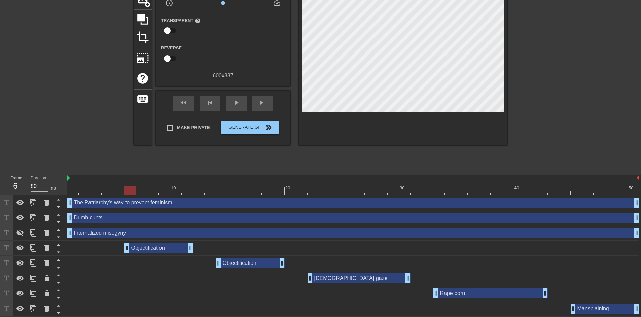
click at [159, 248] on div "Objectification drag_handle drag_handle" at bounding box center [159, 248] width 69 height 10
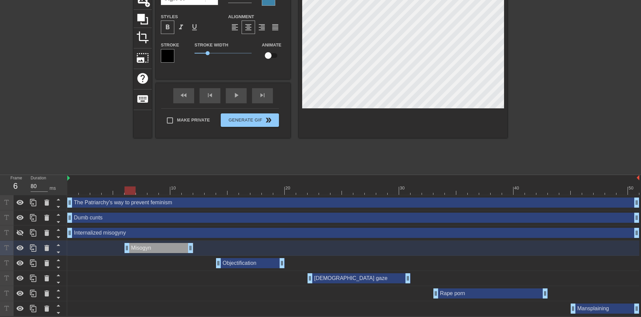
scroll to position [2, 9]
drag, startPoint x: 126, startPoint y: 189, endPoint x: 107, endPoint y: 190, distance: 18.2
click at [107, 190] on div at bounding box center [107, 190] width 11 height 8
click at [234, 95] on div "play_arrow" at bounding box center [236, 95] width 21 height 15
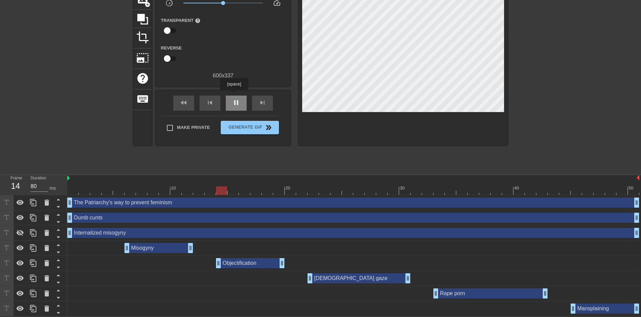
click at [234, 96] on div "pause" at bounding box center [236, 103] width 21 height 15
click at [234, 96] on div "play_arrow" at bounding box center [236, 103] width 21 height 15
click at [234, 96] on div "pause" at bounding box center [236, 103] width 21 height 15
drag, startPoint x: 142, startPoint y: 193, endPoint x: 136, endPoint y: 193, distance: 6.1
click at [136, 193] on div at bounding box center [353, 190] width 572 height 8
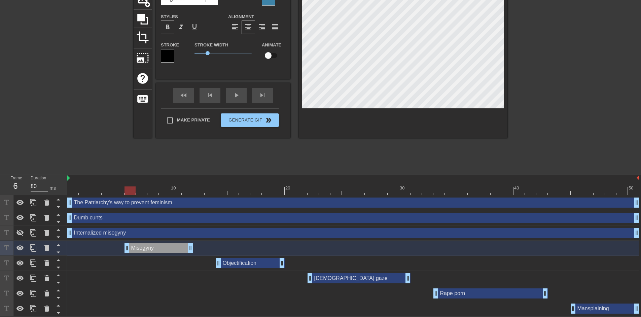
drag, startPoint x: 143, startPoint y: 189, endPoint x: 129, endPoint y: 190, distance: 14.5
click at [129, 190] on div at bounding box center [130, 190] width 11 height 8
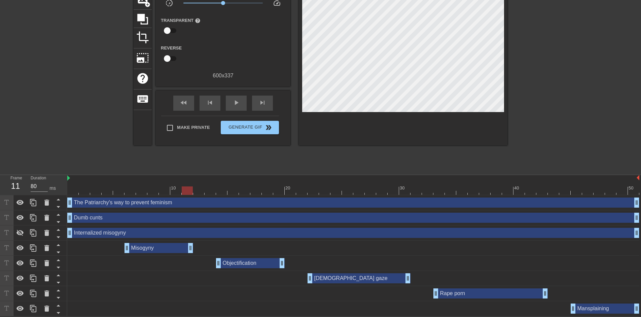
drag, startPoint x: 128, startPoint y: 190, endPoint x: 183, endPoint y: 195, distance: 55.7
click at [183, 195] on div "10 20 30 40 50 The Patriarchy's way to prevent feminism drag_handle drag_handle…" at bounding box center [354, 245] width 574 height 141
drag, startPoint x: 187, startPoint y: 189, endPoint x: 96, endPoint y: 194, distance: 91.4
click at [96, 194] on div "10 20 30 40 50" at bounding box center [353, 185] width 572 height 20
click at [237, 100] on span "play_arrow" at bounding box center [236, 103] width 8 height 8
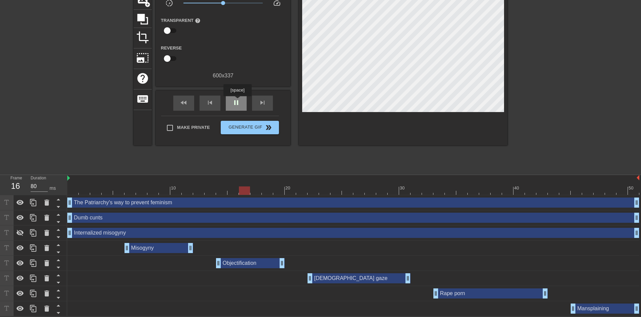
click at [237, 101] on span "pause" at bounding box center [236, 103] width 8 height 8
drag, startPoint x: 236, startPoint y: 189, endPoint x: 100, endPoint y: 196, distance: 136.5
click at [100, 196] on div "10 20 30 40 50 The Patriarchy's way to prevent feminism drag_handle drag_handle…" at bounding box center [354, 245] width 574 height 141
click at [238, 100] on span "play_arrow" at bounding box center [236, 103] width 8 height 8
click at [238, 102] on span "pause" at bounding box center [236, 103] width 8 height 8
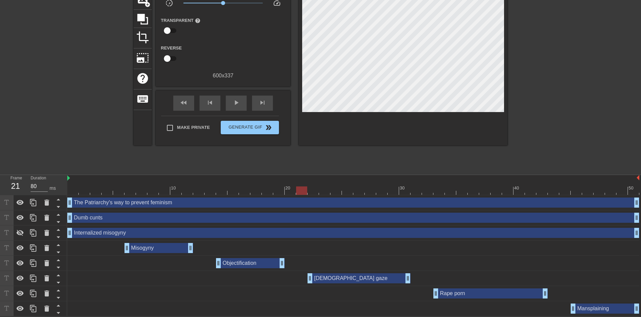
click at [130, 195] on div "The Patriarchy's way to prevent feminism drag_handle drag_handle" at bounding box center [353, 202] width 572 height 15
click at [157, 252] on div "Misogyny drag_handle drag_handle" at bounding box center [159, 248] width 69 height 10
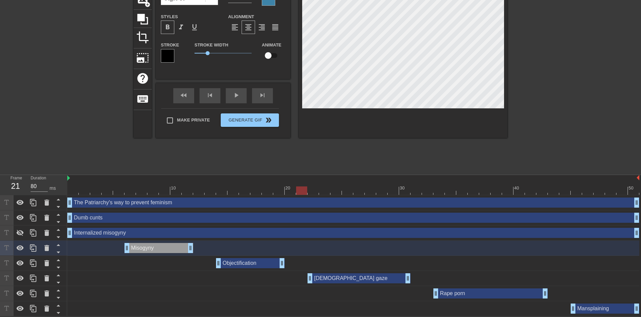
click at [152, 191] on div at bounding box center [353, 190] width 572 height 8
drag, startPoint x: 152, startPoint y: 190, endPoint x: 143, endPoint y: 200, distance: 14.3
click at [143, 200] on div "10 20 30 40 50 The Patriarchy's way to prevent feminism drag_handle drag_handle…" at bounding box center [354, 245] width 574 height 141
click at [186, 99] on div "fast_rewind" at bounding box center [183, 95] width 21 height 15
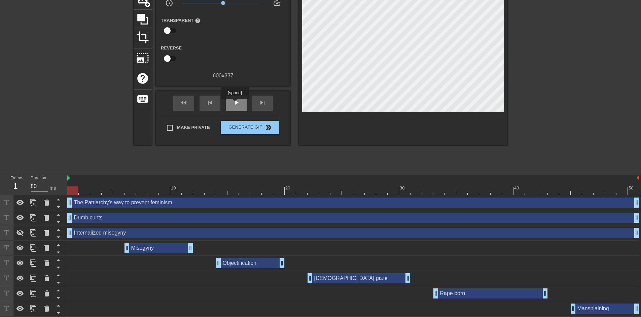
click at [236, 104] on span "play_arrow" at bounding box center [236, 103] width 8 height 8
click at [236, 104] on span "pause" at bounding box center [236, 103] width 8 height 8
click at [232, 104] on div "play_arrow" at bounding box center [236, 103] width 21 height 15
click at [234, 104] on span "pause" at bounding box center [236, 103] width 8 height 8
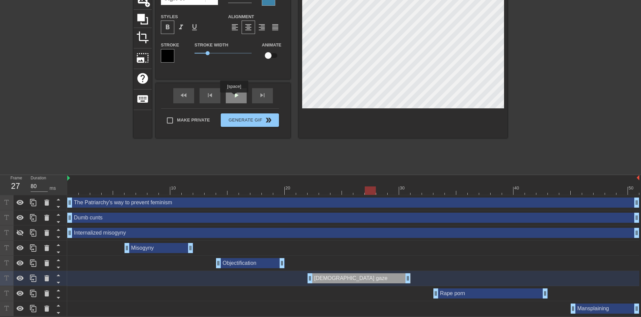
click at [234, 97] on span "play_arrow" at bounding box center [236, 95] width 8 height 8
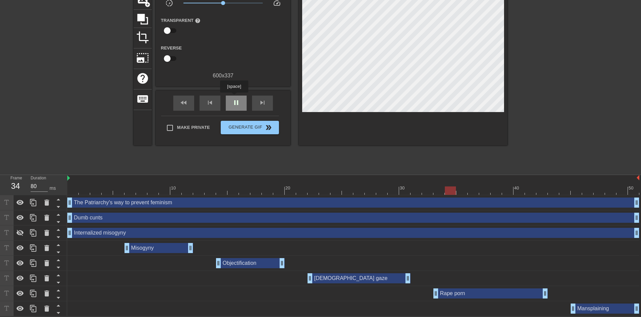
click at [234, 99] on span "pause" at bounding box center [236, 103] width 8 height 8
click at [234, 99] on span "play_arrow" at bounding box center [236, 103] width 8 height 8
click at [234, 99] on span "pause" at bounding box center [236, 103] width 8 height 8
click at [234, 99] on span "play_arrow" at bounding box center [236, 103] width 8 height 8
click at [235, 102] on span "pause" at bounding box center [236, 103] width 8 height 8
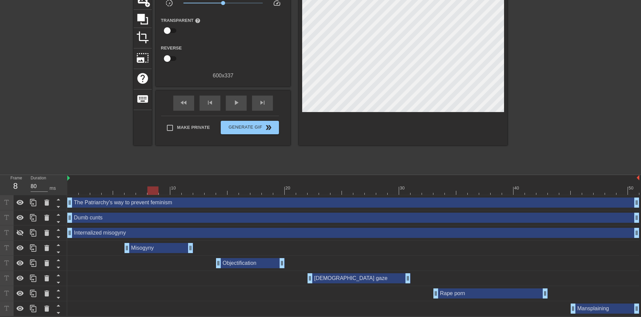
drag, startPoint x: 189, startPoint y: 191, endPoint x: 154, endPoint y: 192, distance: 35.0
click at [154, 192] on div at bounding box center [353, 190] width 572 height 8
click at [189, 98] on div "fast_rewind" at bounding box center [183, 103] width 21 height 15
click at [234, 101] on span "play_arrow" at bounding box center [236, 103] width 8 height 8
click at [235, 102] on span "pause" at bounding box center [236, 103] width 8 height 8
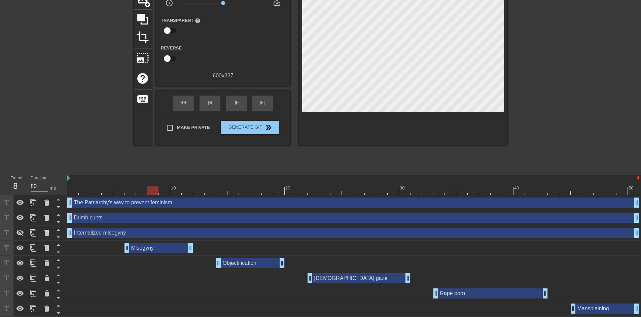
click at [156, 192] on div at bounding box center [353, 190] width 572 height 8
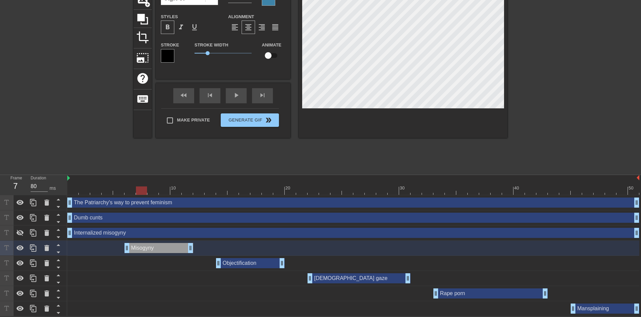
drag, startPoint x: 150, startPoint y: 189, endPoint x: 91, endPoint y: 192, distance: 59.0
click at [136, 192] on div at bounding box center [141, 190] width 11 height 8
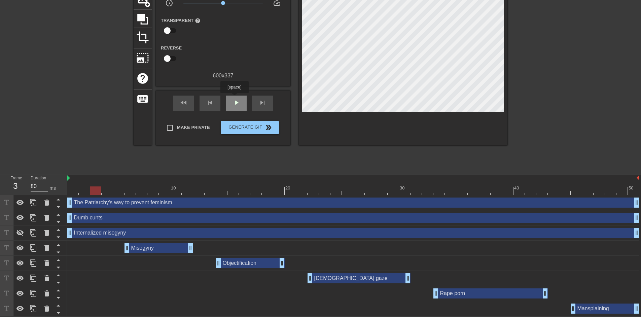
click at [234, 99] on span "play_arrow" at bounding box center [236, 103] width 8 height 8
click at [235, 99] on span "pause" at bounding box center [236, 103] width 8 height 8
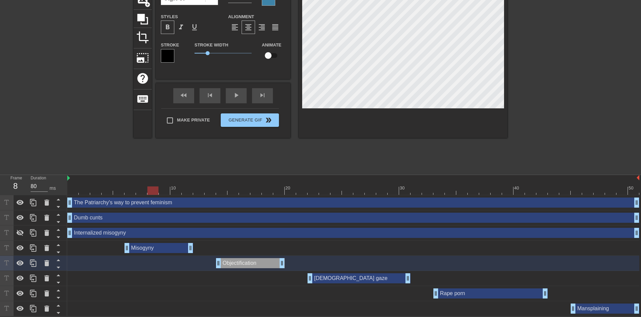
drag, startPoint x: 156, startPoint y: 190, endPoint x: 151, endPoint y: 190, distance: 4.0
click at [151, 190] on div at bounding box center [353, 190] width 572 height 8
click at [163, 248] on div "Misogyny drag_handle drag_handle" at bounding box center [159, 248] width 69 height 10
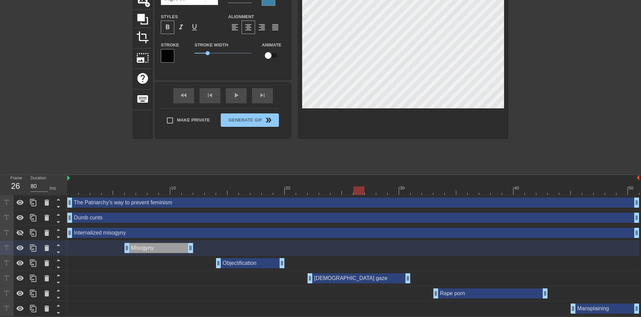
drag, startPoint x: 152, startPoint y: 190, endPoint x: 357, endPoint y: 202, distance: 205.4
click at [357, 202] on div "10 20 30 40 50 The Patriarchy's way to prevent feminism drag_handle drag_handle…" at bounding box center [354, 245] width 574 height 141
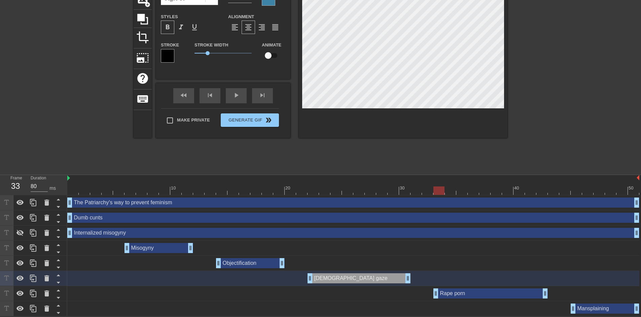
drag, startPoint x: 385, startPoint y: 188, endPoint x: 441, endPoint y: 191, distance: 55.9
click at [441, 191] on div at bounding box center [439, 190] width 11 height 8
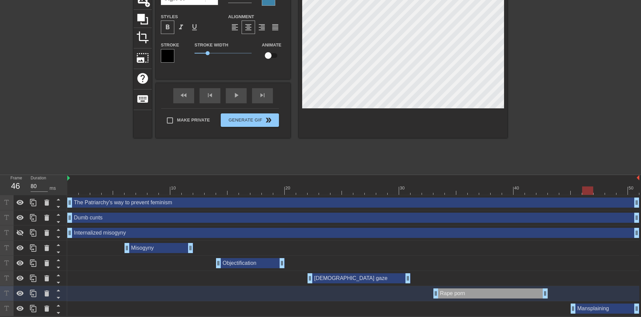
drag, startPoint x: 501, startPoint y: 193, endPoint x: 586, endPoint y: 192, distance: 84.5
click at [586, 192] on div at bounding box center [353, 190] width 572 height 8
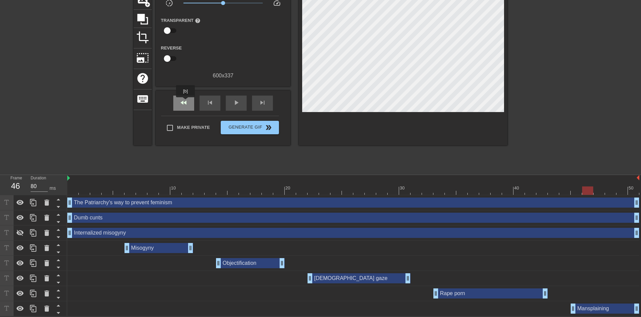
click at [186, 102] on span "fast_rewind" at bounding box center [184, 103] width 8 height 8
click at [235, 100] on span "play_arrow" at bounding box center [236, 103] width 8 height 8
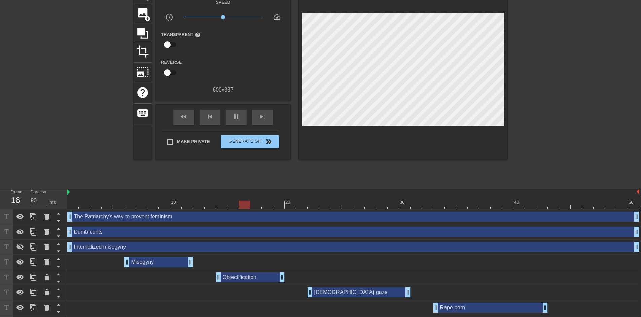
scroll to position [59, 0]
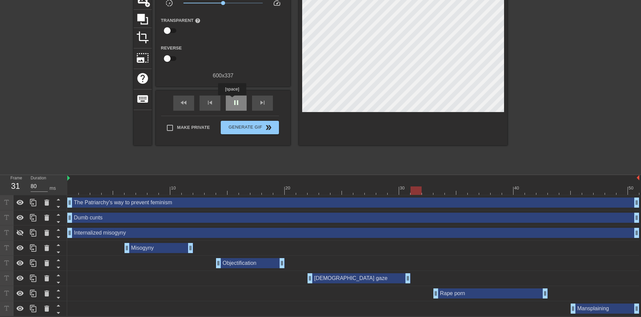
click at [232, 100] on div "pause" at bounding box center [236, 103] width 21 height 15
click at [47, 231] on icon at bounding box center [46, 233] width 5 height 6
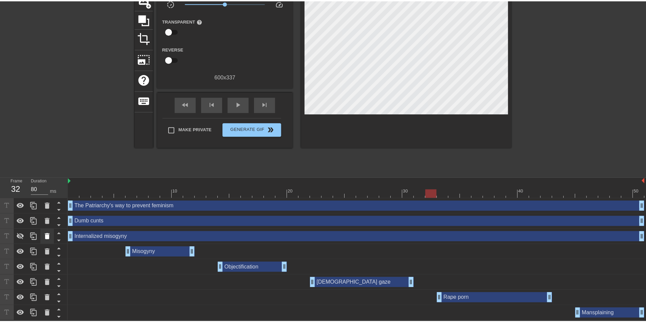
scroll to position [54, 0]
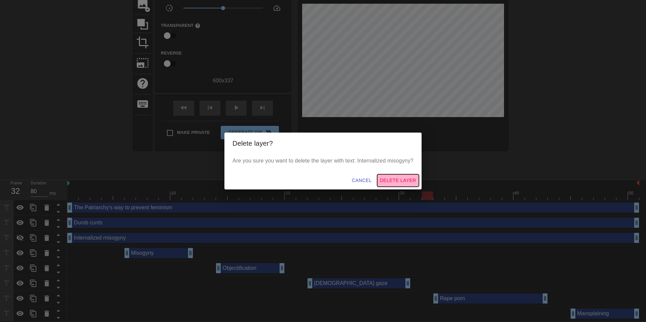
click at [414, 182] on span "Delete Layer" at bounding box center [398, 180] width 36 height 8
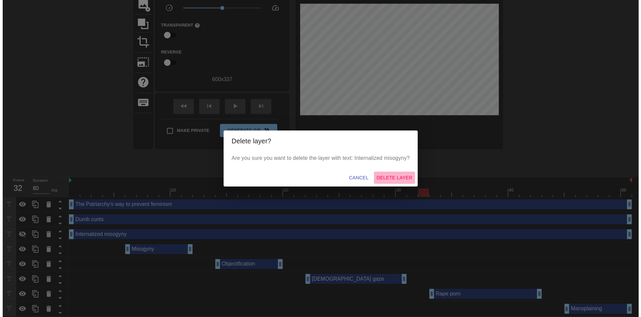
scroll to position [43, 0]
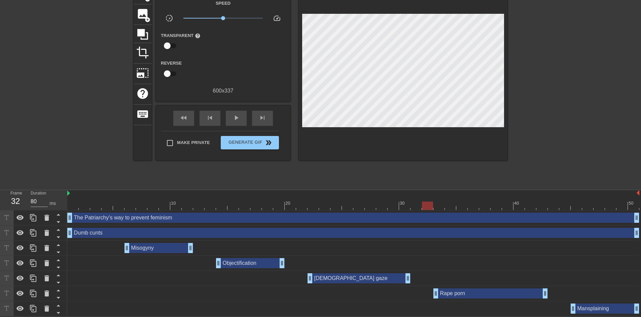
click at [151, 245] on div "Misogyny drag_handle drag_handle" at bounding box center [159, 248] width 69 height 10
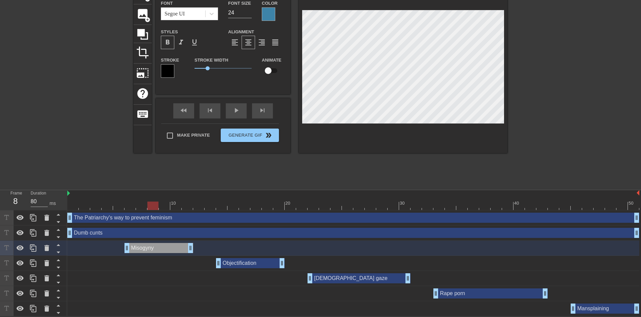
click at [151, 207] on div at bounding box center [353, 206] width 572 height 8
drag, startPoint x: 229, startPoint y: 206, endPoint x: 245, endPoint y: 205, distance: 16.5
click at [245, 205] on div at bounding box center [353, 206] width 572 height 8
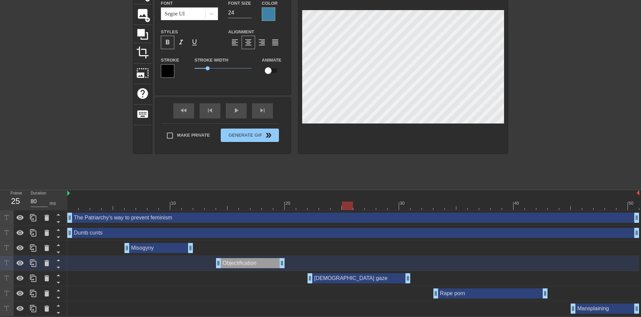
drag, startPoint x: 345, startPoint y: 207, endPoint x: 350, endPoint y: 207, distance: 4.7
click at [350, 207] on div at bounding box center [353, 206] width 572 height 8
click at [472, 123] on div at bounding box center [403, 68] width 209 height 169
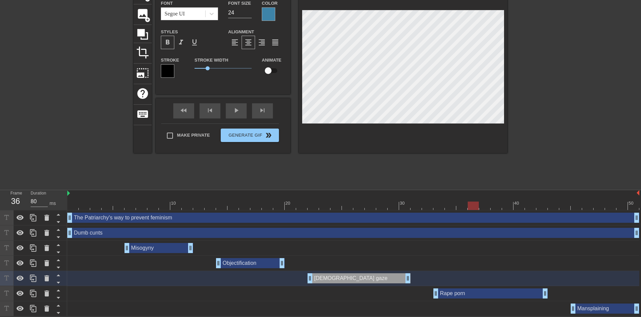
drag, startPoint x: 463, startPoint y: 206, endPoint x: 475, endPoint y: 205, distance: 12.2
click at [475, 205] on div at bounding box center [353, 206] width 572 height 8
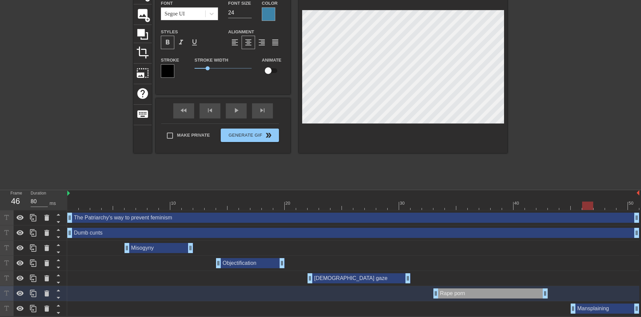
drag, startPoint x: 577, startPoint y: 205, endPoint x: 587, endPoint y: 205, distance: 10.1
click at [587, 205] on div at bounding box center [353, 206] width 572 height 8
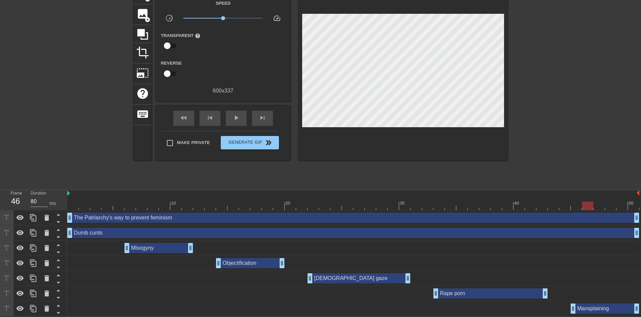
click at [456, 129] on div at bounding box center [403, 72] width 209 height 177
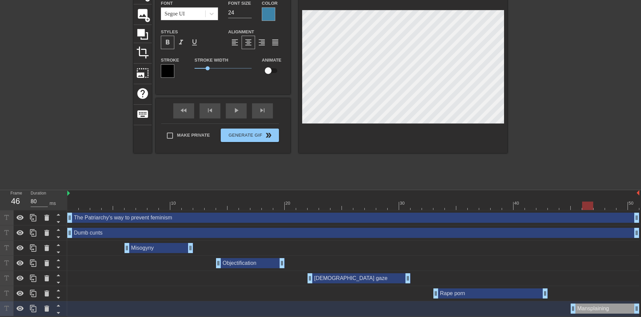
click at [537, 125] on div at bounding box center [566, 85] width 101 height 202
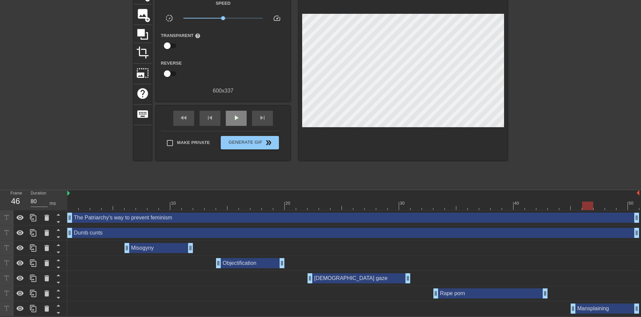
click at [239, 122] on div "play_arrow" at bounding box center [236, 118] width 21 height 15
click at [239, 122] on div "pause" at bounding box center [236, 118] width 21 height 15
click at [166, 249] on div "Misogyny drag_handle drag_handle" at bounding box center [159, 248] width 69 height 10
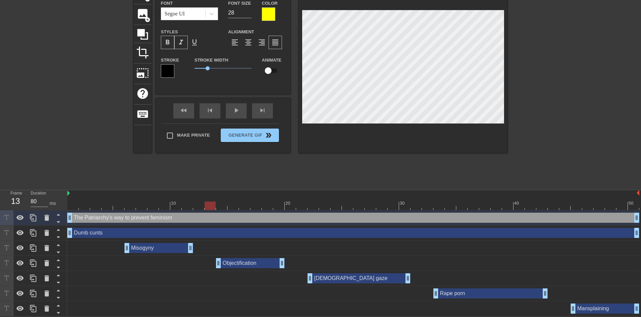
scroll to position [2, 1]
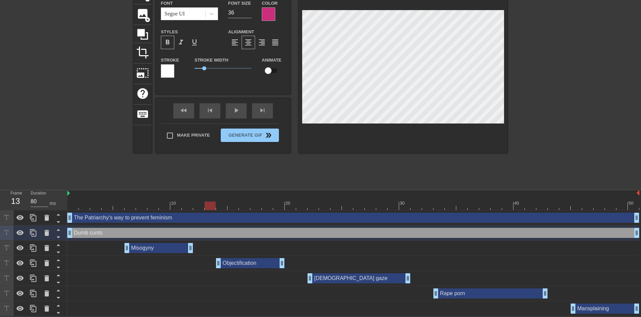
click at [153, 244] on div "Misogyny drag_handle drag_handle" at bounding box center [159, 248] width 69 height 10
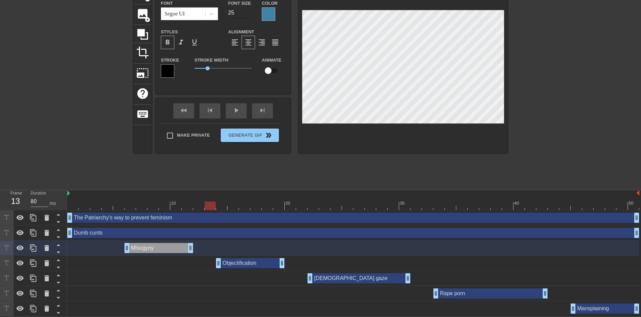
click at [249, 9] on input "25" at bounding box center [240, 12] width 24 height 11
click at [250, 9] on input "26" at bounding box center [240, 12] width 24 height 11
click at [250, 9] on input "27" at bounding box center [240, 12] width 24 height 11
click at [250, 9] on input "28" at bounding box center [240, 12] width 24 height 11
click at [247, 263] on div "Objectification drag_handle drag_handle" at bounding box center [250, 263] width 69 height 10
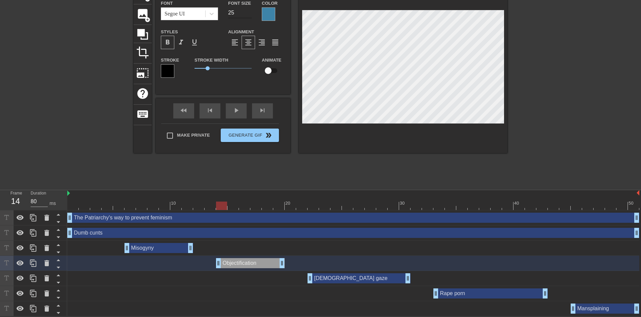
click at [249, 10] on input "25" at bounding box center [240, 12] width 24 height 11
click at [249, 10] on input "26" at bounding box center [240, 12] width 24 height 11
click at [249, 10] on input "27" at bounding box center [240, 12] width 24 height 11
click at [249, 10] on input "28" at bounding box center [240, 12] width 24 height 11
click at [355, 283] on div "[DEMOGRAPHIC_DATA] gaze drag_handle drag_handle" at bounding box center [353, 278] width 572 height 15
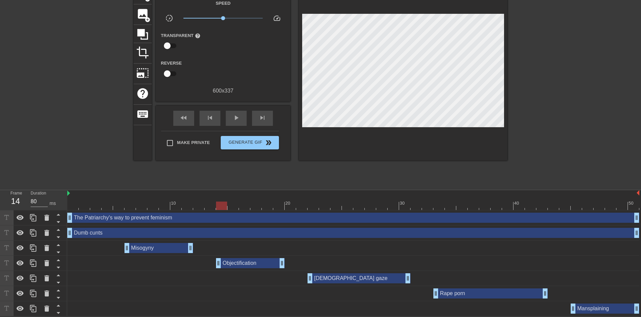
click at [350, 278] on div "[DEMOGRAPHIC_DATA] gaze drag_handle drag_handle" at bounding box center [359, 278] width 103 height 10
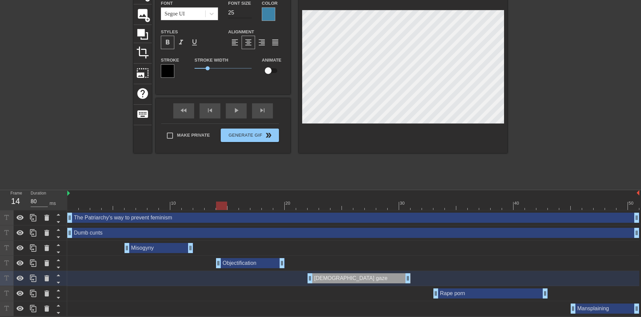
click at [250, 11] on input "25" at bounding box center [240, 12] width 24 height 11
click at [250, 11] on input "26" at bounding box center [240, 12] width 24 height 11
click at [250, 11] on input "27" at bounding box center [240, 12] width 24 height 11
click at [250, 11] on input "28" at bounding box center [240, 12] width 24 height 11
click at [477, 295] on div "Rape porn drag_handle drag_handle" at bounding box center [491, 293] width 114 height 10
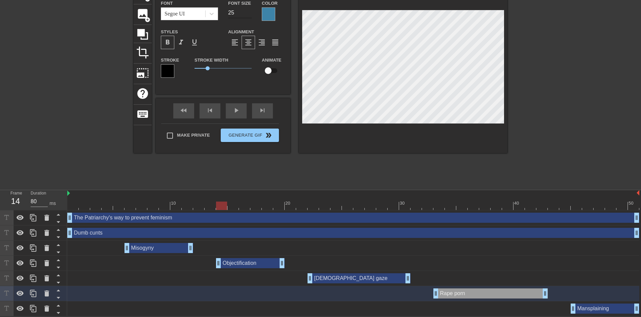
click at [249, 10] on input "25" at bounding box center [240, 12] width 24 height 11
click at [249, 10] on input "26" at bounding box center [240, 12] width 24 height 11
click at [249, 10] on input "27" at bounding box center [240, 12] width 24 height 11
click at [249, 10] on input "28" at bounding box center [240, 12] width 24 height 11
click at [586, 310] on div "Mansplaining drag_handle drag_handle" at bounding box center [605, 309] width 69 height 10
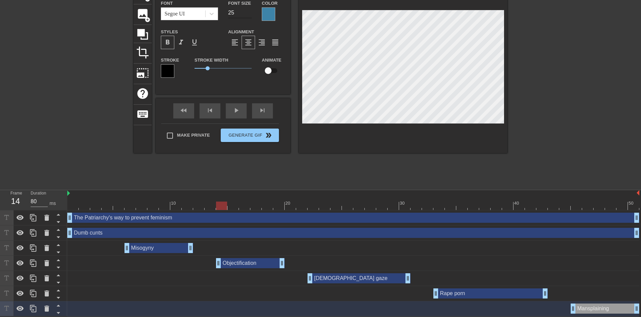
click at [249, 10] on input "25" at bounding box center [240, 12] width 24 height 11
click at [249, 10] on input "26" at bounding box center [240, 12] width 24 height 11
click at [249, 10] on input "27" at bounding box center [240, 12] width 24 height 11
click at [249, 10] on input "28" at bounding box center [240, 12] width 24 height 11
click at [148, 207] on div at bounding box center [353, 206] width 572 height 8
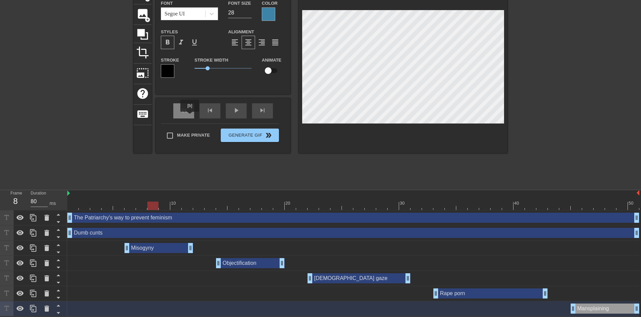
click at [190, 114] on div "fast_rewind" at bounding box center [183, 110] width 21 height 15
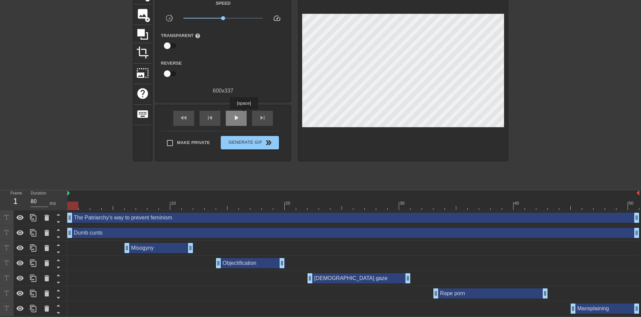
click at [243, 114] on div "play_arrow" at bounding box center [236, 118] width 21 height 15
click at [243, 117] on div "pause" at bounding box center [236, 118] width 21 height 15
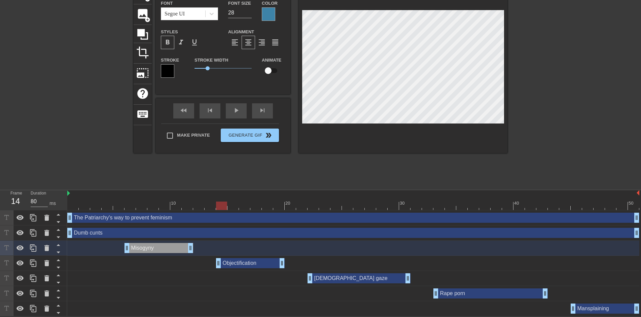
click at [245, 266] on div "Objectification drag_handle drag_handle" at bounding box center [250, 263] width 69 height 10
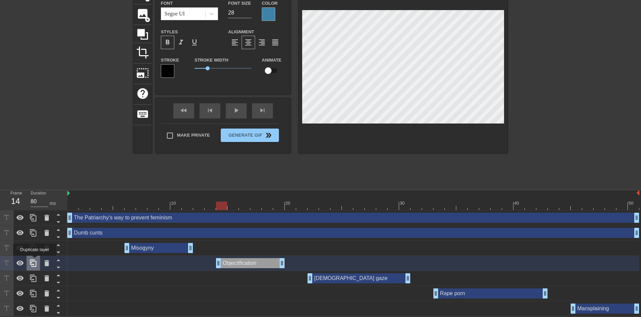
click at [35, 261] on icon at bounding box center [33, 263] width 8 height 8
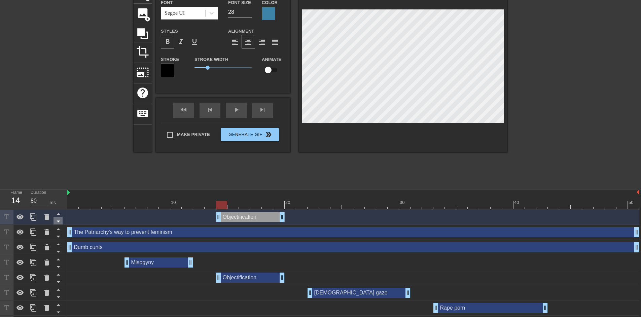
click at [57, 221] on icon at bounding box center [58, 221] width 8 height 8
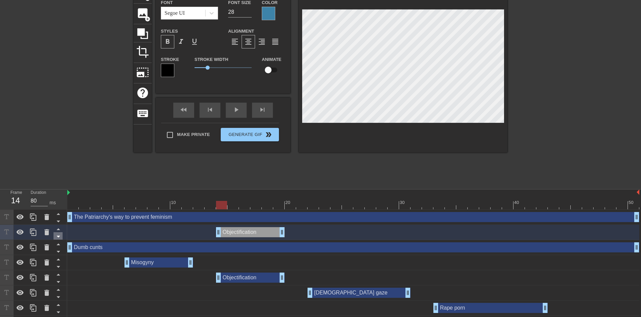
click at [61, 237] on icon at bounding box center [58, 236] width 8 height 8
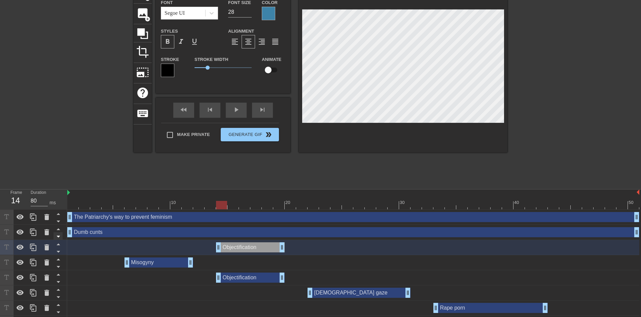
click at [59, 238] on icon at bounding box center [58, 236] width 8 height 8
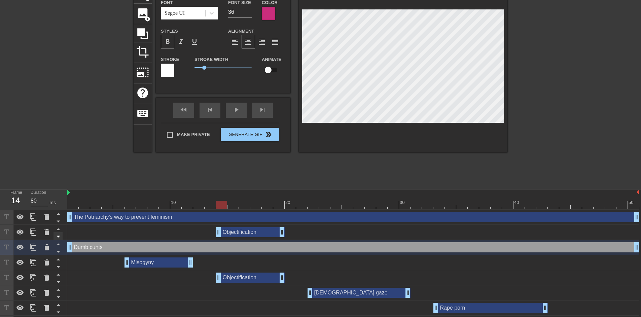
click at [57, 236] on icon at bounding box center [58, 237] width 3 height 2
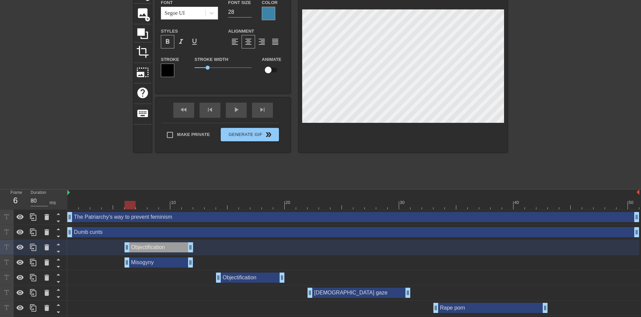
drag, startPoint x: 233, startPoint y: 247, endPoint x: 138, endPoint y: 247, distance: 94.9
click at [138, 247] on div "Objectification drag_handle drag_handle" at bounding box center [159, 247] width 69 height 10
click at [141, 262] on div "Misogyny drag_handle drag_handle" at bounding box center [159, 263] width 69 height 10
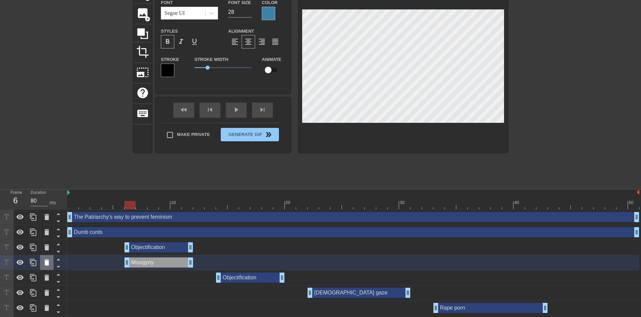
click at [48, 265] on icon at bounding box center [46, 263] width 5 height 6
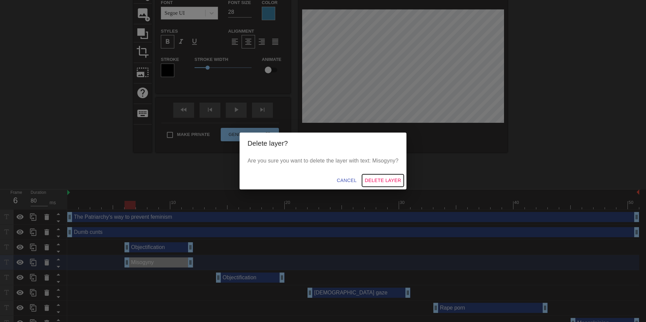
click at [380, 179] on span "Delete Layer" at bounding box center [383, 180] width 36 height 8
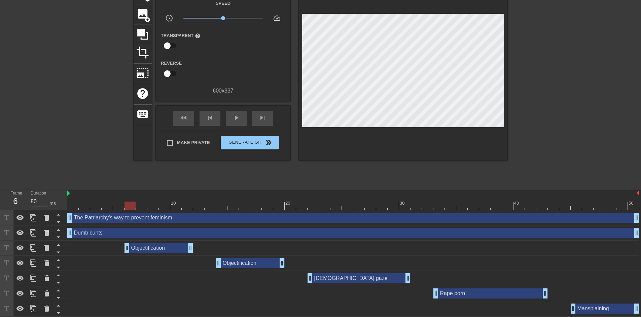
click at [155, 249] on div "Objectification drag_handle drag_handle" at bounding box center [159, 248] width 69 height 10
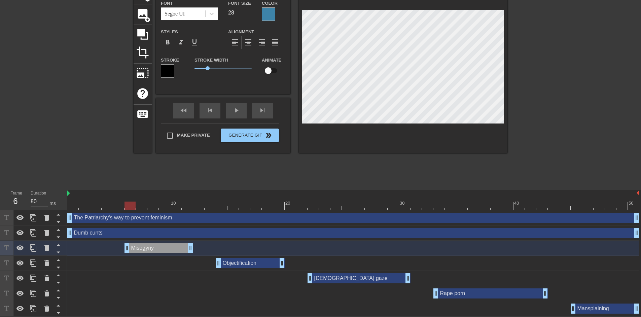
scroll to position [2, 9]
click at [190, 109] on div "fast_rewind" at bounding box center [183, 110] width 21 height 15
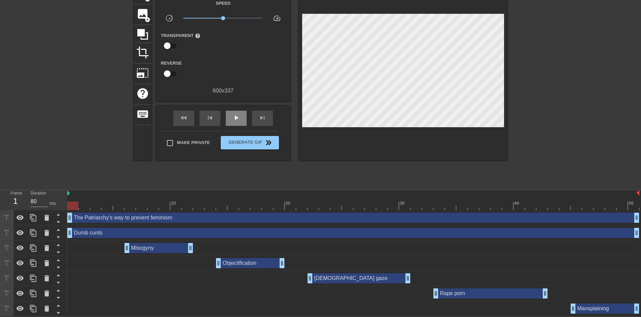
click at [243, 117] on div "play_arrow" at bounding box center [236, 118] width 21 height 15
click at [240, 117] on div "pause" at bounding box center [236, 118] width 21 height 15
drag, startPoint x: 142, startPoint y: 206, endPoint x: 132, endPoint y: 205, distance: 10.4
click at [132, 205] on div at bounding box center [353, 206] width 572 height 8
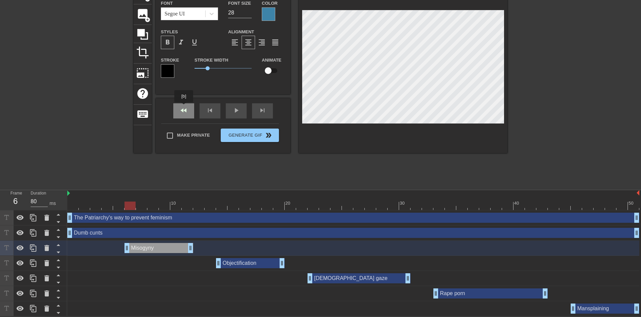
click at [184, 106] on div "fast_rewind skip_previous play_arrow skip_next" at bounding box center [223, 110] width 110 height 25
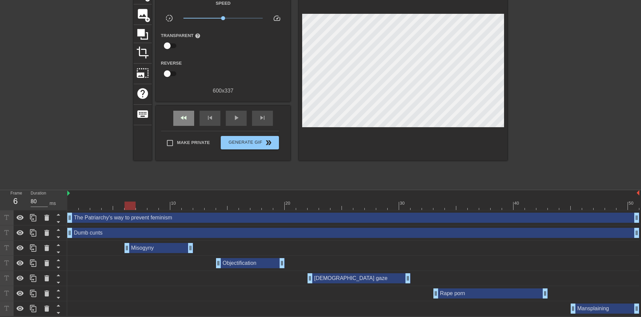
click at [190, 117] on div "fast_rewind" at bounding box center [183, 118] width 21 height 15
click at [242, 121] on div "play_arrow" at bounding box center [236, 118] width 21 height 15
click at [242, 121] on div "pause" at bounding box center [236, 118] width 21 height 15
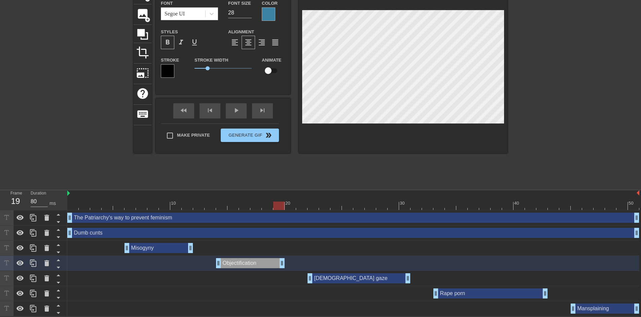
click at [389, 136] on div at bounding box center [403, 68] width 209 height 169
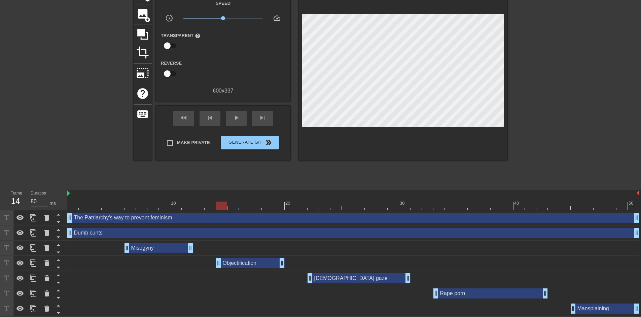
drag, startPoint x: 275, startPoint y: 208, endPoint x: 224, endPoint y: 204, distance: 51.0
click at [224, 204] on div at bounding box center [221, 206] width 11 height 8
click at [183, 116] on span "fast_rewind" at bounding box center [184, 118] width 8 height 8
click at [236, 119] on span "play_arrow" at bounding box center [236, 118] width 8 height 8
click at [236, 119] on span "pause" at bounding box center [236, 118] width 8 height 8
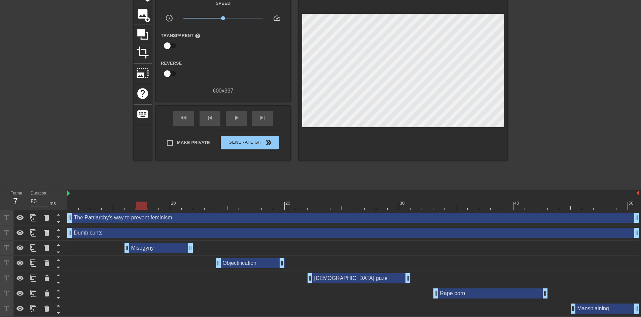
drag, startPoint x: 153, startPoint y: 206, endPoint x: 142, endPoint y: 205, distance: 11.1
click at [142, 205] on div at bounding box center [353, 206] width 572 height 8
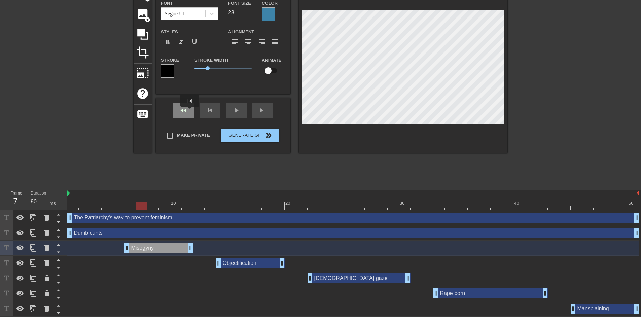
click at [186, 111] on div "fast_rewind" at bounding box center [183, 110] width 21 height 15
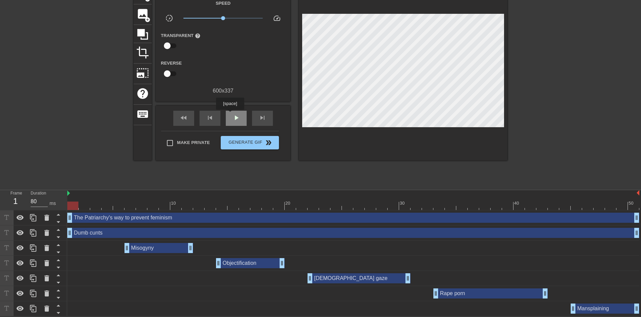
click at [233, 115] on span "play_arrow" at bounding box center [236, 118] width 8 height 8
click at [235, 116] on span "pause" at bounding box center [236, 118] width 8 height 8
drag, startPoint x: 146, startPoint y: 205, endPoint x: 81, endPoint y: 206, distance: 65.3
click at [81, 206] on div at bounding box center [353, 206] width 572 height 8
click at [235, 117] on span "play_arrow" at bounding box center [236, 118] width 8 height 8
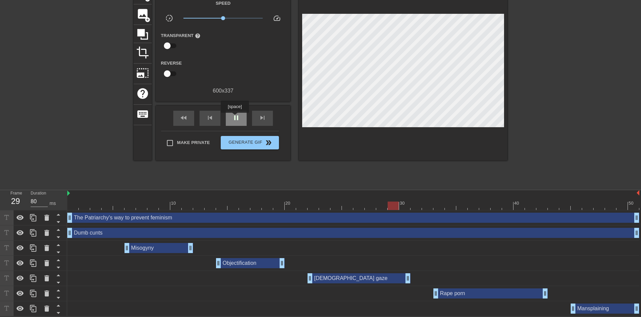
click at [235, 117] on span "pause" at bounding box center [236, 118] width 8 height 8
click at [246, 209] on div "10 20 30 40 50" at bounding box center [353, 200] width 572 height 20
click at [246, 207] on div at bounding box center [353, 206] width 572 height 8
drag, startPoint x: 244, startPoint y: 205, endPoint x: 173, endPoint y: 202, distance: 71.4
click at [173, 202] on div at bounding box center [175, 206] width 11 height 8
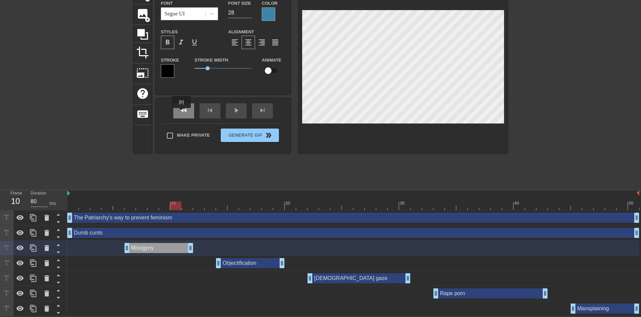
click at [181, 111] on div "fast_rewind" at bounding box center [183, 110] width 21 height 15
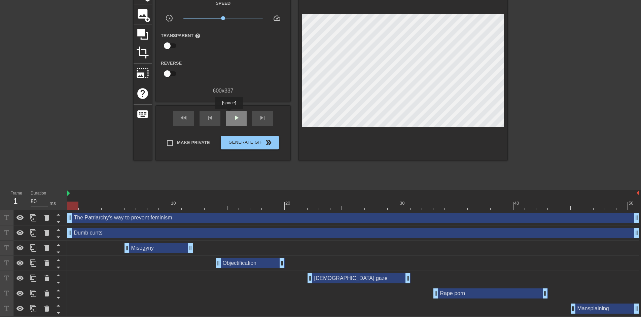
click at [237, 116] on span "play_arrow" at bounding box center [236, 118] width 8 height 8
click at [237, 116] on span "pause" at bounding box center [236, 118] width 8 height 8
click at [195, 116] on div "fast_rewind skip_previous play_arrow skip_next" at bounding box center [223, 118] width 110 height 25
click at [193, 117] on div "fast_rewind" at bounding box center [183, 118] width 21 height 15
click at [240, 121] on div "play_arrow" at bounding box center [236, 118] width 21 height 15
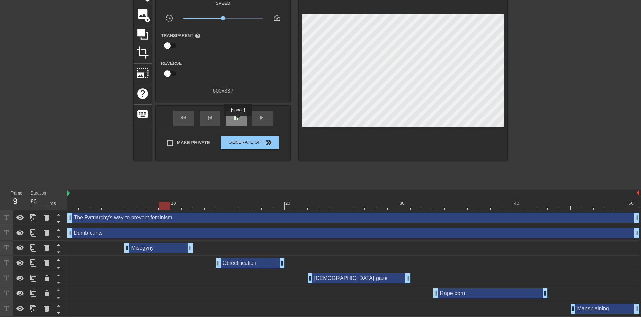
click at [238, 121] on div "pause" at bounding box center [236, 118] width 21 height 15
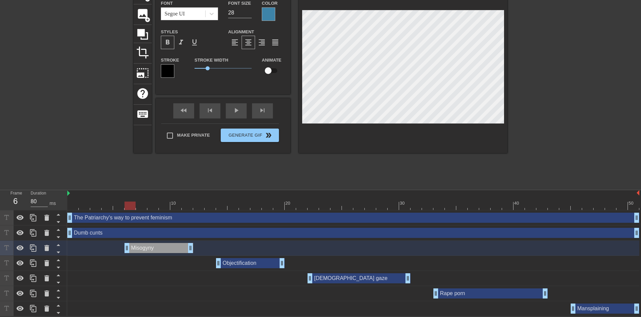
click at [135, 206] on div at bounding box center [353, 206] width 572 height 8
click at [418, 140] on div at bounding box center [403, 68] width 209 height 169
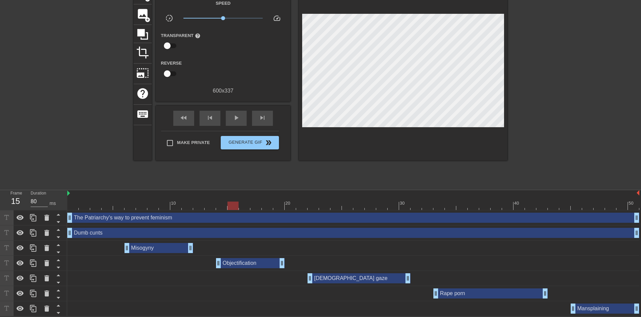
drag, startPoint x: 131, startPoint y: 207, endPoint x: 236, endPoint y: 205, distance: 105.4
click at [236, 205] on div at bounding box center [233, 206] width 11 height 8
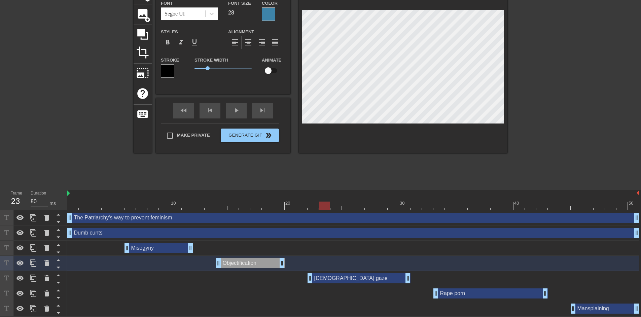
drag, startPoint x: 234, startPoint y: 204, endPoint x: 330, endPoint y: 208, distance: 96.0
click at [330, 208] on div at bounding box center [324, 206] width 11 height 8
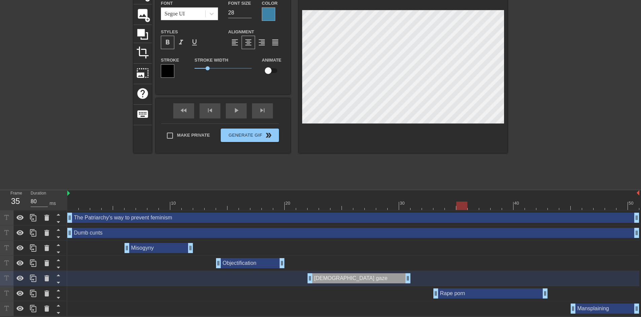
drag, startPoint x: 423, startPoint y: 203, endPoint x: 460, endPoint y: 204, distance: 37.4
click at [460, 204] on div at bounding box center [353, 206] width 572 height 8
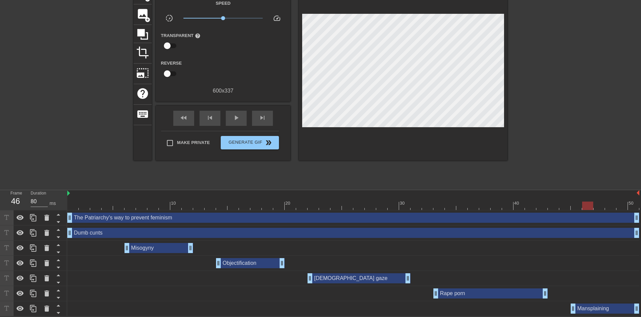
drag, startPoint x: 460, startPoint y: 206, endPoint x: 584, endPoint y: 210, distance: 123.9
click at [584, 210] on div "10 20 30 40 50 The Patriarchy's way to prevent feminism drag_handle drag_handle…" at bounding box center [354, 253] width 574 height 126
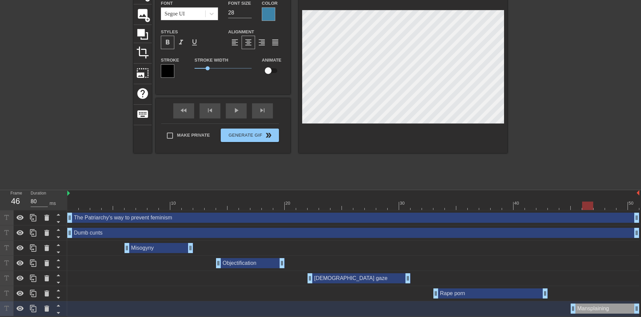
click at [185, 106] on div "fast_rewind skip_previous play_arrow skip_next" at bounding box center [223, 110] width 110 height 25
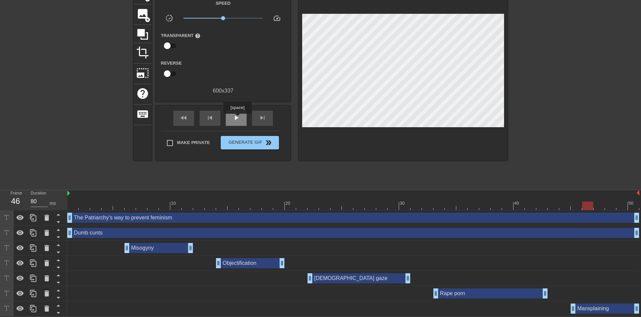
click at [237, 118] on span "play_arrow" at bounding box center [236, 118] width 8 height 8
click at [237, 118] on span "pause" at bounding box center [236, 118] width 8 height 8
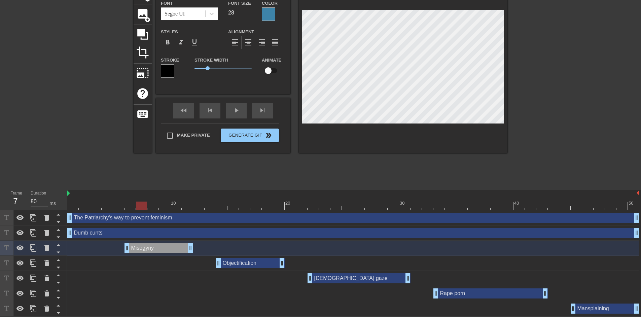
drag, startPoint x: 176, startPoint y: 203, endPoint x: 143, endPoint y: 202, distance: 33.3
click at [143, 202] on div at bounding box center [141, 206] width 11 height 8
drag, startPoint x: 202, startPoint y: 205, endPoint x: 238, endPoint y: 208, distance: 36.8
click at [238, 208] on div at bounding box center [353, 206] width 572 height 8
click at [226, 203] on div at bounding box center [221, 206] width 11 height 8
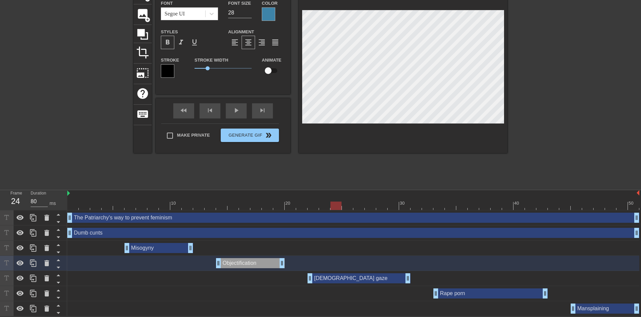
drag, startPoint x: 306, startPoint y: 206, endPoint x: 337, endPoint y: 206, distance: 31.6
click at [337, 206] on div at bounding box center [353, 206] width 572 height 8
click at [464, 125] on div at bounding box center [403, 68] width 209 height 169
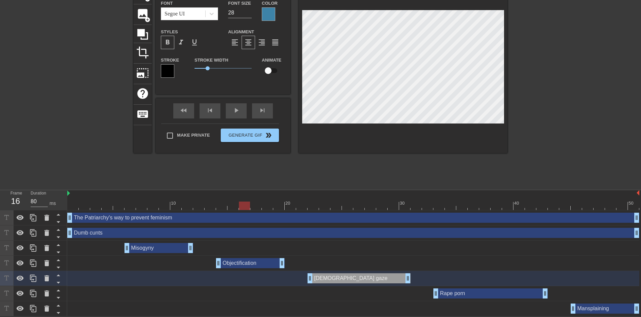
drag, startPoint x: 143, startPoint y: 206, endPoint x: 240, endPoint y: 209, distance: 97.0
click at [240, 209] on div at bounding box center [353, 206] width 572 height 8
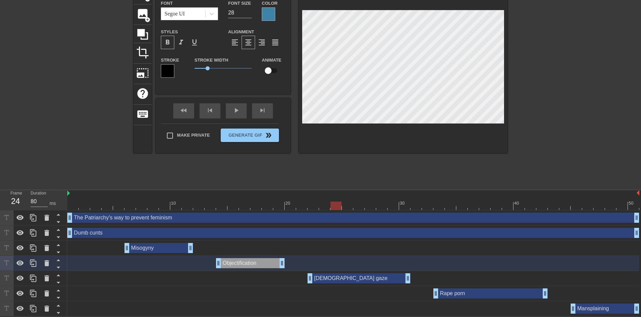
drag, startPoint x: 244, startPoint y: 206, endPoint x: 338, endPoint y: 210, distance: 94.0
click at [338, 210] on div "10 20 30 40 50 The Patriarchy's way to prevent feminism drag_handle drag_handle…" at bounding box center [354, 253] width 574 height 126
click at [413, 153] on div "title add_circle image add_circle crop photo_size_select_large help keyboard Ob…" at bounding box center [321, 85] width 374 height 202
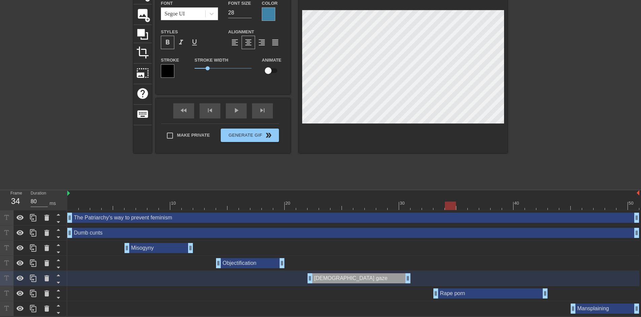
drag, startPoint x: 340, startPoint y: 205, endPoint x: 451, endPoint y: 208, distance: 111.1
click at [451, 208] on div at bounding box center [450, 206] width 11 height 8
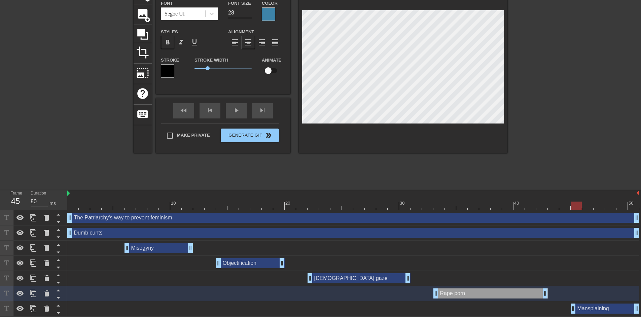
drag, startPoint x: 446, startPoint y: 206, endPoint x: 577, endPoint y: 208, distance: 130.3
click at [577, 208] on div at bounding box center [576, 206] width 11 height 8
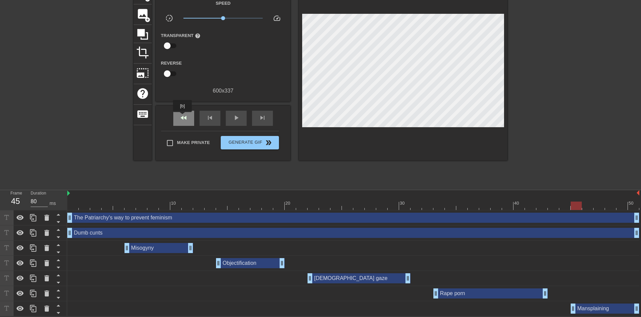
click at [183, 117] on span "fast_rewind" at bounding box center [184, 118] width 8 height 8
click at [235, 119] on span "play_arrow" at bounding box center [236, 118] width 8 height 8
click at [235, 119] on span "pause" at bounding box center [236, 118] width 8 height 8
click at [153, 211] on div "The Patriarchy's way to prevent feminism drag_handle drag_handle" at bounding box center [353, 217] width 572 height 15
click at [153, 204] on div at bounding box center [353, 206] width 572 height 8
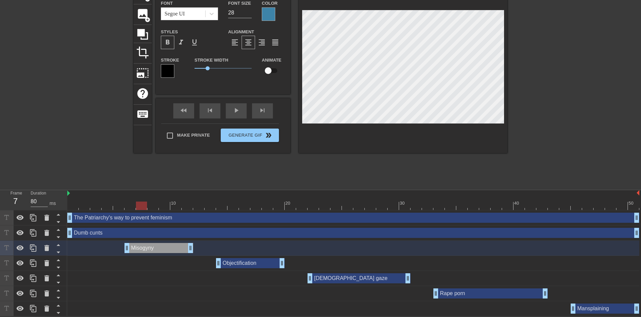
drag, startPoint x: 151, startPoint y: 206, endPoint x: 145, endPoint y: 208, distance: 5.8
click at [145, 208] on div at bounding box center [141, 206] width 11 height 8
drag, startPoint x: 140, startPoint y: 202, endPoint x: 187, endPoint y: 208, distance: 48.1
click at [187, 208] on div at bounding box center [187, 206] width 11 height 8
drag, startPoint x: 188, startPoint y: 203, endPoint x: 237, endPoint y: 205, distance: 48.9
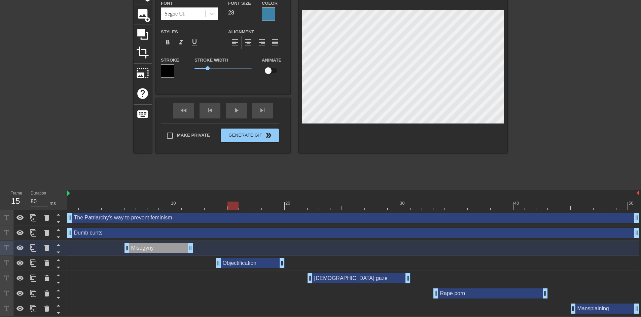
click at [237, 205] on div at bounding box center [233, 206] width 11 height 8
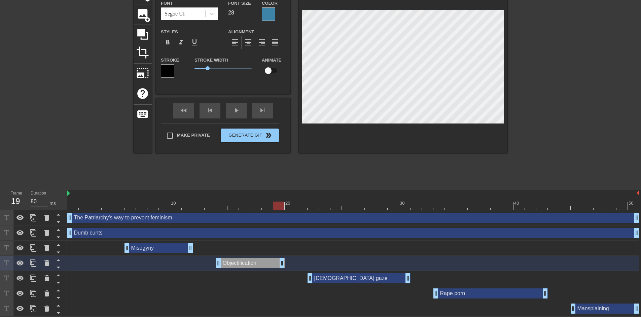
drag, startPoint x: 233, startPoint y: 206, endPoint x: 281, endPoint y: 207, distance: 48.1
click at [281, 207] on div at bounding box center [278, 206] width 11 height 8
drag, startPoint x: 154, startPoint y: 205, endPoint x: 168, endPoint y: 210, distance: 14.9
click at [168, 210] on div "10 20 30 40 50 The Patriarchy's way to prevent feminism drag_handle drag_handle…" at bounding box center [354, 253] width 574 height 126
click at [405, 129] on div at bounding box center [403, 68] width 209 height 169
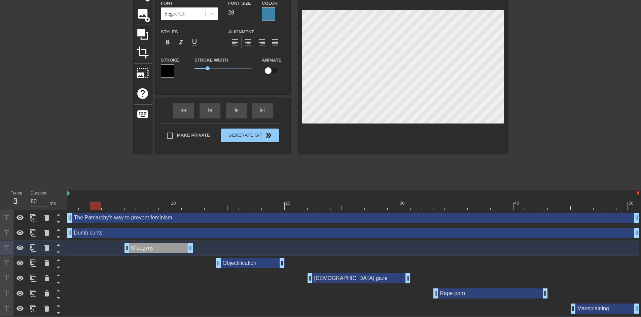
drag, startPoint x: 97, startPoint y: 204, endPoint x: 86, endPoint y: 202, distance: 10.6
click at [86, 203] on div at bounding box center [353, 206] width 572 height 8
click at [230, 113] on div "play_arrow" at bounding box center [236, 110] width 21 height 15
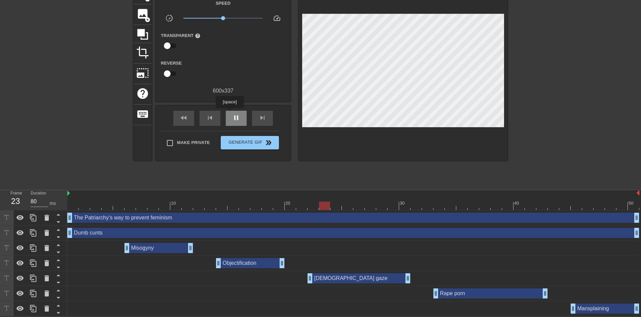
click at [230, 113] on div "pause" at bounding box center [236, 118] width 21 height 15
drag, startPoint x: 117, startPoint y: 208, endPoint x: 243, endPoint y: 205, distance: 125.9
click at [243, 205] on div at bounding box center [353, 206] width 572 height 8
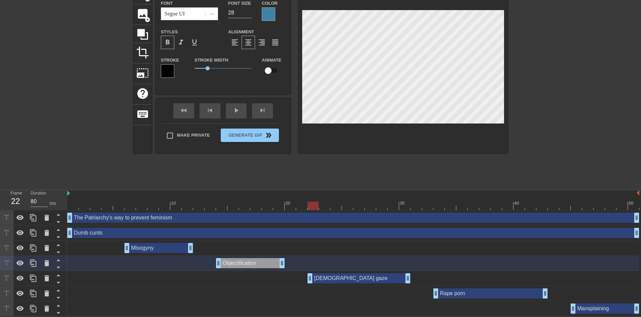
drag, startPoint x: 244, startPoint y: 206, endPoint x: 319, endPoint y: 205, distance: 74.7
click at [319, 205] on div at bounding box center [353, 206] width 572 height 8
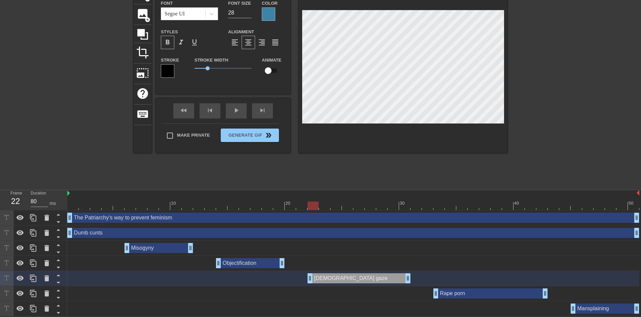
scroll to position [2, 1]
drag, startPoint x: 317, startPoint y: 205, endPoint x: 392, endPoint y: 209, distance: 75.2
click at [392, 209] on div at bounding box center [393, 206] width 11 height 8
drag, startPoint x: 394, startPoint y: 204, endPoint x: 450, endPoint y: 203, distance: 56.2
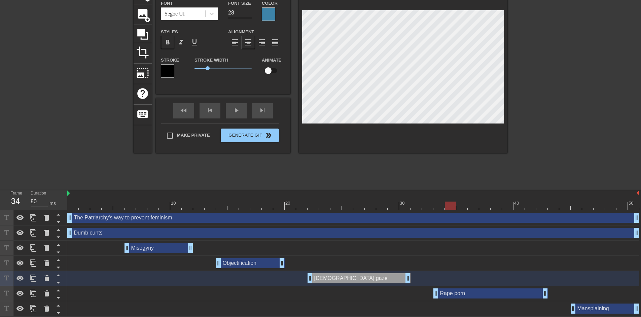
click at [450, 203] on div at bounding box center [450, 206] width 11 height 8
drag, startPoint x: 450, startPoint y: 204, endPoint x: 521, endPoint y: 206, distance: 71.4
click at [521, 206] on div at bounding box center [519, 206] width 11 height 8
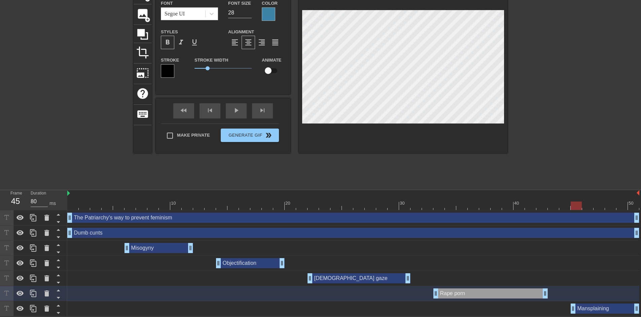
drag, startPoint x: 521, startPoint y: 204, endPoint x: 573, endPoint y: 204, distance: 52.2
click at [573, 204] on div at bounding box center [576, 206] width 11 height 8
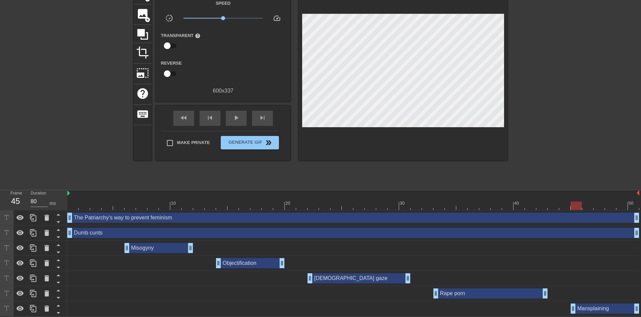
scroll to position [2, 1]
drag, startPoint x: 579, startPoint y: 204, endPoint x: 628, endPoint y: 205, distance: 48.8
click at [628, 205] on div at bounding box center [633, 206] width 11 height 8
click at [599, 306] on div "Mansplaining drag_handle drag_handle" at bounding box center [605, 309] width 69 height 10
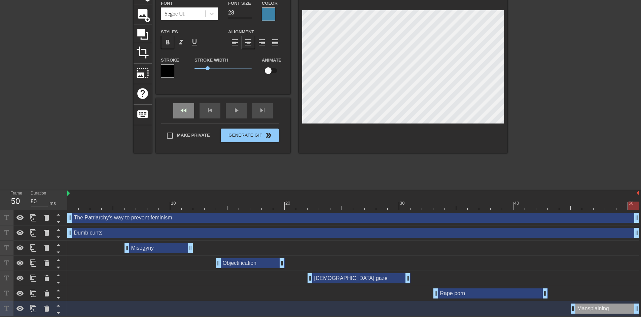
click at [184, 112] on div "fast_rewind" at bounding box center [183, 110] width 21 height 15
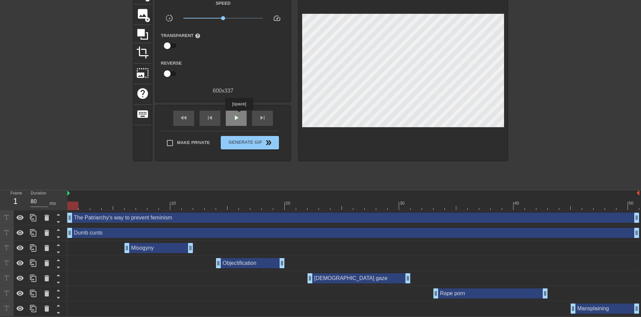
click at [239, 115] on span "play_arrow" at bounding box center [236, 118] width 8 height 8
click at [239, 115] on span "pause" at bounding box center [236, 118] width 8 height 8
drag, startPoint x: 96, startPoint y: 206, endPoint x: 140, endPoint y: 203, distance: 43.8
click at [136, 203] on div at bounding box center [130, 206] width 11 height 8
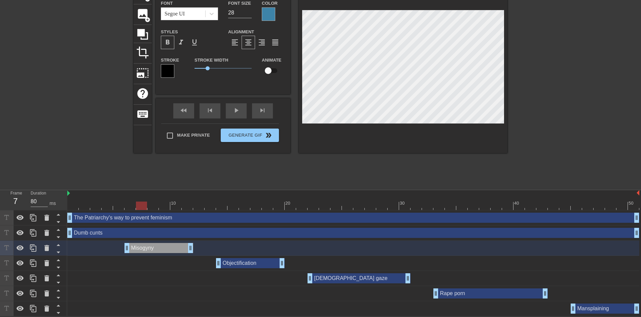
click at [138, 206] on div at bounding box center [141, 206] width 11 height 8
click at [223, 204] on div at bounding box center [353, 206] width 572 height 8
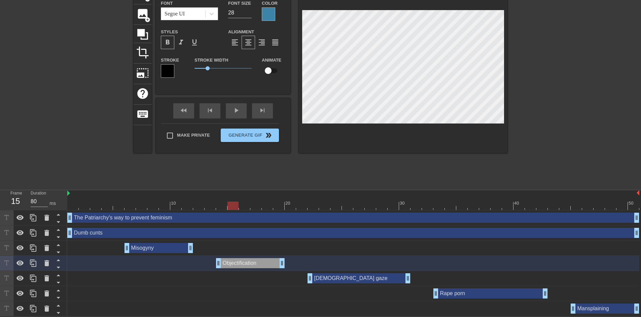
drag, startPoint x: 222, startPoint y: 204, endPoint x: 231, endPoint y: 204, distance: 9.4
click at [231, 204] on div at bounding box center [233, 206] width 11 height 8
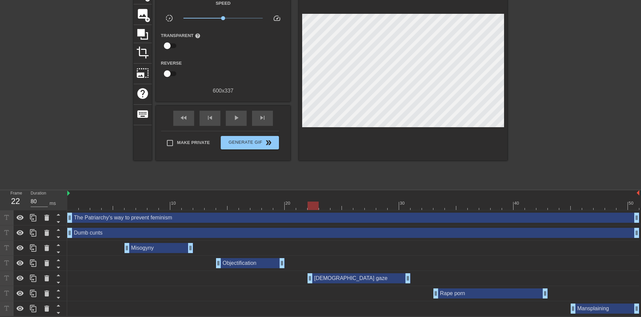
drag, startPoint x: 232, startPoint y: 205, endPoint x: 318, endPoint y: 210, distance: 87.0
click at [318, 210] on div "10 20 30 40 50 The Patriarchy's way to prevent feminism drag_handle drag_handle…" at bounding box center [354, 253] width 574 height 126
click at [327, 207] on div at bounding box center [353, 206] width 572 height 8
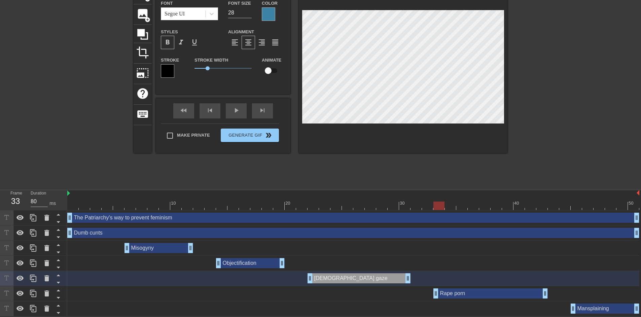
drag, startPoint x: 438, startPoint y: 205, endPoint x: 442, endPoint y: 205, distance: 4.4
click at [442, 205] on div at bounding box center [353, 206] width 572 height 8
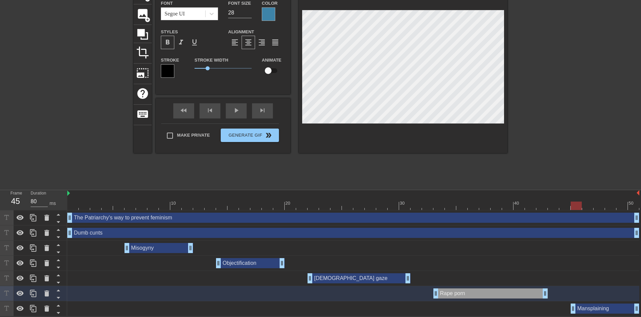
click at [576, 205] on div at bounding box center [353, 206] width 572 height 8
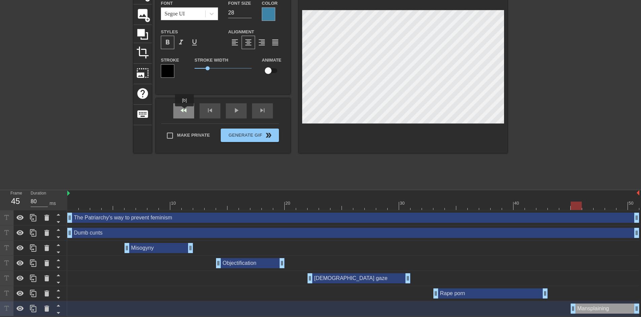
click at [185, 111] on div "fast_rewind" at bounding box center [183, 110] width 21 height 15
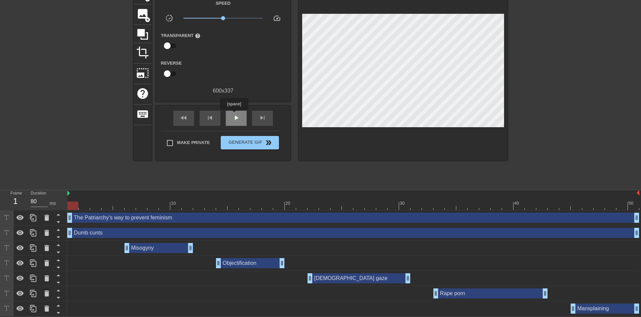
click at [234, 115] on span "play_arrow" at bounding box center [236, 118] width 8 height 8
click at [234, 115] on span "pause" at bounding box center [236, 118] width 8 height 8
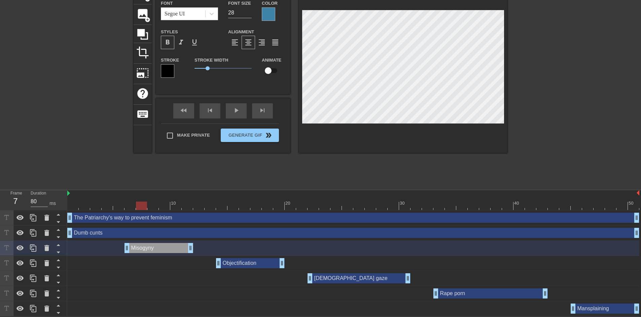
click at [237, 206] on div at bounding box center [353, 206] width 572 height 8
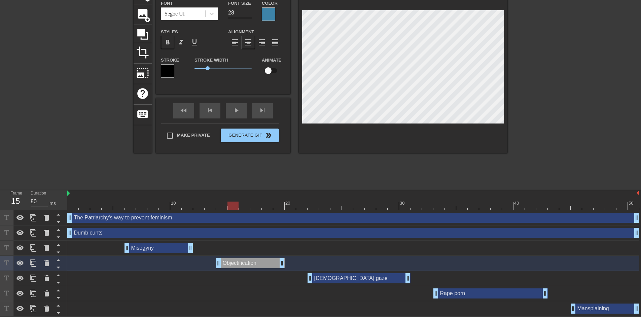
click at [136, 208] on div at bounding box center [353, 206] width 572 height 8
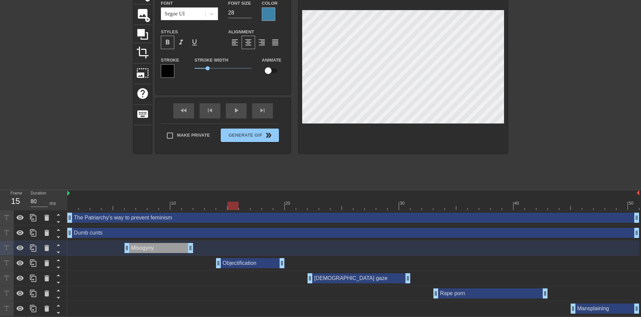
drag, startPoint x: 226, startPoint y: 205, endPoint x: 236, endPoint y: 205, distance: 10.8
click at [236, 205] on div at bounding box center [353, 206] width 572 height 8
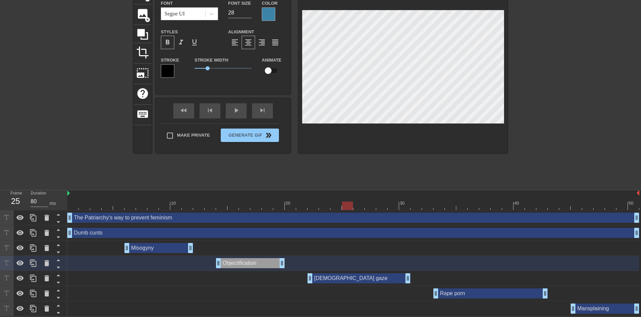
drag, startPoint x: 332, startPoint y: 205, endPoint x: 347, endPoint y: 205, distance: 14.8
click at [347, 205] on div at bounding box center [353, 206] width 572 height 8
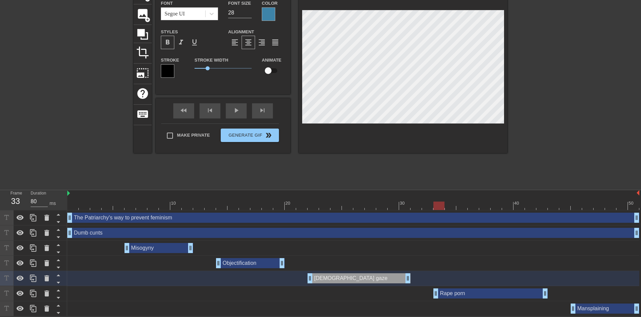
drag, startPoint x: 431, startPoint y: 206, endPoint x: 447, endPoint y: 207, distance: 15.8
click at [447, 207] on div at bounding box center [353, 206] width 572 height 8
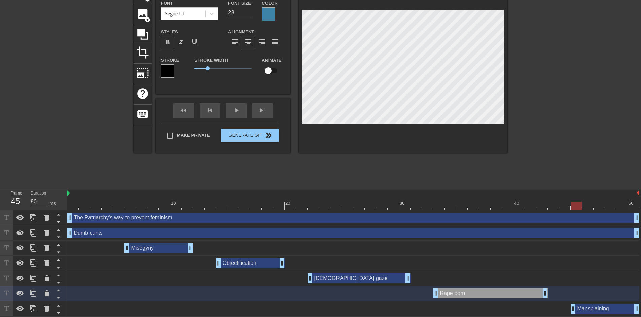
drag, startPoint x: 566, startPoint y: 206, endPoint x: 579, endPoint y: 205, distance: 13.2
click at [579, 205] on div at bounding box center [353, 206] width 572 height 8
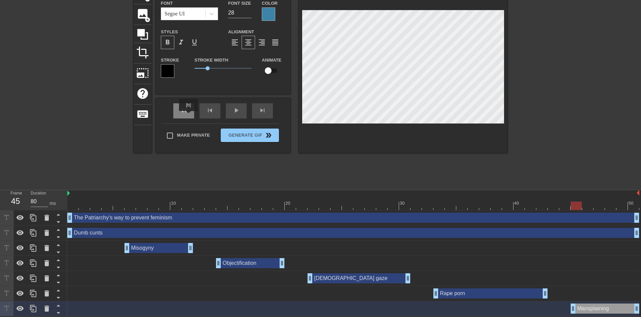
click at [189, 116] on div "fast_rewind" at bounding box center [183, 110] width 21 height 15
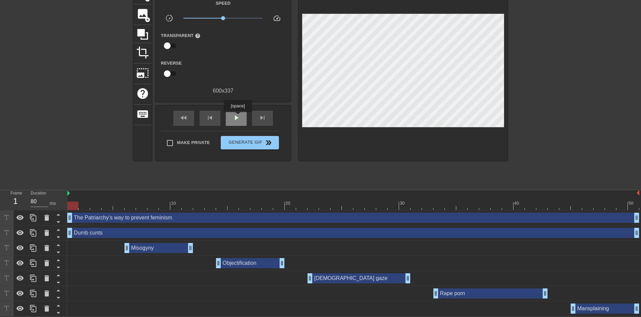
click at [238, 117] on span "play_arrow" at bounding box center [236, 118] width 8 height 8
click at [238, 117] on span "pause" at bounding box center [236, 118] width 8 height 8
click at [576, 205] on div at bounding box center [353, 206] width 572 height 8
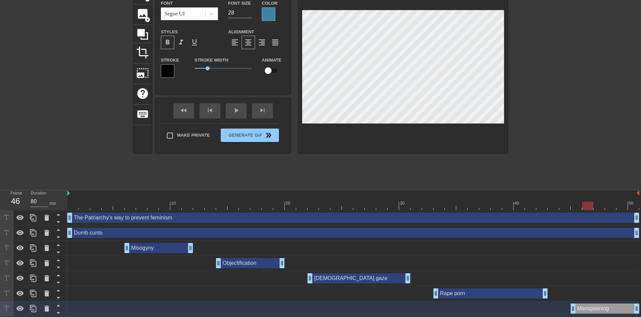
drag, startPoint x: 575, startPoint y: 205, endPoint x: 581, endPoint y: 205, distance: 5.7
click at [581, 205] on div at bounding box center [353, 206] width 572 height 8
drag, startPoint x: 586, startPoint y: 204, endPoint x: 447, endPoint y: 203, distance: 139.4
click at [447, 203] on div at bounding box center [450, 206] width 11 height 8
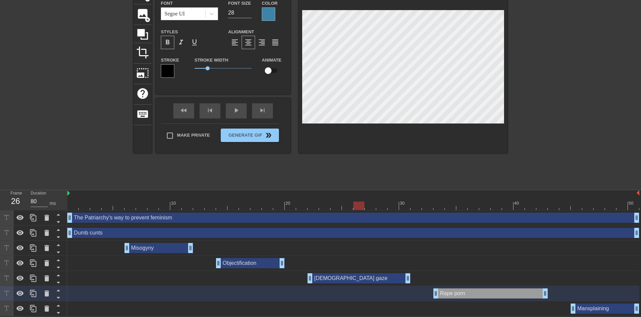
drag, startPoint x: 383, startPoint y: 207, endPoint x: 359, endPoint y: 207, distance: 24.2
click at [359, 207] on div at bounding box center [353, 206] width 572 height 8
drag, startPoint x: 357, startPoint y: 203, endPoint x: 331, endPoint y: 204, distance: 26.3
click at [331, 204] on div at bounding box center [336, 206] width 11 height 8
click at [408, 157] on div "title add_circle image add_circle crop photo_size_select_large help keyboard Ra…" at bounding box center [321, 85] width 374 height 202
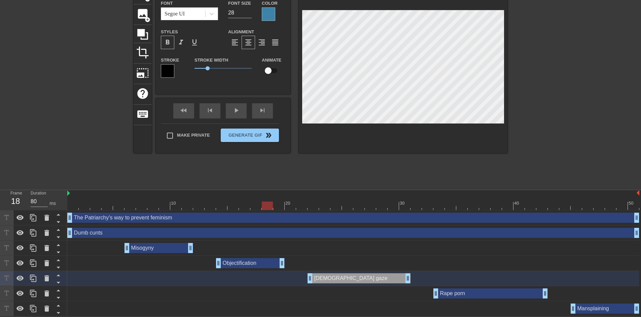
drag, startPoint x: 333, startPoint y: 204, endPoint x: 265, endPoint y: 205, distance: 68.3
click at [265, 205] on div at bounding box center [267, 206] width 11 height 8
click at [427, 160] on div "title add_circle image add_circle crop photo_size_select_large help keyboard [D…" at bounding box center [321, 85] width 374 height 202
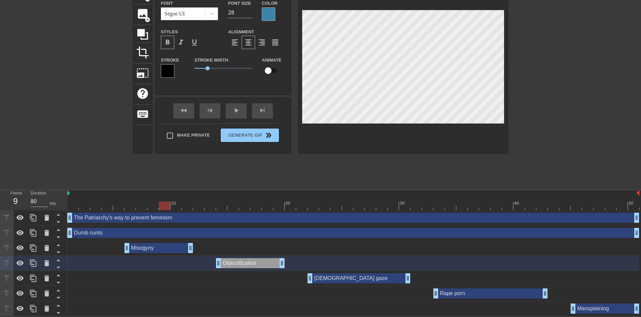
drag, startPoint x: 270, startPoint y: 203, endPoint x: 164, endPoint y: 212, distance: 106.8
click at [164, 212] on div "10 20 30 40 50 The Patriarchy's way to prevent feminism drag_handle drag_handle…" at bounding box center [354, 253] width 574 height 126
click at [401, 144] on div at bounding box center [403, 68] width 209 height 169
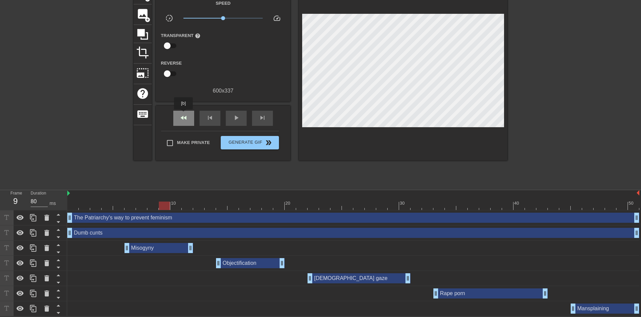
click at [184, 114] on span "fast_rewind" at bounding box center [184, 118] width 8 height 8
click at [230, 123] on div "fast_rewind skip_previous play_arrow skip_next" at bounding box center [223, 118] width 110 height 25
click at [233, 119] on span "play_arrow" at bounding box center [236, 118] width 8 height 8
click at [235, 116] on span "pause" at bounding box center [236, 118] width 8 height 8
click at [146, 247] on div "Misogyny drag_handle drag_handle" at bounding box center [159, 248] width 69 height 10
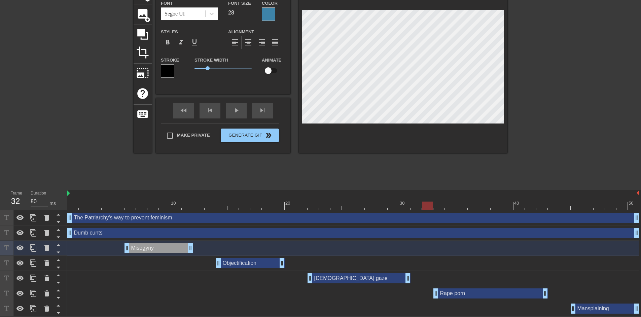
click at [155, 207] on div at bounding box center [353, 206] width 572 height 8
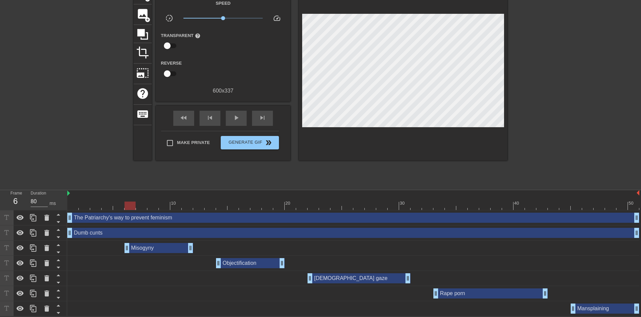
drag, startPoint x: 149, startPoint y: 203, endPoint x: 126, endPoint y: 214, distance: 25.5
click at [126, 214] on div "10 20 30 40 50 The Patriarchy's way to prevent feminism drag_handle drag_handle…" at bounding box center [354, 253] width 574 height 126
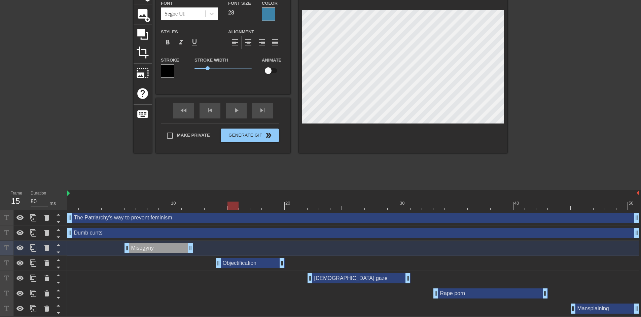
drag, startPoint x: 203, startPoint y: 206, endPoint x: 233, endPoint y: 205, distance: 29.6
click at [233, 205] on div at bounding box center [353, 206] width 572 height 8
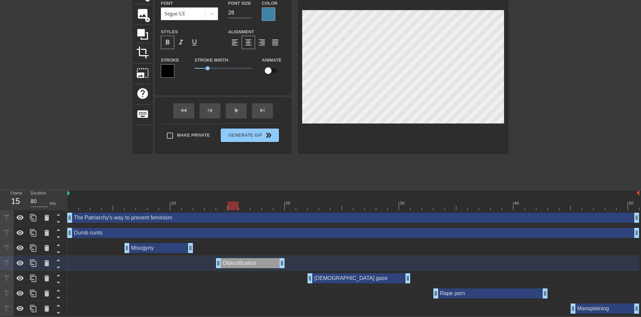
click at [400, 135] on div at bounding box center [403, 68] width 209 height 169
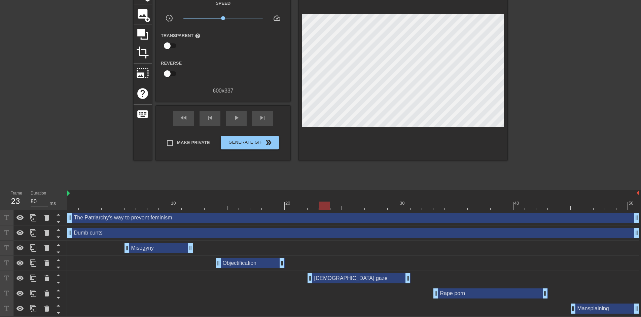
drag, startPoint x: 232, startPoint y: 204, endPoint x: 329, endPoint y: 205, distance: 96.6
click at [329, 205] on div at bounding box center [324, 206] width 11 height 8
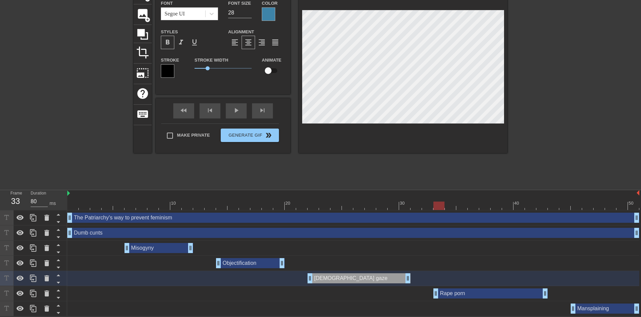
drag, startPoint x: 420, startPoint y: 208, endPoint x: 441, endPoint y: 207, distance: 20.9
click at [441, 207] on div at bounding box center [353, 206] width 572 height 8
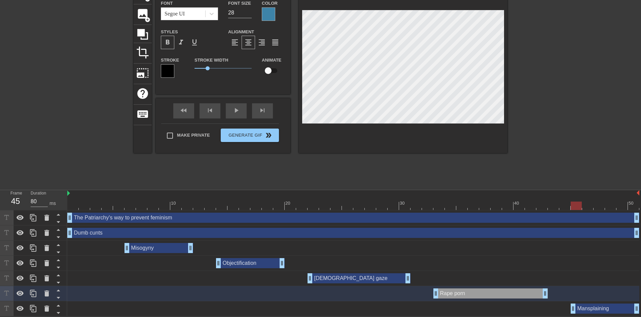
drag, startPoint x: 560, startPoint y: 207, endPoint x: 578, endPoint y: 207, distance: 18.2
click at [578, 207] on div at bounding box center [353, 206] width 572 height 8
click at [434, 127] on div at bounding box center [403, 68] width 209 height 169
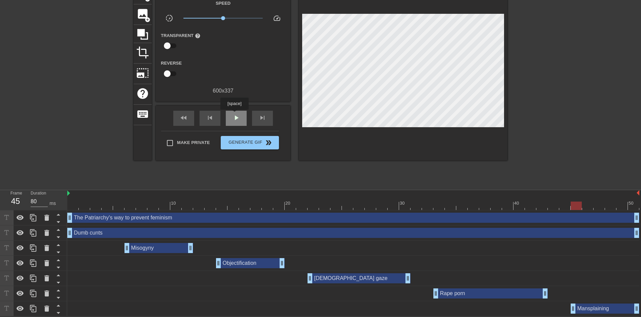
click at [234, 114] on span "play_arrow" at bounding box center [236, 118] width 8 height 8
click at [235, 117] on span "pause" at bounding box center [236, 118] width 8 height 8
click at [167, 248] on div "Misogyny drag_handle drag_handle" at bounding box center [159, 248] width 69 height 10
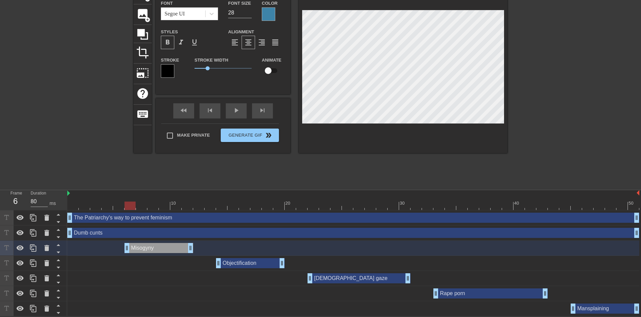
drag, startPoint x: 153, startPoint y: 209, endPoint x: 129, endPoint y: 209, distance: 24.2
click at [129, 209] on div at bounding box center [353, 206] width 572 height 8
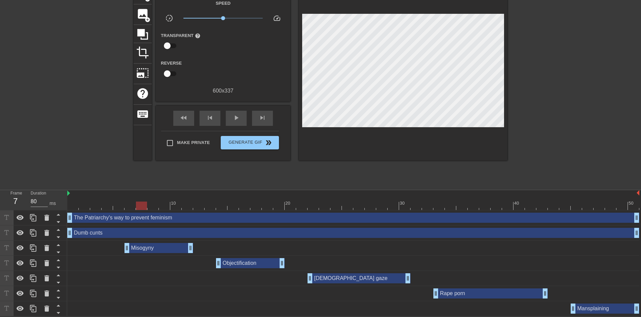
drag, startPoint x: 132, startPoint y: 202, endPoint x: 140, endPoint y: 204, distance: 7.9
click at [140, 204] on div at bounding box center [141, 206] width 11 height 8
click at [192, 112] on div "fast_rewind" at bounding box center [183, 118] width 21 height 15
click at [230, 117] on div "play_arrow" at bounding box center [236, 118] width 21 height 15
click at [231, 120] on div "pause" at bounding box center [236, 118] width 21 height 15
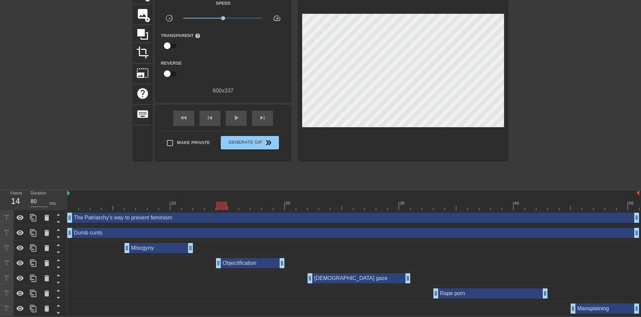
click at [150, 247] on div "Misogyny drag_handle drag_handle" at bounding box center [159, 248] width 69 height 10
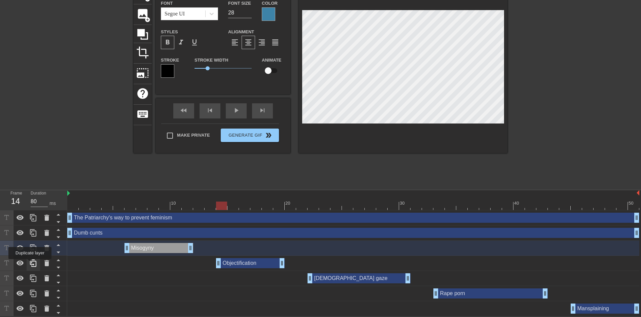
click at [30, 264] on icon at bounding box center [33, 263] width 8 height 8
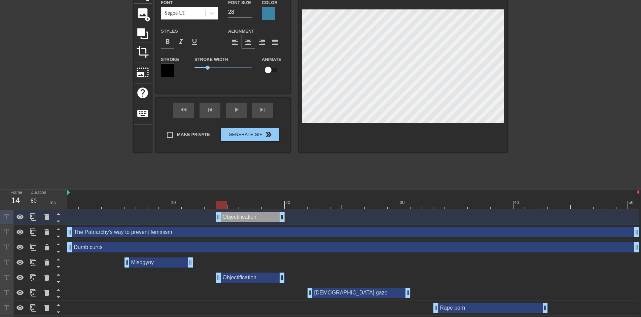
drag, startPoint x: 238, startPoint y: 220, endPoint x: 234, endPoint y: 250, distance: 30.2
click at [234, 250] on div "Objectification drag_handle drag_handle The Patriarchy's way to prevent feminis…" at bounding box center [354, 270] width 574 height 121
click at [44, 216] on icon at bounding box center [47, 217] width 8 height 8
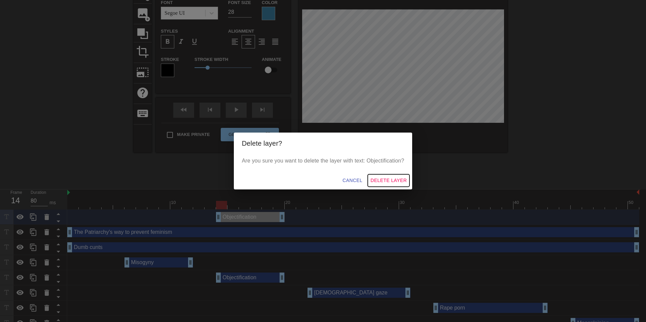
click at [384, 180] on span "Delete Layer" at bounding box center [389, 180] width 36 height 8
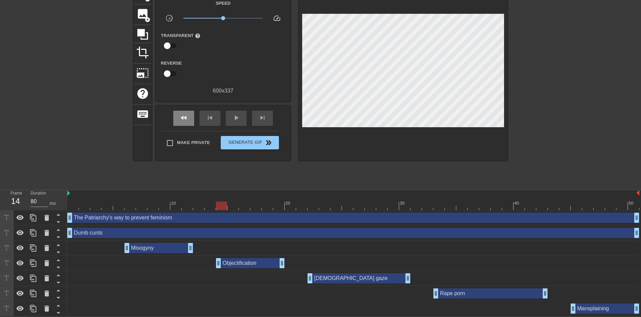
click at [185, 119] on span "fast_rewind" at bounding box center [184, 118] width 8 height 8
click at [238, 116] on span "play_arrow" at bounding box center [236, 118] width 8 height 8
click at [238, 116] on span "pause" at bounding box center [236, 118] width 8 height 8
drag, startPoint x: 290, startPoint y: 205, endPoint x: 247, endPoint y: 207, distance: 43.5
click at [250, 207] on div at bounding box center [255, 206] width 11 height 8
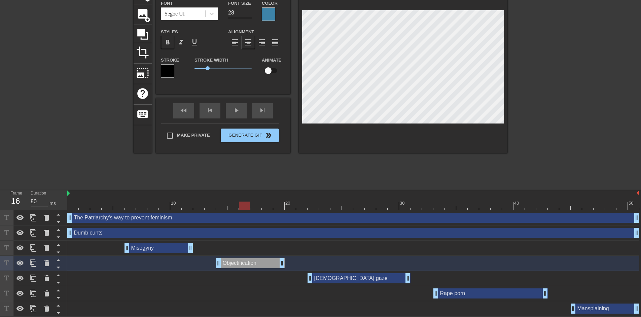
click at [415, 140] on div at bounding box center [403, 68] width 209 height 169
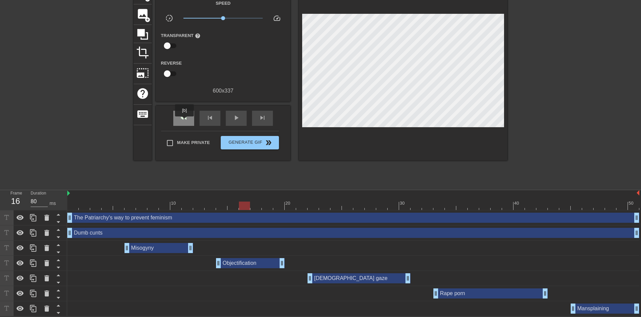
click at [185, 121] on div "fast_rewind" at bounding box center [183, 118] width 21 height 15
click at [230, 119] on div "play_arrow" at bounding box center [236, 118] width 21 height 15
click at [234, 125] on div "fast_rewind skip_previous pause skip_next" at bounding box center [223, 118] width 110 height 25
click at [234, 123] on div "pause" at bounding box center [236, 118] width 21 height 15
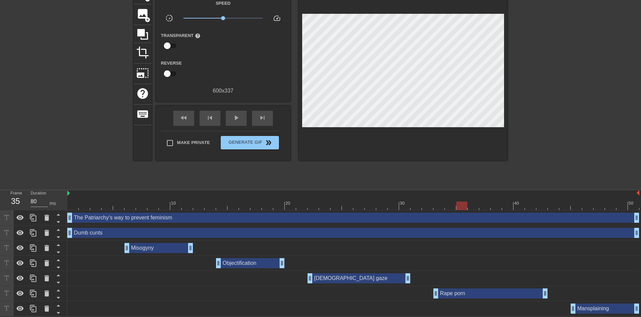
click at [457, 206] on div at bounding box center [353, 206] width 572 height 8
click at [183, 108] on div "fast_rewind skip_previous play_arrow skip_next" at bounding box center [223, 118] width 110 height 25
click at [238, 116] on span "play_arrow" at bounding box center [236, 118] width 8 height 8
click at [242, 117] on div "pause" at bounding box center [236, 118] width 21 height 15
click at [584, 203] on div at bounding box center [353, 206] width 572 height 8
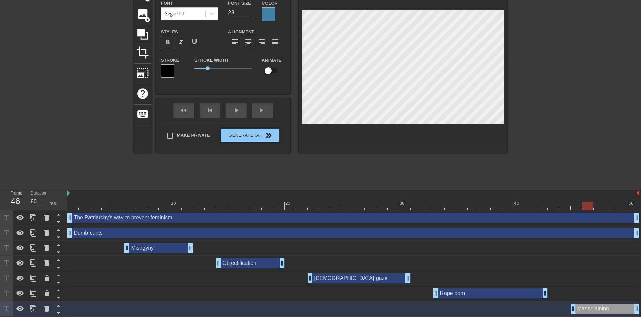
drag, startPoint x: 585, startPoint y: 204, endPoint x: 591, endPoint y: 206, distance: 6.7
click at [591, 206] on div at bounding box center [587, 206] width 11 height 8
drag, startPoint x: 503, startPoint y: 206, endPoint x: 450, endPoint y: 207, distance: 53.2
click at [450, 207] on div at bounding box center [353, 206] width 572 height 8
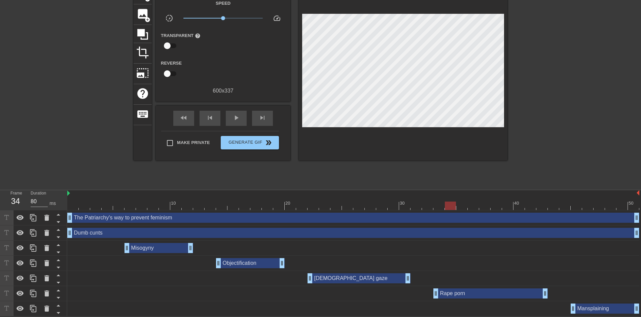
click at [383, 147] on div at bounding box center [403, 72] width 209 height 177
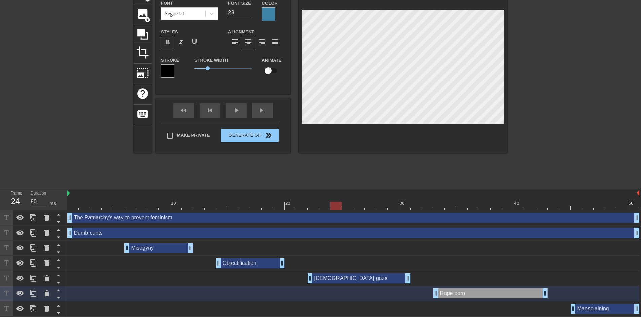
drag, startPoint x: 447, startPoint y: 205, endPoint x: 334, endPoint y: 204, distance: 113.8
click at [334, 204] on div at bounding box center [336, 206] width 11 height 8
click at [380, 152] on div at bounding box center [403, 68] width 209 height 169
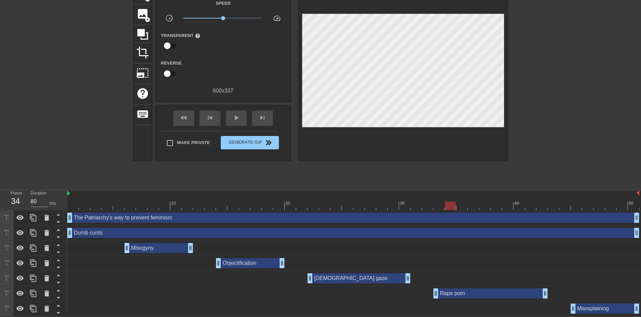
drag, startPoint x: 334, startPoint y: 206, endPoint x: 455, endPoint y: 223, distance: 122.1
click at [455, 223] on div "10 20 30 40 50 The Patriarchy's way to prevent feminism drag_handle drag_handle…" at bounding box center [354, 253] width 574 height 126
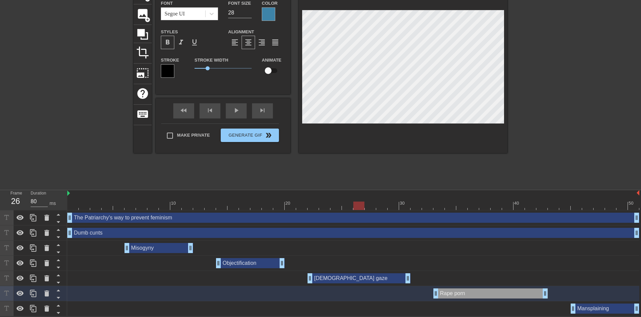
drag, startPoint x: 451, startPoint y: 205, endPoint x: 356, endPoint y: 208, distance: 95.7
click at [356, 208] on div at bounding box center [358, 206] width 11 height 8
click at [406, 133] on div at bounding box center [403, 68] width 209 height 169
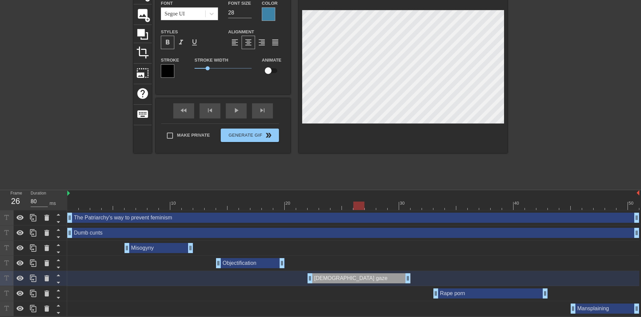
click at [532, 114] on div at bounding box center [566, 85] width 101 height 202
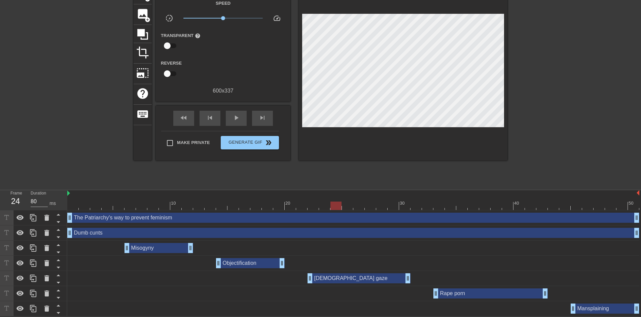
drag, startPoint x: 357, startPoint y: 205, endPoint x: 332, endPoint y: 220, distance: 29.7
click at [332, 220] on div "10 20 30 40 50 The Patriarchy's way to prevent feminism drag_handle drag_handle…" at bounding box center [354, 253] width 574 height 126
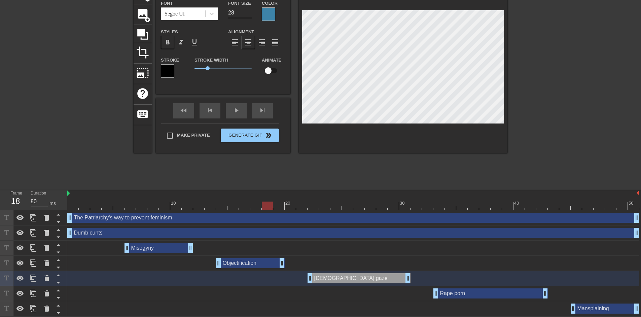
drag, startPoint x: 292, startPoint y: 209, endPoint x: 263, endPoint y: 207, distance: 28.7
click at [263, 207] on div at bounding box center [353, 206] width 572 height 8
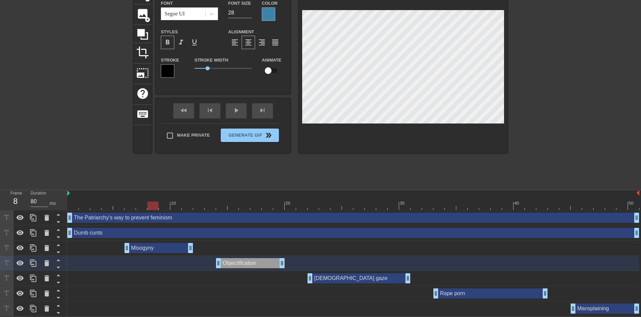
drag, startPoint x: 162, startPoint y: 208, endPoint x: 148, endPoint y: 206, distance: 13.9
click at [148, 206] on div at bounding box center [353, 206] width 572 height 8
click at [375, 172] on div "title add_circle image add_circle crop photo_size_select_large help keyboard Ob…" at bounding box center [321, 85] width 374 height 202
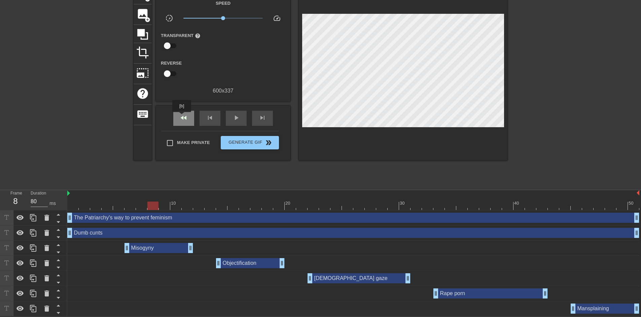
click at [182, 117] on span "fast_rewind" at bounding box center [184, 118] width 8 height 8
click at [237, 120] on span "play_arrow" at bounding box center [236, 118] width 8 height 8
click at [235, 120] on span "pause" at bounding box center [236, 118] width 8 height 8
click at [246, 265] on div "Objectification drag_handle drag_handle" at bounding box center [250, 263] width 69 height 10
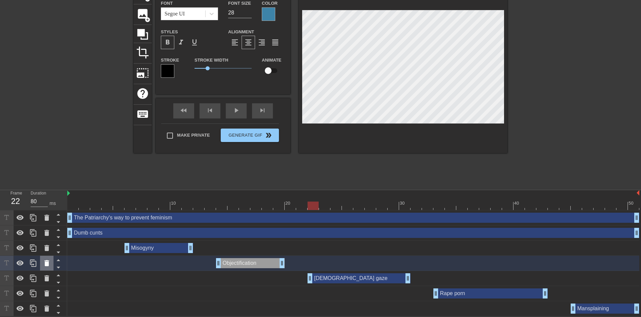
click at [40, 261] on div at bounding box center [46, 263] width 13 height 15
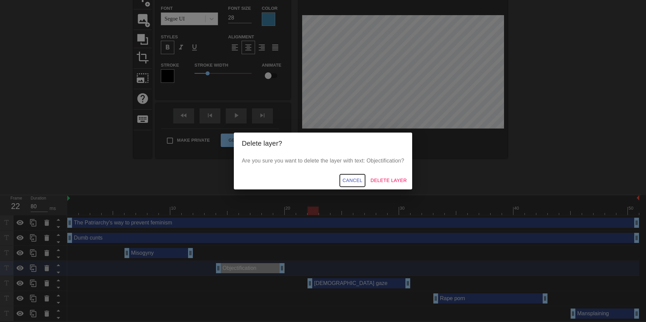
click at [355, 179] on span "Cancel" at bounding box center [353, 180] width 20 height 8
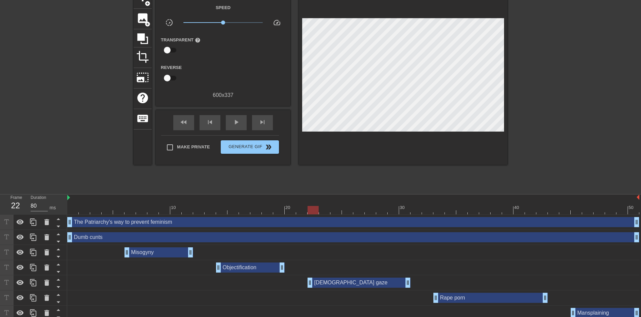
click at [240, 270] on div "Objectification drag_handle drag_handle" at bounding box center [250, 268] width 69 height 10
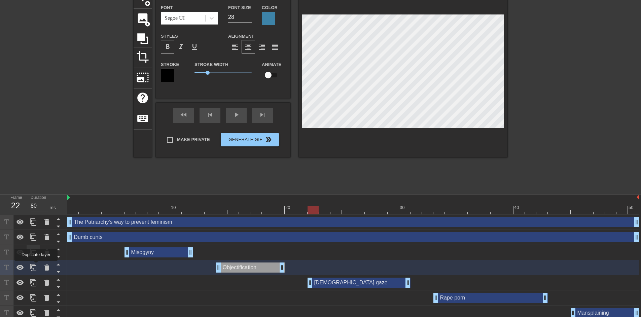
click at [36, 267] on icon at bounding box center [33, 267] width 6 height 7
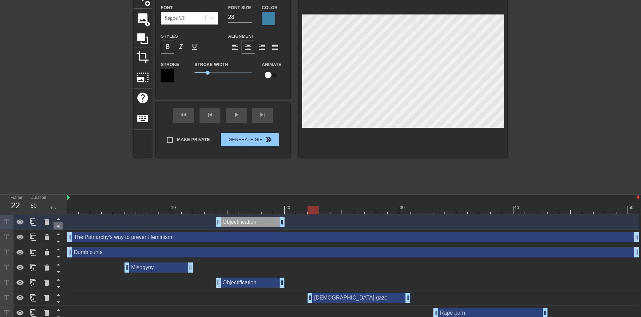
click at [60, 227] on icon at bounding box center [58, 226] width 8 height 8
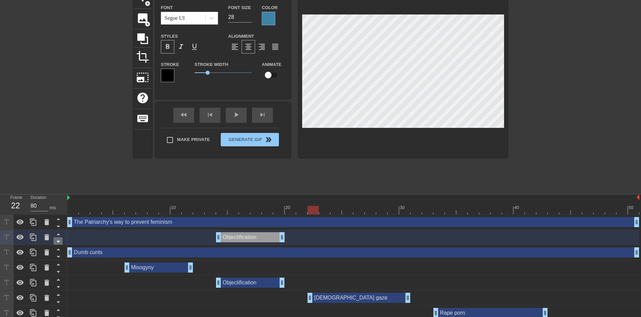
click at [60, 243] on icon at bounding box center [58, 241] width 8 height 8
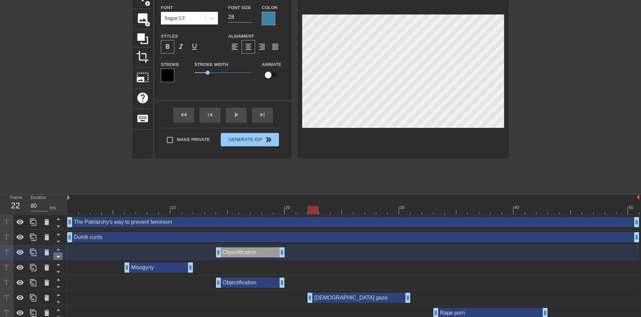
click at [61, 255] on icon at bounding box center [58, 256] width 8 height 8
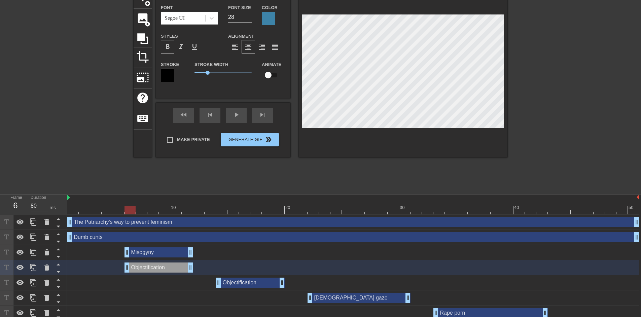
drag, startPoint x: 243, startPoint y: 268, endPoint x: 146, endPoint y: 267, distance: 96.6
click at [146, 267] on div "Objectification drag_handle drag_handle" at bounding box center [159, 268] width 69 height 10
click at [147, 255] on div "Misogyny drag_handle drag_handle" at bounding box center [159, 252] width 69 height 10
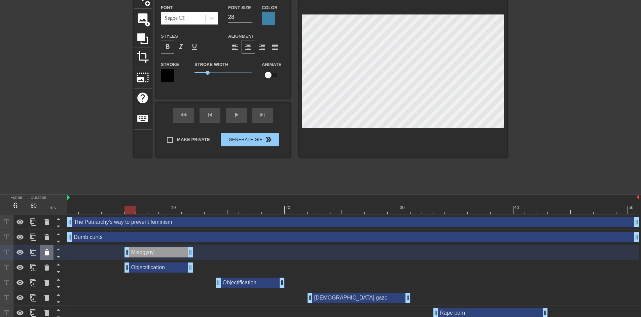
click at [43, 255] on icon at bounding box center [47, 252] width 8 height 8
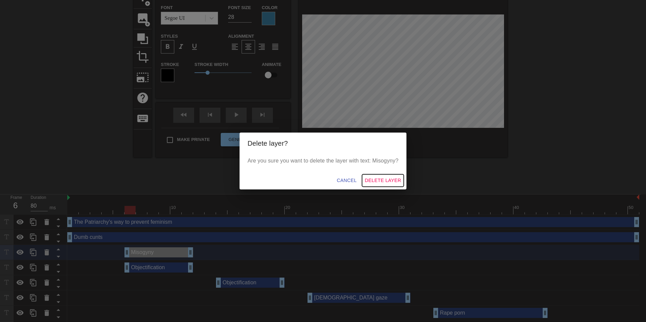
click at [387, 178] on span "Delete Layer" at bounding box center [383, 180] width 36 height 8
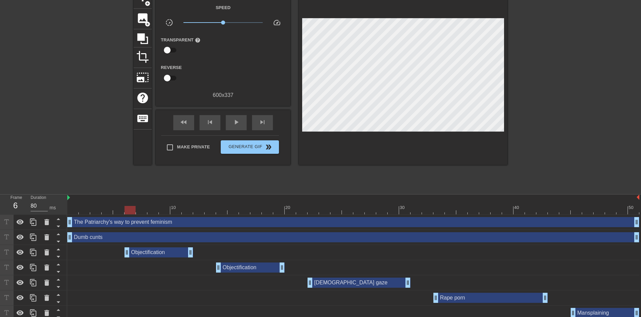
click at [158, 255] on div "Objectification drag_handle drag_handle" at bounding box center [159, 252] width 69 height 10
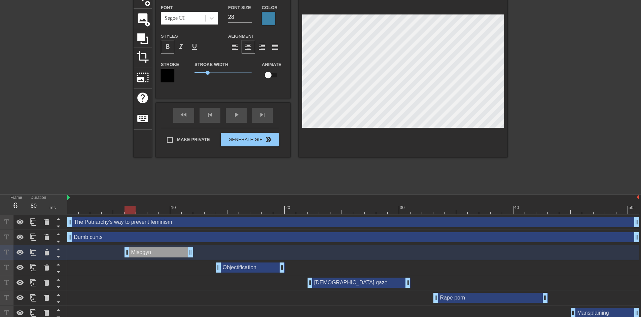
scroll to position [2, 8]
click at [258, 271] on div "Objectification drag_handle drag_handle" at bounding box center [250, 268] width 69 height 10
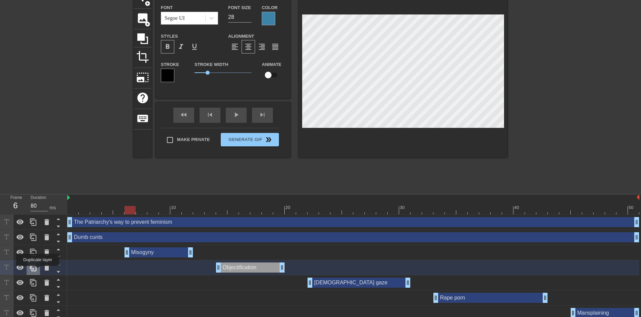
click at [37, 271] on icon at bounding box center [33, 268] width 8 height 8
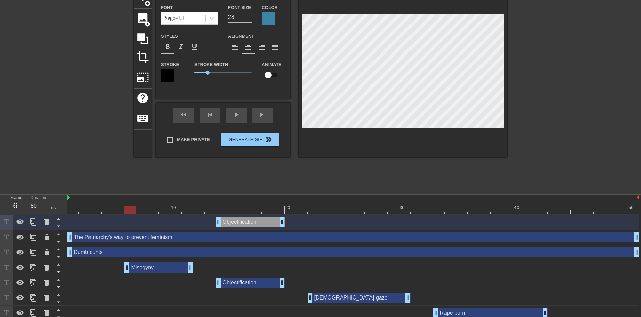
scroll to position [59, 0]
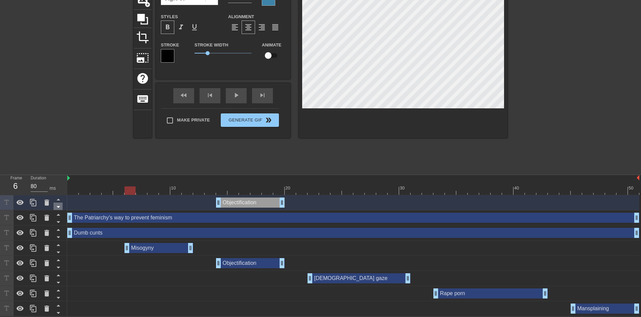
click at [59, 207] on icon at bounding box center [58, 207] width 3 height 2
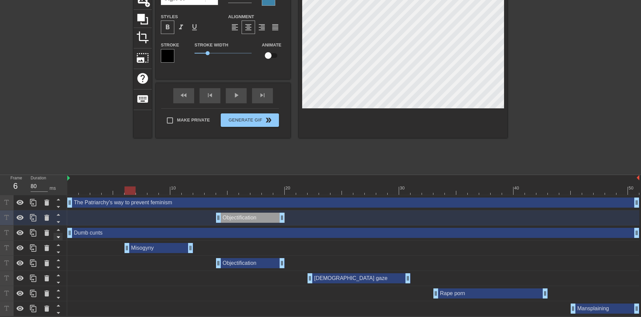
click at [59, 224] on icon at bounding box center [58, 222] width 8 height 8
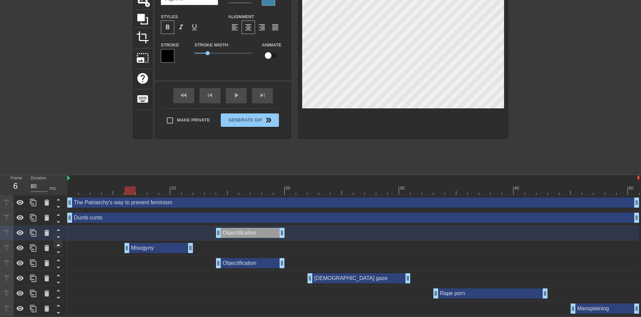
click at [59, 241] on icon at bounding box center [58, 245] width 8 height 8
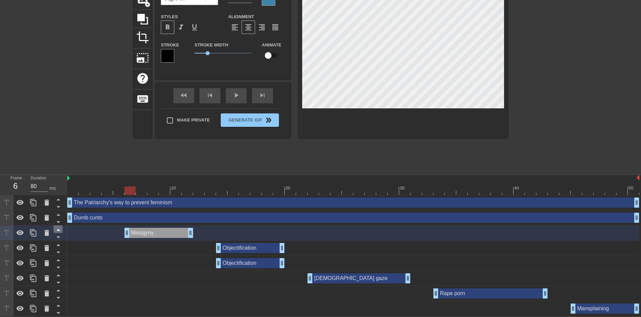
click at [59, 241] on icon at bounding box center [58, 245] width 8 height 8
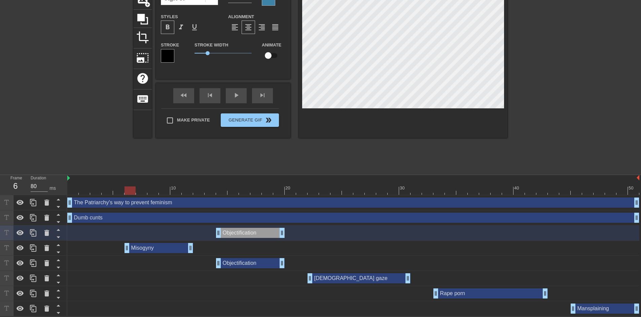
click at [59, 241] on icon at bounding box center [58, 245] width 8 height 8
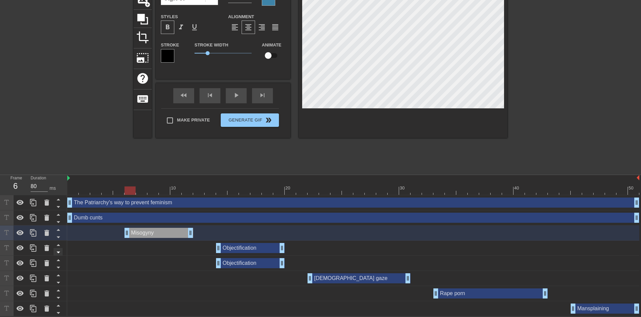
click at [60, 253] on icon at bounding box center [58, 252] width 8 height 8
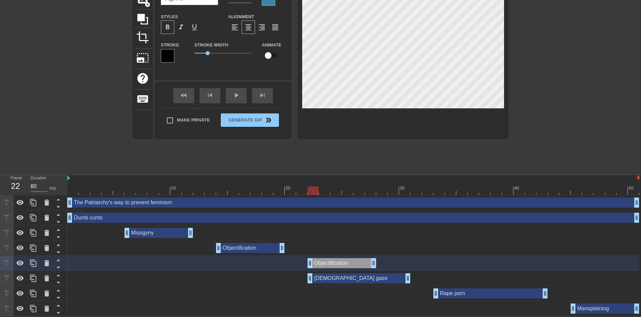
drag, startPoint x: 261, startPoint y: 266, endPoint x: 351, endPoint y: 265, distance: 89.9
click at [351, 265] on div "Objectification drag_handle drag_handle" at bounding box center [342, 263] width 69 height 10
drag, startPoint x: 374, startPoint y: 263, endPoint x: 411, endPoint y: 263, distance: 36.7
click at [411, 263] on div "Objectification drag_handle drag_handle" at bounding box center [353, 263] width 572 height 10
click at [366, 284] on div "[DEMOGRAPHIC_DATA] gaze drag_handle drag_handle" at bounding box center [353, 278] width 572 height 15
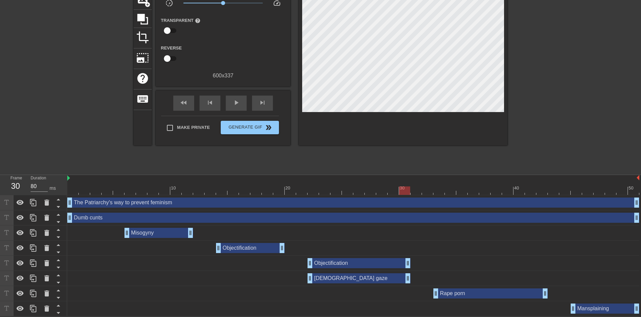
click at [353, 280] on div "[DEMOGRAPHIC_DATA] gaze drag_handle drag_handle" at bounding box center [359, 278] width 103 height 10
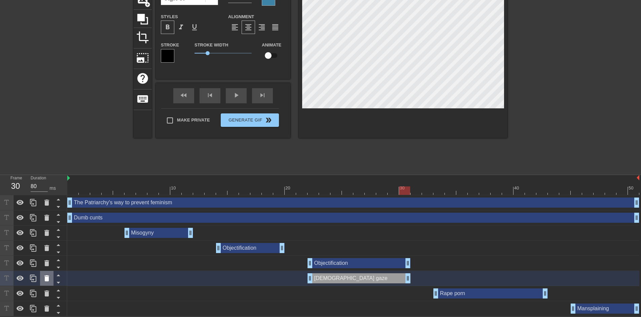
click at [45, 278] on icon at bounding box center [46, 278] width 5 height 6
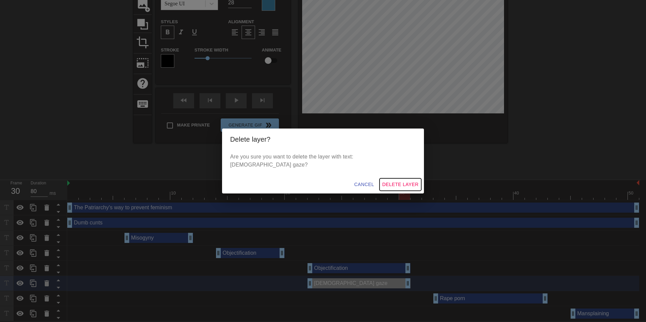
click at [382, 180] on span "Delete Layer" at bounding box center [400, 184] width 36 height 8
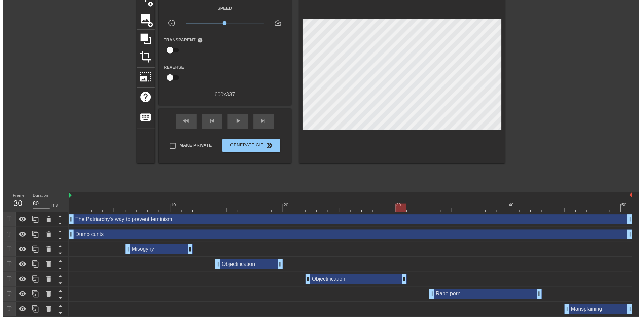
scroll to position [43, 0]
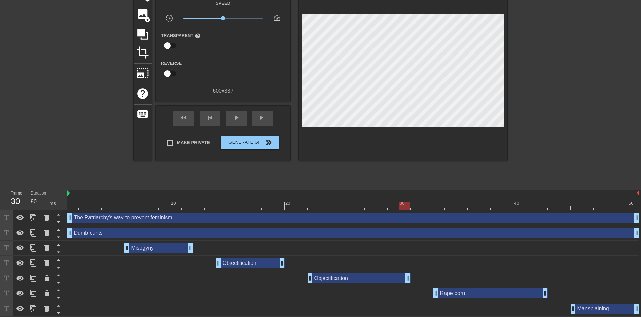
click at [343, 279] on div "Objectification drag_handle drag_handle" at bounding box center [359, 278] width 103 height 10
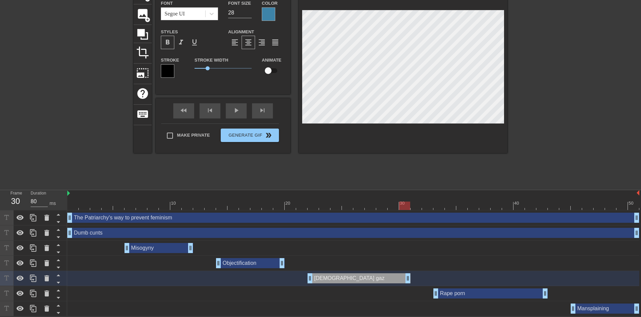
scroll to position [2, 9]
click at [444, 133] on div at bounding box center [403, 68] width 209 height 169
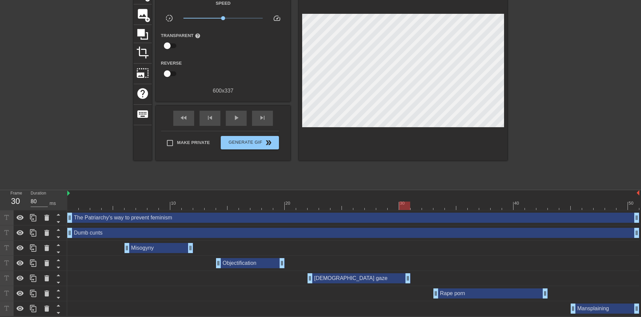
click at [319, 284] on div "[DEMOGRAPHIC_DATA] gaze drag_handle drag_handle" at bounding box center [353, 278] width 572 height 15
click at [326, 278] on div "[DEMOGRAPHIC_DATA] gaze drag_handle drag_handle" at bounding box center [359, 278] width 103 height 10
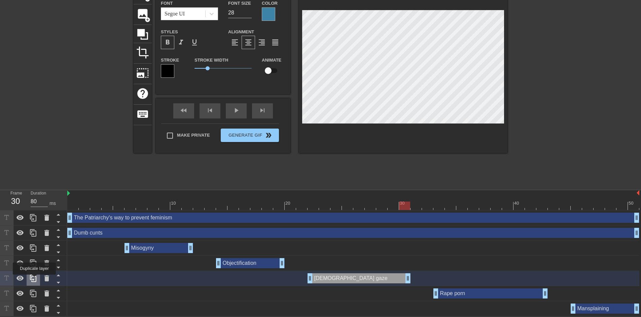
click at [34, 279] on icon at bounding box center [33, 278] width 8 height 8
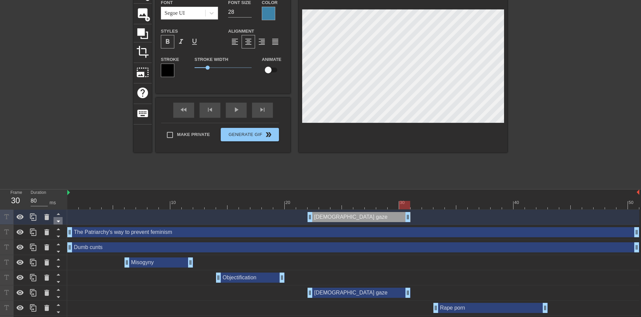
click at [60, 224] on icon at bounding box center [58, 221] width 8 height 8
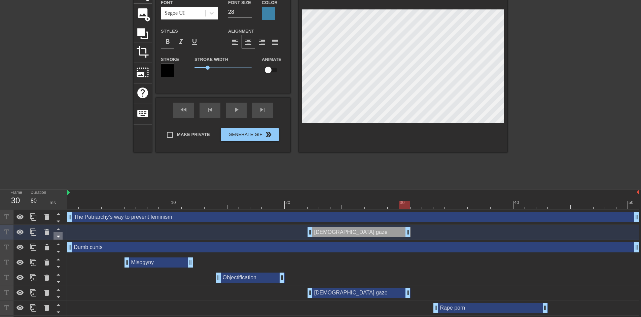
click at [60, 237] on icon at bounding box center [58, 236] width 8 height 8
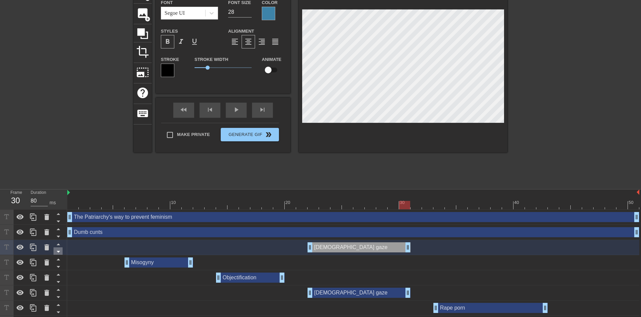
click at [59, 253] on icon at bounding box center [58, 251] width 8 height 8
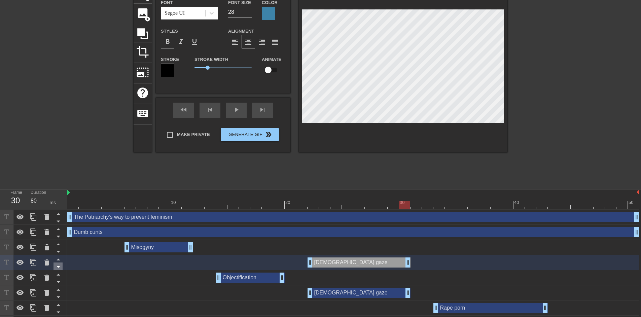
click at [60, 269] on icon at bounding box center [58, 267] width 8 height 8
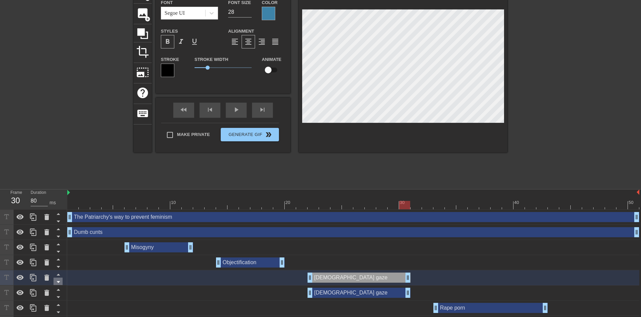
click at [61, 284] on icon at bounding box center [58, 282] width 8 height 8
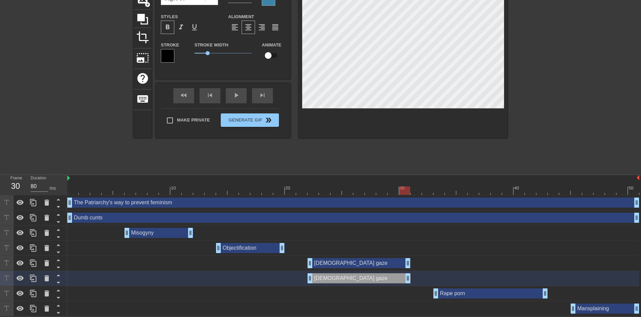
scroll to position [59, 0]
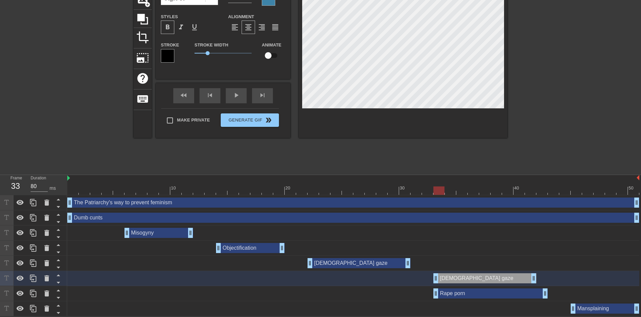
drag, startPoint x: 363, startPoint y: 279, endPoint x: 487, endPoint y: 280, distance: 124.2
click at [487, 280] on div "[DEMOGRAPHIC_DATA] gaze drag_handle drag_handle" at bounding box center [485, 278] width 103 height 10
drag, startPoint x: 537, startPoint y: 279, endPoint x: 545, endPoint y: 280, distance: 8.1
click at [482, 295] on div "Rape porn drag_handle drag_handle" at bounding box center [491, 293] width 114 height 10
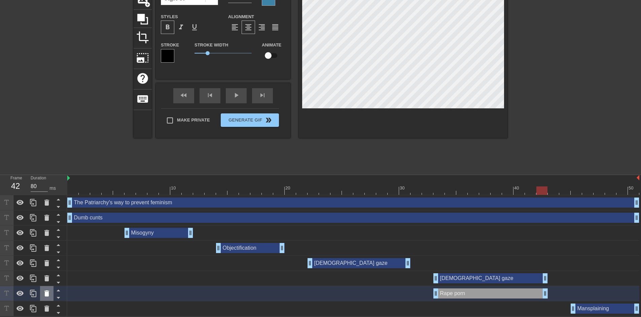
click at [44, 294] on icon at bounding box center [47, 293] width 8 height 8
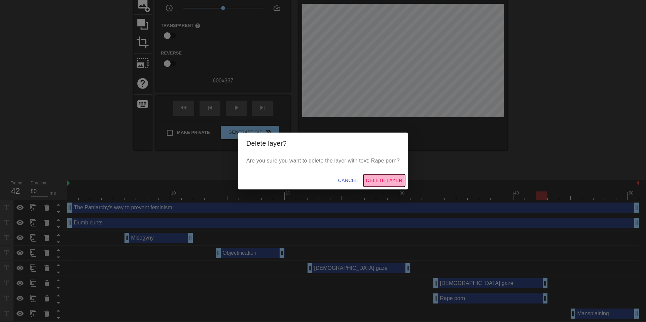
click at [382, 181] on span "Delete Layer" at bounding box center [384, 180] width 36 height 8
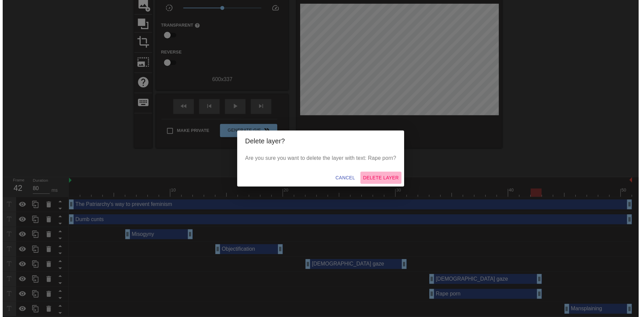
scroll to position [43, 0]
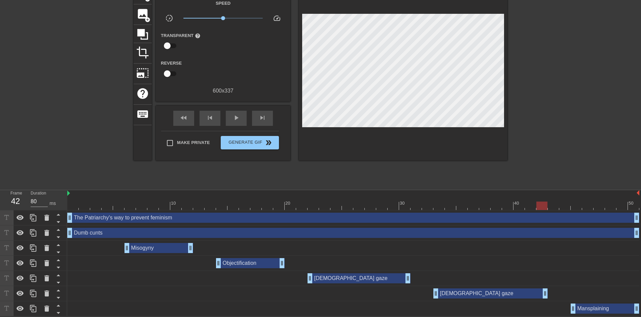
click at [453, 291] on div "[DEMOGRAPHIC_DATA] gaze drag_handle drag_handle" at bounding box center [491, 293] width 114 height 10
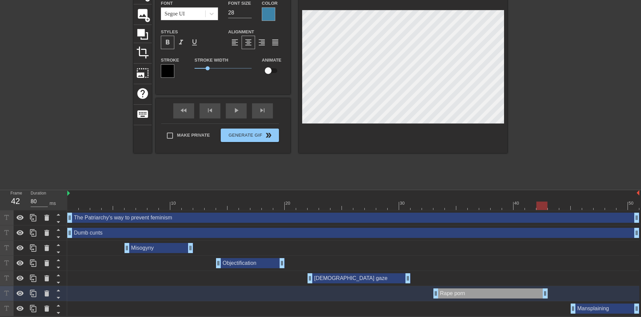
scroll to position [2, 9]
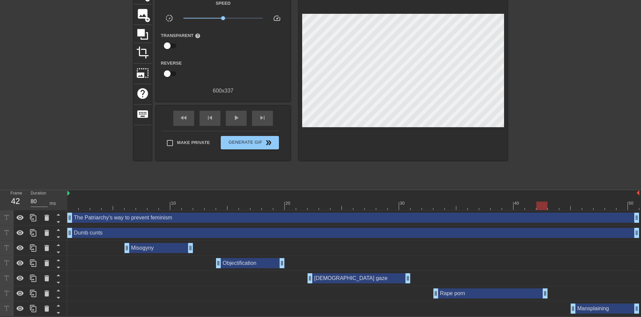
click at [581, 112] on div at bounding box center [566, 85] width 101 height 202
click at [452, 296] on div "Rape porn drag_handle drag_handle" at bounding box center [491, 293] width 114 height 10
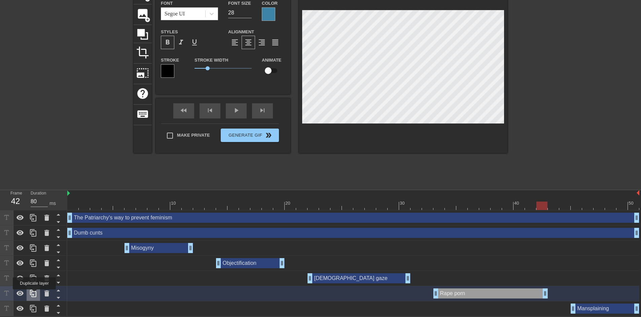
click at [34, 294] on icon at bounding box center [33, 293] width 8 height 8
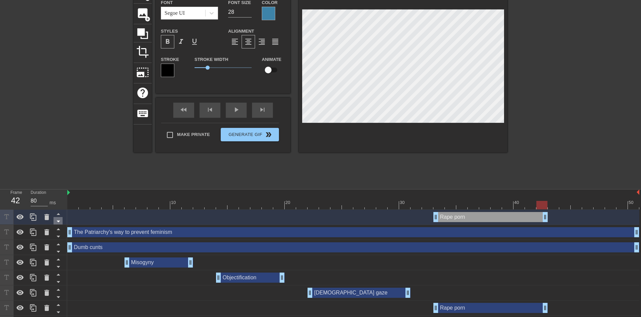
click at [57, 225] on icon at bounding box center [58, 221] width 8 height 8
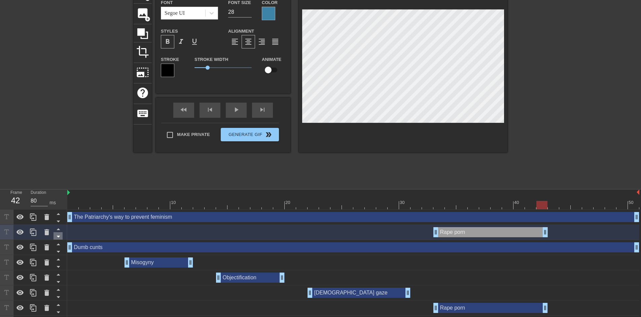
click at [60, 236] on icon at bounding box center [58, 236] width 8 height 8
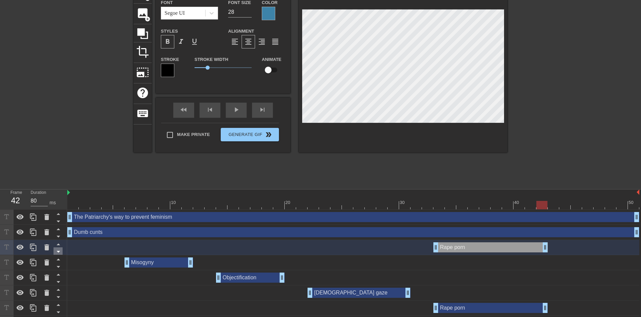
drag, startPoint x: 60, startPoint y: 246, endPoint x: 60, endPoint y: 251, distance: 4.4
click at [60, 251] on div at bounding box center [60, 247] width 13 height 15
click at [60, 251] on icon at bounding box center [58, 251] width 8 height 8
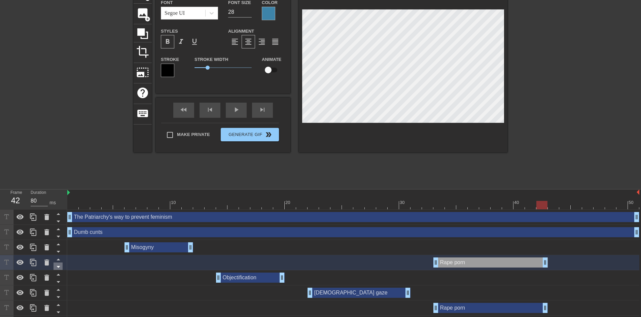
click at [60, 266] on icon at bounding box center [58, 267] width 8 height 8
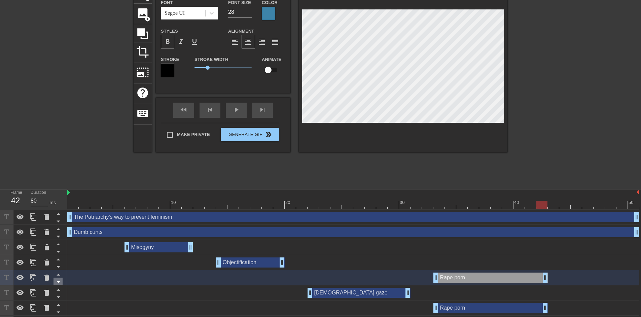
click at [60, 284] on icon at bounding box center [58, 282] width 8 height 8
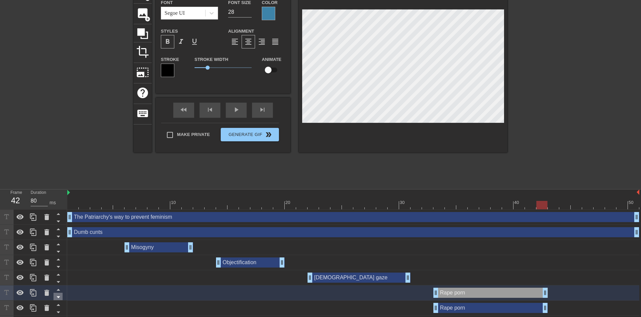
click at [60, 299] on icon at bounding box center [58, 297] width 8 height 8
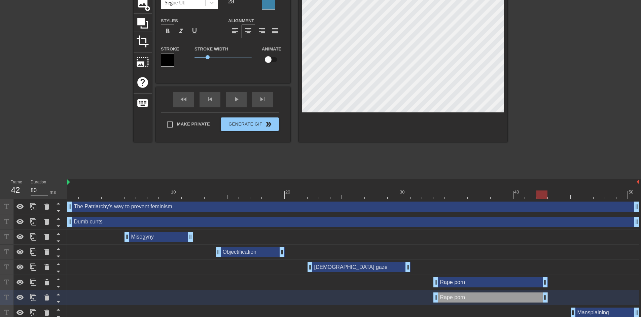
scroll to position [59, 0]
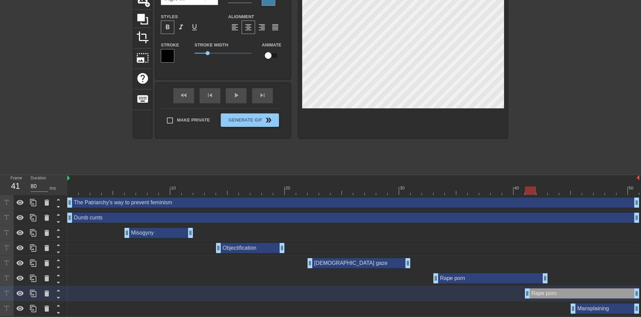
drag, startPoint x: 468, startPoint y: 295, endPoint x: 586, endPoint y: 289, distance: 118.3
click at [586, 289] on div "Rape porn drag_handle drag_handle" at bounding box center [582, 293] width 114 height 10
drag, startPoint x: 526, startPoint y: 294, endPoint x: 572, endPoint y: 295, distance: 45.5
click at [45, 311] on icon at bounding box center [46, 309] width 5 height 6
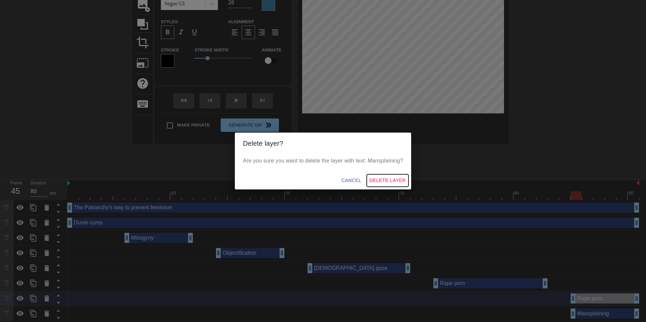
click at [391, 177] on span "Delete Layer" at bounding box center [388, 180] width 36 height 8
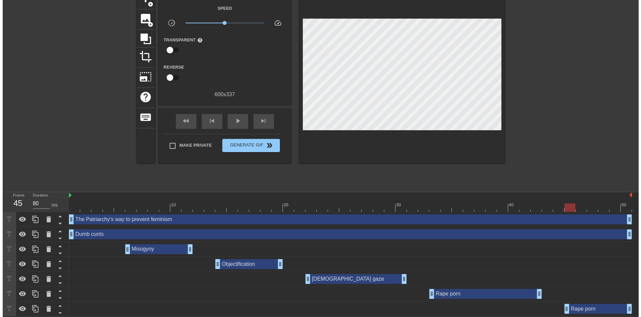
scroll to position [43, 0]
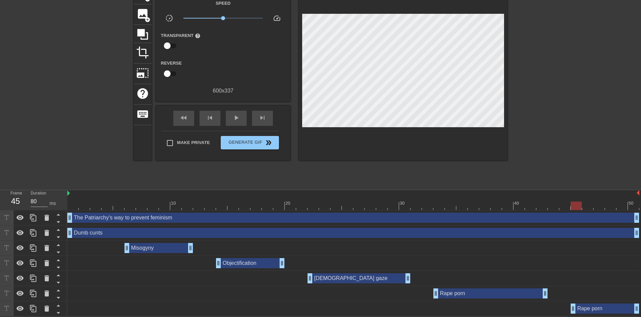
click at [584, 305] on div "Rape porn drag_handle drag_handle" at bounding box center [605, 309] width 69 height 10
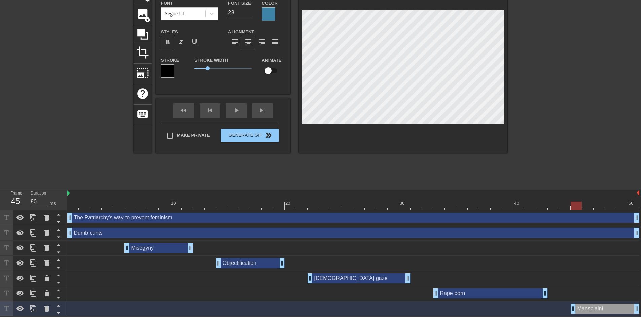
scroll to position [2, 12]
click at [509, 114] on div "title add_circle image add_circle crop photo_size_select_large help keyboard Ma…" at bounding box center [320, 85] width 641 height 202
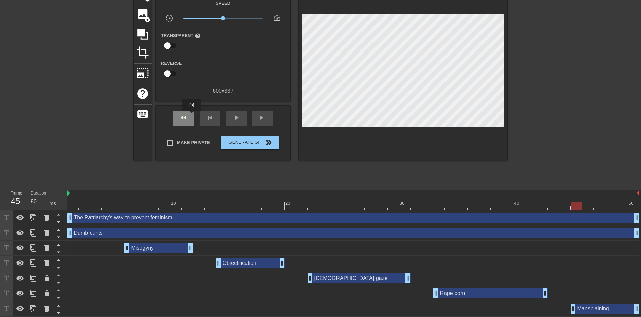
click at [192, 116] on div "fast_rewind" at bounding box center [183, 118] width 21 height 15
click at [238, 120] on span "play_arrow" at bounding box center [236, 118] width 8 height 8
click at [232, 111] on div "pause" at bounding box center [236, 118] width 21 height 15
click at [232, 111] on div "play_arrow" at bounding box center [236, 118] width 21 height 15
click at [233, 111] on div "pause" at bounding box center [236, 118] width 21 height 15
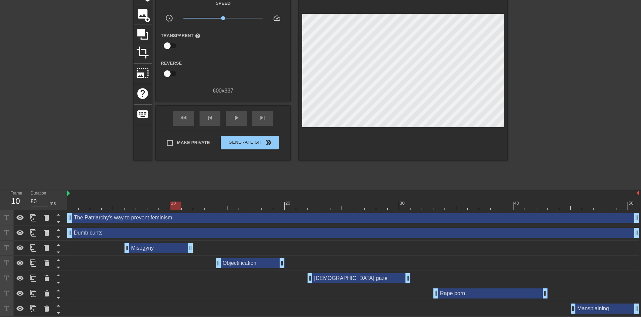
click at [155, 254] on div "Misogyny drag_handle drag_handle" at bounding box center [353, 248] width 572 height 15
click at [153, 248] on div "Misogyny drag_handle drag_handle" at bounding box center [159, 248] width 69 height 10
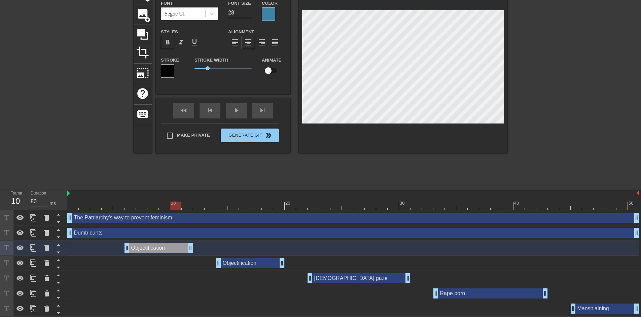
scroll to position [2, 13]
click at [228, 203] on div at bounding box center [353, 206] width 572 height 8
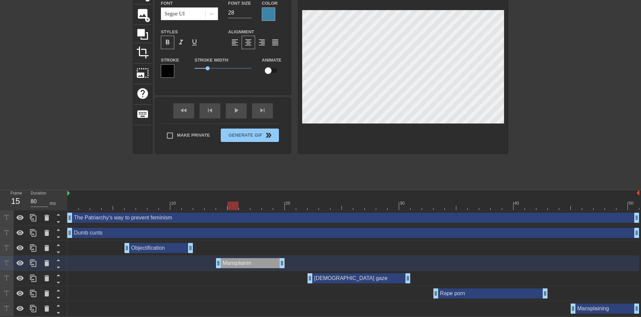
scroll to position [2, 12]
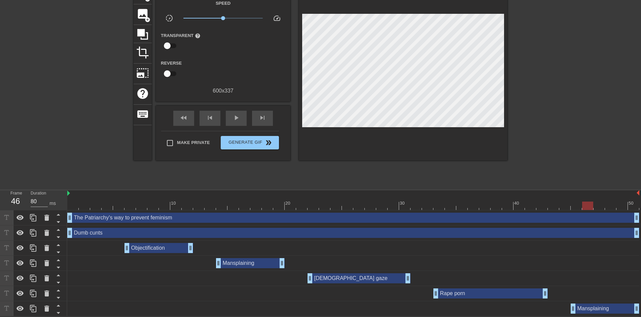
drag, startPoint x: 310, startPoint y: 203, endPoint x: 583, endPoint y: 206, distance: 273.4
click at [583, 206] on div at bounding box center [353, 206] width 572 height 8
drag, startPoint x: 312, startPoint y: 205, endPoint x: 577, endPoint y: 209, distance: 264.9
click at [577, 209] on div at bounding box center [353, 206] width 572 height 8
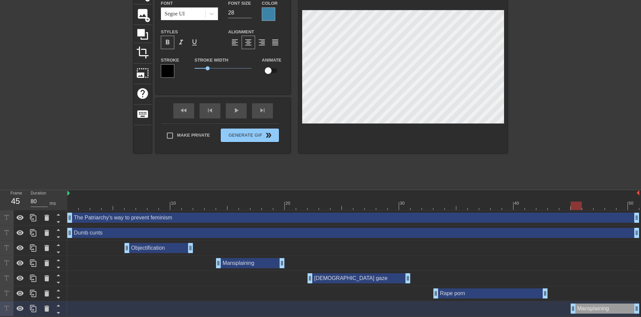
scroll to position [2, 1]
click at [170, 249] on div "Objectification drag_handle drag_handle" at bounding box center [159, 248] width 69 height 10
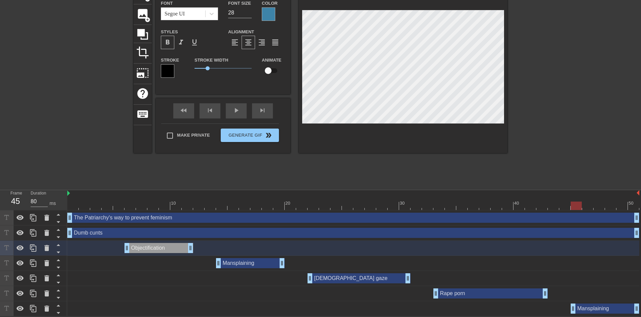
click at [457, 291] on div "Rape porn drag_handle drag_handle" at bounding box center [491, 293] width 114 height 10
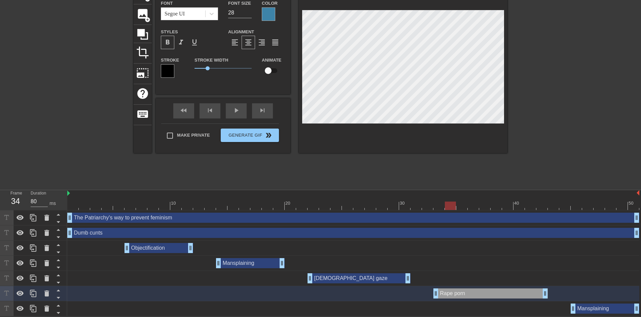
click at [455, 200] on div at bounding box center [450, 201] width 11 height 8
click at [569, 204] on div at bounding box center [353, 206] width 572 height 8
click at [578, 203] on div at bounding box center [353, 206] width 572 height 8
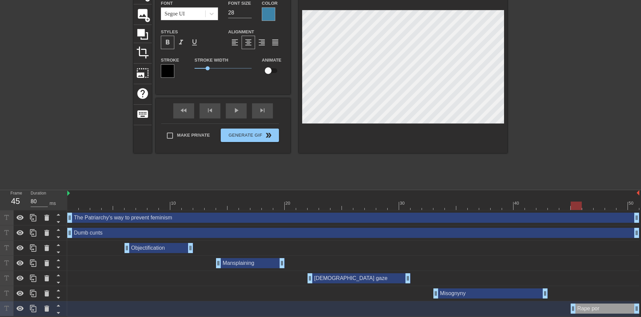
scroll to position [2, 9]
click at [528, 117] on div at bounding box center [566, 85] width 101 height 202
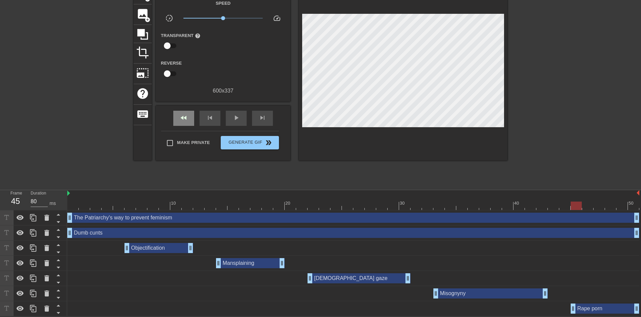
click at [178, 123] on div "fast_rewind" at bounding box center [183, 118] width 21 height 15
click at [233, 117] on span "play_arrow" at bounding box center [236, 118] width 8 height 8
click at [233, 117] on span "pause" at bounding box center [236, 118] width 8 height 8
click at [150, 207] on div at bounding box center [353, 206] width 572 height 8
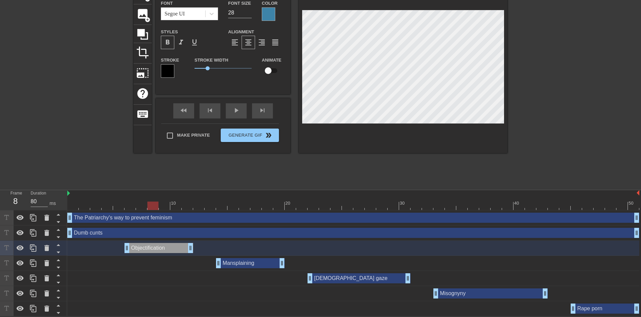
scroll to position [2, 1]
click at [541, 152] on div at bounding box center [566, 85] width 101 height 202
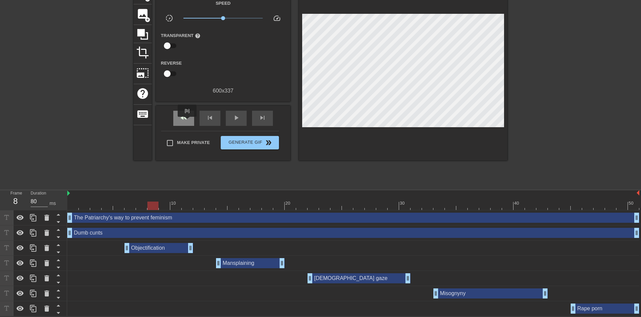
click at [187, 122] on div "fast_rewind" at bounding box center [183, 118] width 21 height 15
click at [239, 121] on div "play_arrow" at bounding box center [236, 118] width 21 height 15
click at [239, 121] on div "pause" at bounding box center [236, 118] width 21 height 15
click at [176, 251] on div "Objectification drag_handle drag_handle" at bounding box center [159, 248] width 69 height 10
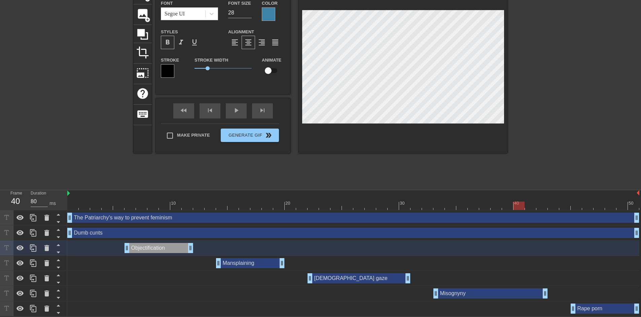
click at [165, 209] on div at bounding box center [353, 206] width 572 height 8
click at [255, 265] on div "Mansplaining drag_handle drag_handle" at bounding box center [250, 263] width 69 height 10
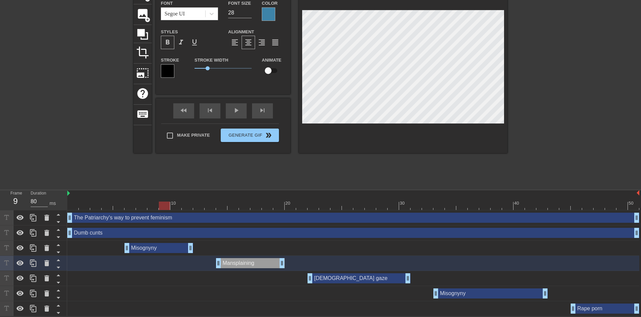
click at [249, 205] on div at bounding box center [353, 206] width 572 height 8
click at [329, 206] on div at bounding box center [353, 206] width 572 height 8
drag, startPoint x: 329, startPoint y: 206, endPoint x: 453, endPoint y: 210, distance: 123.6
click at [453, 210] on div "10 20 30 40 50 The Patriarchy's way to prevent feminism drag_handle drag_handle…" at bounding box center [354, 253] width 574 height 126
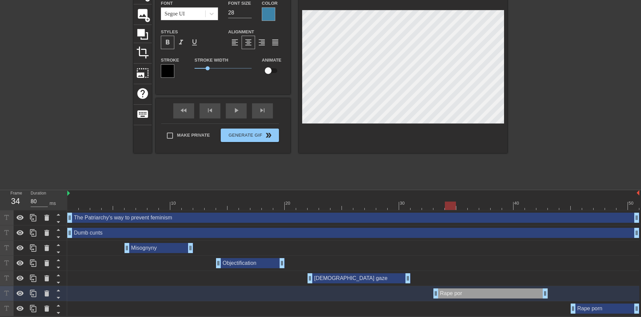
scroll to position [2, 9]
click at [562, 206] on div at bounding box center [353, 206] width 572 height 8
click at [575, 207] on div at bounding box center [353, 206] width 572 height 8
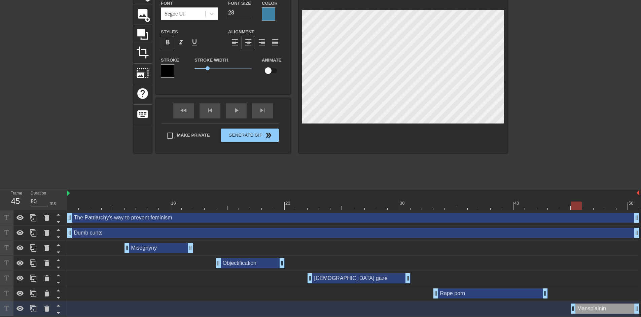
scroll to position [2, 12]
click at [579, 101] on div at bounding box center [566, 85] width 101 height 202
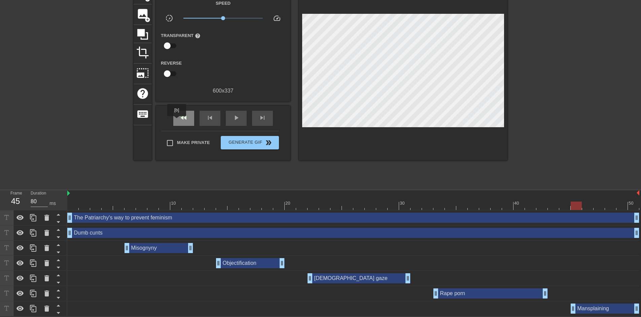
click at [179, 122] on div "fast_rewind" at bounding box center [183, 118] width 21 height 15
click at [229, 120] on div "play_arrow" at bounding box center [236, 118] width 21 height 15
click at [188, 140] on span "Make Private" at bounding box center [193, 142] width 33 height 7
click at [177, 140] on input "Make Private" at bounding box center [170, 143] width 14 height 14
click at [246, 143] on span "Generate Gif double_arrow" at bounding box center [250, 143] width 53 height 8
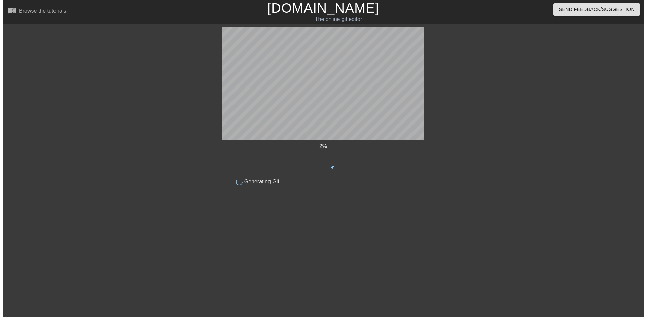
scroll to position [0, 0]
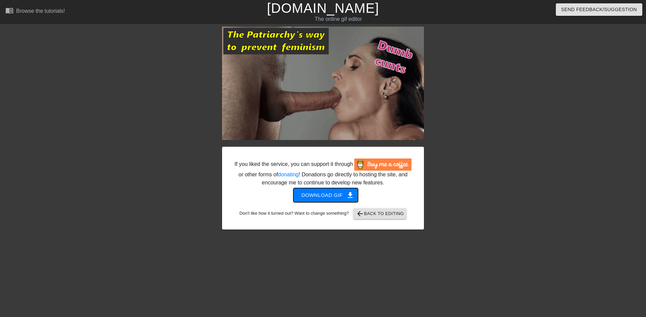
click at [341, 195] on span "Download gif get_app" at bounding box center [326, 195] width 49 height 9
